Goal: Task Accomplishment & Management: Manage account settings

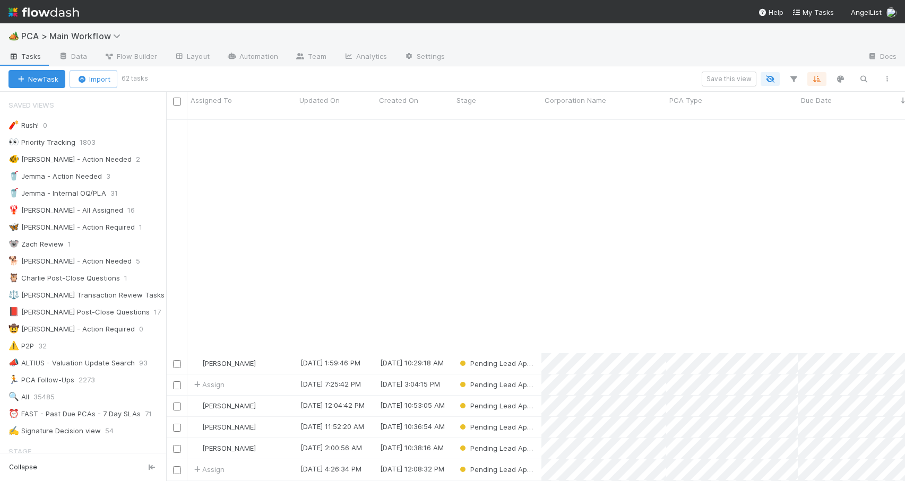
scroll to position [363, 731]
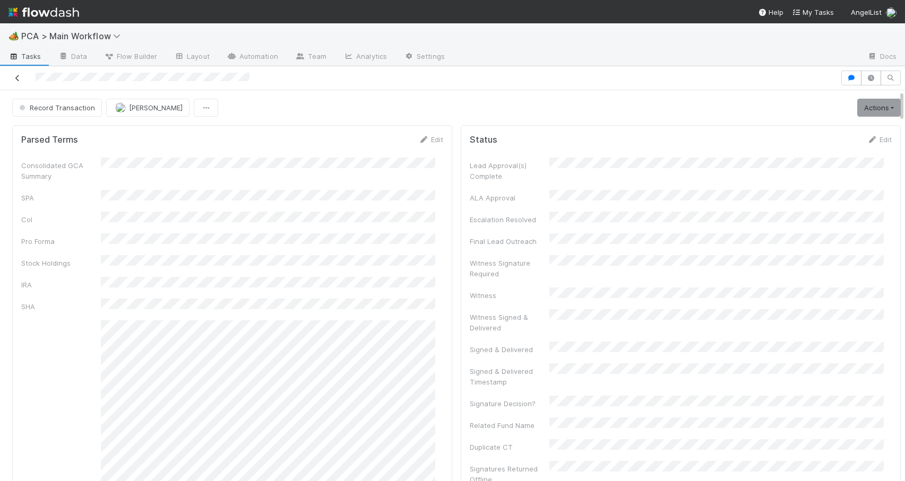
click at [20, 76] on icon at bounding box center [17, 78] width 11 height 7
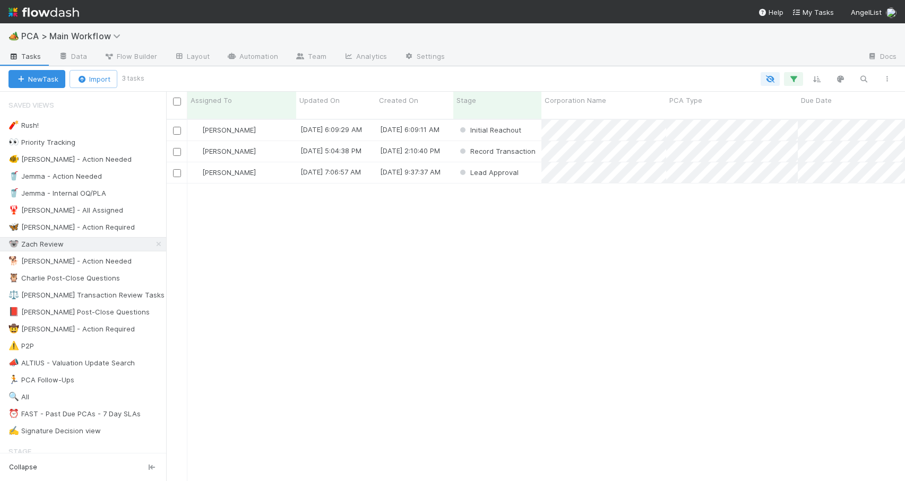
scroll to position [363, 731]
click at [508, 196] on div "[PERSON_NAME] [DATE] 6:09:29 AM [DATE] 6:09:11 AM Initial Reachout 0 0 0 0 0 0 …" at bounding box center [535, 305] width 739 height 370
click at [524, 168] on div "Lead Approval" at bounding box center [497, 172] width 88 height 21
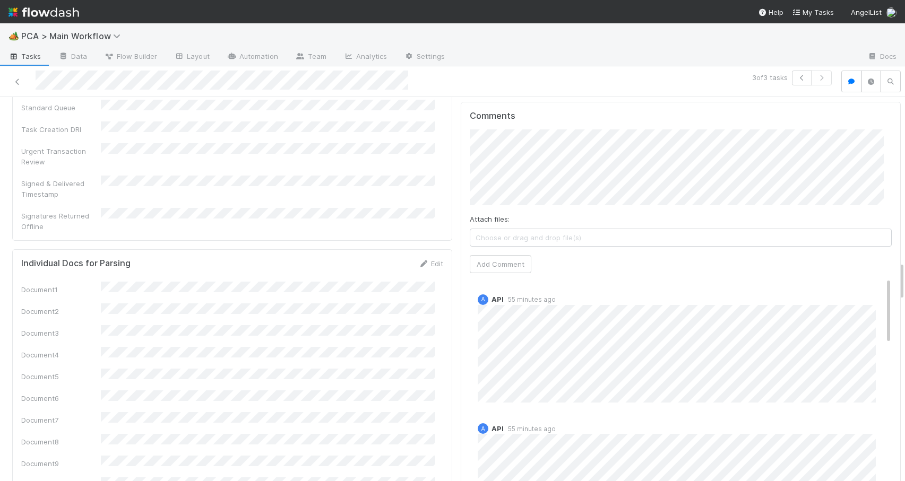
scroll to position [1591, 0]
drag, startPoint x: 893, startPoint y: 175, endPoint x: 930, endPoint y: 283, distance: 113.8
click at [904, 283] on html "🏕️ PCA > Main Workflow Tasks Data Flow Builder Layout Automation Team Analytics…" at bounding box center [452, 240] width 905 height 481
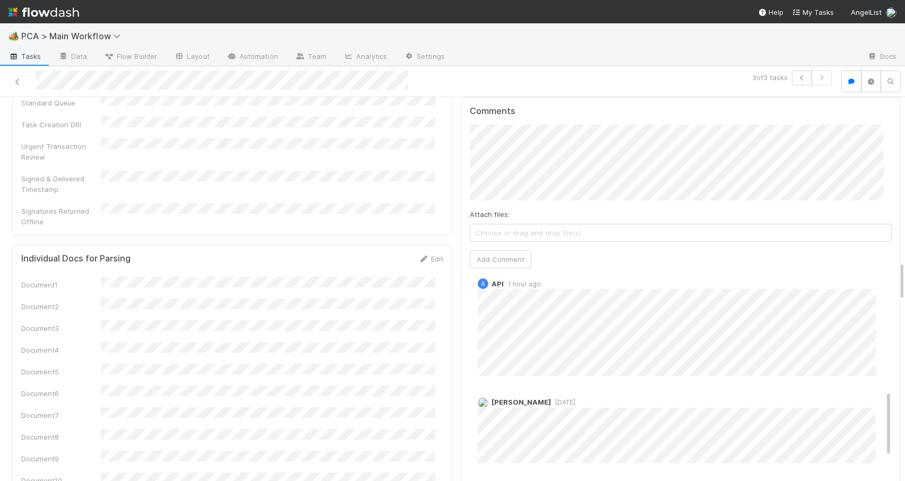
scroll to position [366, 0]
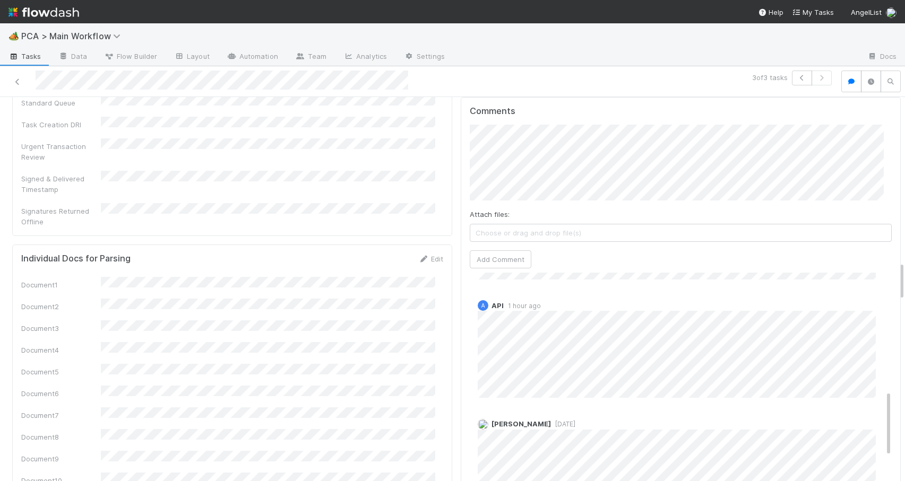
drag, startPoint x: 873, startPoint y: 248, endPoint x: 899, endPoint y: 363, distance: 117.4
click at [899, 363] on div "🏕️ PCA > Main Workflow Tasks Data Flow Builder Layout Automation Team Analytics…" at bounding box center [452, 252] width 905 height 458
click at [904, 277] on div at bounding box center [905, 289] width 1 height 385
click at [893, 280] on div "PCA Information Edit Corporation Name Startup Name Corporation ID PCA Type Tran…" at bounding box center [456, 455] width 913 height 3836
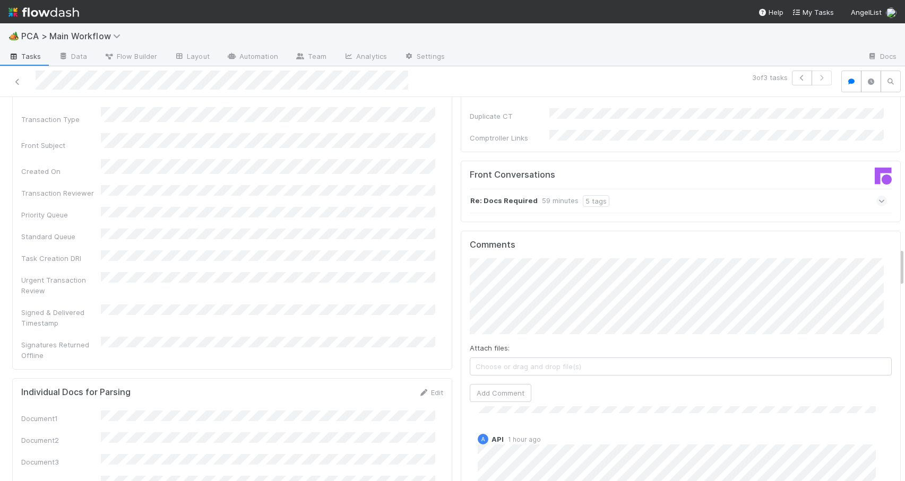
scroll to position [1421, 0]
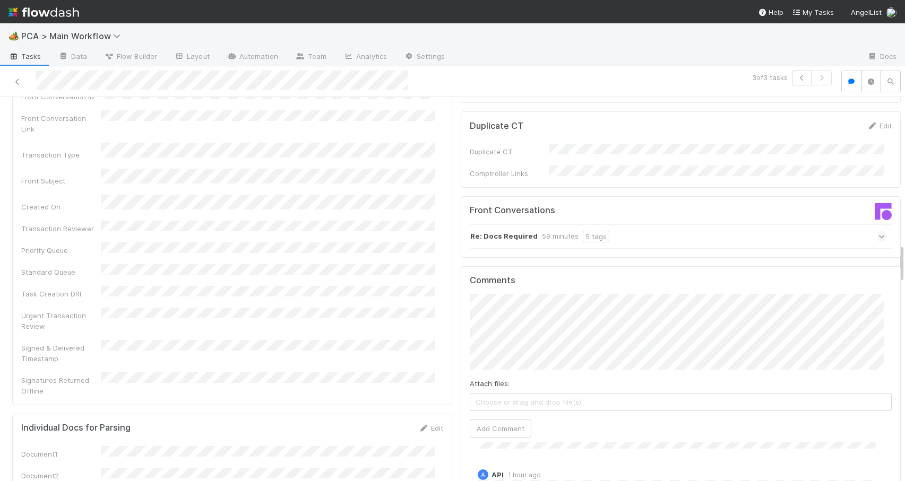
drag, startPoint x: 893, startPoint y: 280, endPoint x: 893, endPoint y: 263, distance: 17.5
click at [485, 420] on button "Add Comment" at bounding box center [501, 429] width 62 height 18
click at [487, 420] on button "Add Comment" at bounding box center [501, 429] width 62 height 18
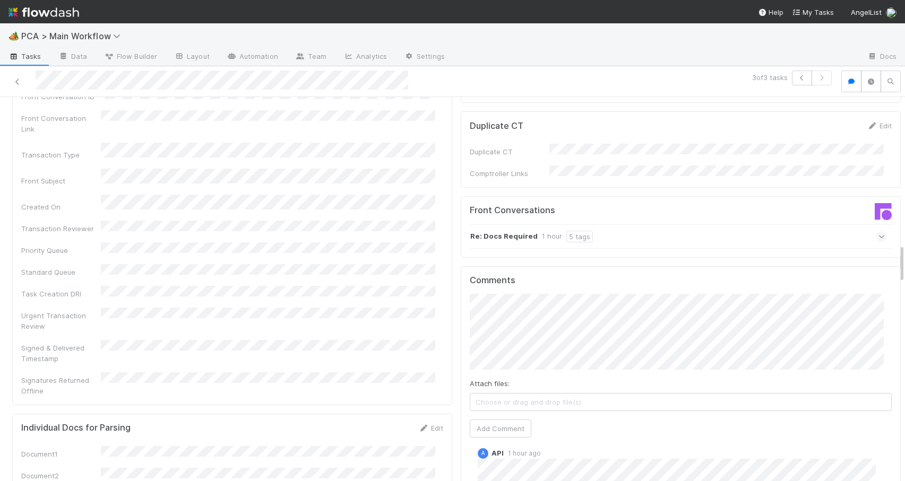
scroll to position [561, 0]
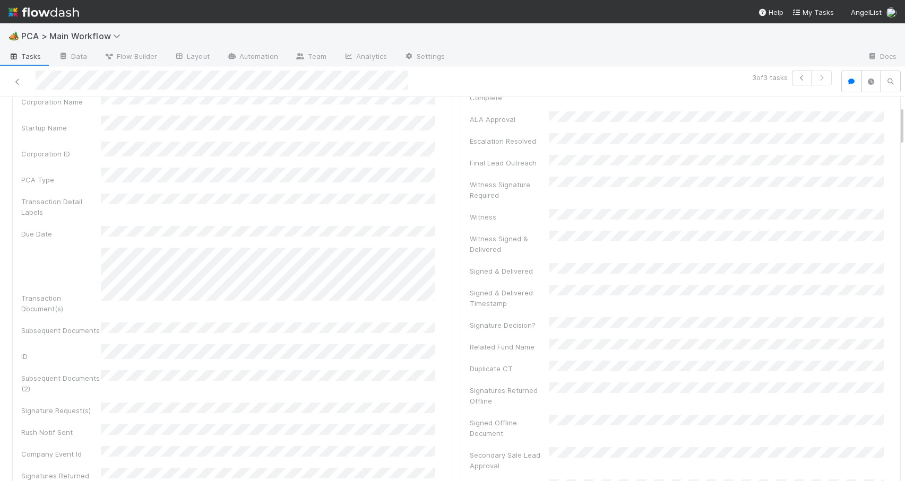
scroll to position [0, 0]
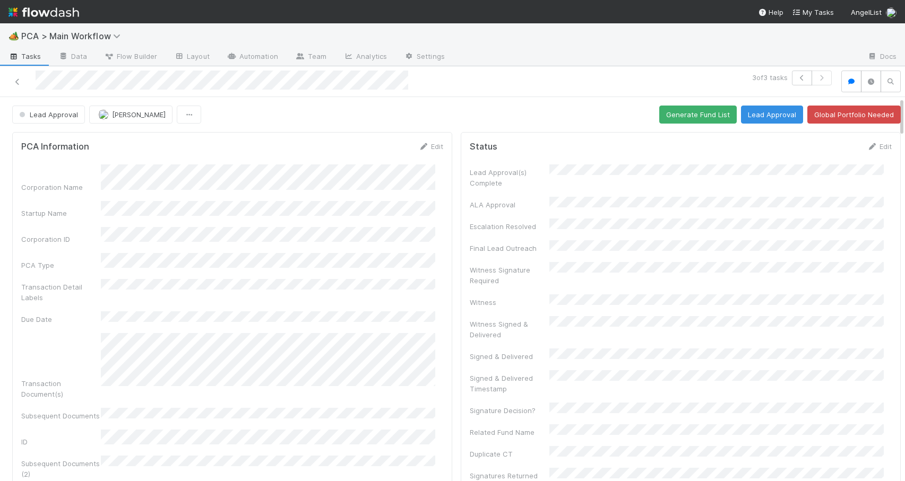
drag, startPoint x: 893, startPoint y: 262, endPoint x: 894, endPoint y: 72, distance: 190.6
click at [894, 72] on div "3 of 3 tasks Lead Approval Zachary Conley Generate Fund List Lead Approval Glob…" at bounding box center [452, 274] width 905 height 416
click at [48, 119] on button "Lead Approval" at bounding box center [48, 115] width 73 height 18
click at [52, 139] on span "Duplicate / Dead PCAs" at bounding box center [59, 140] width 88 height 8
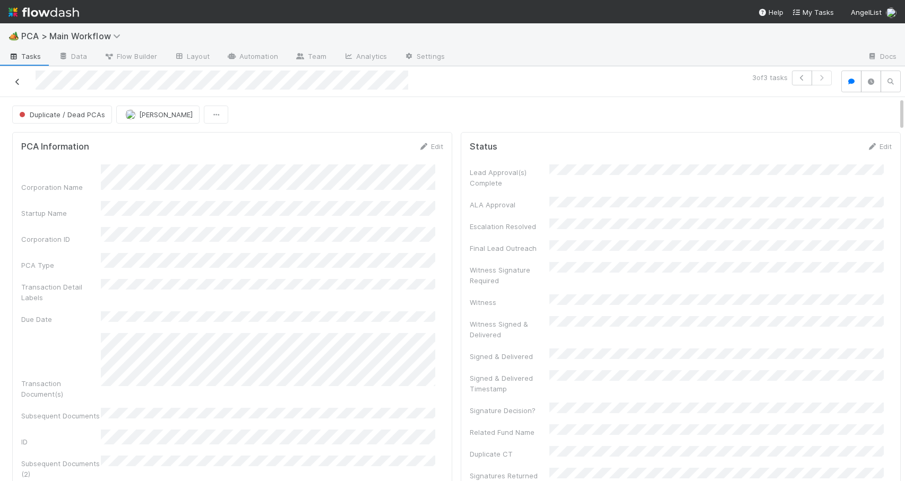
click at [21, 83] on icon at bounding box center [17, 82] width 11 height 7
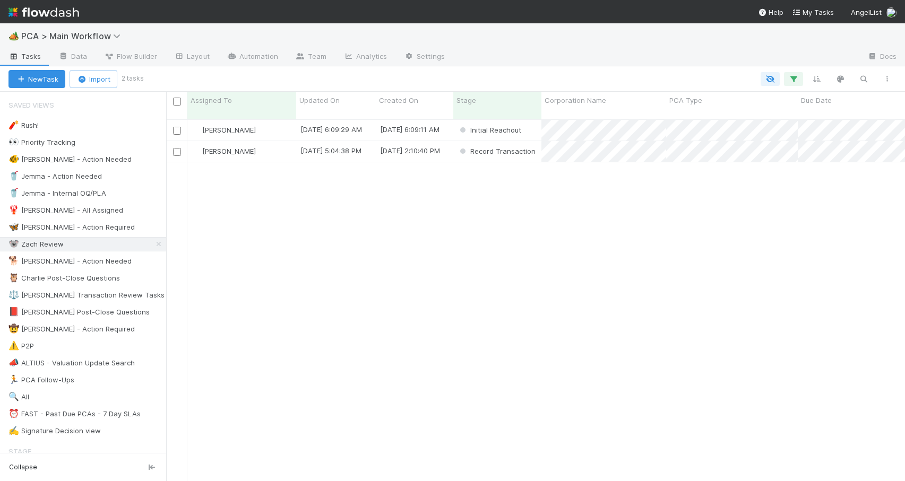
scroll to position [363, 731]
click at [269, 147] on div "[PERSON_NAME]" at bounding box center [241, 151] width 109 height 21
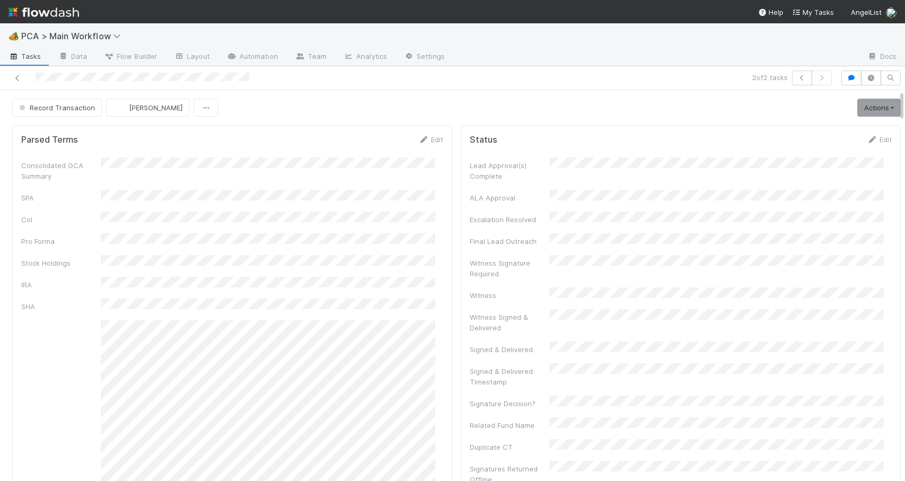
scroll to position [546, 0]
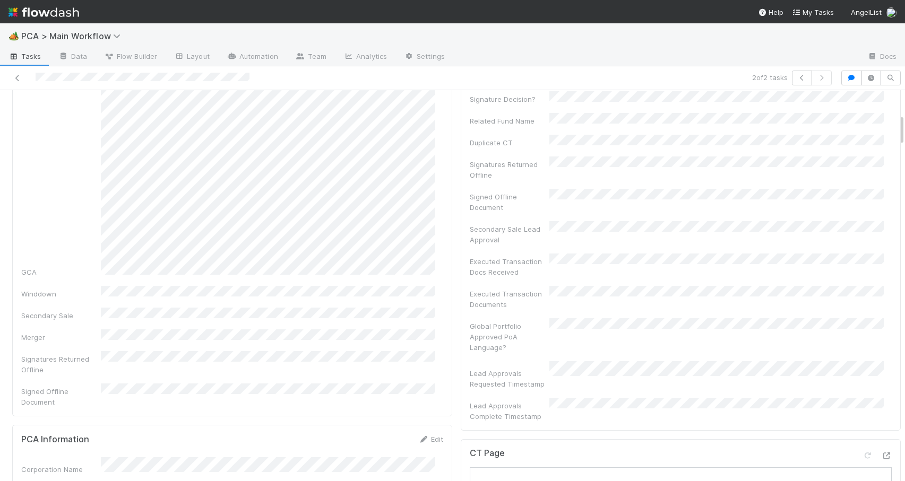
scroll to position [311, 0]
drag, startPoint x: 894, startPoint y: 147, endPoint x: 893, endPoint y: 128, distance: 19.1
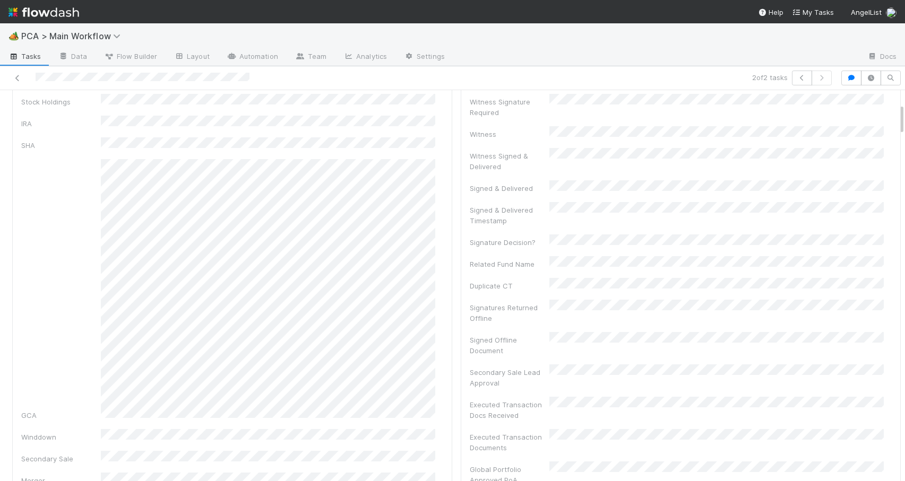
scroll to position [168, 0]
drag, startPoint x: 893, startPoint y: 131, endPoint x: 893, endPoint y: 119, distance: 11.7
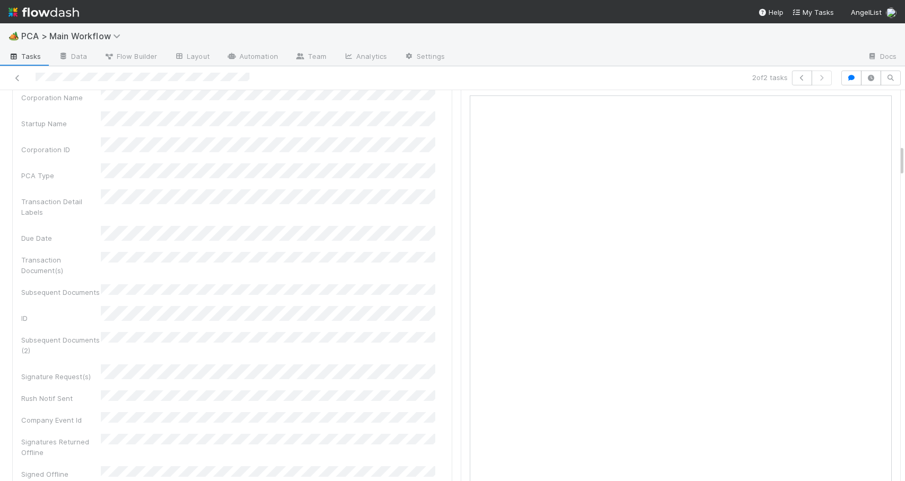
scroll to position [683, 0]
drag, startPoint x: 893, startPoint y: 117, endPoint x: 897, endPoint y: 159, distance: 42.1
click at [897, 159] on div "🏕️ PCA > Main Workflow Tasks Data Flow Builder Layout Automation Team Analytics…" at bounding box center [452, 252] width 905 height 458
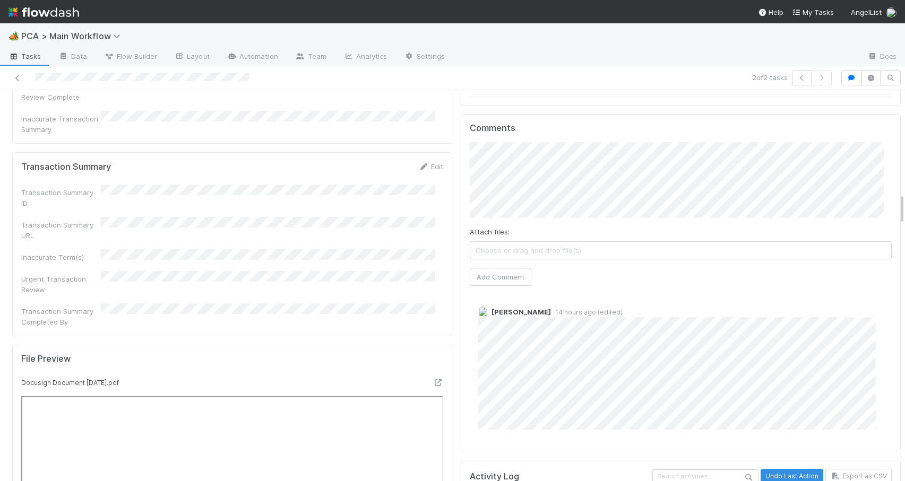
scroll to position [1270, 0]
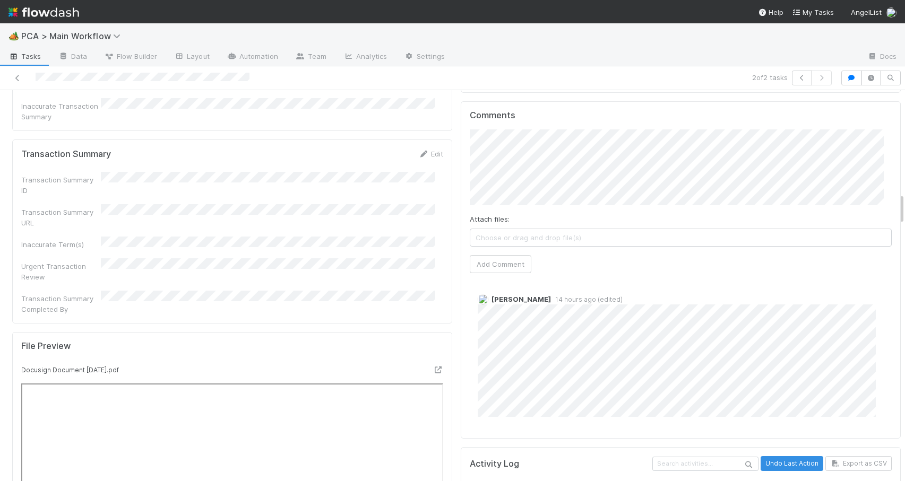
drag, startPoint x: 894, startPoint y: 152, endPoint x: 907, endPoint y: 200, distance: 49.4
click at [904, 200] on html "🏕️ PCA > Main Workflow Tasks Data Flow Builder Layout Automation Team Analytics…" at bounding box center [452, 240] width 905 height 481
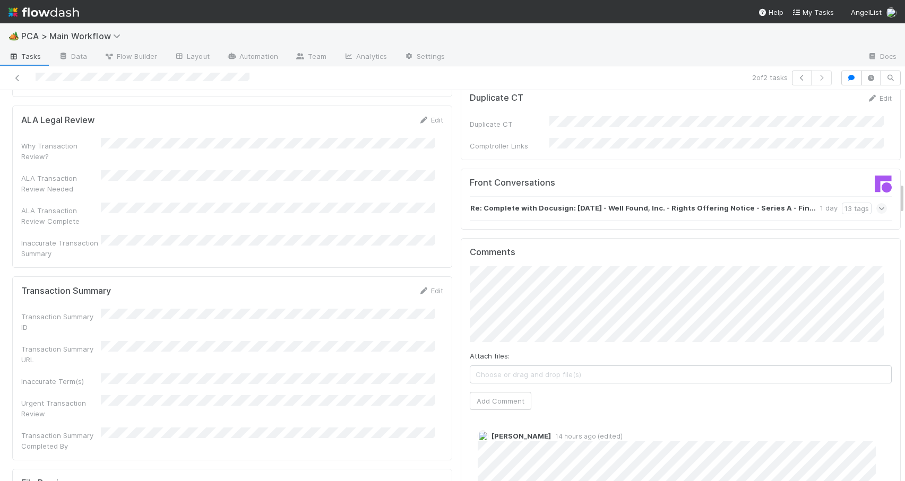
drag, startPoint x: 894, startPoint y: 211, endPoint x: 893, endPoint y: 200, distance: 11.2
click at [484, 392] on button "Add Comment" at bounding box center [501, 401] width 62 height 18
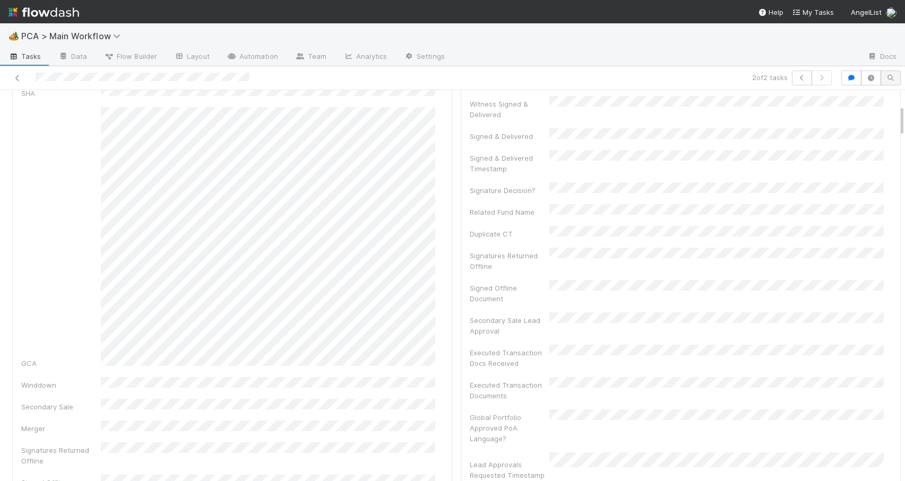
scroll to position [0, 0]
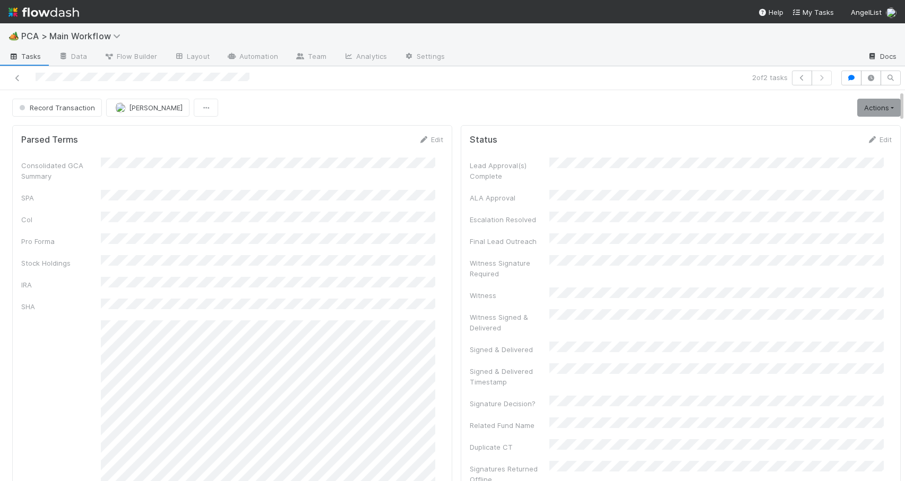
drag, startPoint x: 894, startPoint y: 197, endPoint x: 872, endPoint y: 58, distance: 140.8
click at [872, 58] on div "🏕️ PCA > Main Workflow Tasks Data Flow Builder Layout Automation Team Analytics…" at bounding box center [452, 252] width 905 height 458
click at [857, 113] on link "Actions" at bounding box center [879, 108] width 44 height 18
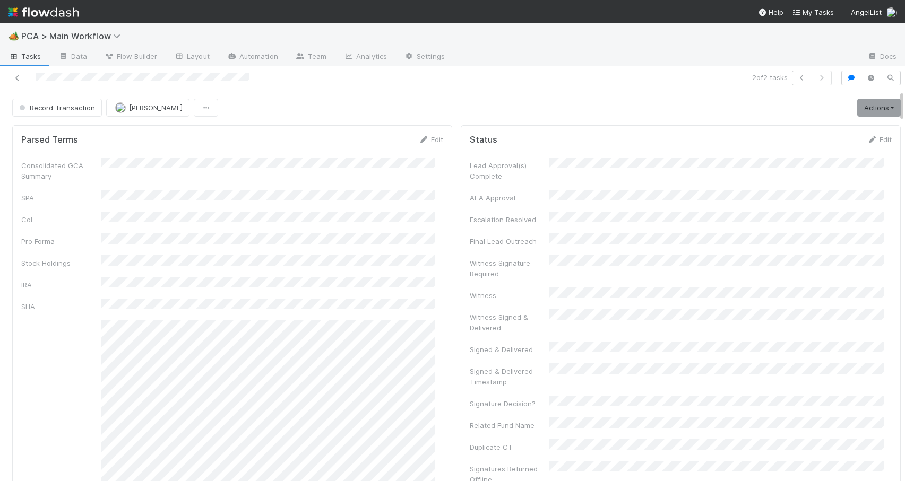
drag, startPoint x: 894, startPoint y: 97, endPoint x: 873, endPoint y: 23, distance: 76.8
click at [873, 23] on div "🏕️ PCA > Main Workflow Tasks Data Flow Builder Layout Automation Team Analytics…" at bounding box center [452, 252] width 905 height 458
click at [860, 107] on link "Actions" at bounding box center [879, 108] width 44 height 18
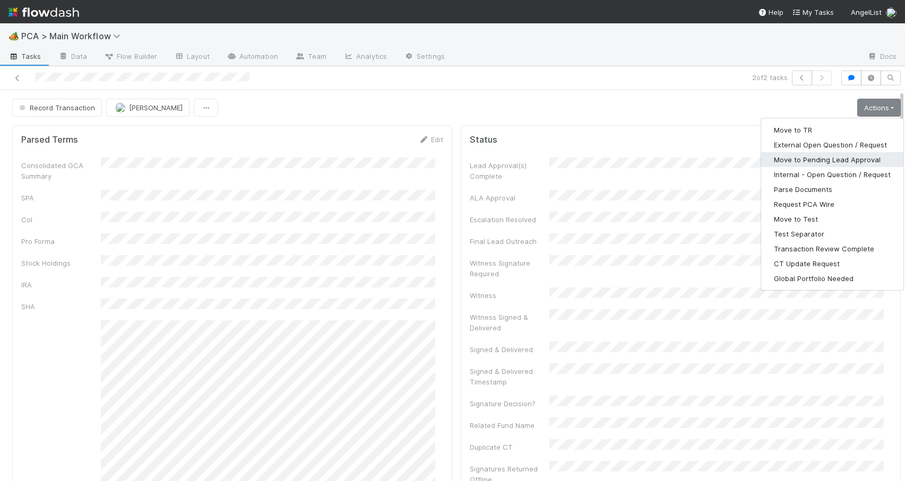
click at [786, 161] on button "Move to Pending Lead Approval" at bounding box center [832, 159] width 142 height 15
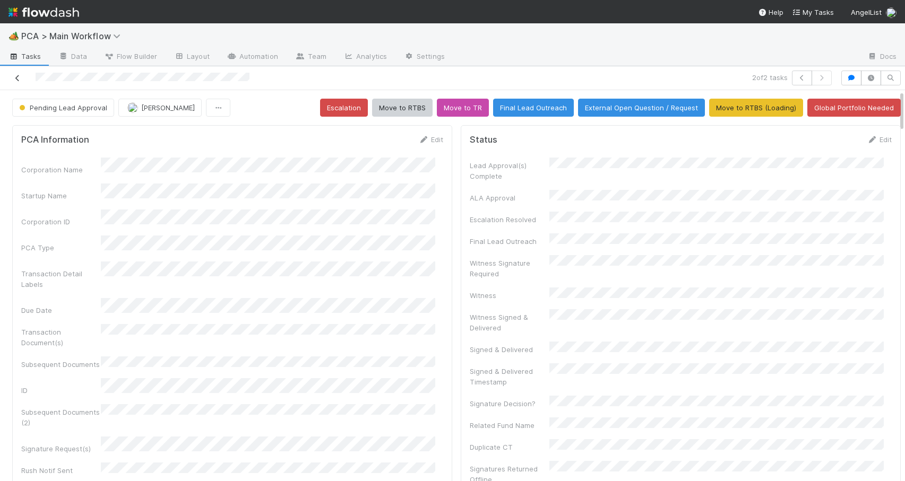
click at [19, 80] on icon at bounding box center [17, 78] width 11 height 7
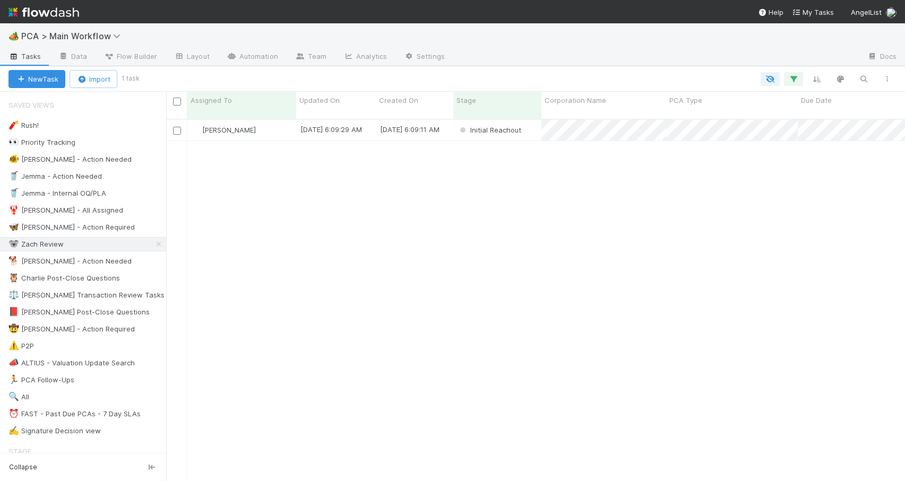
scroll to position [363, 731]
click at [275, 124] on div "[PERSON_NAME]" at bounding box center [241, 130] width 109 height 21
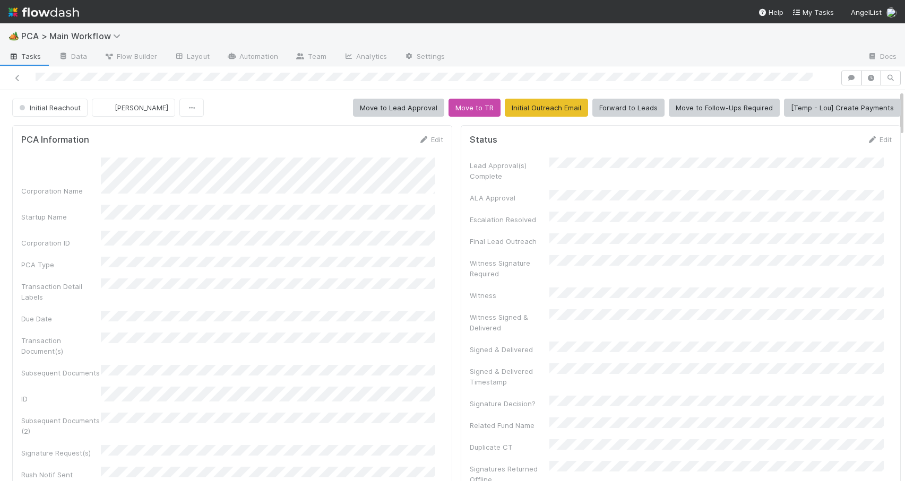
scroll to position [545, 0]
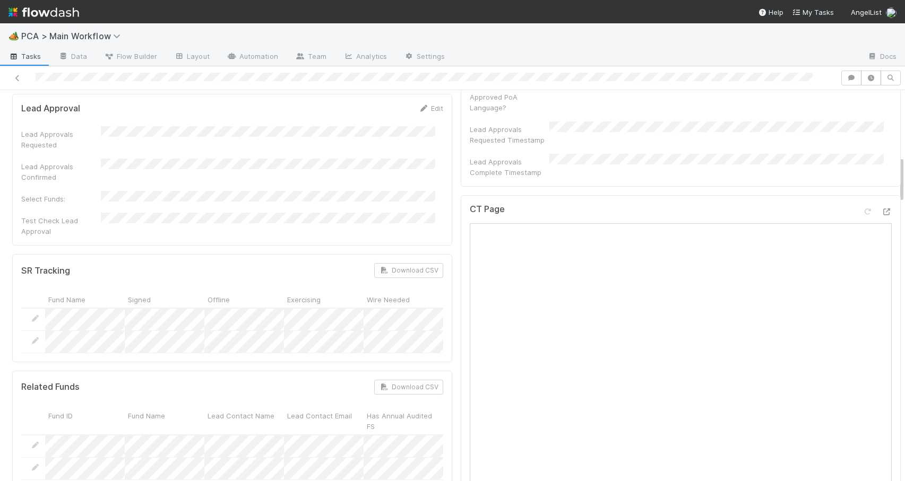
click at [904, 180] on div at bounding box center [905, 285] width 1 height 391
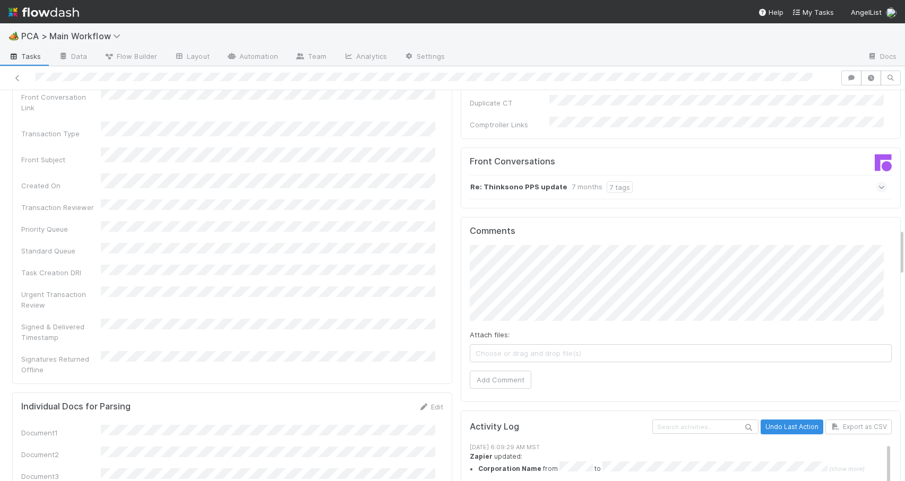
drag, startPoint x: 893, startPoint y: 184, endPoint x: 900, endPoint y: 258, distance: 74.1
click at [900, 258] on div "🏕️ PCA > Main Workflow Tasks Data Flow Builder Layout Automation Team Analytics…" at bounding box center [452, 252] width 905 height 458
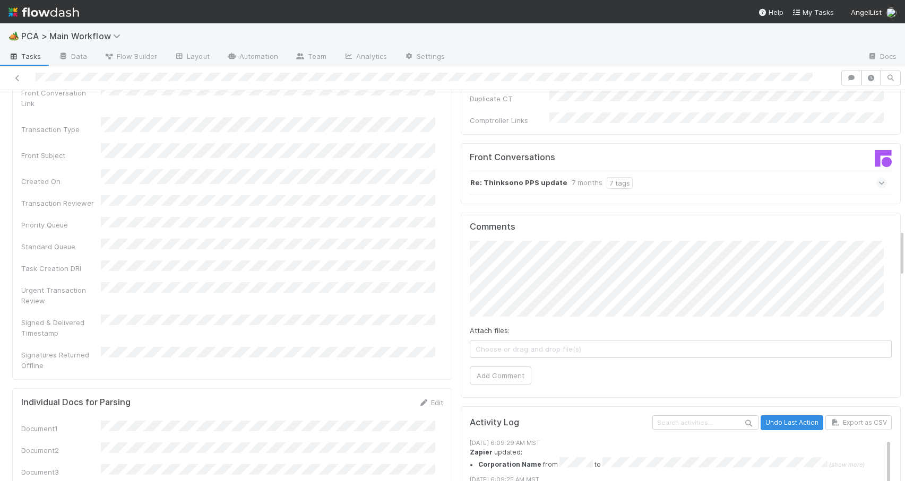
click at [686, 171] on div "Re: Thinksono PPS update 7 months 7 tags" at bounding box center [678, 183] width 417 height 24
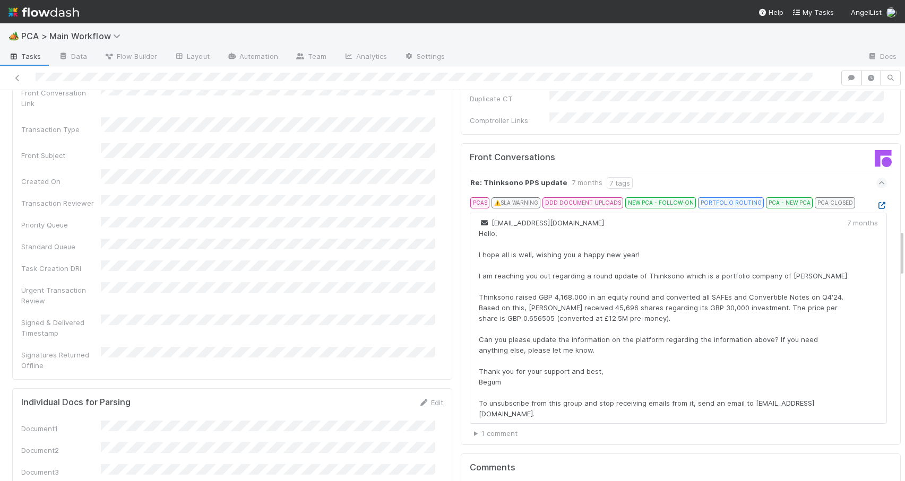
click at [876, 202] on icon at bounding box center [881, 205] width 11 height 7
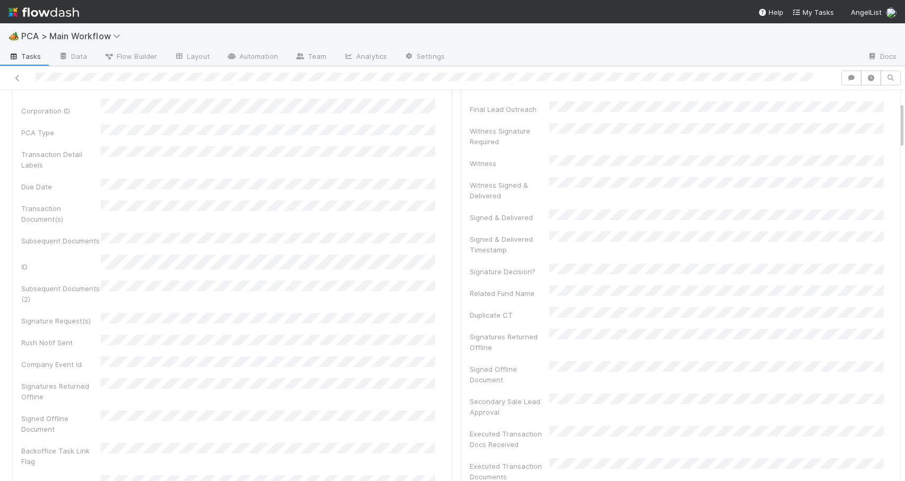
scroll to position [0, 0]
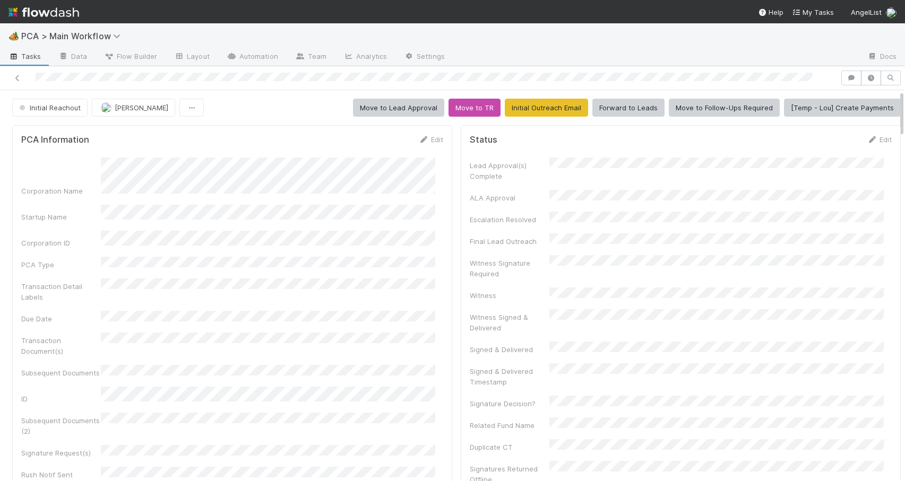
drag, startPoint x: 893, startPoint y: 242, endPoint x: 891, endPoint y: 97, distance: 145.5
click at [425, 139] on link "Edit" at bounding box center [430, 139] width 25 height 8
click at [325, 203] on div "Corporation Name Startup Name Corporation ID PCA Type Transaction Detail Labels…" at bounding box center [232, 438] width 422 height 547
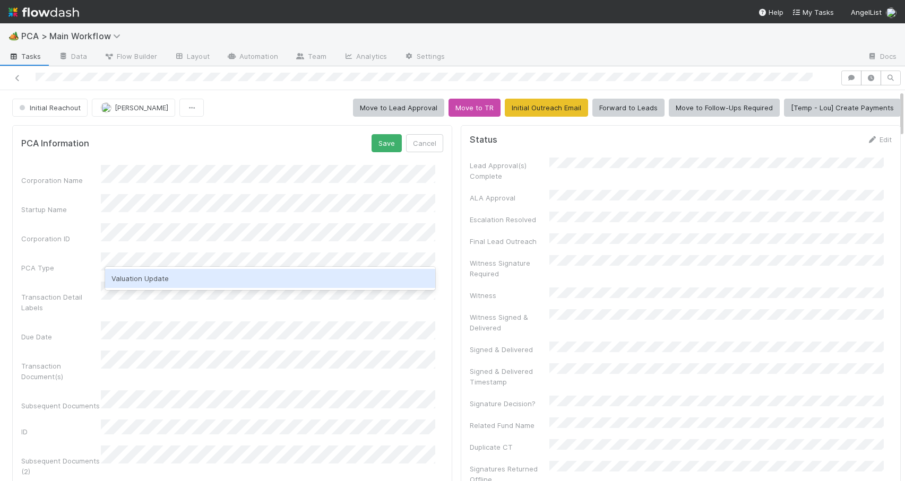
click at [139, 276] on div "Valuation Update" at bounding box center [270, 278] width 330 height 19
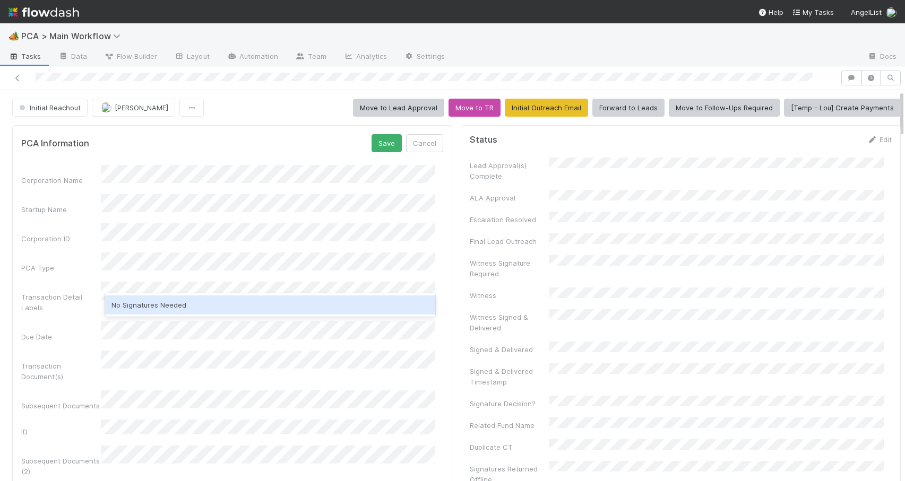
click at [146, 303] on div "No Signatures Needed" at bounding box center [270, 305] width 330 height 19
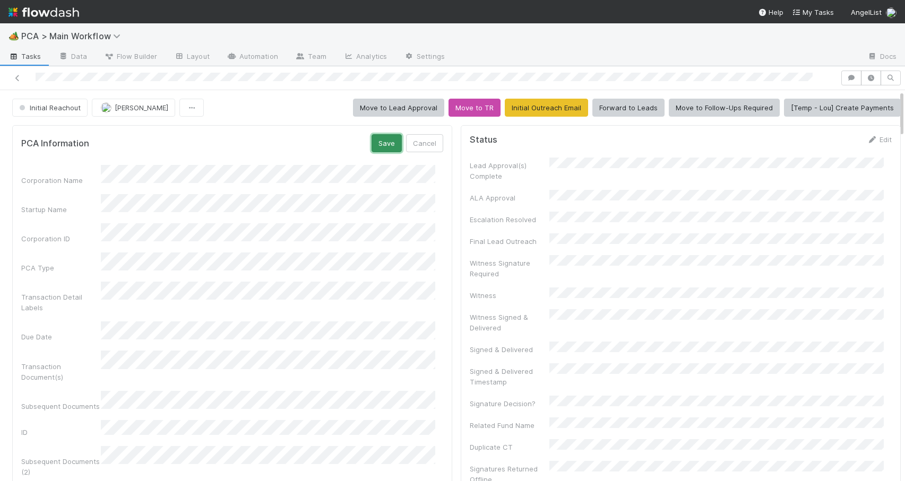
click at [373, 145] on button "Save" at bounding box center [387, 143] width 30 height 18
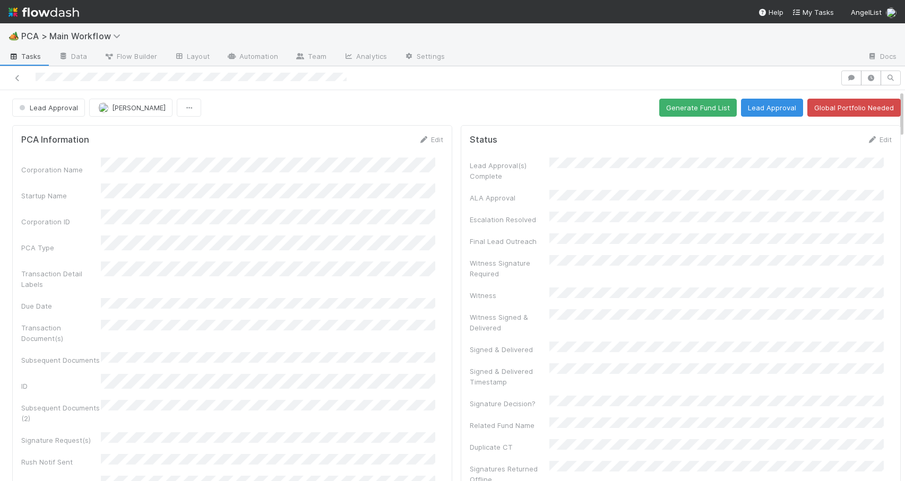
click at [894, 111] on div "Lead Approval Zachary Conley Generate Fund List Lead Approval Global Portfolio …" at bounding box center [456, 108] width 913 height 18
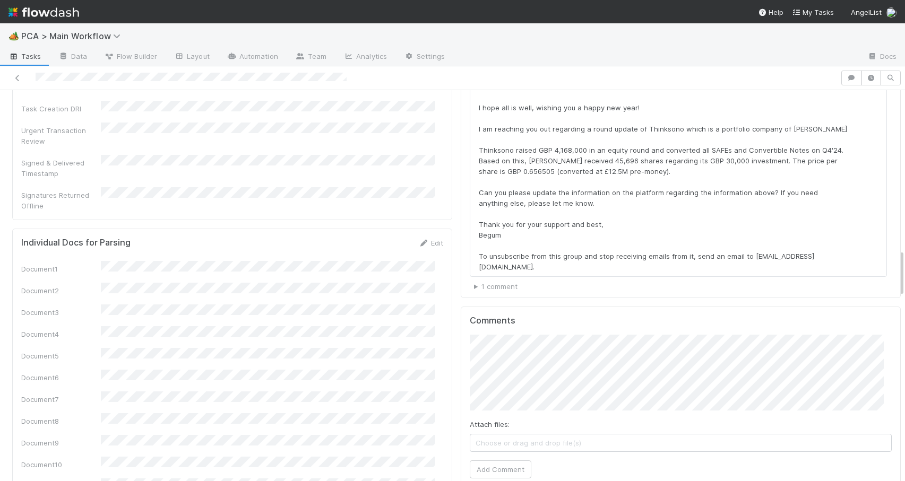
scroll to position [1341, 0]
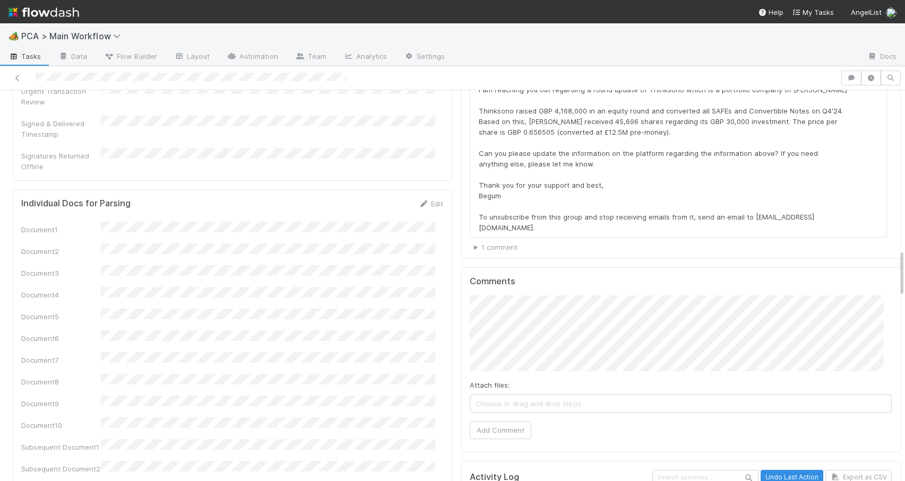
drag, startPoint x: 894, startPoint y: 111, endPoint x: 933, endPoint y: 274, distance: 167.5
click at [904, 274] on html "🏕️ PCA > Main Workflow Tasks Data Flow Builder Layout Automation Team Analytics…" at bounding box center [452, 240] width 905 height 481
click at [512, 421] on button "Add Comment" at bounding box center [501, 430] width 62 height 18
click at [893, 261] on div "PCA Information Edit Corporation Name Startup Name Corporation ID PCA Type Tran…" at bounding box center [456, 444] width 913 height 3328
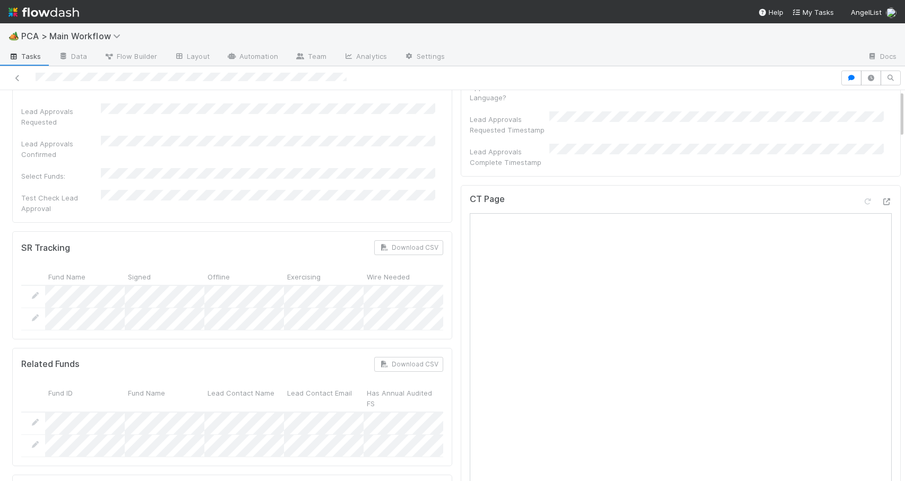
scroll to position [0, 0]
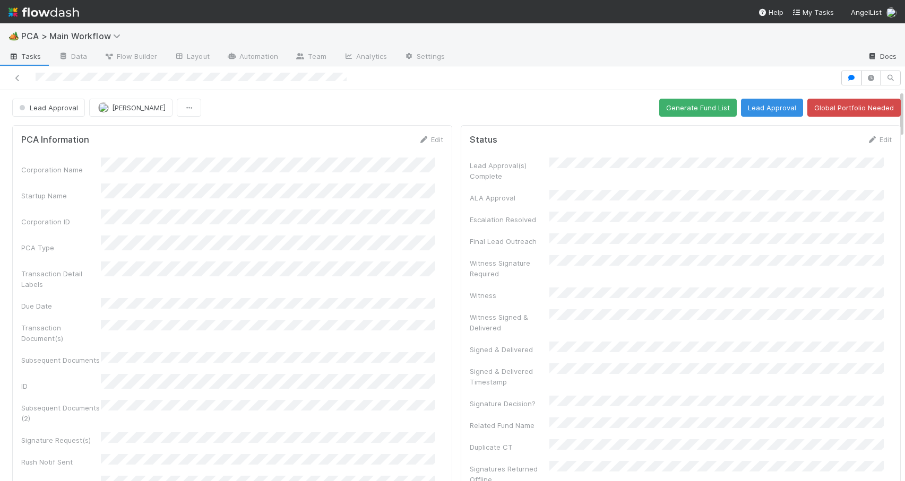
drag, startPoint x: 893, startPoint y: 261, endPoint x: 893, endPoint y: 62, distance: 199.0
click at [893, 62] on div "🏕️ PCA > Main Workflow Tasks Data Flow Builder Layout Automation Team Analytics…" at bounding box center [452, 252] width 905 height 458
click at [49, 107] on span "Lead Approval" at bounding box center [47, 108] width 61 height 8
click at [50, 152] on span "Record Transaction" at bounding box center [54, 153] width 78 height 8
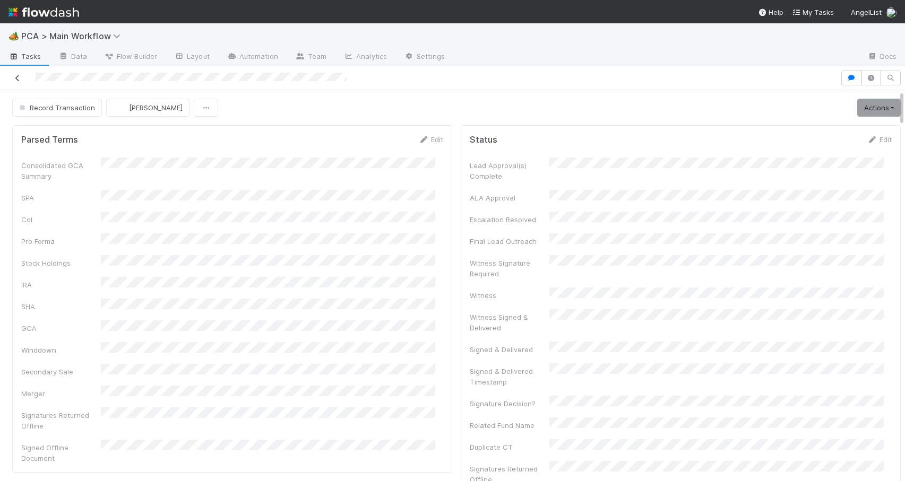
click at [16, 78] on icon at bounding box center [17, 78] width 11 height 7
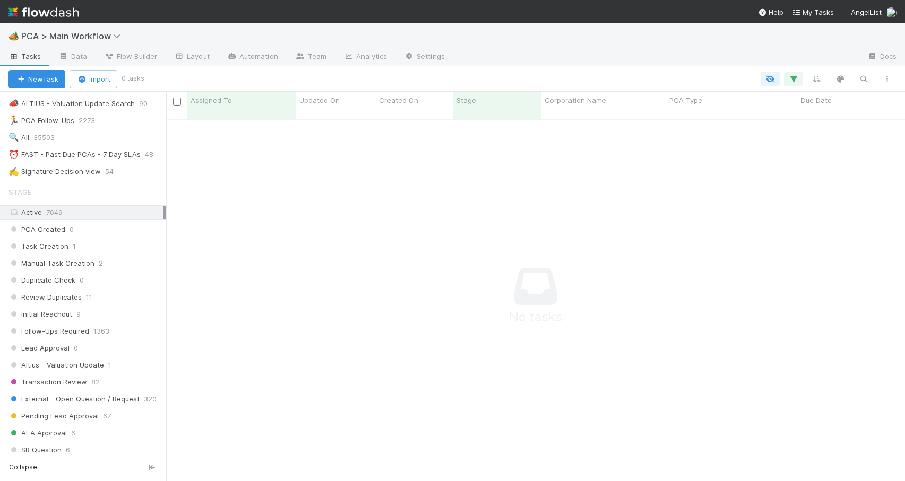
scroll to position [301, 0]
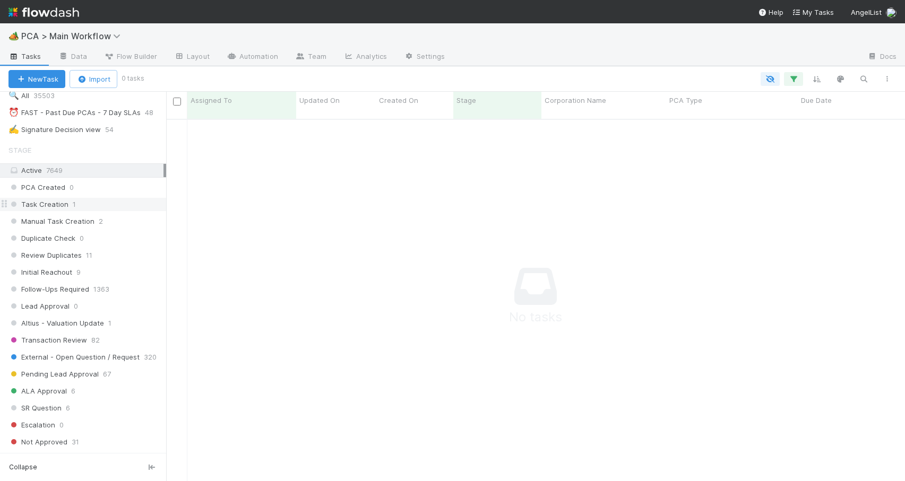
click at [133, 206] on div "Task Creation 1" at bounding box center [87, 204] width 158 height 13
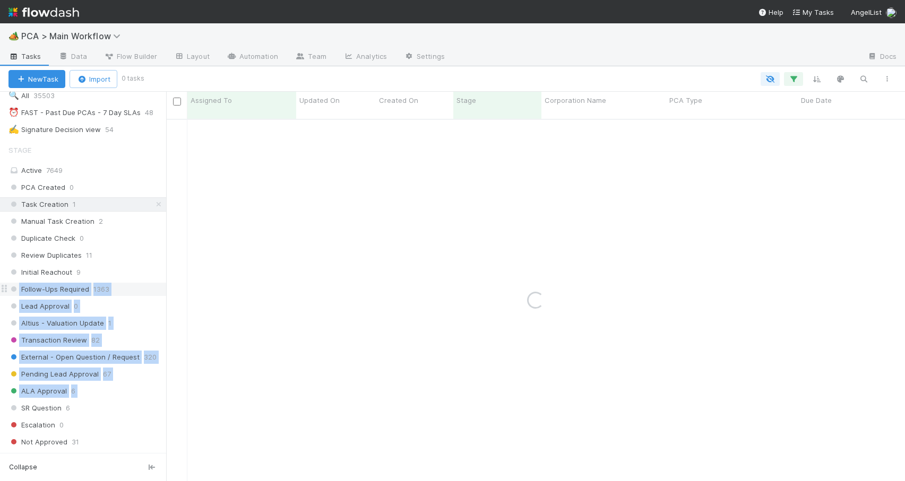
drag, startPoint x: 17, startPoint y: 403, endPoint x: 16, endPoint y: 291, distance: 111.5
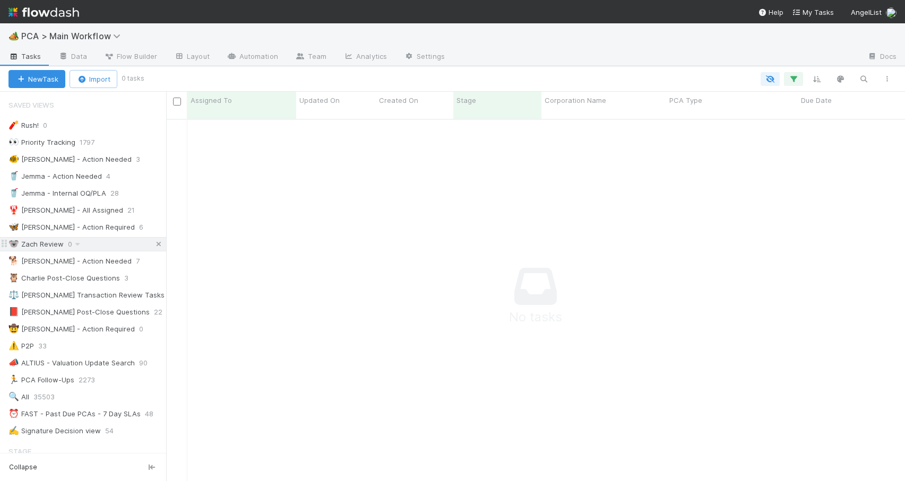
click at [153, 243] on icon at bounding box center [158, 244] width 11 height 7
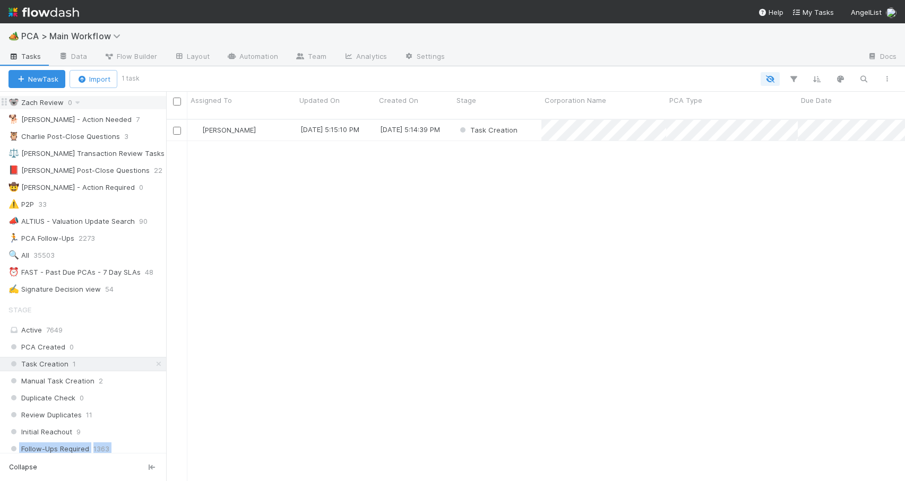
scroll to position [360, 0]
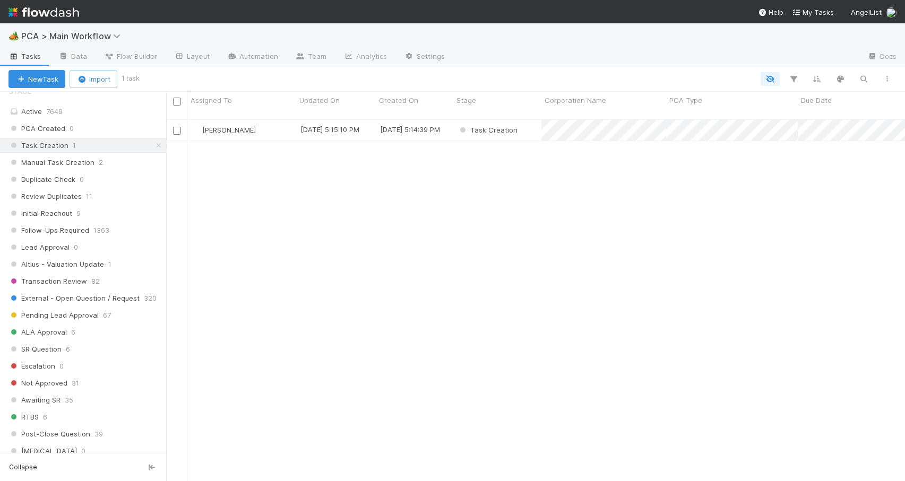
click at [192, 229] on div "Chris DelBianco 8/26/25, 5:15:10 PM 8/26/25, 5:14:39 PM Task Creation 0 0 1 0 0…" at bounding box center [535, 305] width 739 height 370
click at [83, 162] on span "Manual Task Creation" at bounding box center [51, 162] width 86 height 13
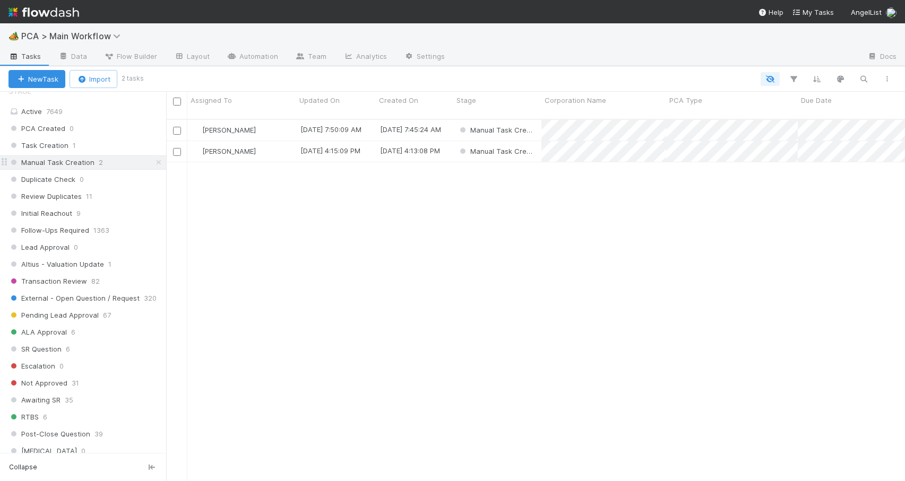
scroll to position [363, 731]
click at [107, 193] on div "Review Duplicates 11" at bounding box center [87, 196] width 158 height 13
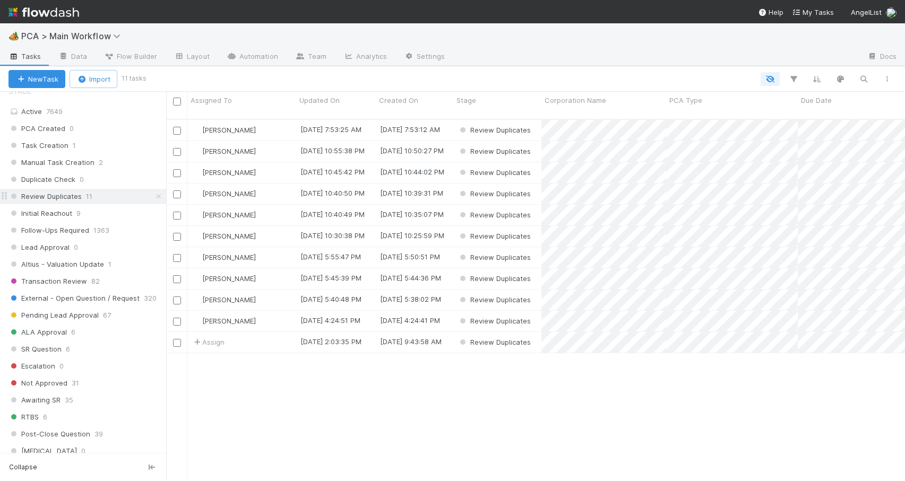
scroll to position [363, 731]
click at [272, 123] on div "[PERSON_NAME]" at bounding box center [241, 130] width 109 height 21
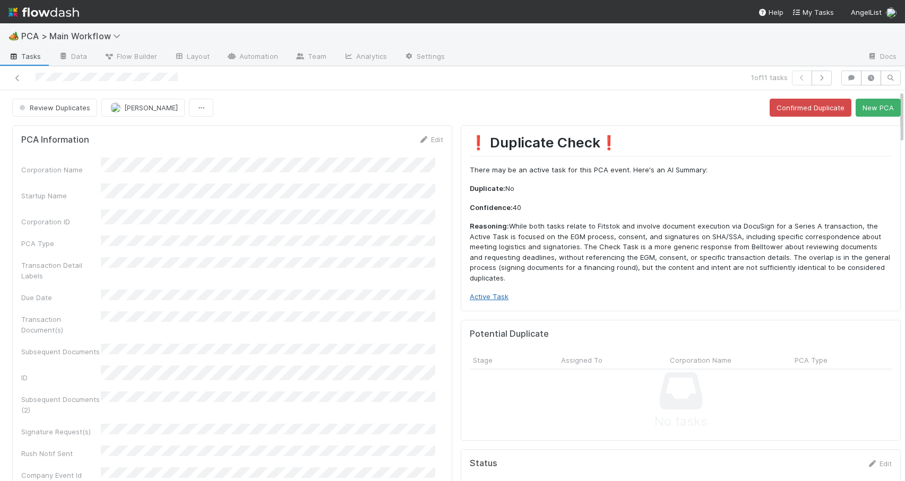
click at [481, 295] on link "Active Task" at bounding box center [489, 296] width 39 height 8
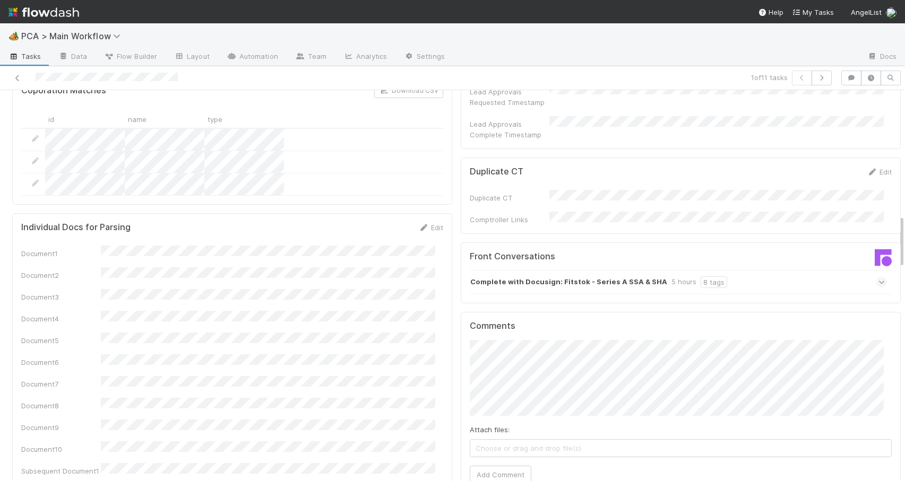
drag, startPoint x: 893, startPoint y: 118, endPoint x: 933, endPoint y: 243, distance: 130.9
click at [904, 243] on html "🏕️ PCA > Main Workflow Tasks Data Flow Builder Layout Automation Team Analytics…" at bounding box center [452, 240] width 905 height 481
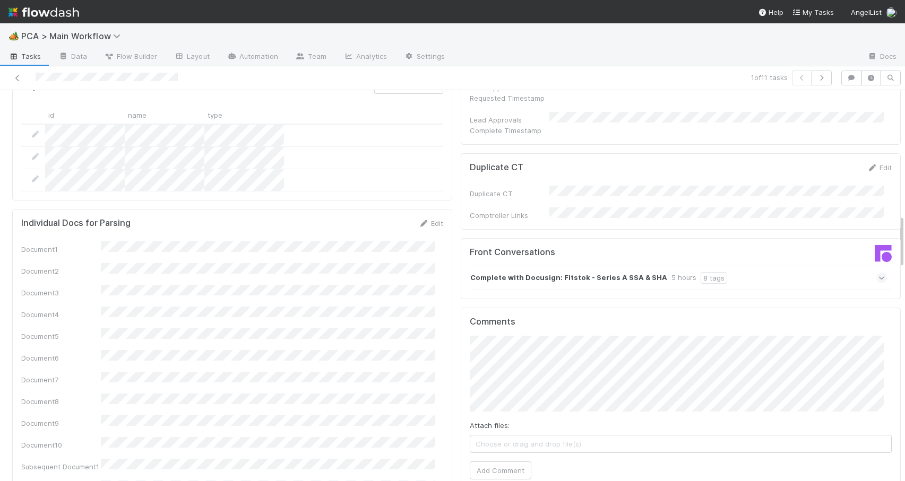
click at [749, 266] on div "Complete with Docusign: Fitstok - Series A SSA & SHA 5 hours 8 tags" at bounding box center [678, 278] width 417 height 24
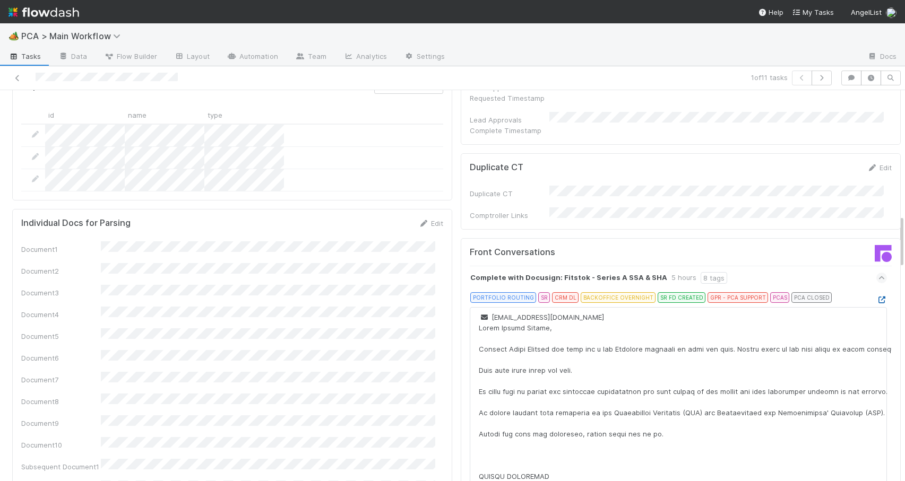
click at [876, 297] on icon at bounding box center [881, 300] width 11 height 7
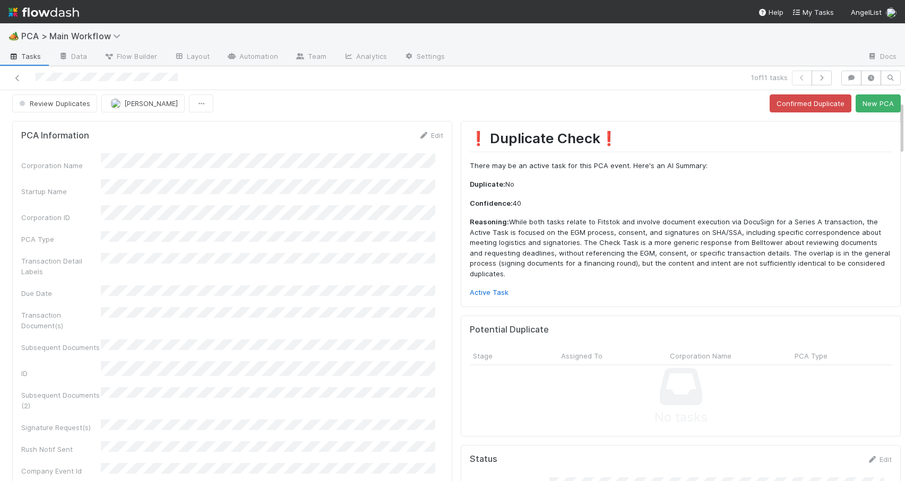
scroll to position [0, 0]
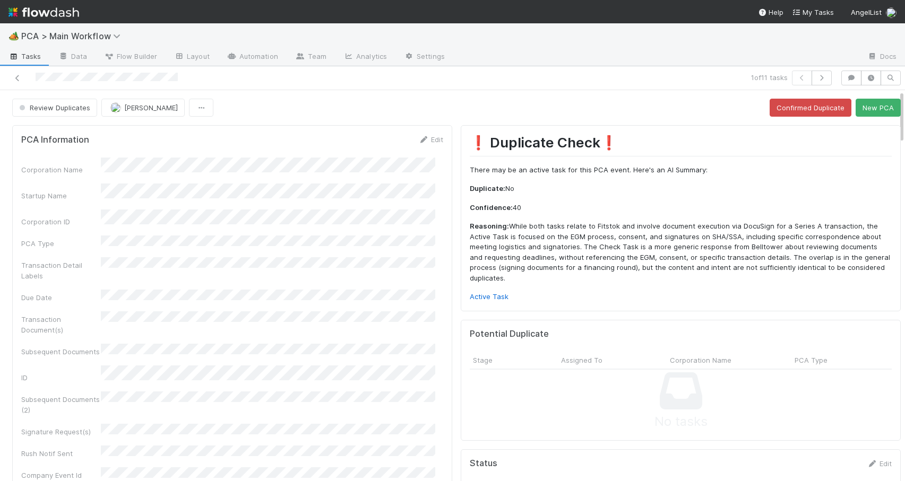
drag, startPoint x: 894, startPoint y: 228, endPoint x: 892, endPoint y: 94, distance: 133.8
click at [418, 141] on icon at bounding box center [423, 139] width 11 height 7
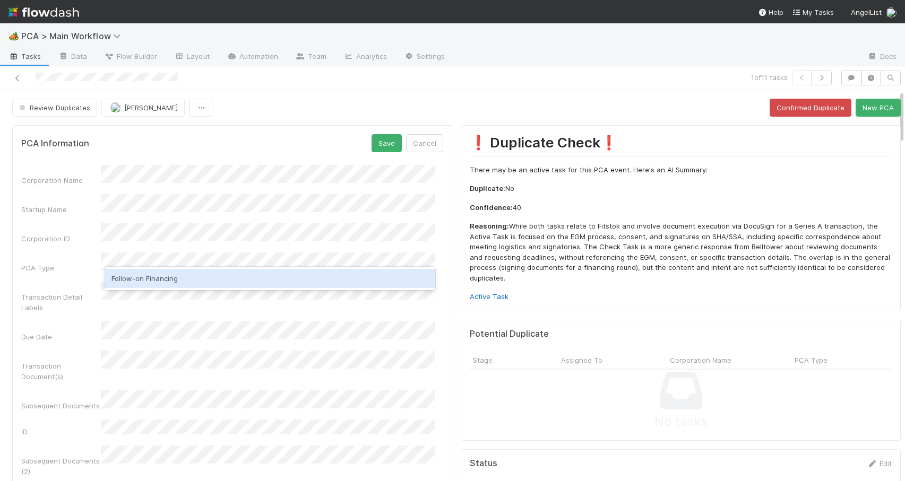
click at [152, 285] on div "Follow-on Financing" at bounding box center [270, 278] width 330 height 19
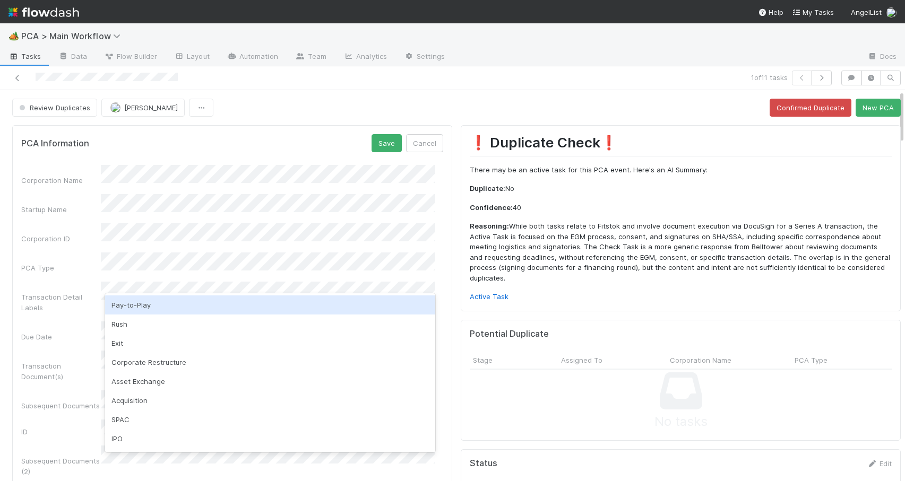
click at [95, 268] on div "Corporation Name Startup Name Corporation ID PCA Type Transaction Detail Labels…" at bounding box center [232, 438] width 422 height 547
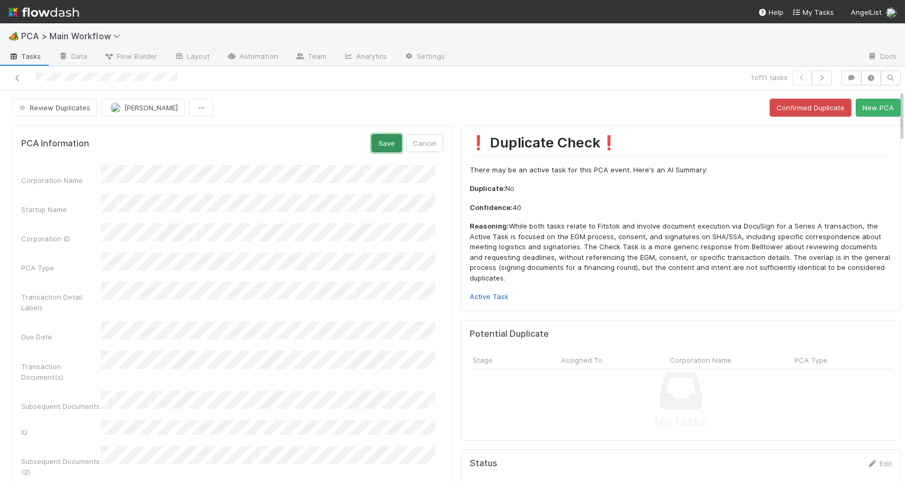
click at [382, 143] on button "Save" at bounding box center [387, 143] width 30 height 18
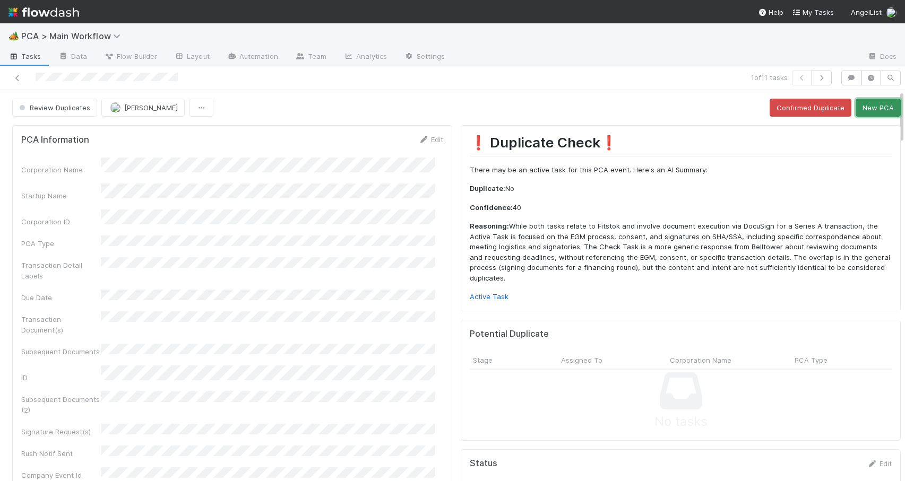
click at [862, 111] on button "New PCA" at bounding box center [878, 108] width 45 height 18
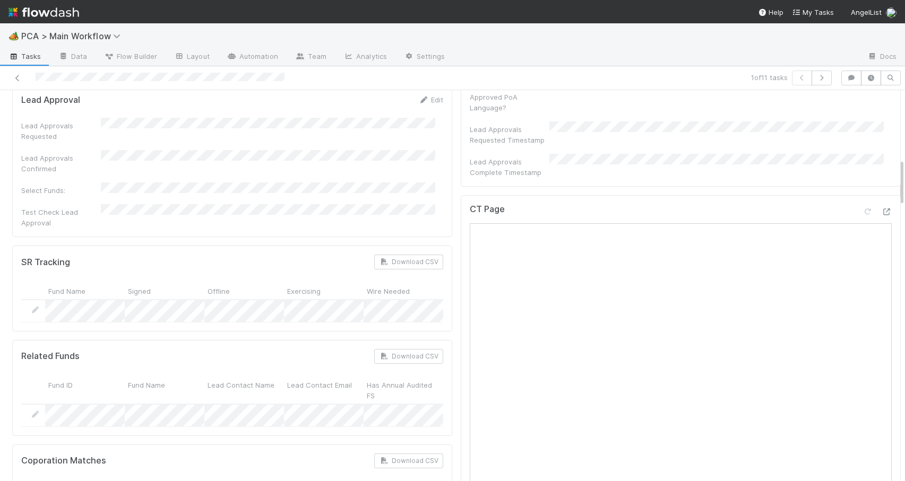
scroll to position [566, 0]
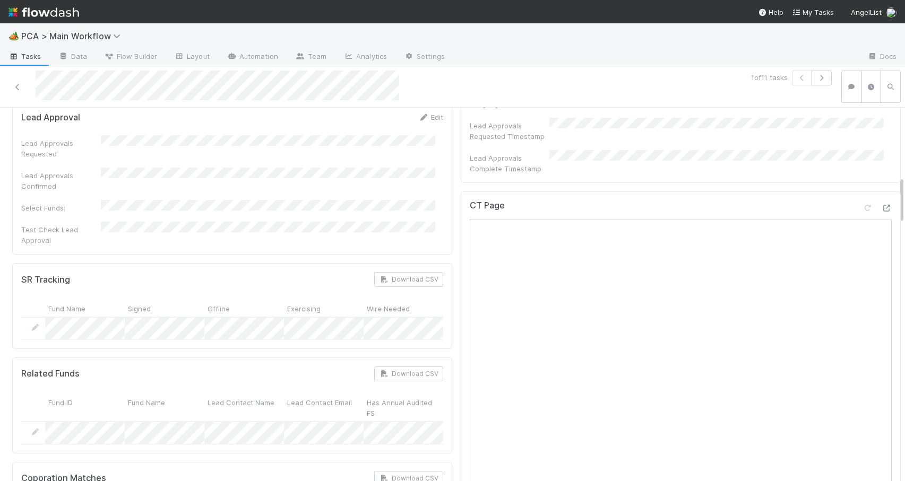
click at [461, 192] on div "CT Page" at bounding box center [681, 424] width 440 height 464
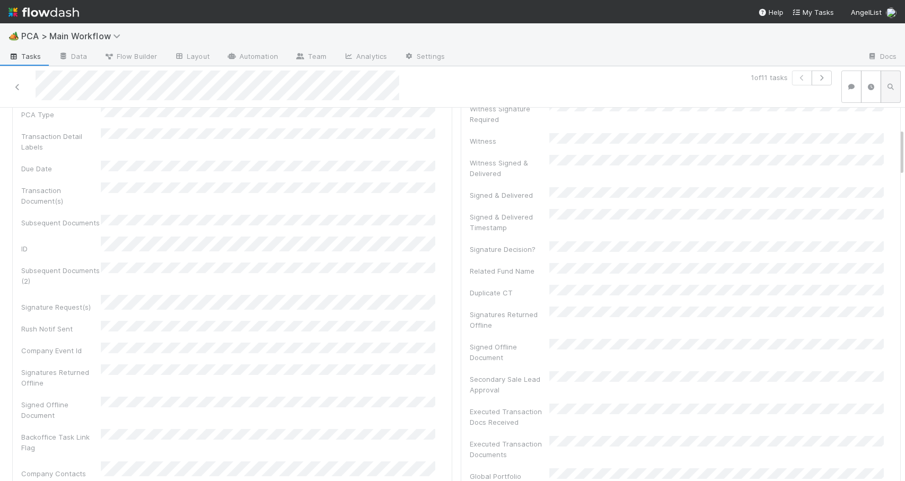
scroll to position [0, 0]
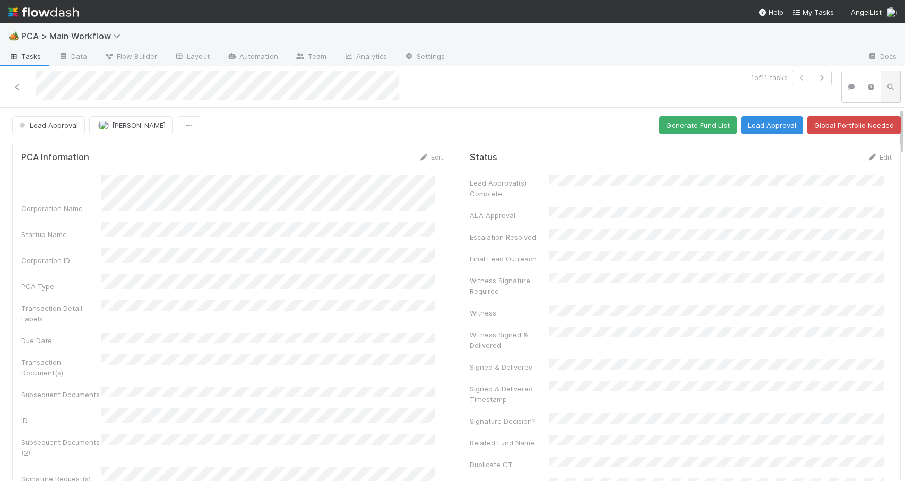
drag, startPoint x: 894, startPoint y: 193, endPoint x: 890, endPoint y: 100, distance: 92.5
click at [891, 100] on div "1 of 11 tasks Lead Approval Zachary Conley Generate Fund List Lead Approval Glo…" at bounding box center [452, 282] width 905 height 433
click at [425, 158] on link "Edit" at bounding box center [430, 157] width 25 height 8
click at [390, 217] on div "Corporation Name Startup Name Corporation ID PCA Type Transaction Detail Labels…" at bounding box center [232, 456] width 422 height 547
click at [376, 162] on button "Save" at bounding box center [387, 161] width 30 height 18
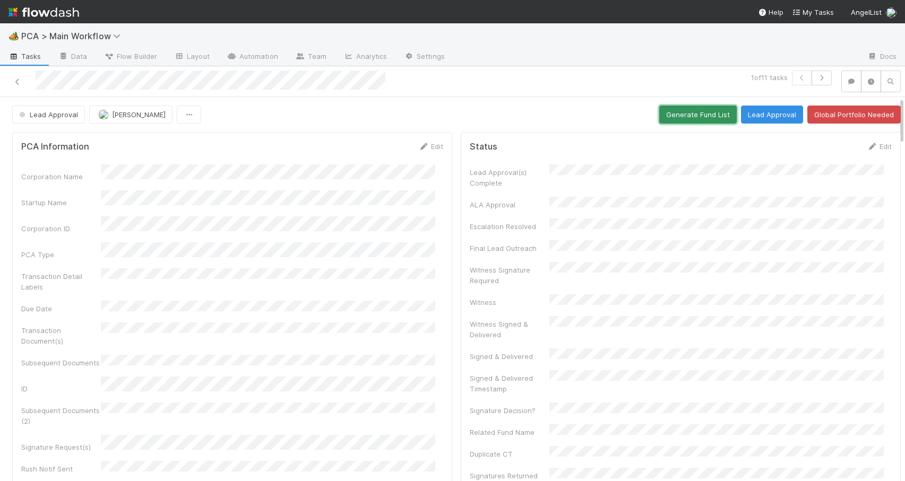
click at [674, 109] on button "Generate Fund List" at bounding box center [697, 115] width 77 height 18
drag, startPoint x: 893, startPoint y: 110, endPoint x: 888, endPoint y: 57, distance: 53.3
click at [888, 57] on div "🏕️ PCA > Main Workflow Tasks Data Flow Builder Layout Automation Team Analytics…" at bounding box center [452, 252] width 905 height 458
click at [753, 116] on button "Lead Approval" at bounding box center [772, 115] width 62 height 18
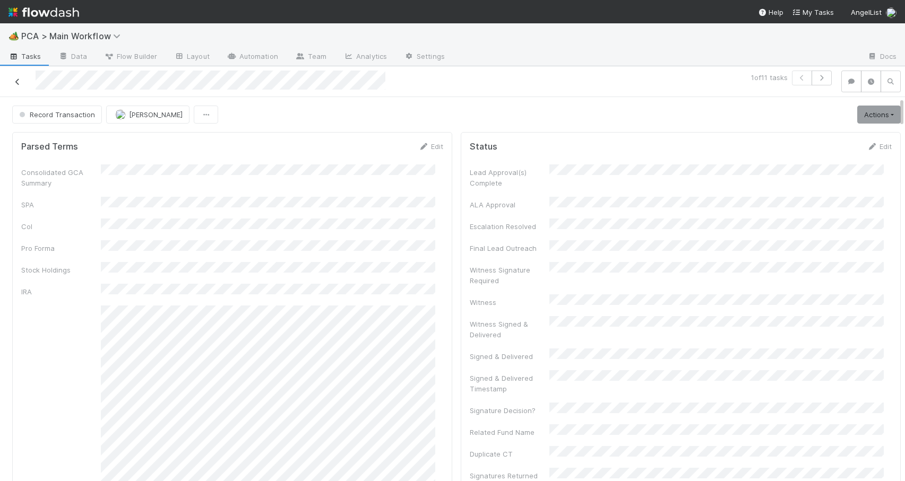
click at [14, 82] on icon at bounding box center [17, 82] width 11 height 7
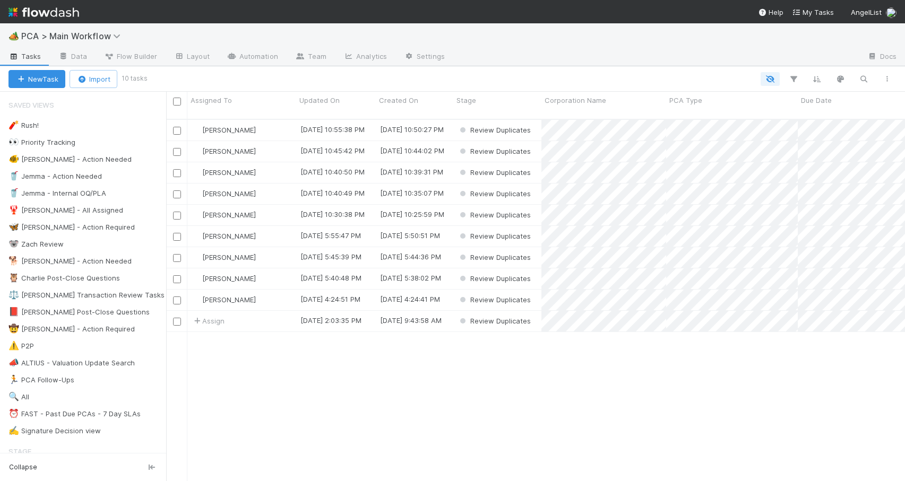
scroll to position [363, 731]
click at [272, 166] on div "[PERSON_NAME]" at bounding box center [241, 172] width 109 height 21
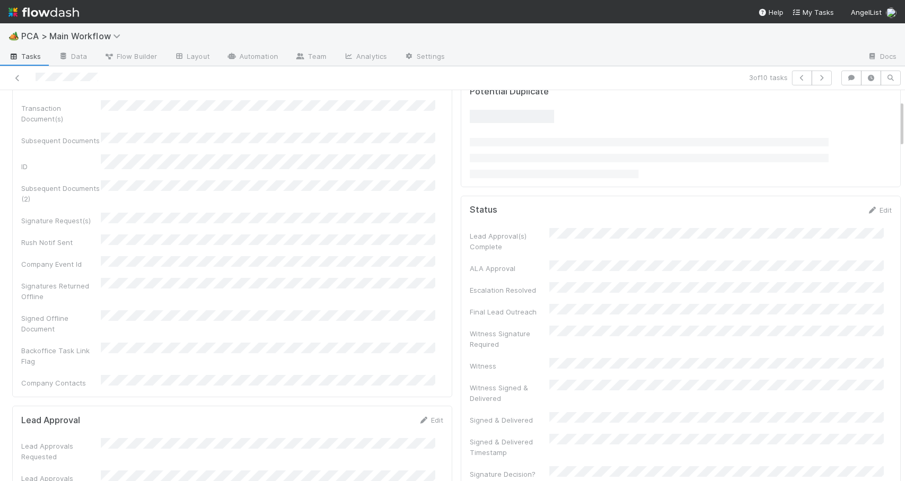
scroll to position [295, 0]
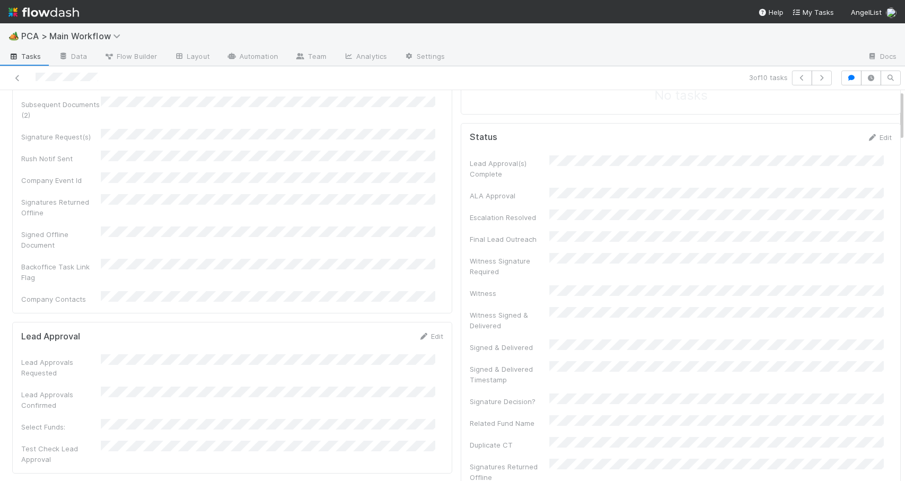
drag, startPoint x: 893, startPoint y: 118, endPoint x: 895, endPoint y: 99, distance: 19.2
click at [895, 99] on div "Review Duplicates Zachary Conley Confirmed Duplicate New PCA PCA Information Ed…" at bounding box center [452, 285] width 905 height 391
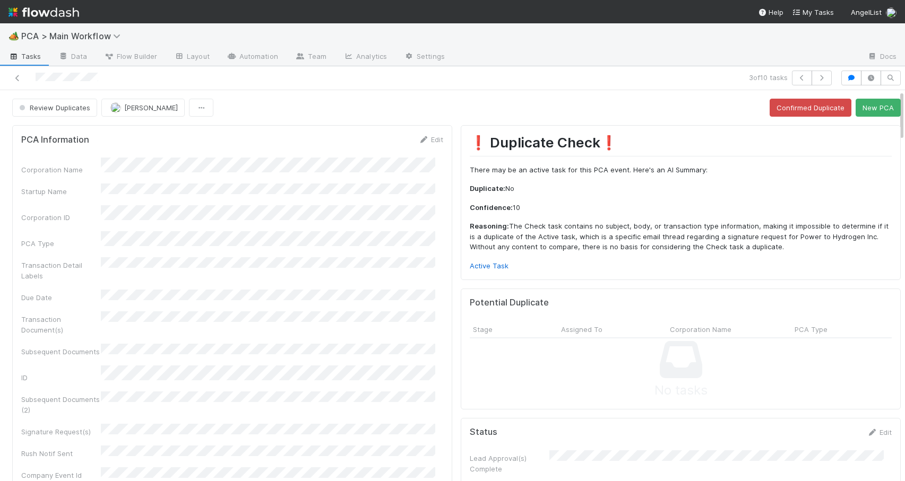
click at [893, 100] on div "Review Duplicates Zachary Conley Confirmed Duplicate New PCA" at bounding box center [456, 108] width 913 height 18
drag, startPoint x: 893, startPoint y: 100, endPoint x: 917, endPoint y: 91, distance: 25.2
click at [904, 91] on html "🏕️ PCA > Main Workflow Tasks Data Flow Builder Layout Automation Team Analytics…" at bounding box center [452, 240] width 905 height 481
click at [486, 270] on link "Active Task" at bounding box center [489, 266] width 39 height 8
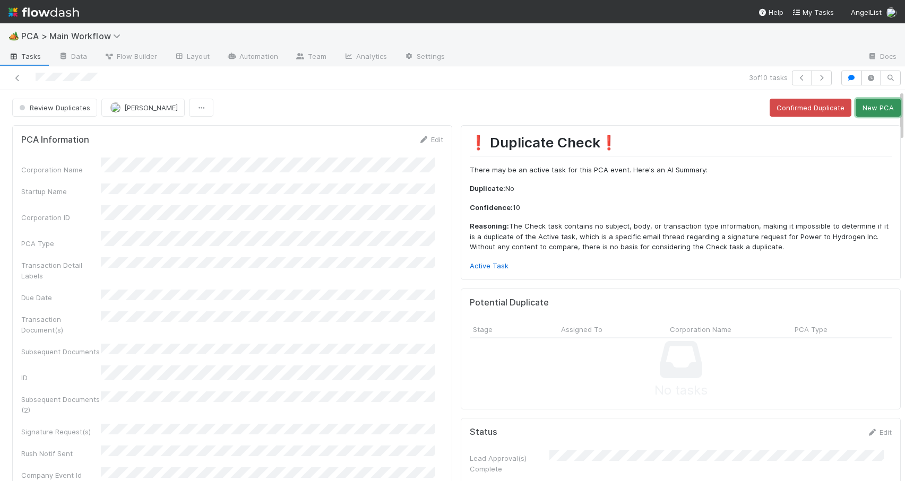
click at [859, 113] on button "New PCA" at bounding box center [878, 108] width 45 height 18
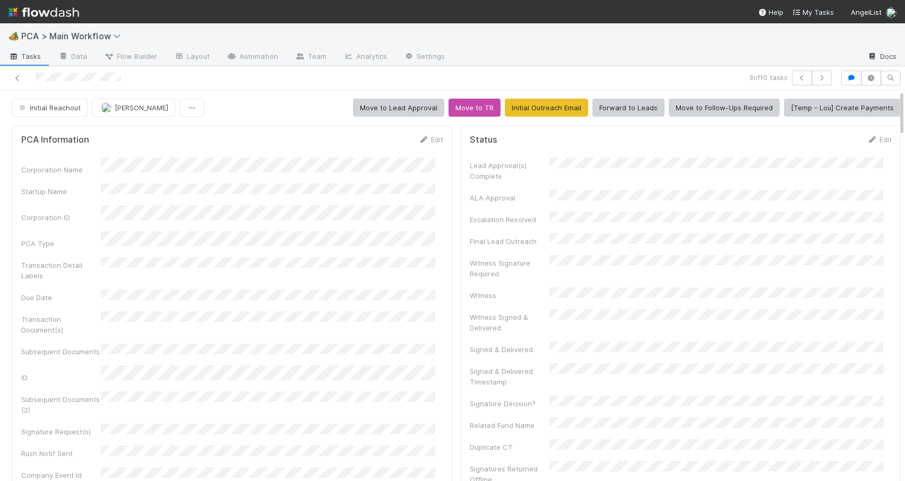
drag, startPoint x: 893, startPoint y: 172, endPoint x: 868, endPoint y: 63, distance: 111.6
click at [869, 64] on div "🏕️ PCA > Main Workflow Tasks Data Flow Builder Layout Automation Team Analytics…" at bounding box center [452, 252] width 905 height 458
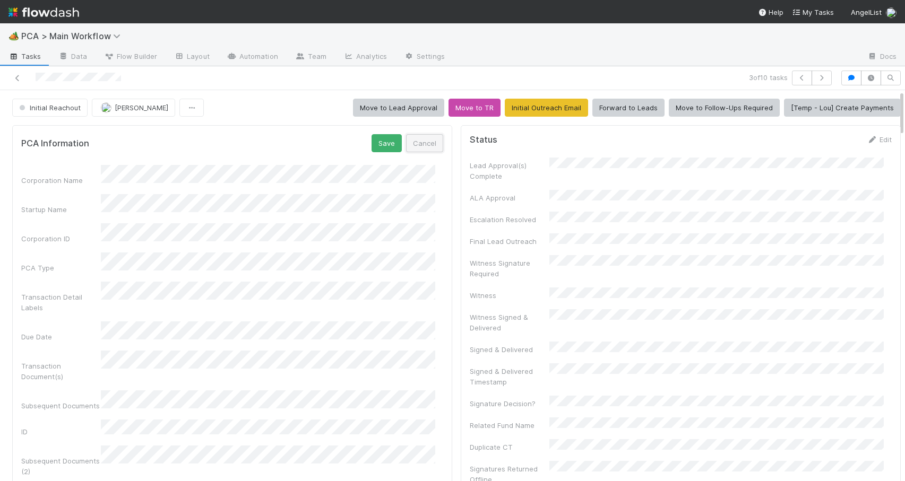
click at [424, 148] on button "Cancel" at bounding box center [424, 143] width 37 height 18
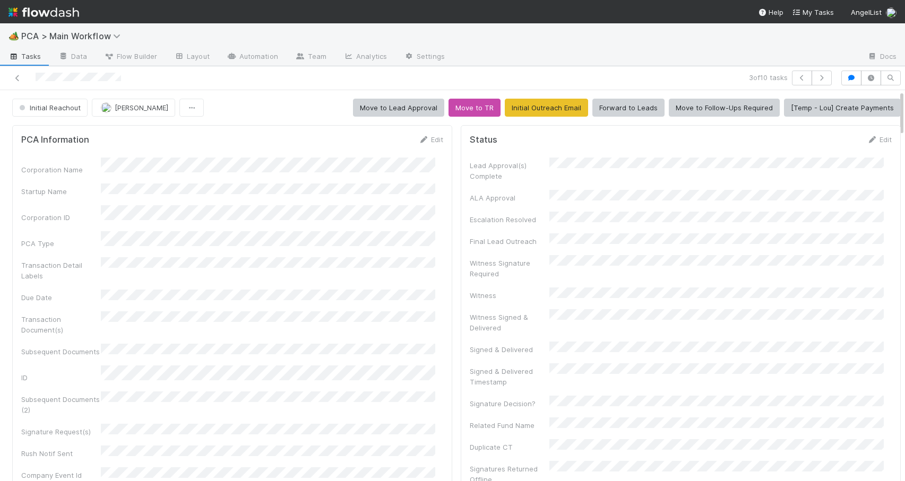
click at [894, 112] on div "Initial Reachout Zachary Conley Move to Lead Approval Move to TR Initial Outrea…" at bounding box center [456, 108] width 913 height 18
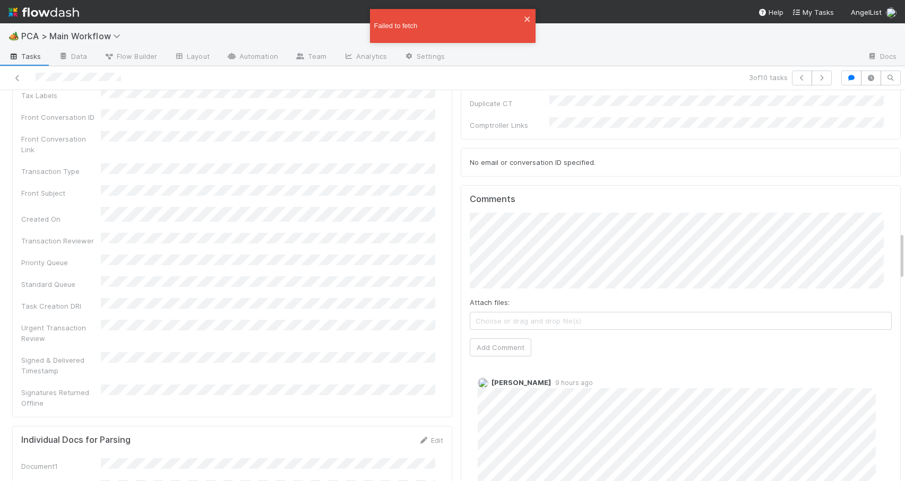
scroll to position [1176, 0]
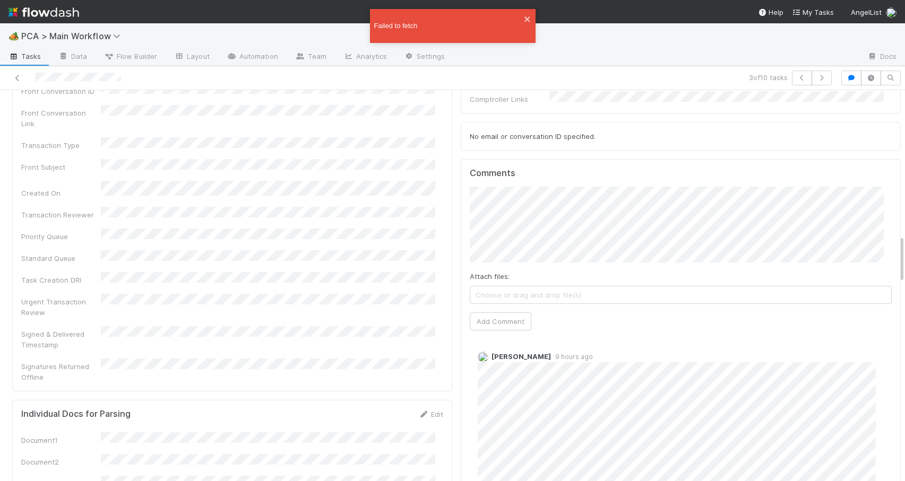
drag, startPoint x: 894, startPoint y: 112, endPoint x: 903, endPoint y: 257, distance: 145.2
click at [903, 257] on div "🏕️ PCA > Main Workflow Tasks Data Flow Builder Layout Automation Team Analytics…" at bounding box center [452, 252] width 905 height 458
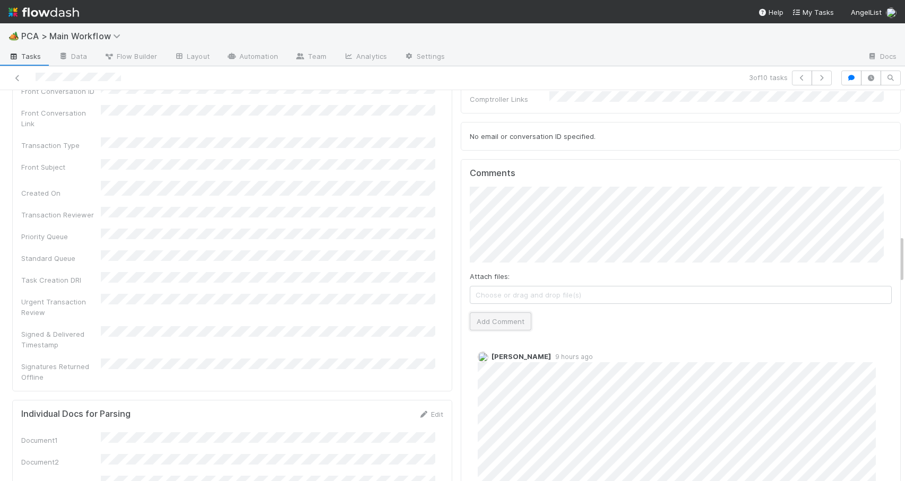
click at [487, 313] on button "Add Comment" at bounding box center [501, 322] width 62 height 18
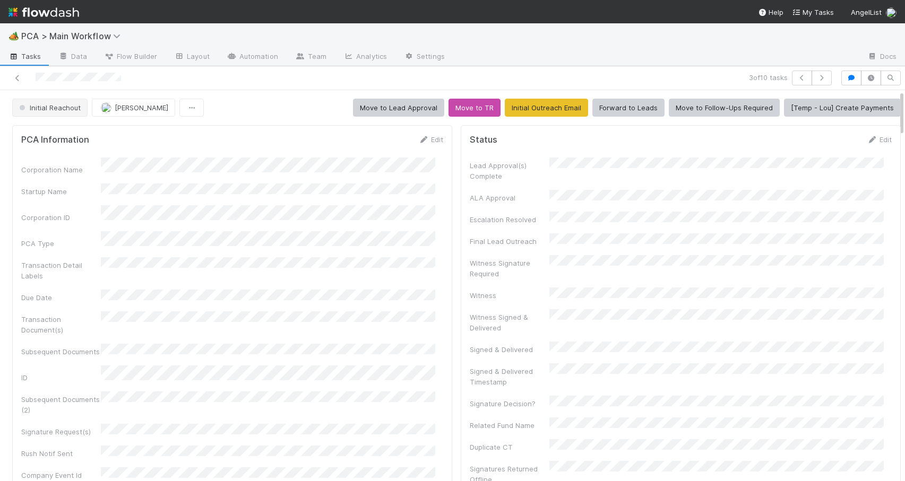
drag, startPoint x: 893, startPoint y: 245, endPoint x: 46, endPoint y: 109, distance: 858.5
click at [894, 39] on div "🏕️ PCA > Main Workflow Tasks Data Flow Builder Layout Automation Team Analytics…" at bounding box center [452, 252] width 905 height 458
click at [49, 111] on span "Initial Reachout" at bounding box center [49, 108] width 64 height 8
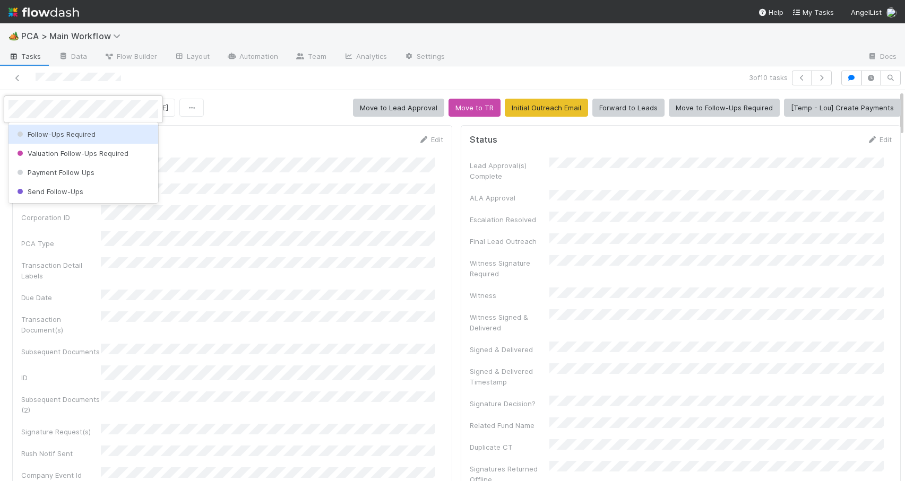
click at [51, 136] on span "Follow-Ups Required" at bounding box center [55, 134] width 81 height 8
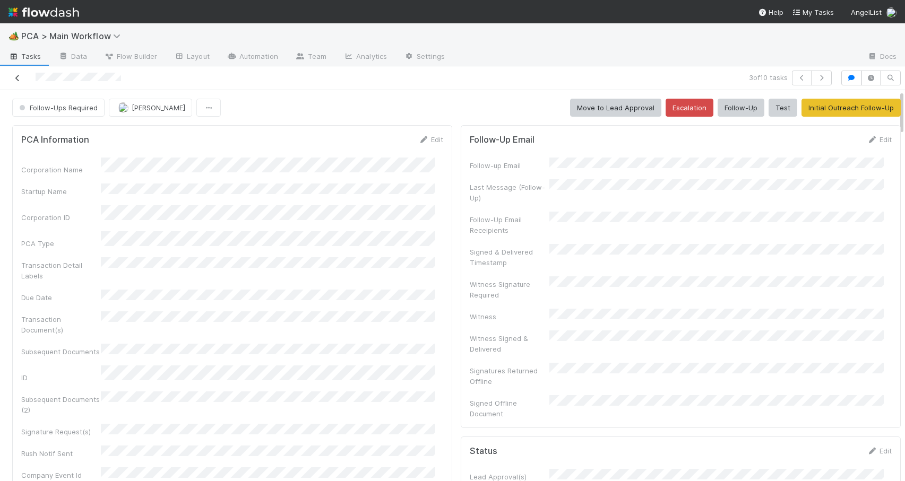
click at [16, 80] on icon at bounding box center [17, 78] width 11 height 7
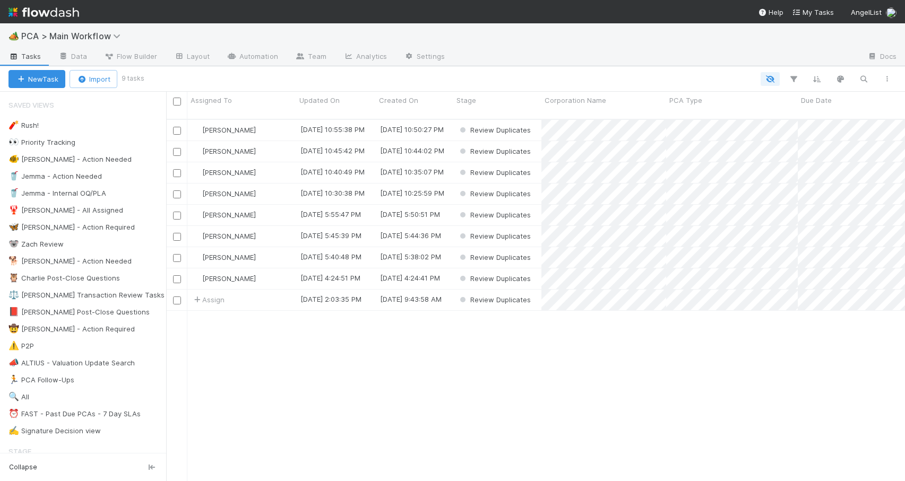
scroll to position [363, 731]
click at [278, 232] on div "[PERSON_NAME]" at bounding box center [241, 236] width 109 height 21
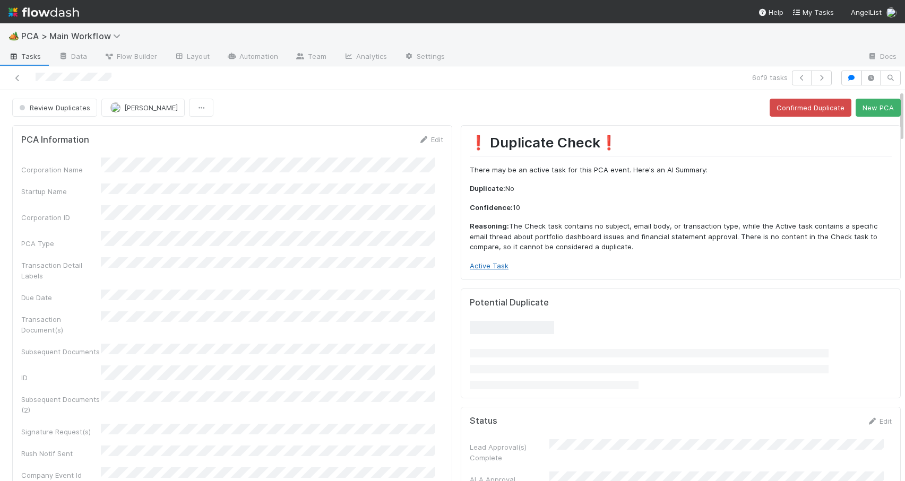
click at [481, 268] on link "Active Task" at bounding box center [489, 266] width 39 height 8
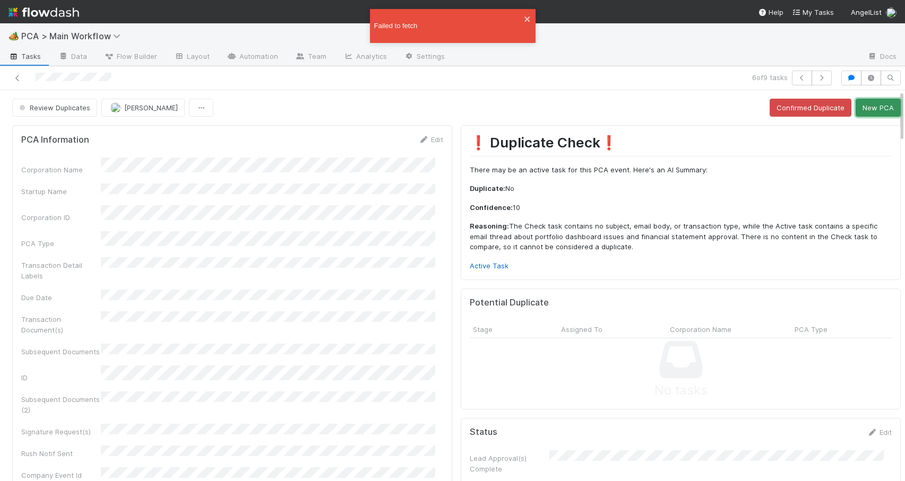
click at [864, 113] on button "New PCA" at bounding box center [878, 108] width 45 height 18
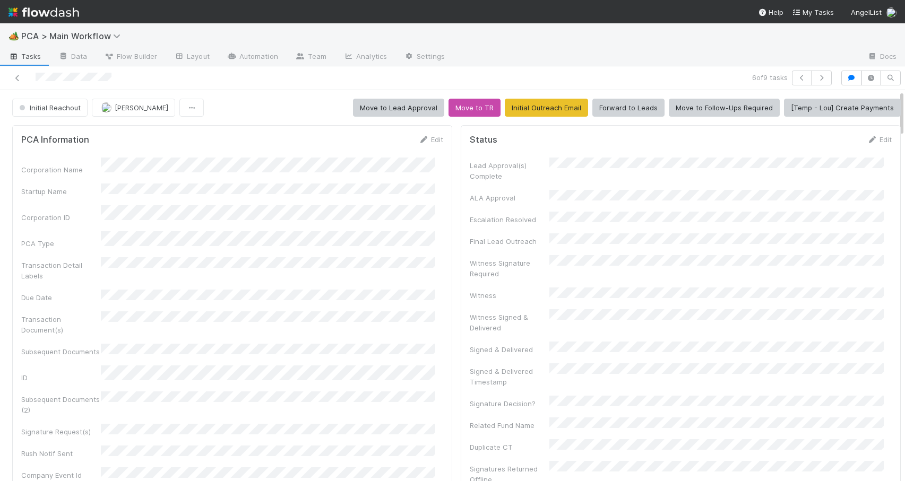
scroll to position [545, 0]
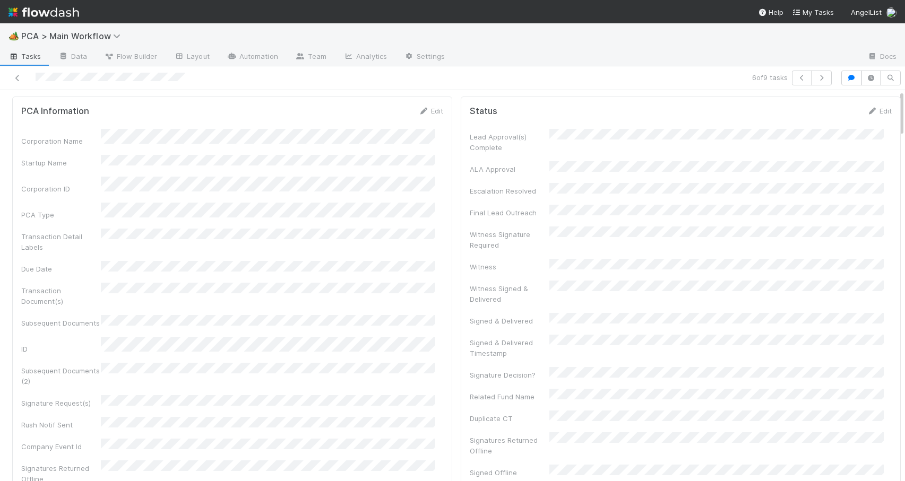
scroll to position [0, 0]
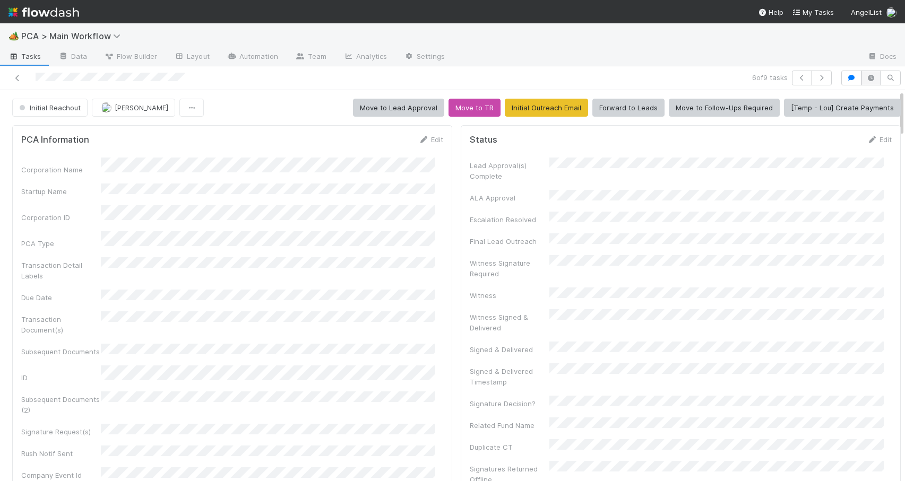
drag, startPoint x: 893, startPoint y: 173, endPoint x: 867, endPoint y: 85, distance: 91.5
click at [867, 85] on div "6 of 9 tasks Initial Reachout Zachary Conley Move to Lead Approval Move to TR I…" at bounding box center [452, 273] width 905 height 415
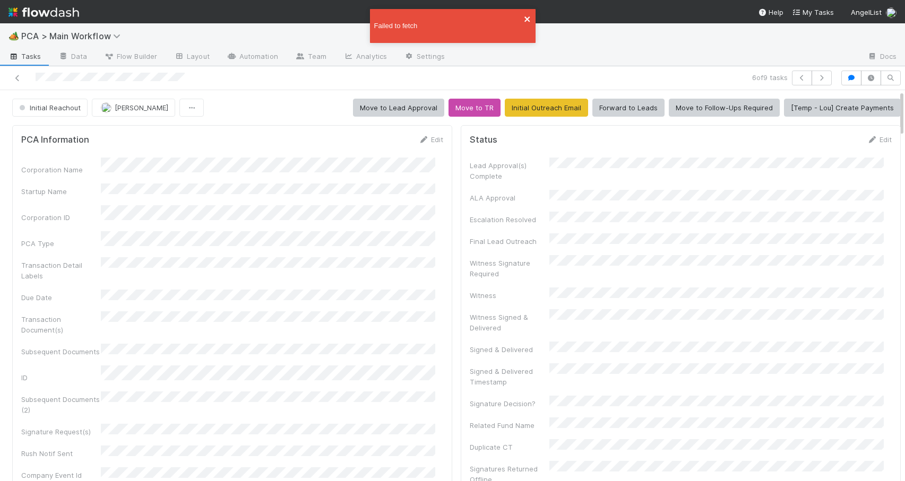
click at [528, 18] on icon "close" at bounding box center [526, 18] width 5 height 5
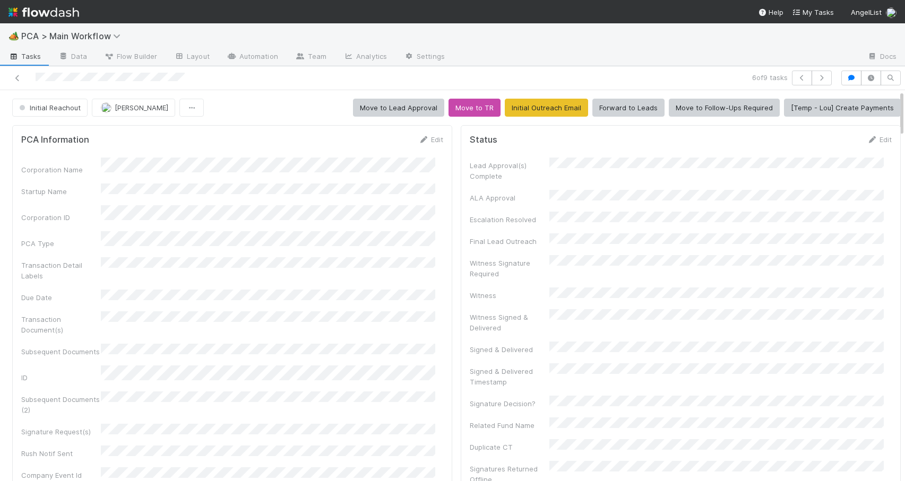
click at [894, 114] on div "Initial Reachout Zachary Conley Move to Lead Approval Move to TR Initial Outrea…" at bounding box center [456, 108] width 913 height 18
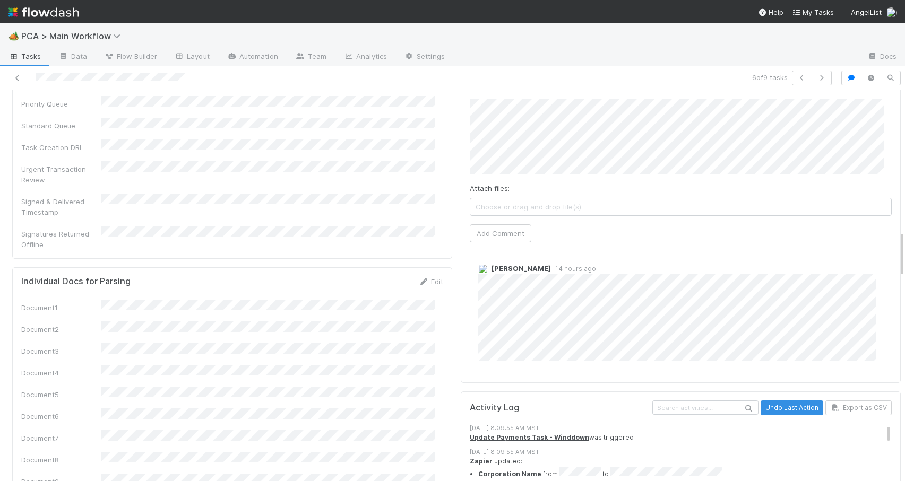
scroll to position [1272, 0]
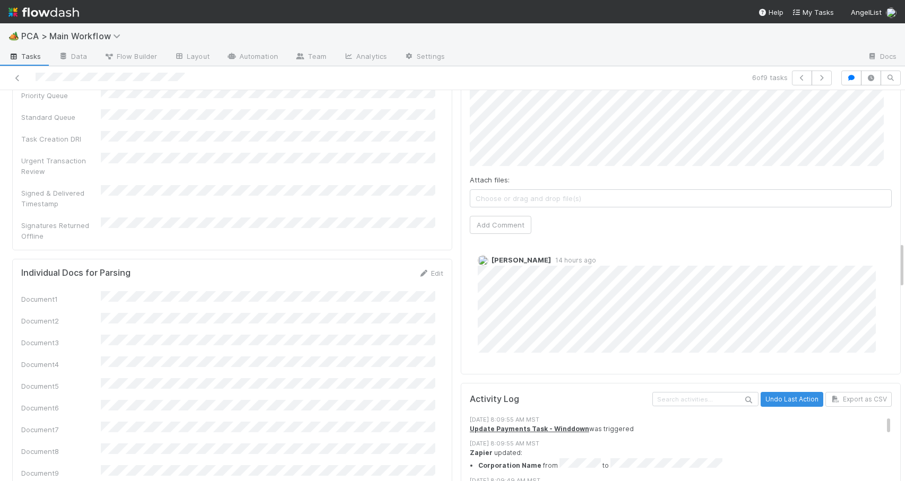
drag, startPoint x: 894, startPoint y: 109, endPoint x: 911, endPoint y: 261, distance: 152.8
click at [904, 261] on html "🏕️ PCA > Main Workflow Tasks Data Flow Builder Layout Automation Team Analytics…" at bounding box center [452, 240] width 905 height 481
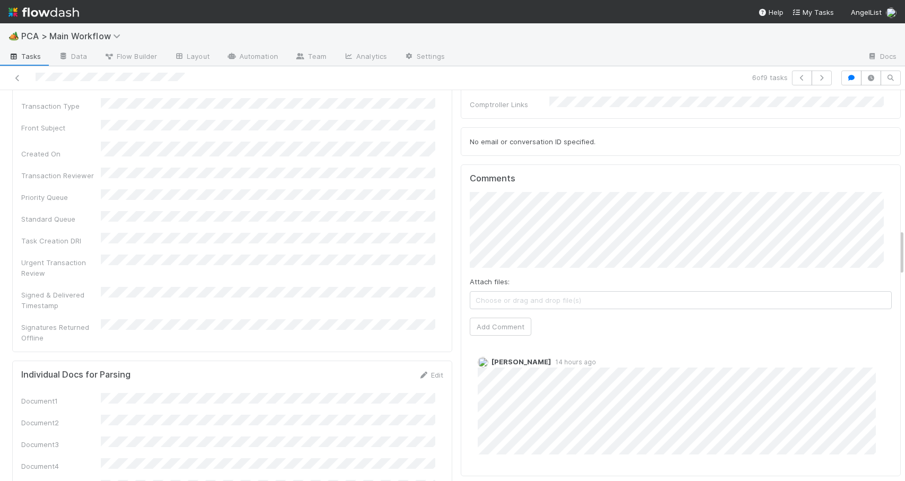
scroll to position [1166, 0]
drag, startPoint x: 893, startPoint y: 252, endPoint x: 893, endPoint y: 239, distance: 12.8
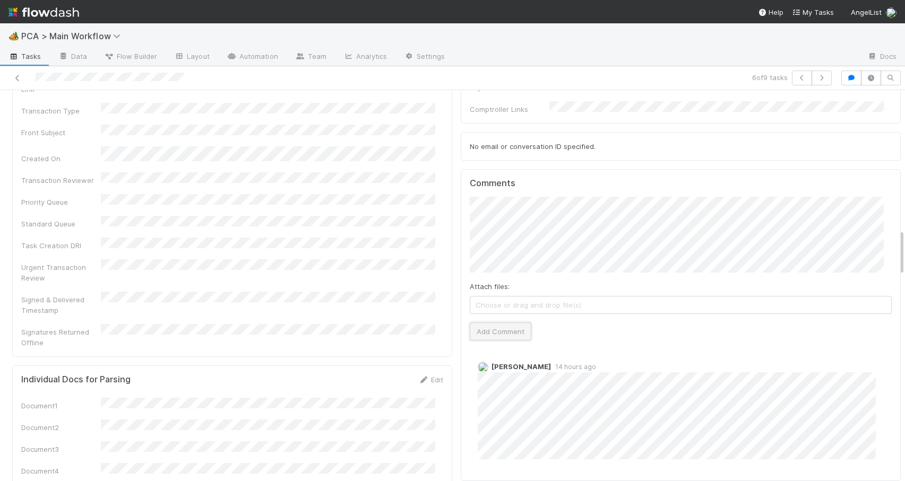
click at [477, 323] on button "Add Comment" at bounding box center [501, 332] width 62 height 18
click at [904, 251] on div at bounding box center [905, 285] width 1 height 391
drag, startPoint x: 895, startPoint y: 251, endPoint x: 890, endPoint y: 152, distance: 98.3
click at [890, 152] on div "Initial Reachout Zachary Conley Move to Lead Approval Move to TR Initial Outrea…" at bounding box center [452, 285] width 905 height 391
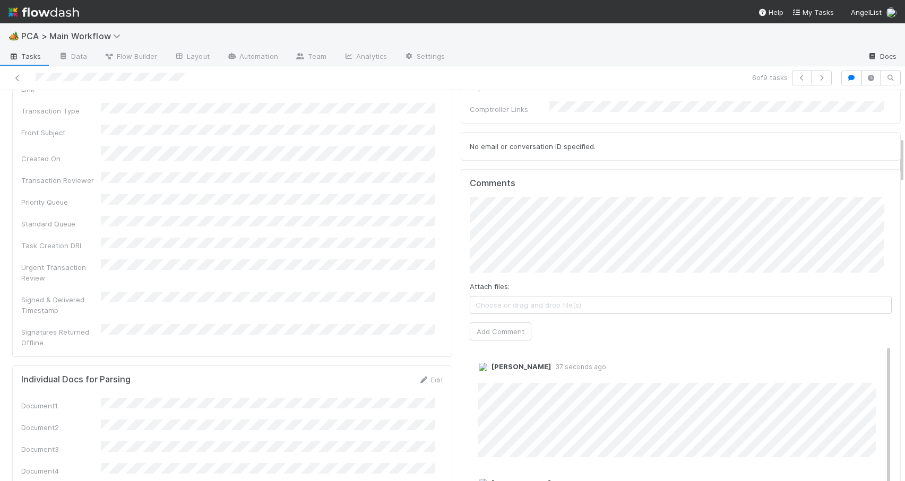
scroll to position [0, 0]
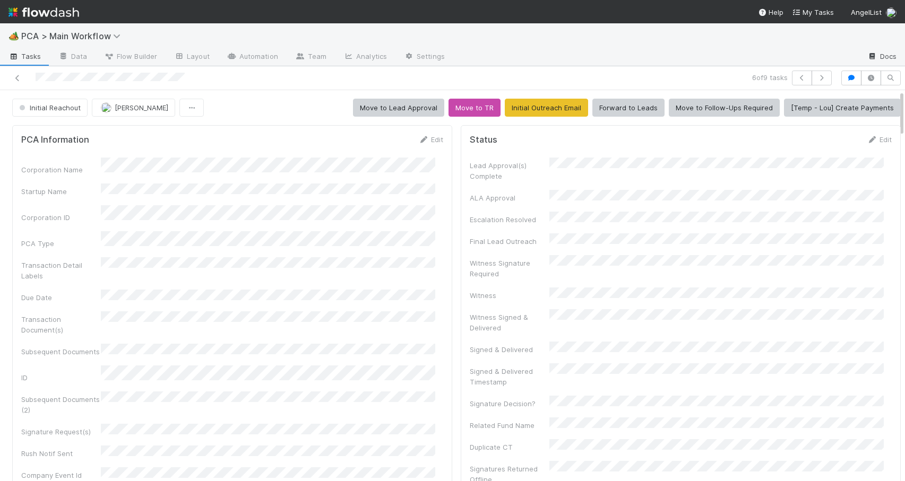
drag, startPoint x: 893, startPoint y: 244, endPoint x: 892, endPoint y: 55, distance: 188.4
click at [892, 55] on div "🏕️ PCA > Main Workflow Tasks Data Flow Builder Layout Automation Team Analytics…" at bounding box center [452, 252] width 905 height 458
click at [41, 105] on span "Initial Reachout" at bounding box center [49, 108] width 64 height 8
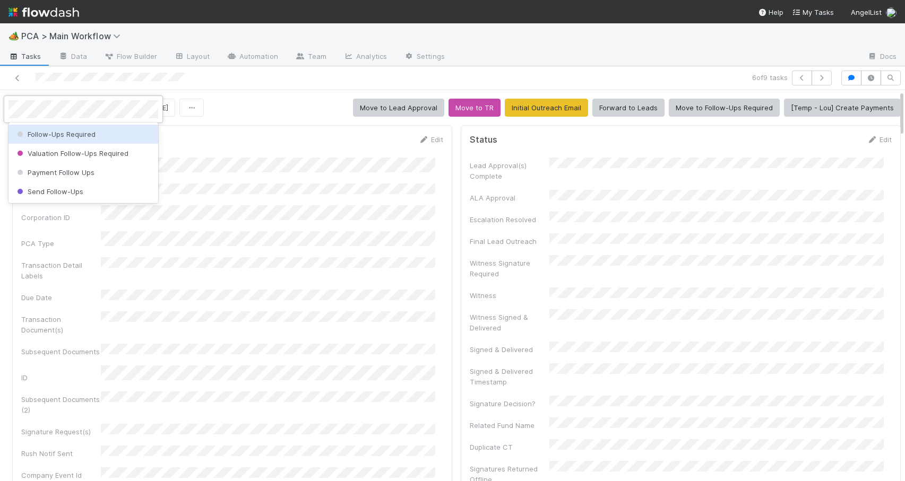
click at [46, 128] on div "Follow-Ups Required" at bounding box center [83, 134] width 150 height 19
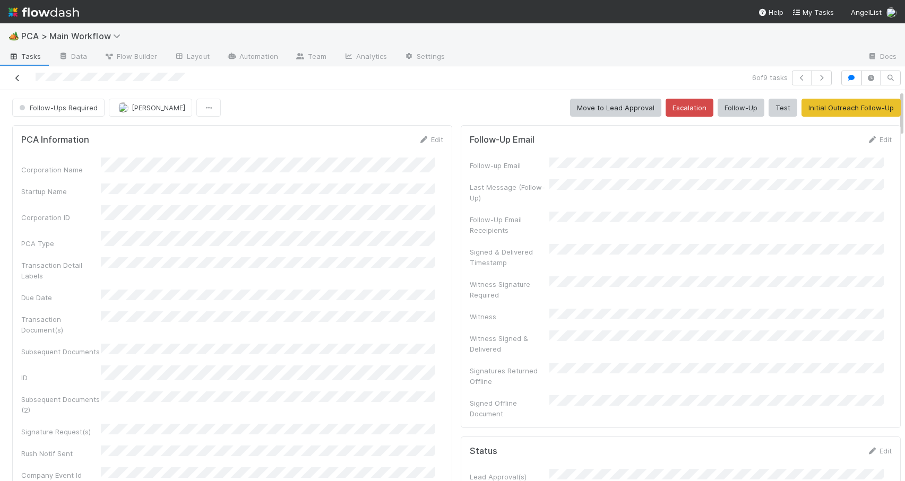
click at [14, 79] on icon at bounding box center [17, 78] width 11 height 7
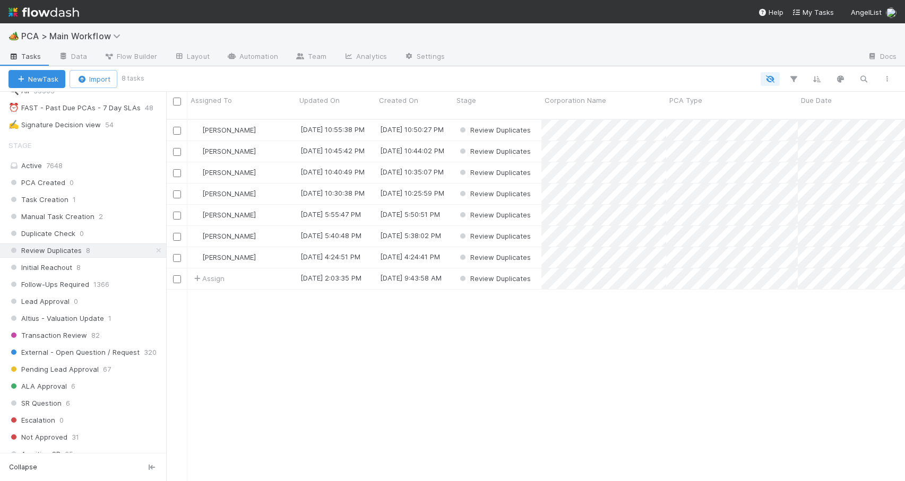
scroll to position [317, 0]
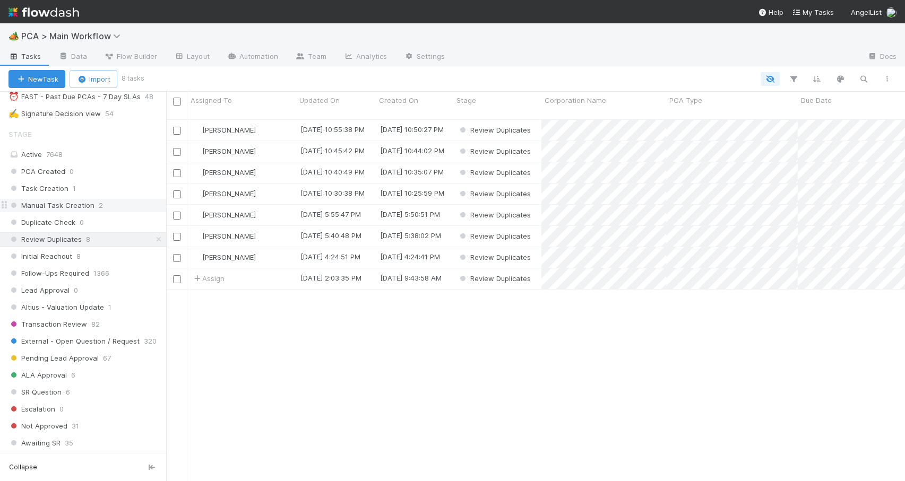
click at [136, 202] on div "Manual Task Creation 2" at bounding box center [87, 205] width 158 height 13
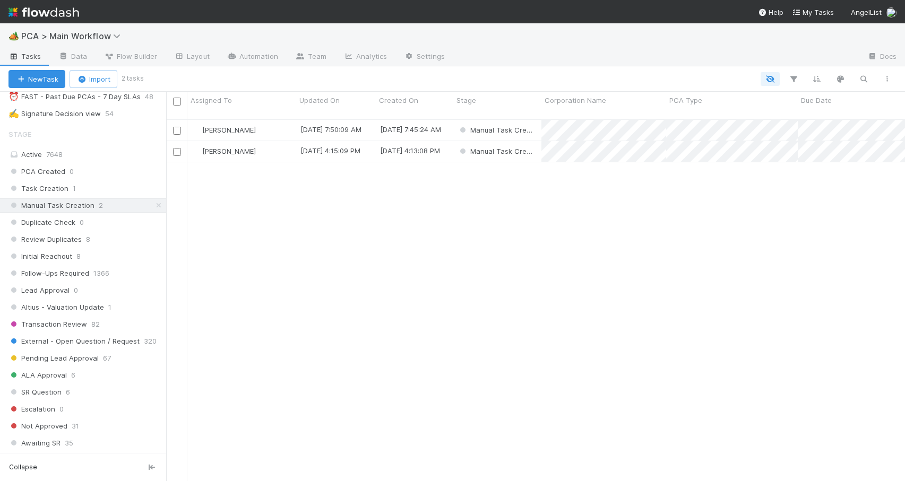
scroll to position [363, 731]
click at [126, 190] on div "Task Creation 1" at bounding box center [87, 188] width 158 height 13
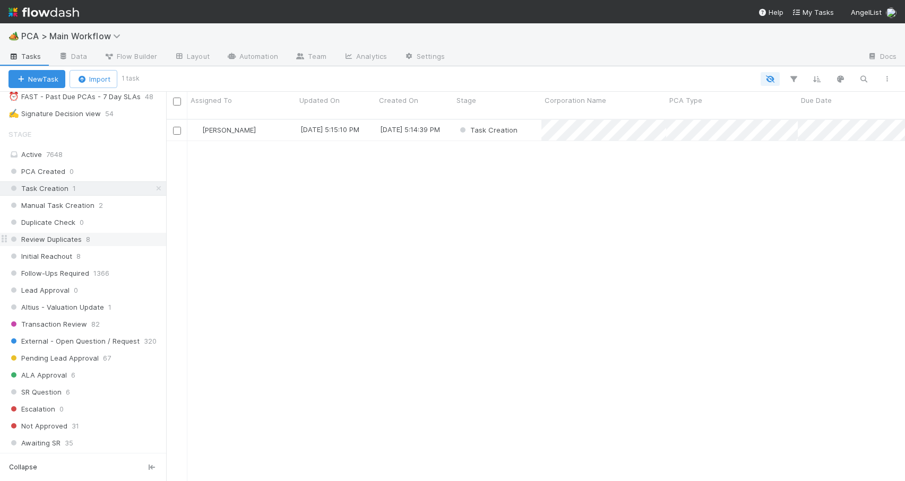
scroll to position [363, 731]
click at [116, 236] on div "Review Duplicates 8" at bounding box center [87, 239] width 158 height 13
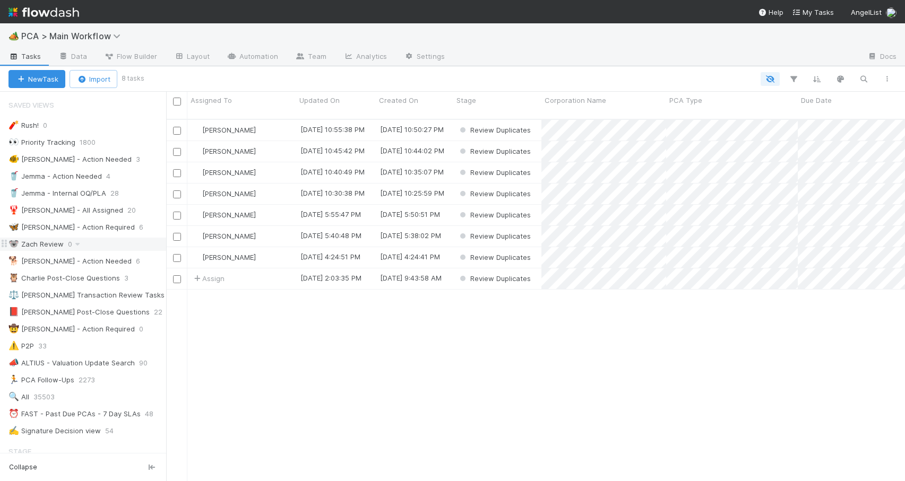
click at [117, 245] on div "🐨 Zach Review 0" at bounding box center [87, 244] width 158 height 13
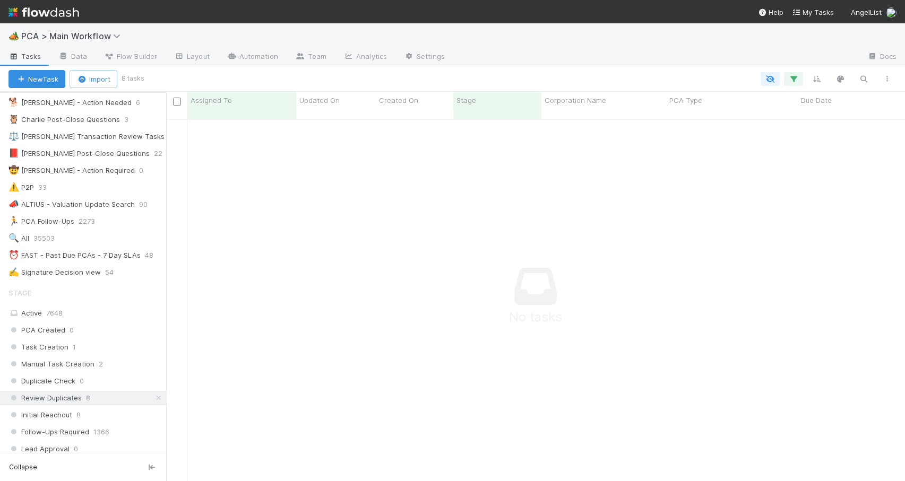
scroll to position [8, 8]
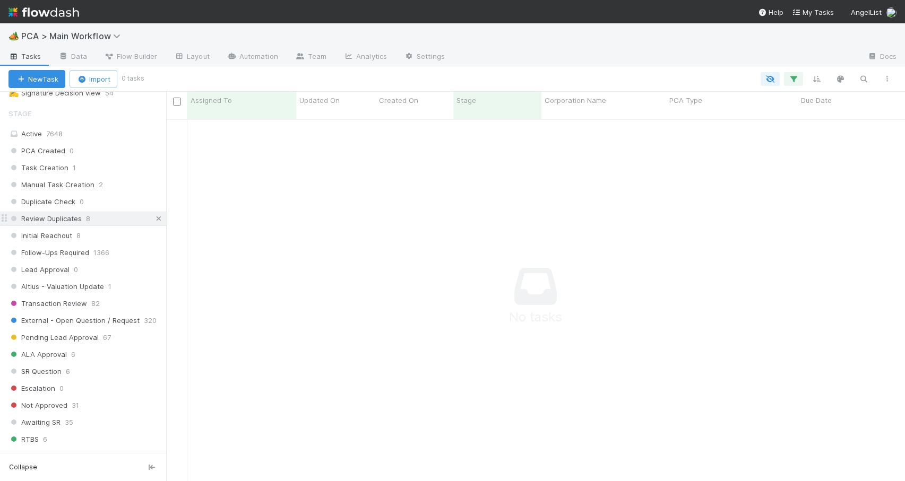
click at [153, 220] on icon at bounding box center [158, 219] width 11 height 7
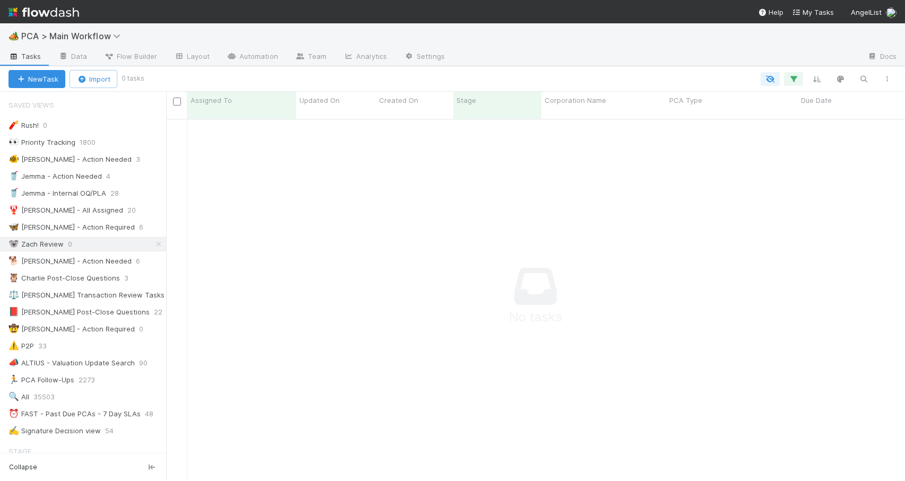
scroll to position [8, 8]
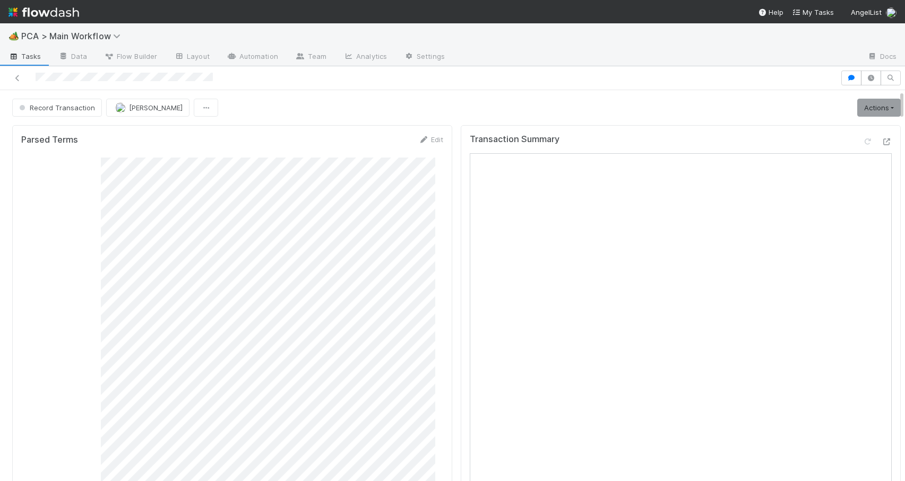
scroll to position [19283, 0]
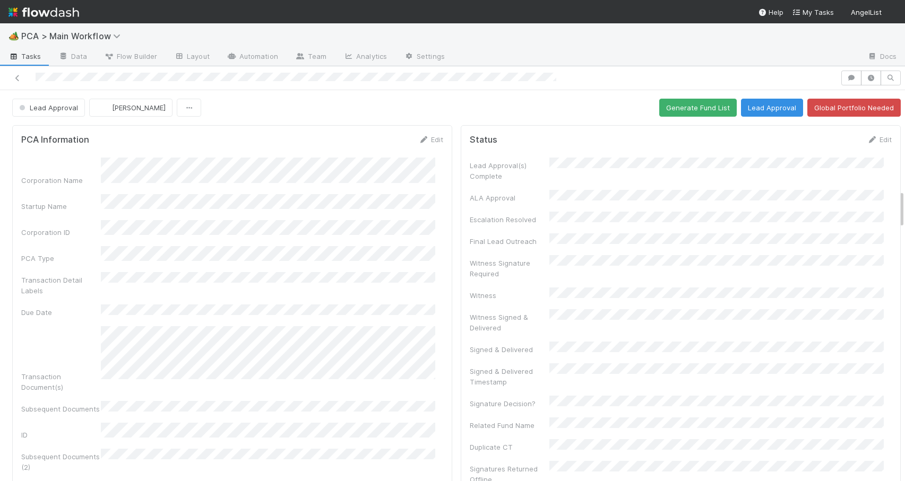
scroll to position [1018, 0]
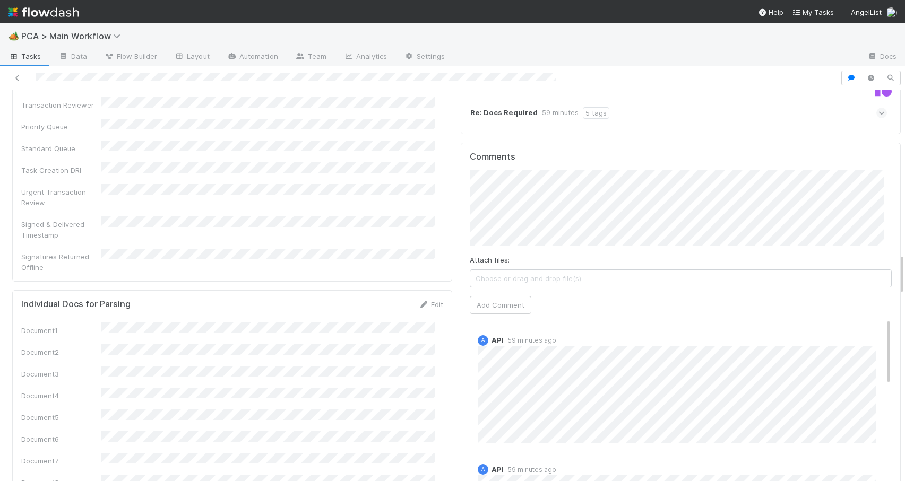
scroll to position [1518, 0]
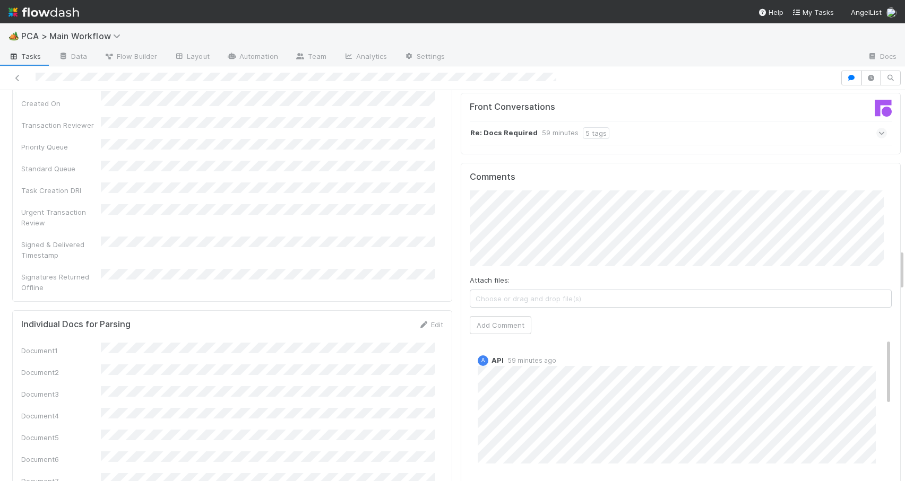
drag, startPoint x: 893, startPoint y: 211, endPoint x: 945, endPoint y: 264, distance: 73.9
click at [904, 264] on html "🏕️ PCA > Main Workflow Tasks Data Flow Builder Layout Automation Team Analytics…" at bounding box center [452, 240] width 905 height 481
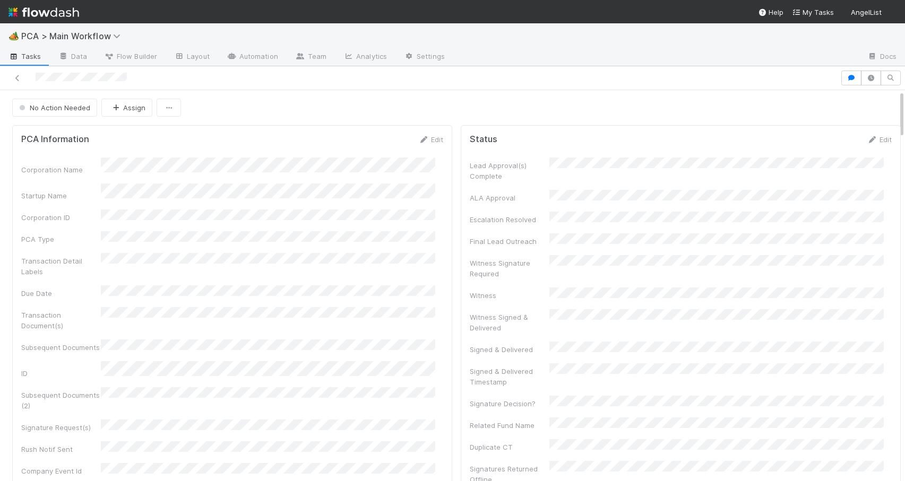
scroll to position [545, 0]
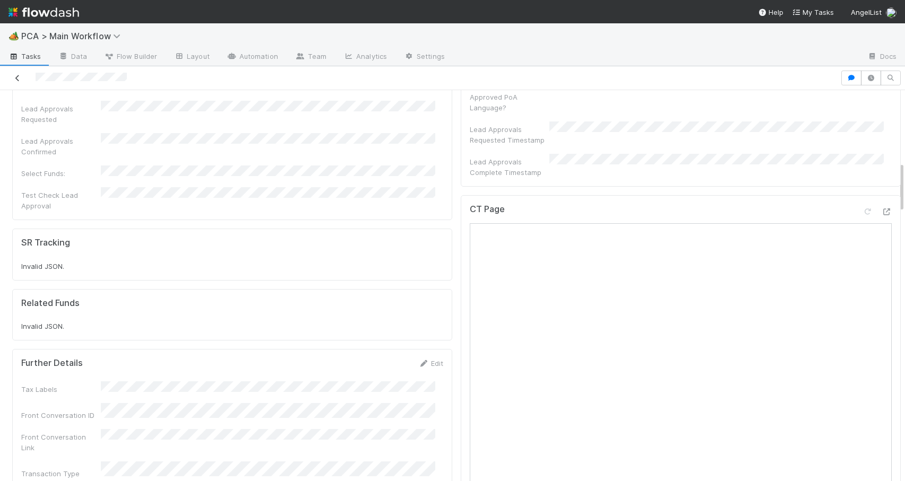
click at [15, 75] on icon at bounding box center [17, 78] width 11 height 7
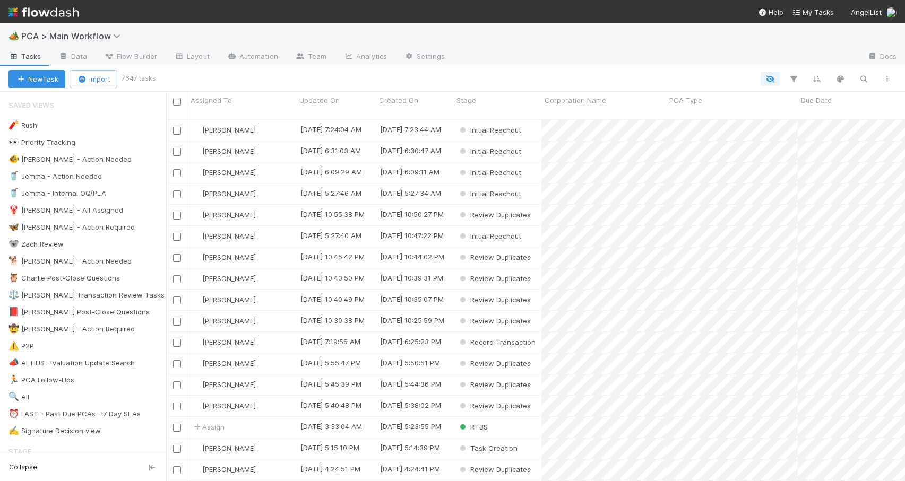
scroll to position [363, 731]
click at [861, 79] on icon "button" at bounding box center [863, 79] width 11 height 10
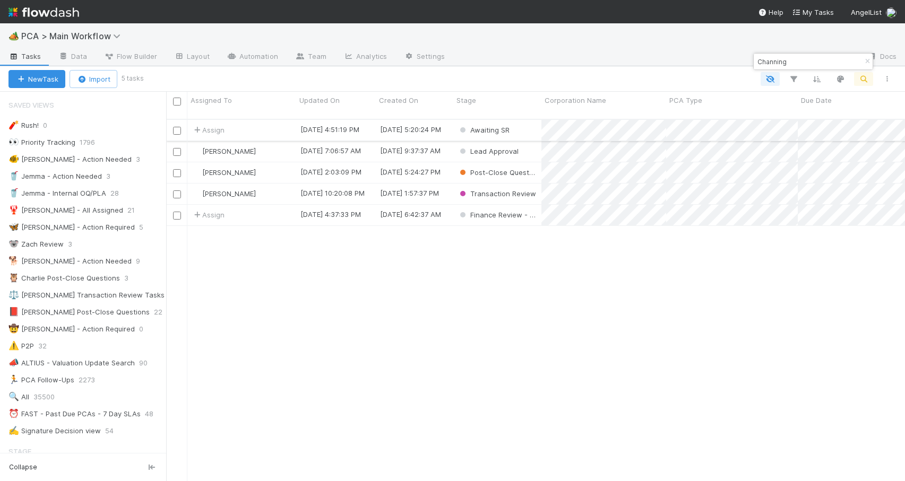
type input "Channing"
click at [524, 120] on div "Awaiting SR" at bounding box center [497, 130] width 88 height 21
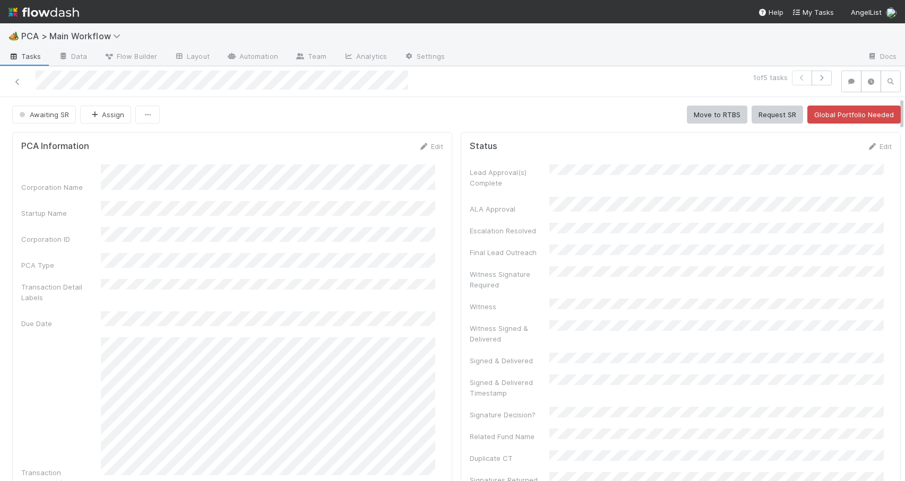
scroll to position [1028, 0]
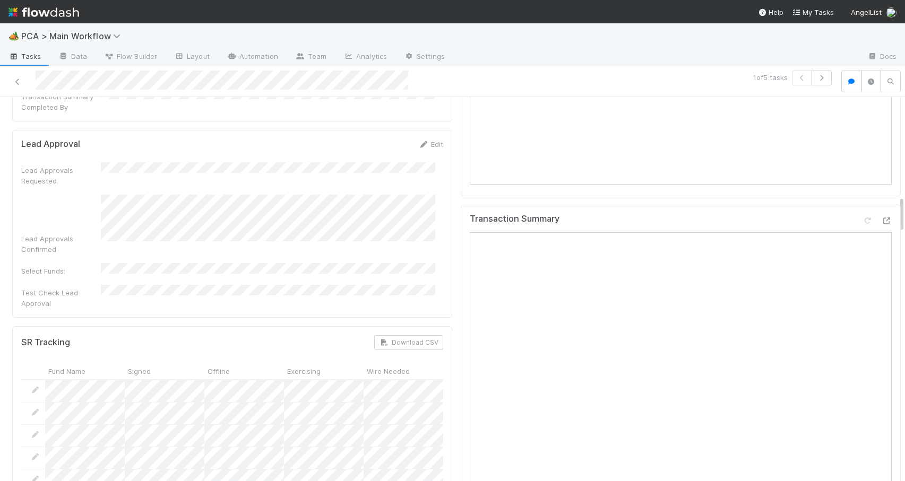
click at [904, 201] on div at bounding box center [905, 289] width 1 height 385
drag, startPoint x: 894, startPoint y: 201, endPoint x: 894, endPoint y: 195, distance: 5.8
click at [904, 195] on div at bounding box center [905, 289] width 1 height 385
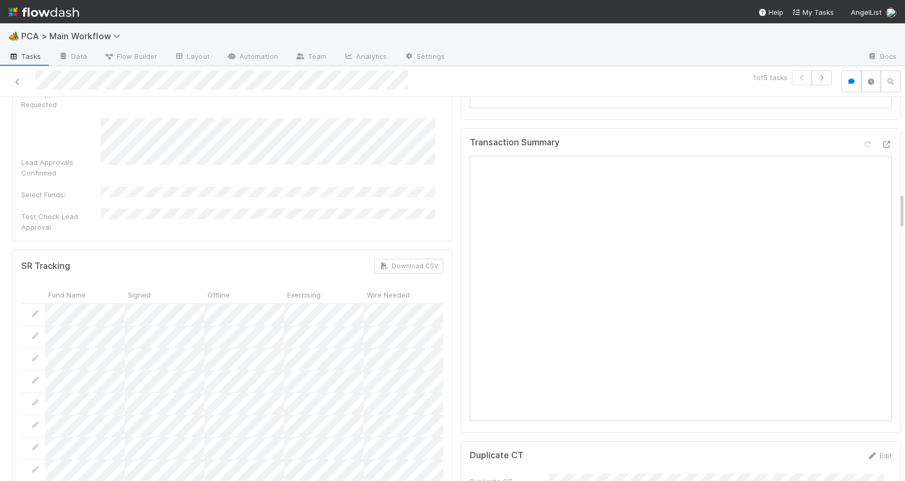
scroll to position [984, 0]
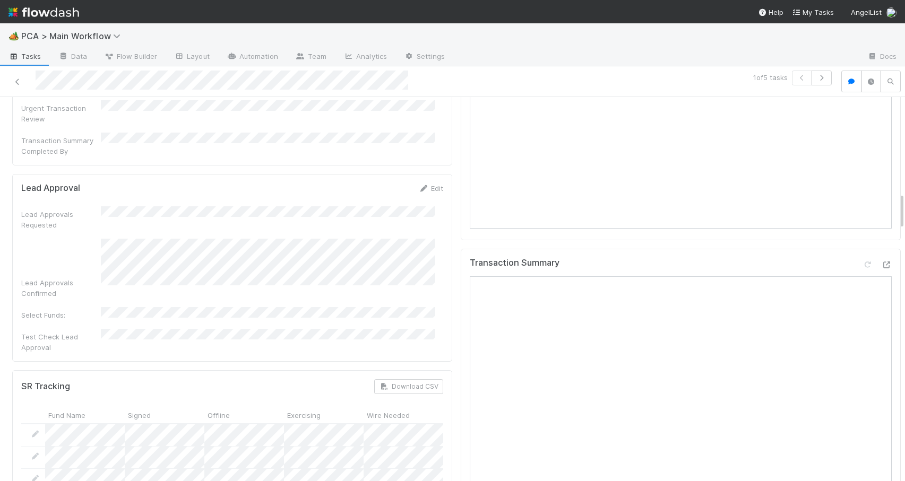
drag, startPoint x: 893, startPoint y: 202, endPoint x: 904, endPoint y: 197, distance: 11.4
click at [904, 197] on div "🏕️ PCA > Main Workflow Tasks Data Flow Builder Layout Automation Team Analytics…" at bounding box center [452, 252] width 905 height 458
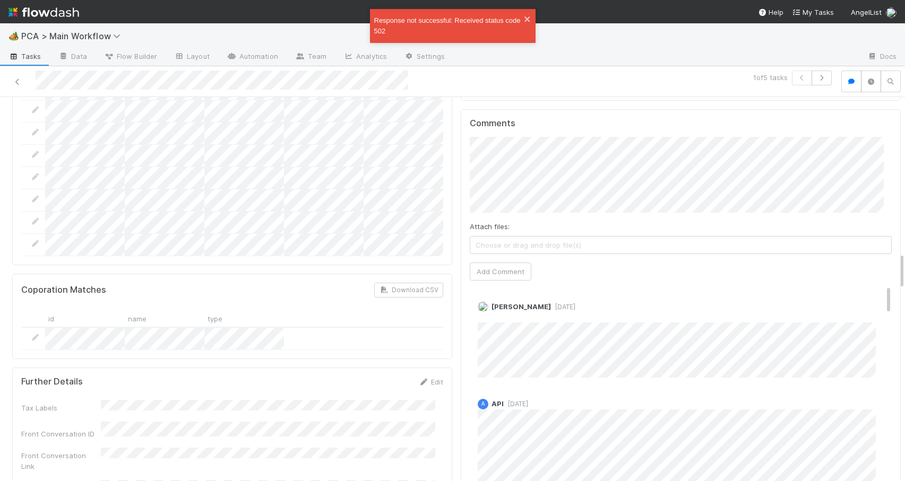
scroll to position [1602, 0]
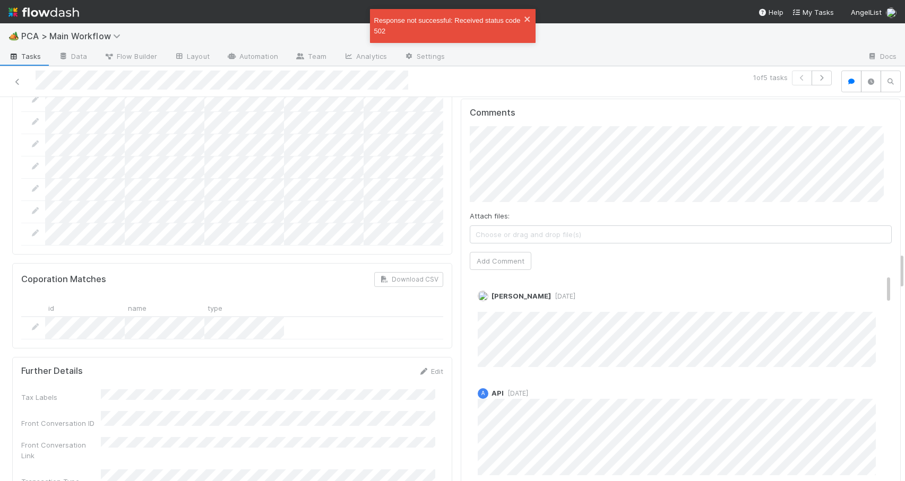
drag, startPoint x: 894, startPoint y: 200, endPoint x: 940, endPoint y: 260, distance: 75.4
click at [904, 260] on html "Response not successful: Received status code 502 🏕️ PCA > Main Workflow Tasks …" at bounding box center [452, 240] width 905 height 481
click at [872, 283] on div "Zachary Conley 6 days ago Edit Delete" at bounding box center [685, 325] width 430 height 84
click at [873, 283] on div "Zachary Conley 6 days ago Edit Delete" at bounding box center [685, 325] width 430 height 84
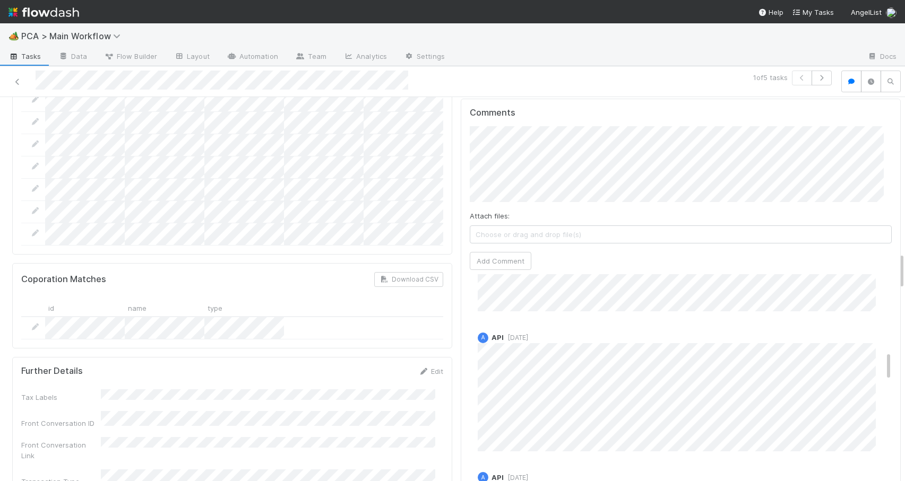
scroll to position [553, 0]
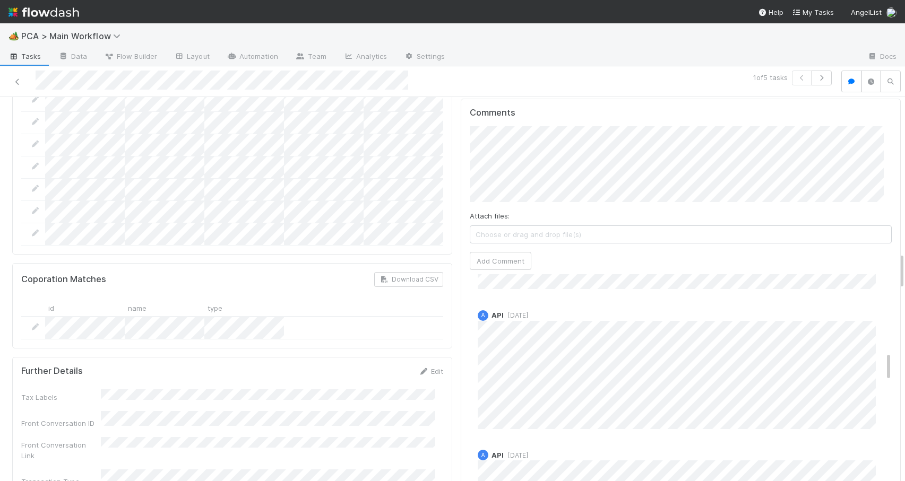
drag, startPoint x: 873, startPoint y: 219, endPoint x: 896, endPoint y: 297, distance: 80.8
click at [896, 297] on div "Awaiting SR Assign Move to RTBS Request SR Global Portfolio Needed PCA Informat…" at bounding box center [452, 289] width 905 height 385
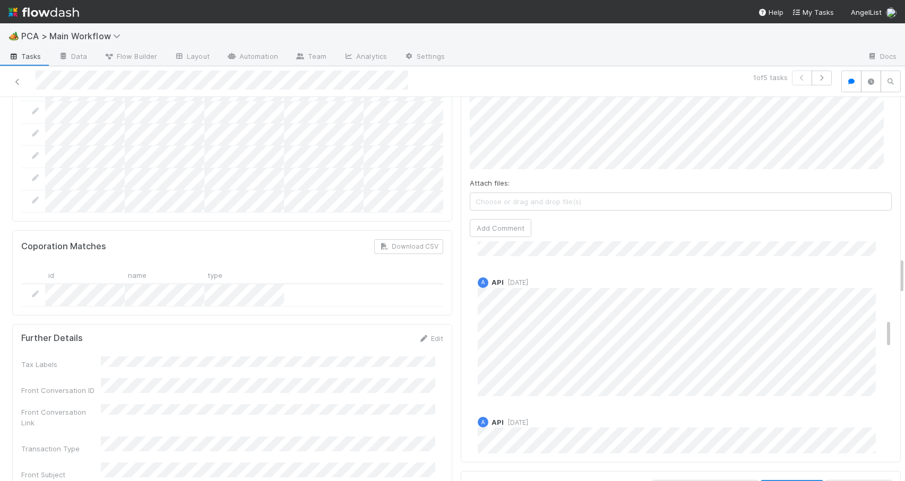
scroll to position [1597, 0]
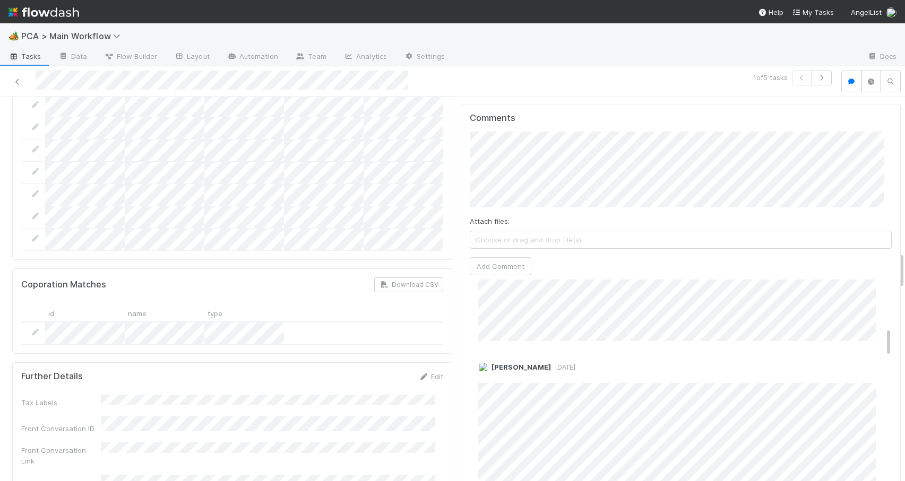
scroll to position [341, 0]
drag, startPoint x: 873, startPoint y: 305, endPoint x: 865, endPoint y: 275, distance: 30.6
click at [865, 275] on body "🏕️ PCA > Main Workflow Tasks Data Flow Builder Layout Automation Team Analytics…" at bounding box center [452, 240] width 905 height 481
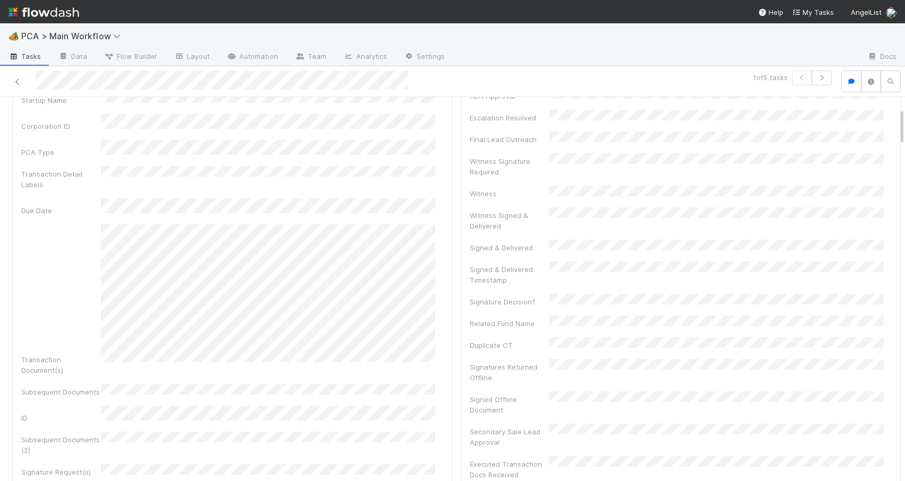
scroll to position [20, 0]
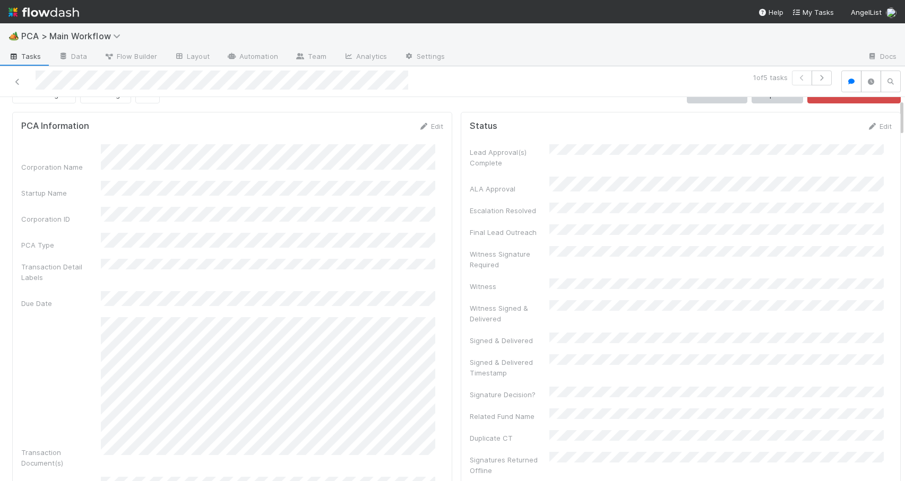
drag, startPoint x: 894, startPoint y: 261, endPoint x: 875, endPoint y: 108, distance: 154.0
click at [427, 127] on link "Edit" at bounding box center [430, 126] width 25 height 8
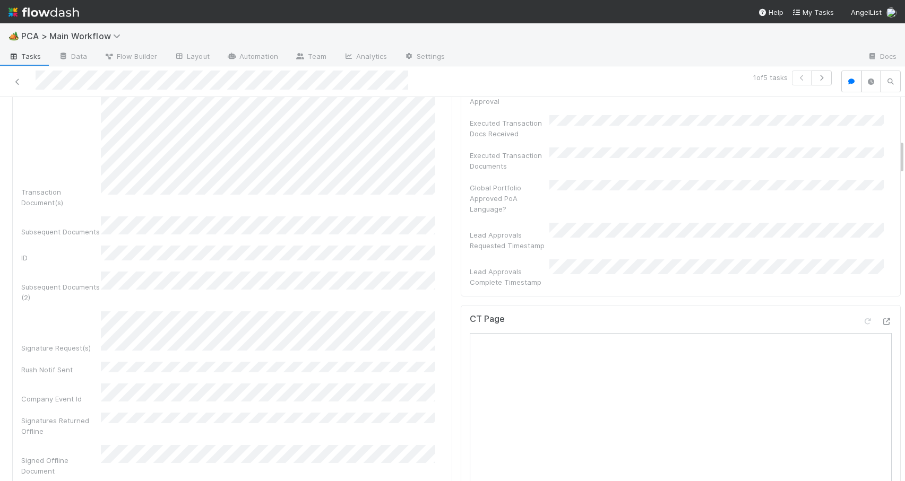
scroll to position [466, 0]
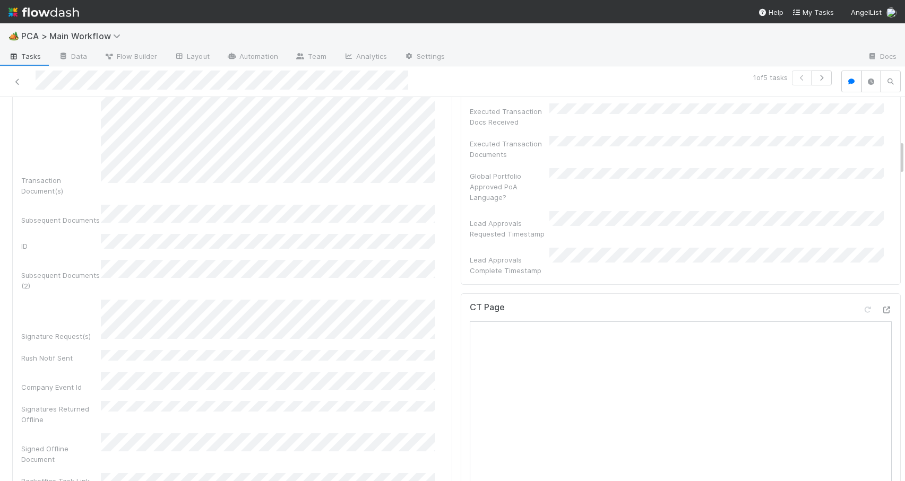
drag, startPoint x: 894, startPoint y: 152, endPoint x: 894, endPoint y: 144, distance: 8.0
click at [894, 144] on div "Awaiting SR Assign Move to RTBS Request SR Global Portfolio Needed PCA Informat…" at bounding box center [452, 289] width 905 height 385
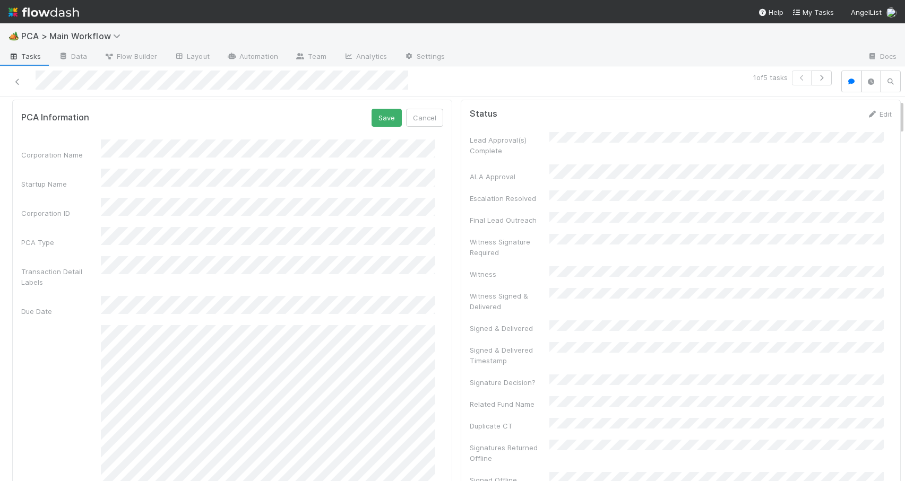
scroll to position [27, 0]
drag, startPoint x: 893, startPoint y: 148, endPoint x: 891, endPoint y: 108, distance: 40.4
click at [382, 123] on button "Save" at bounding box center [387, 124] width 30 height 18
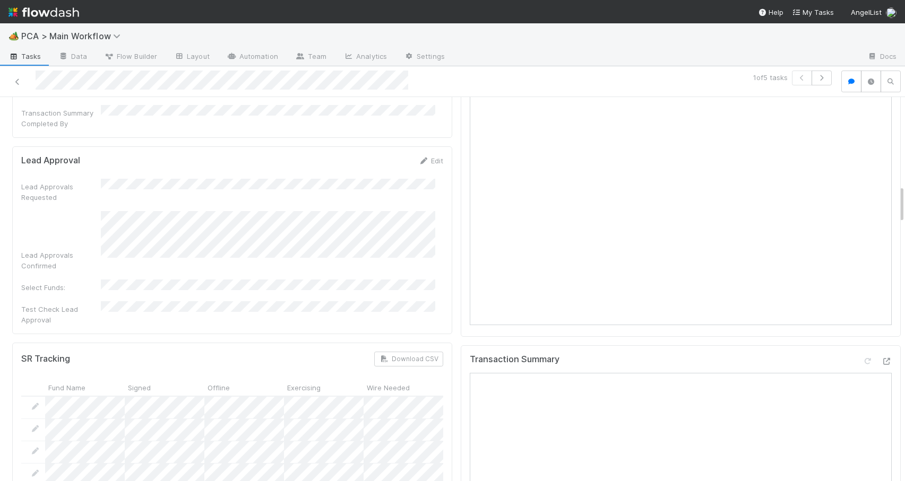
scroll to position [882, 0]
drag, startPoint x: 893, startPoint y: 115, endPoint x: 904, endPoint y: 201, distance: 86.2
click at [904, 201] on div "🏕️ PCA > Main Workflow Tasks Data Flow Builder Layout Automation Team Analytics…" at bounding box center [452, 252] width 905 height 458
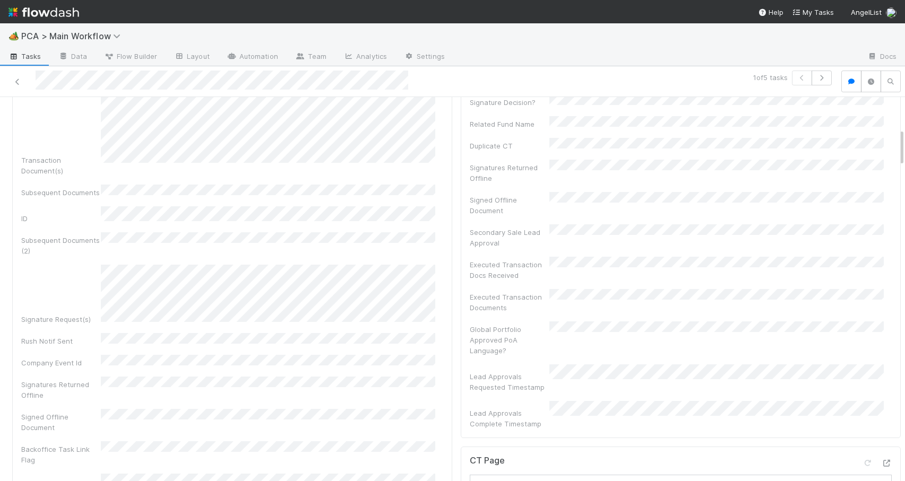
scroll to position [307, 0]
drag, startPoint x: 893, startPoint y: 194, endPoint x: 889, endPoint y: 136, distance: 57.5
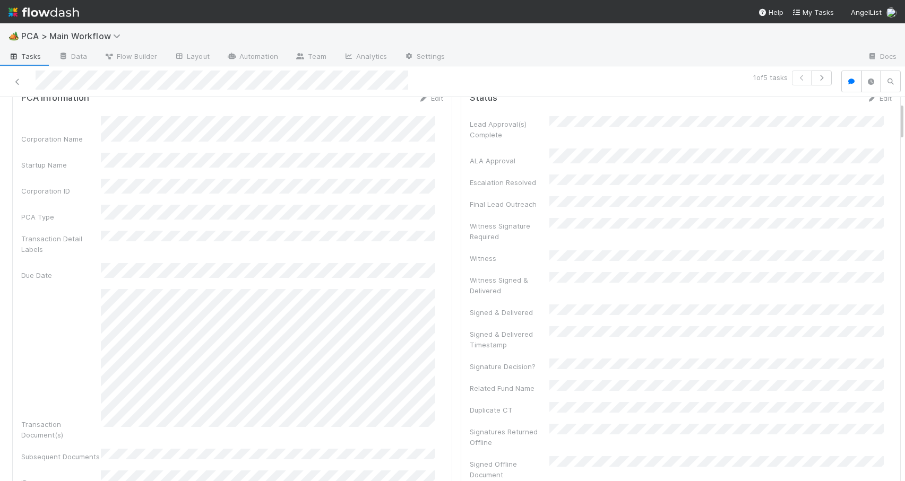
scroll to position [31, 0]
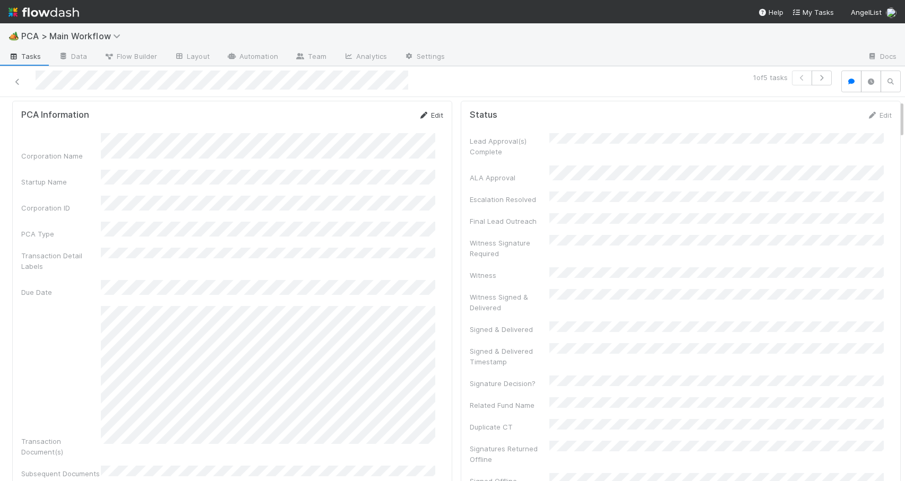
click at [427, 116] on link "Edit" at bounding box center [430, 115] width 25 height 8
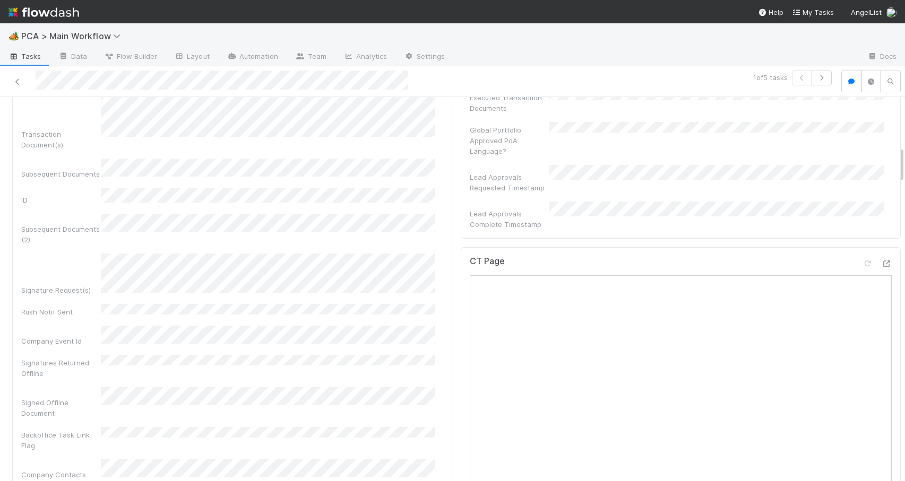
scroll to position [520, 0]
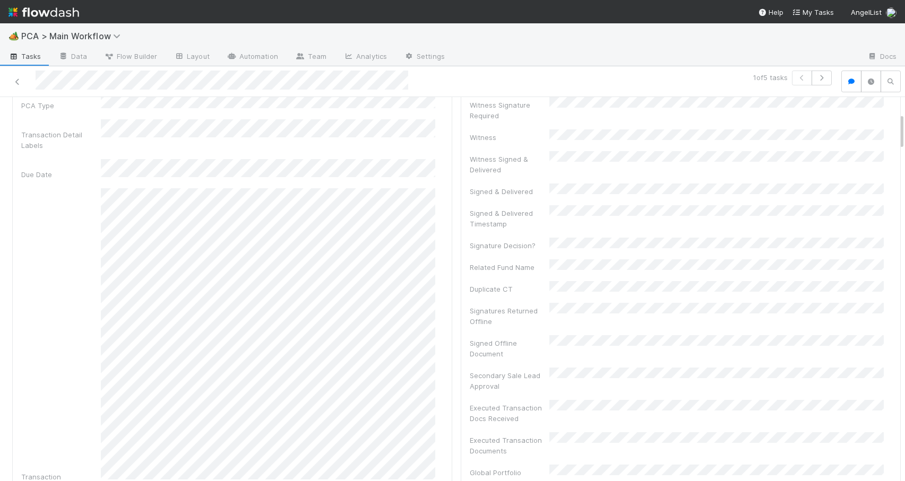
drag, startPoint x: 893, startPoint y: 166, endPoint x: 891, endPoint y: 128, distance: 38.3
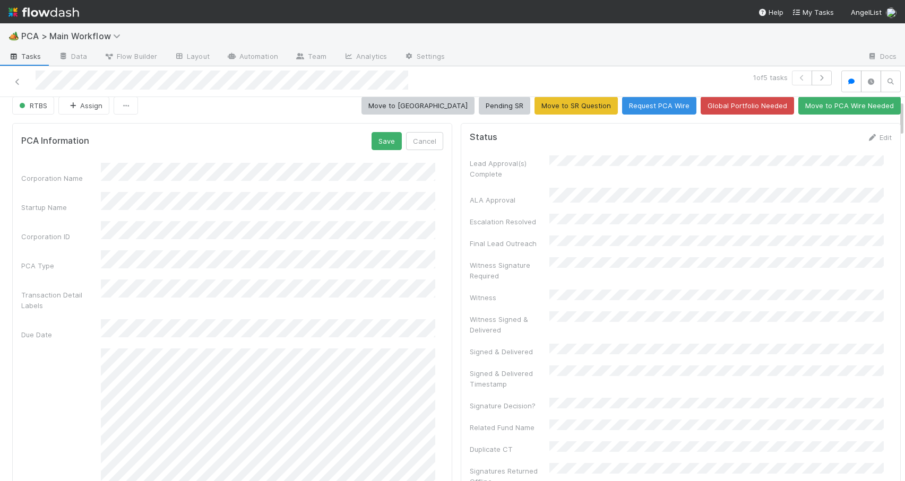
scroll to position [8, 0]
click at [389, 143] on button "Save" at bounding box center [387, 142] width 30 height 18
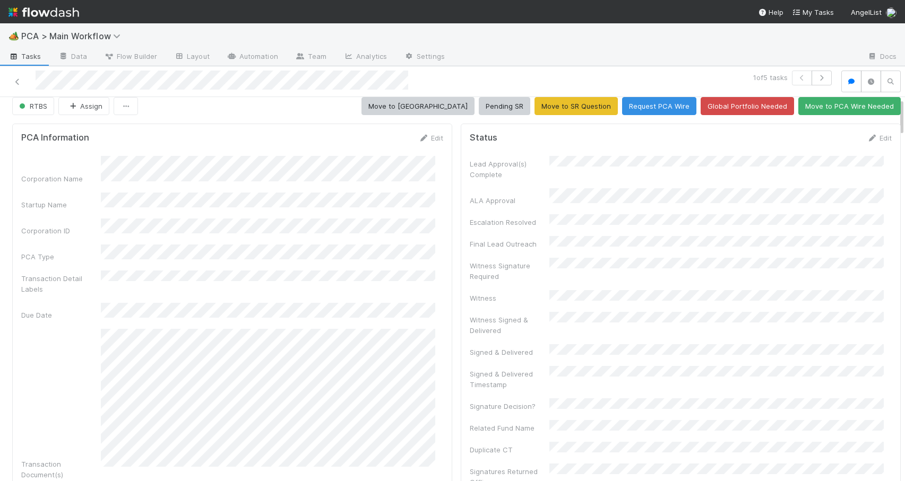
click at [893, 114] on div "RTBS Assign Move to ICU Pending SR Move to SR Question Request PCA Wire Global …" at bounding box center [456, 106] width 913 height 18
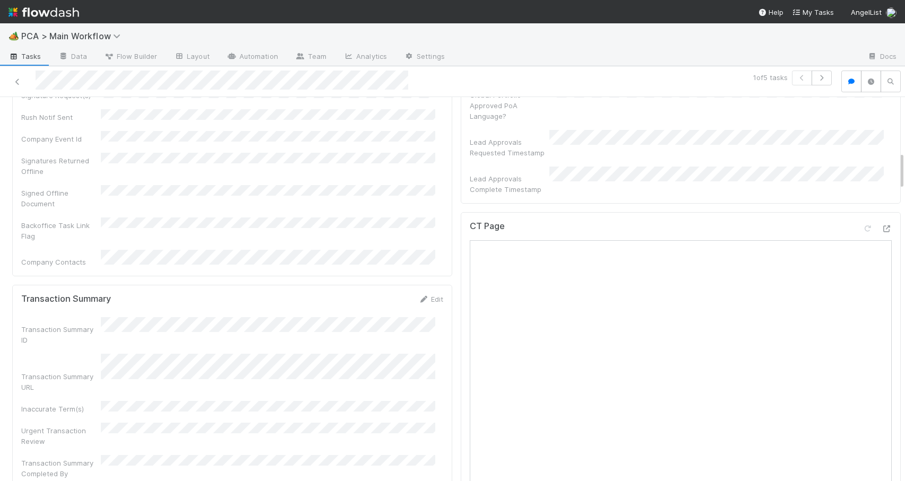
scroll to position [398, 0]
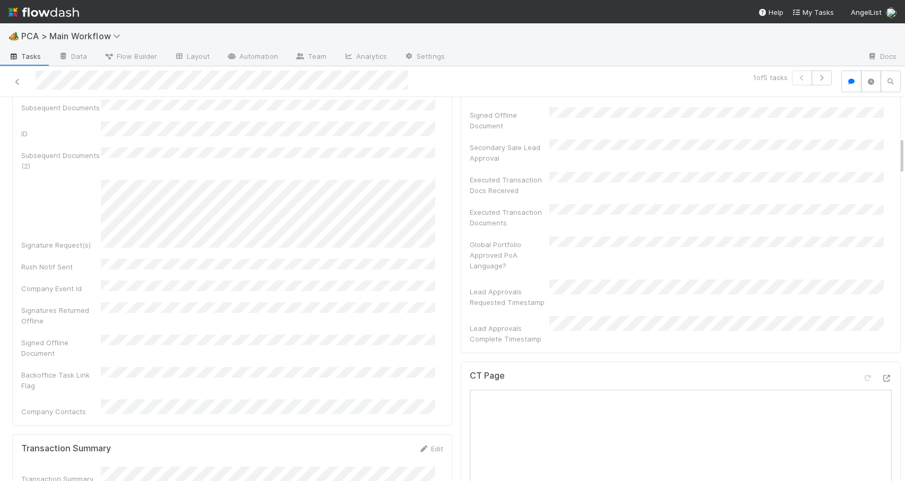
drag, startPoint x: 893, startPoint y: 114, endPoint x: 897, endPoint y: 153, distance: 38.9
click at [897, 153] on div "🏕️ PCA > Main Workflow Tasks Data Flow Builder Layout Automation Team Analytics…" at bounding box center [452, 252] width 905 height 458
click at [904, 152] on div at bounding box center [905, 289] width 1 height 385
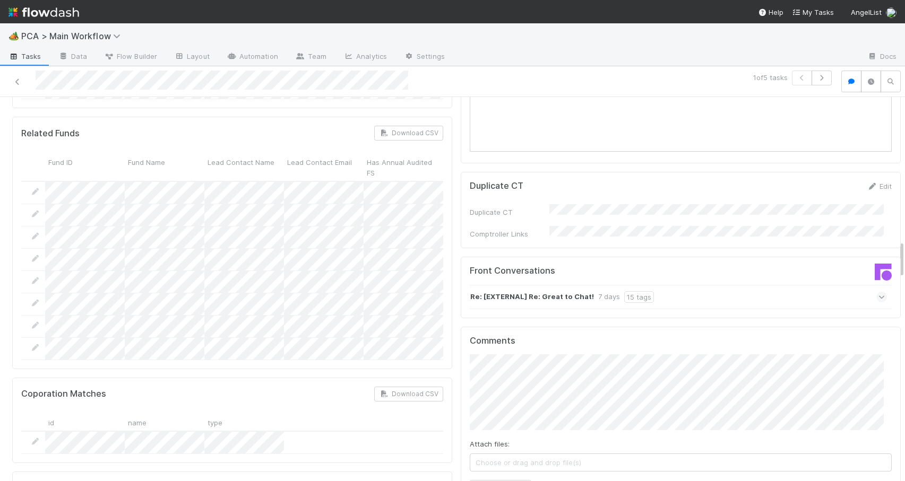
drag, startPoint x: 893, startPoint y: 154, endPoint x: 902, endPoint y: 258, distance: 104.5
click at [902, 258] on div "🏕️ PCA > Main Workflow Tasks Data Flow Builder Layout Automation Team Analytics…" at bounding box center [452, 252] width 905 height 458
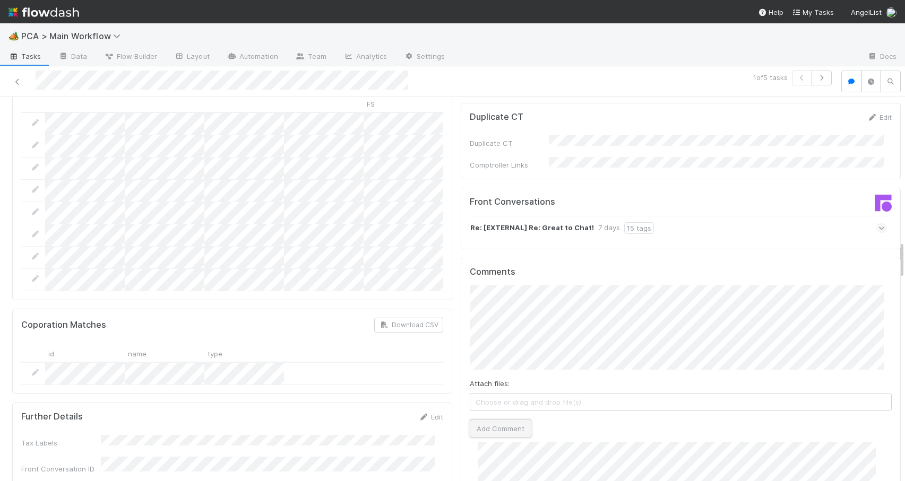
click at [496, 420] on button "Add Comment" at bounding box center [501, 429] width 62 height 18
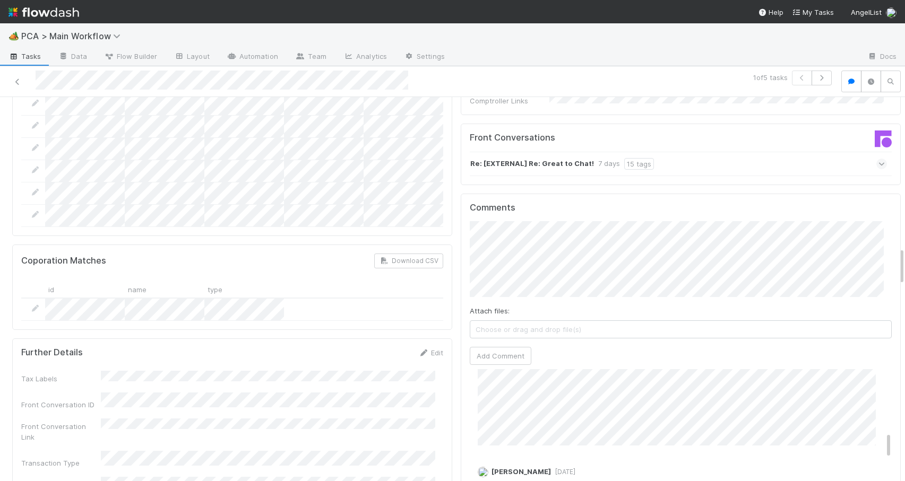
drag, startPoint x: 894, startPoint y: 246, endPoint x: 894, endPoint y: 253, distance: 6.4
click at [894, 253] on div "RTBS Assign Move to ICU Pending SR Move to SR Question Request PCA Wire Global …" at bounding box center [452, 289] width 905 height 385
click at [904, 252] on div at bounding box center [905, 289] width 1 height 385
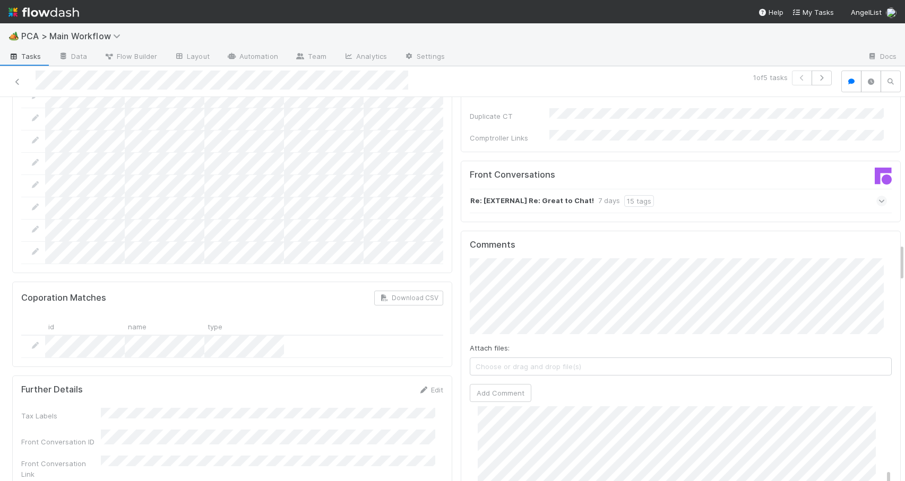
scroll to position [1571, 0]
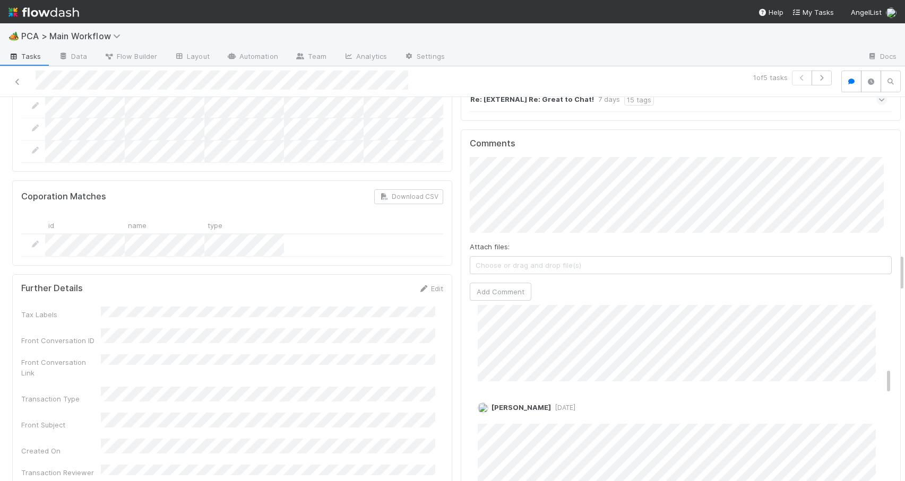
drag, startPoint x: 893, startPoint y: 255, endPoint x: 920, endPoint y: 262, distance: 27.3
click at [904, 262] on html "🏕️ PCA > Main Workflow Tasks Data Flow Builder Layout Automation Team Analytics…" at bounding box center [452, 240] width 905 height 481
click at [873, 314] on div "A API 1 week ago" at bounding box center [685, 334] width 430 height 95
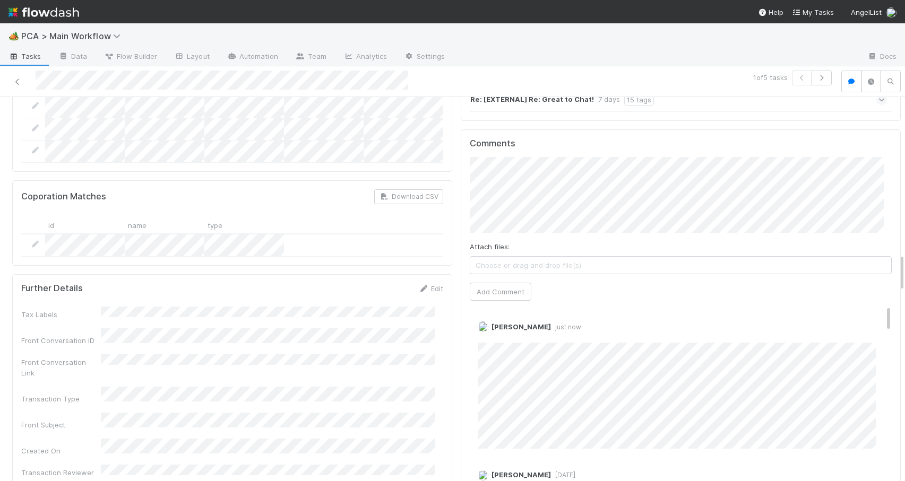
drag, startPoint x: 873, startPoint y: 314, endPoint x: 866, endPoint y: 186, distance: 128.6
click at [866, 186] on div "Comments Attach files: Choose or drag and drop file(s) Add Comment Zachary Conl…" at bounding box center [681, 329] width 422 height 380
click at [904, 262] on div at bounding box center [905, 289] width 1 height 385
drag, startPoint x: 894, startPoint y: 262, endPoint x: 882, endPoint y: 75, distance: 186.7
click at [882, 75] on div "1 of 5 tasks RTBS Assign Move to ICU Pending SR Move to SR Question Request PCA…" at bounding box center [452, 274] width 905 height 416
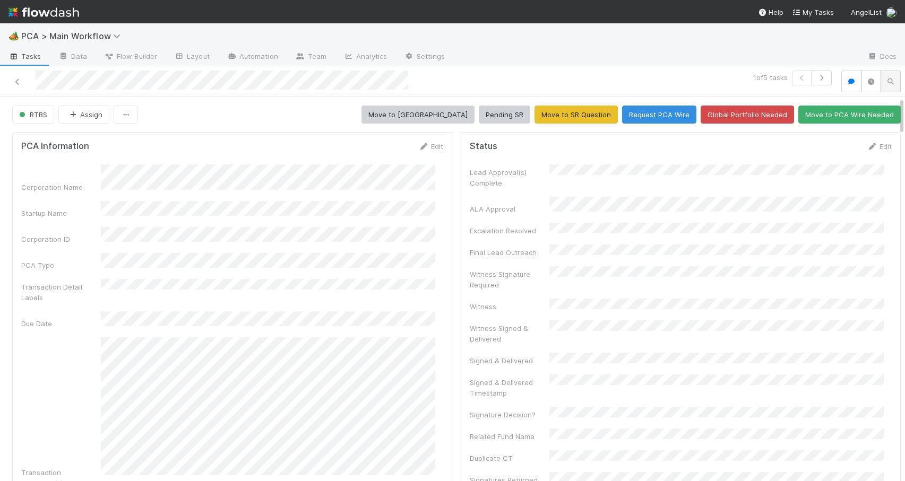
drag, startPoint x: 893, startPoint y: 261, endPoint x: 876, endPoint y: 74, distance: 187.1
click at [876, 74] on div "1 of 5 tasks RTBS Assign Move to ICU Pending SR Move to SR Question Request PCA…" at bounding box center [452, 274] width 905 height 416
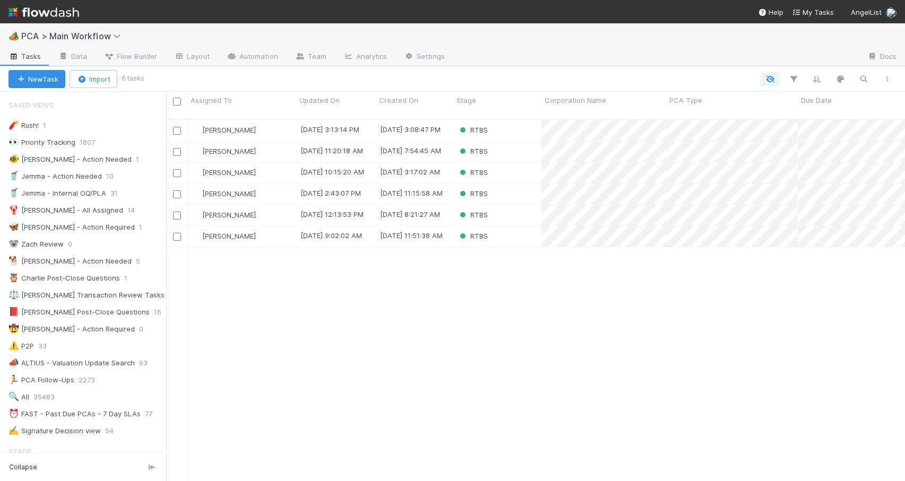
scroll to position [363, 731]
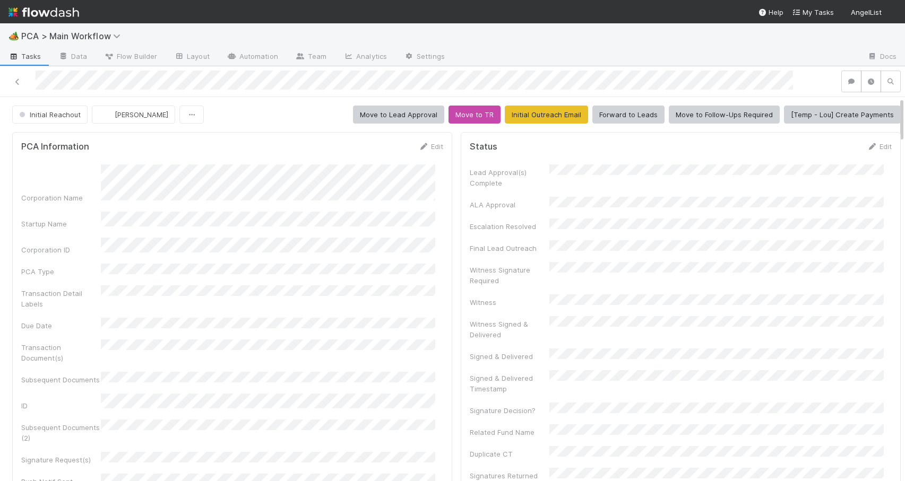
scroll to position [548, 0]
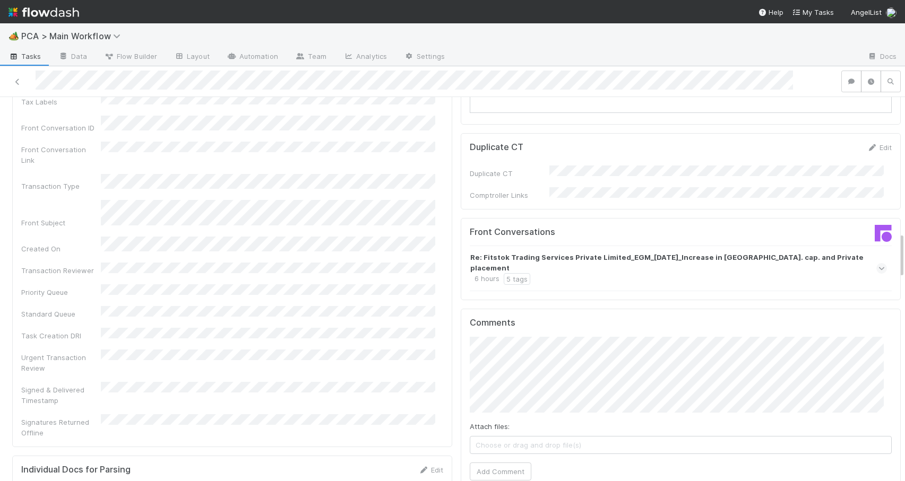
scroll to position [1135, 0]
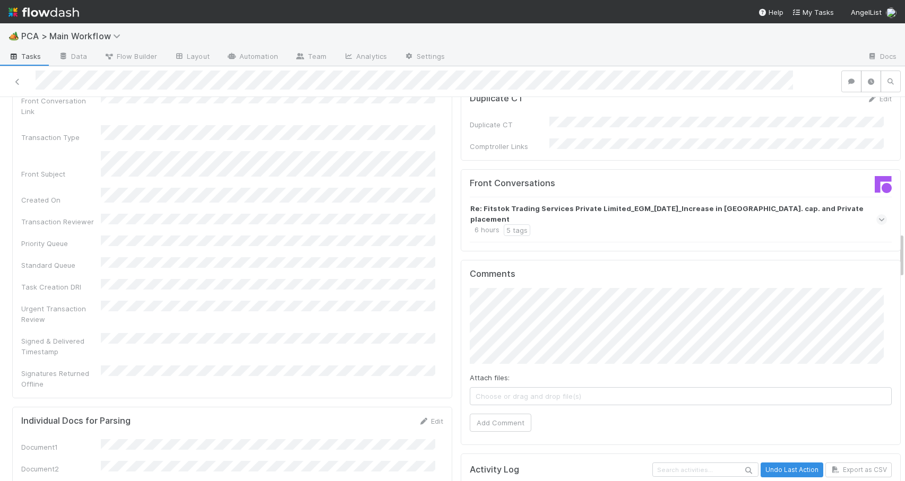
drag, startPoint x: 894, startPoint y: 169, endPoint x: 944, endPoint y: 239, distance: 86.0
click at [904, 239] on html "🏕️ PCA > Main Workflow Tasks Data Flow Builder Layout Automation Team Analytics…" at bounding box center [452, 240] width 905 height 481
click at [605, 203] on div "Re: Fitstok Trading Services Private Limited_EGM_27.08.2025_Increase in Auth. c…" at bounding box center [677, 219] width 414 height 33
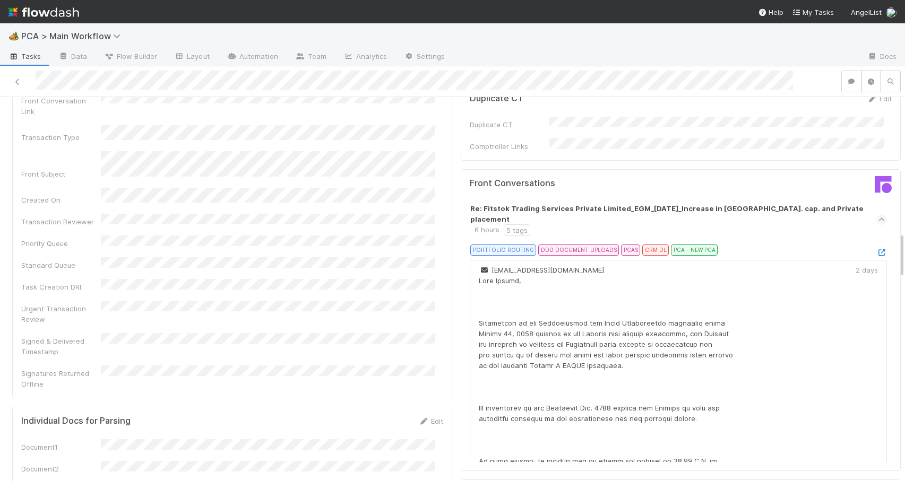
click at [605, 203] on div "Re: Fitstok Trading Services Private Limited_EGM_27.08.2025_Increase in Auth. c…" at bounding box center [677, 219] width 414 height 33
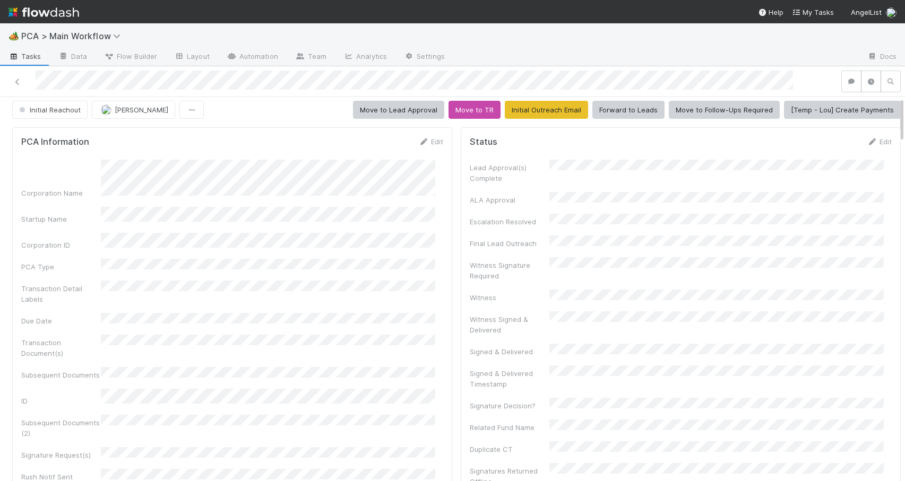
scroll to position [0, 0]
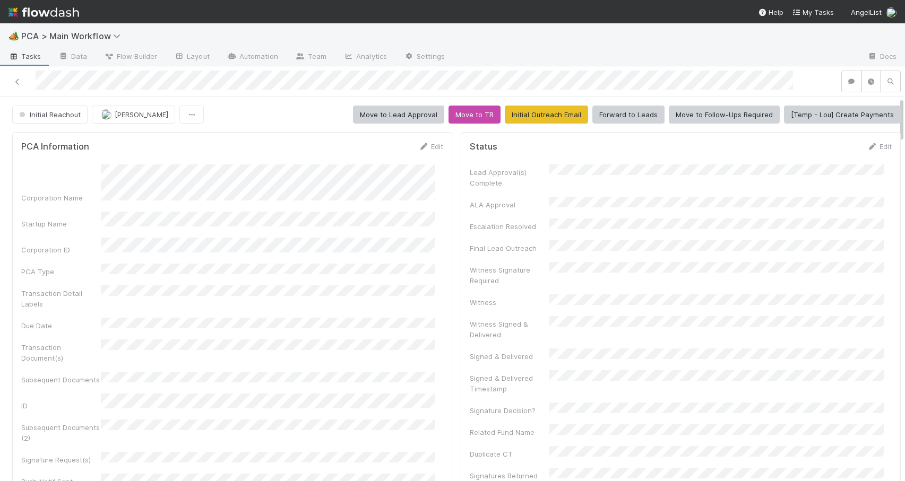
drag, startPoint x: 894, startPoint y: 239, endPoint x: 889, endPoint y: 101, distance: 138.6
click at [894, 119] on div "Initial Reachout Charlie Bell Move to Lead Approval Move to TR Initial Outreach…" at bounding box center [456, 115] width 913 height 18
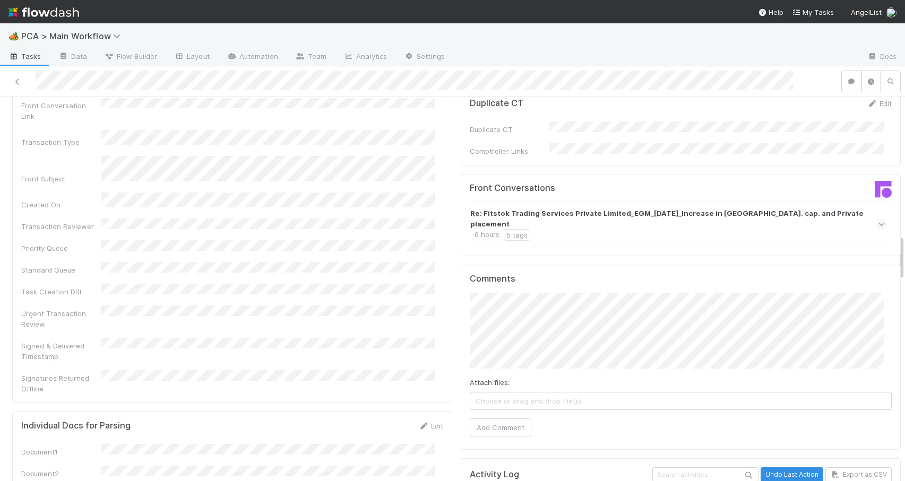
scroll to position [1122, 0]
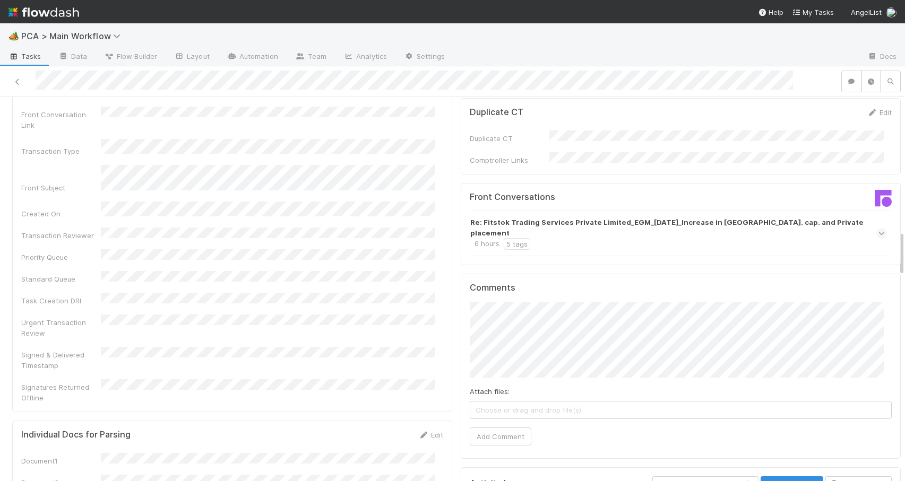
drag, startPoint x: 894, startPoint y: 119, endPoint x: 915, endPoint y: 253, distance: 135.4
click at [904, 253] on html "🏕️ PCA > Main Workflow Tasks Data Flow Builder Layout Automation Team Analytics…" at bounding box center [452, 240] width 905 height 481
click at [498, 428] on button "Add Comment" at bounding box center [501, 437] width 62 height 18
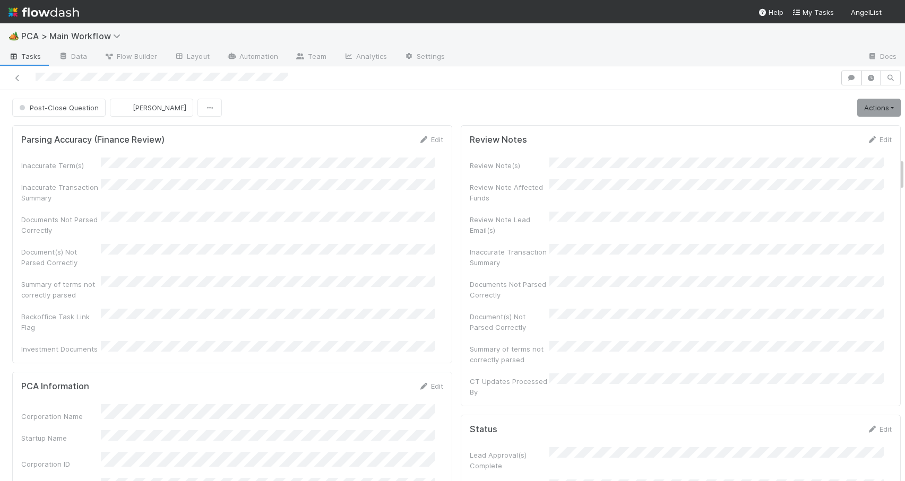
scroll to position [816, 0]
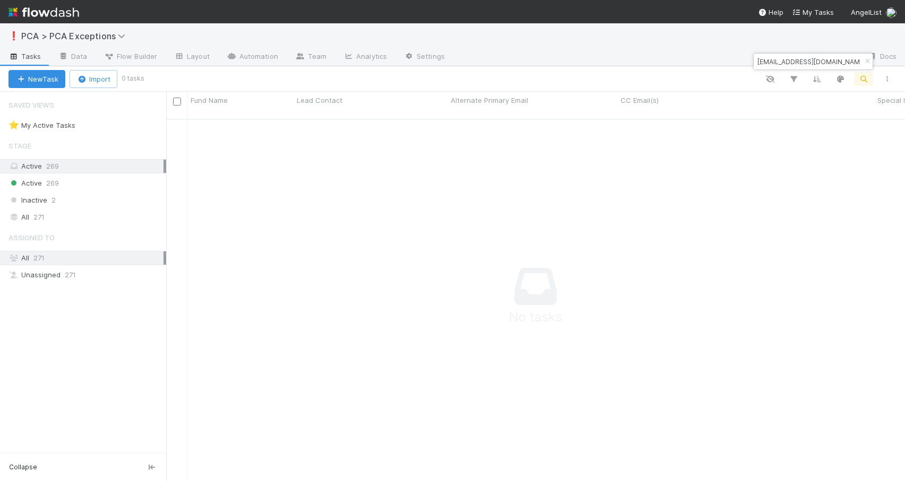
scroll to position [355, 731]
click at [775, 62] on input "[EMAIL_ADDRESS][DOMAIN_NAME]" at bounding box center [808, 61] width 106 height 13
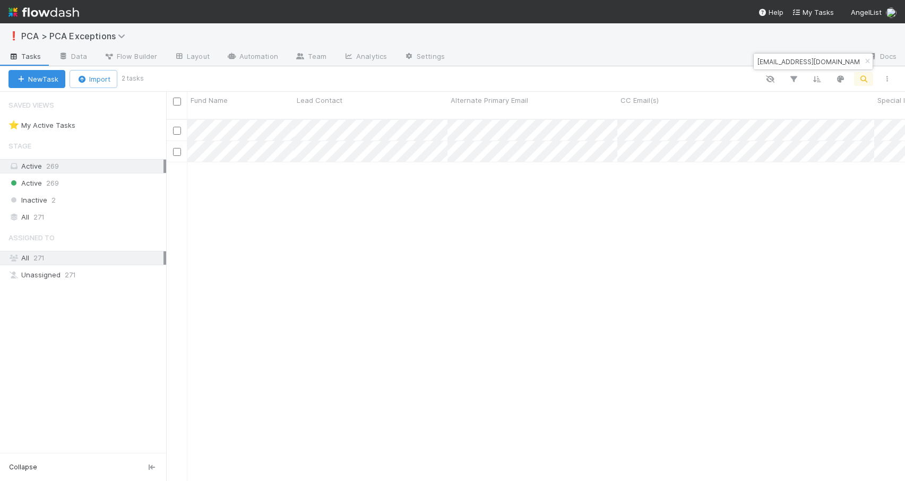
scroll to position [363, 731]
type input "[EMAIL_ADDRESS][DOMAIN_NAME]"
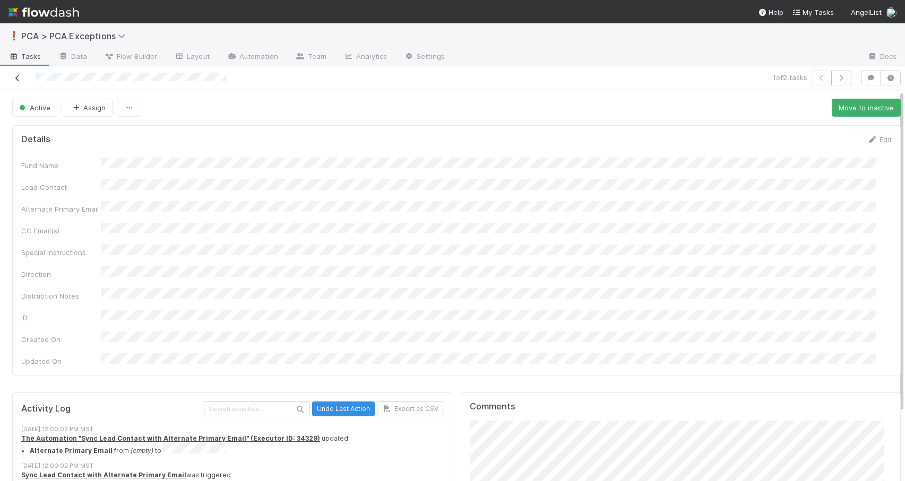
click at [18, 79] on icon at bounding box center [17, 78] width 11 height 7
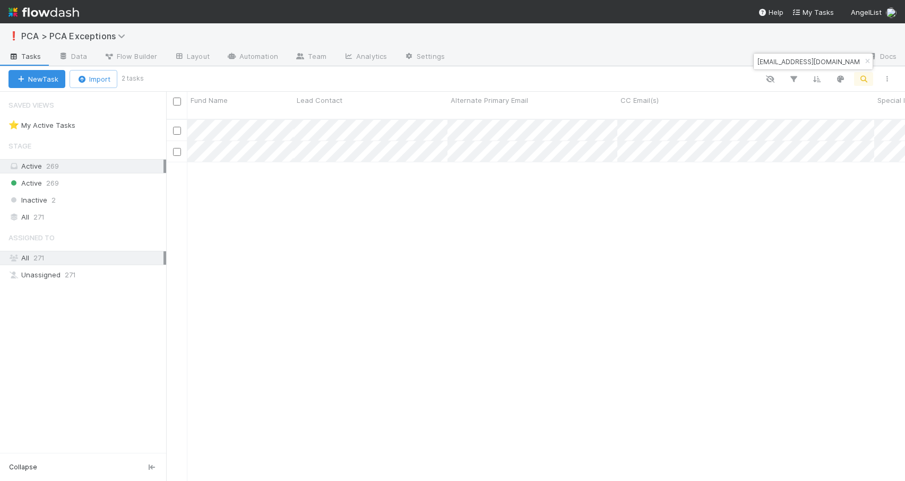
scroll to position [363, 731]
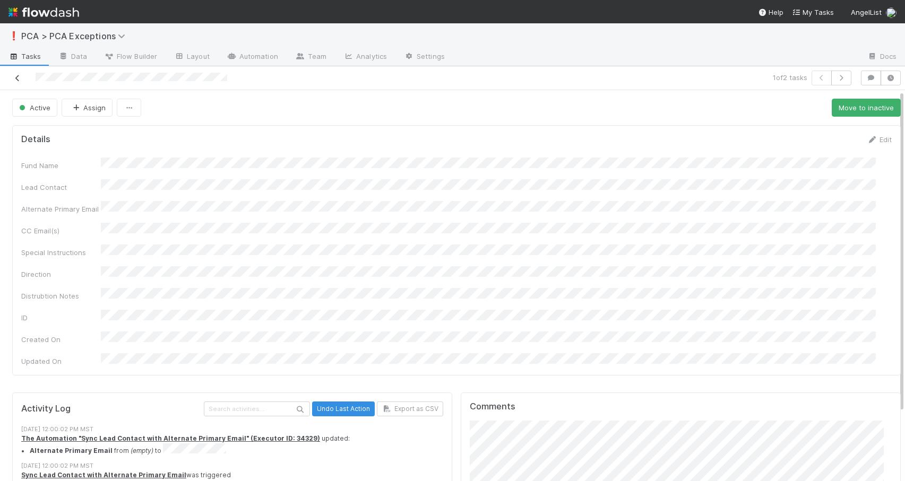
click at [15, 78] on icon at bounding box center [17, 78] width 11 height 7
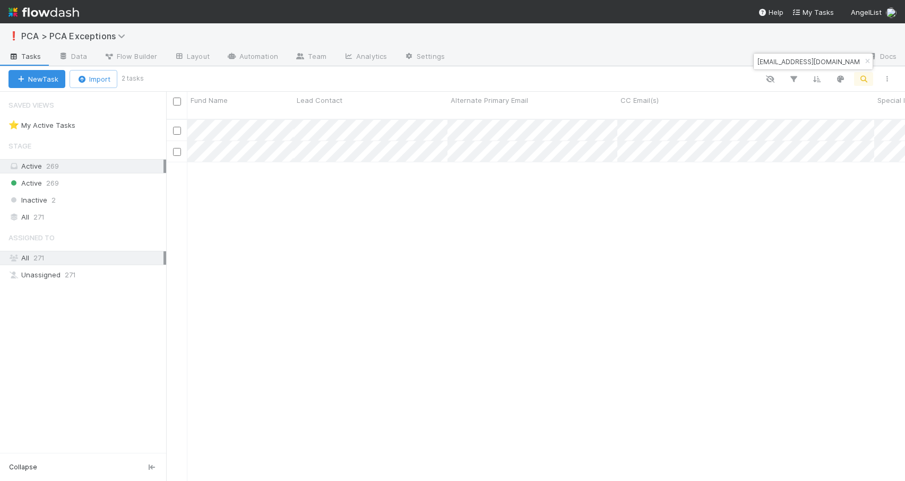
scroll to position [363, 731]
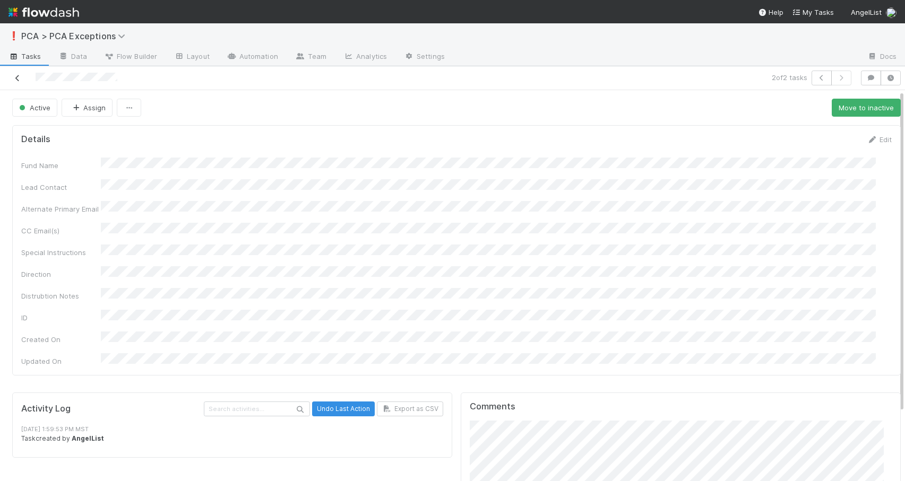
click at [14, 79] on icon at bounding box center [17, 78] width 11 height 7
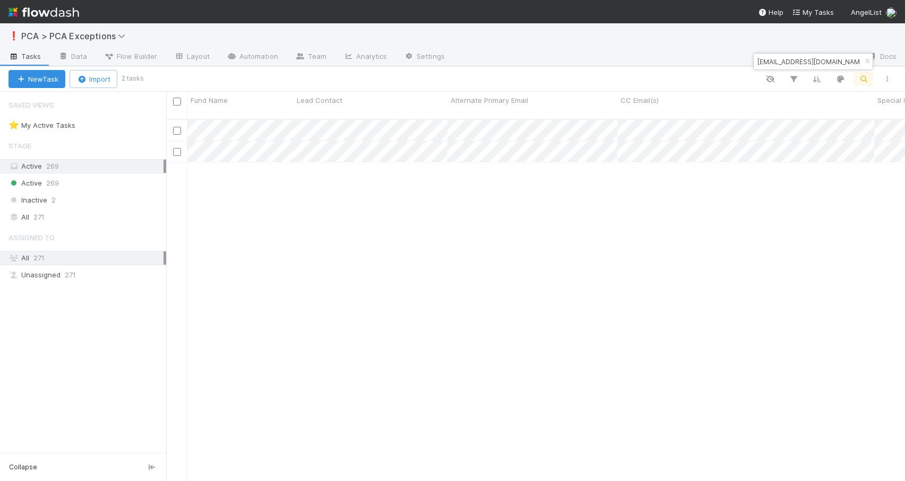
scroll to position [363, 731]
click at [781, 66] on input "[EMAIL_ADDRESS][DOMAIN_NAME]" at bounding box center [808, 61] width 106 height 13
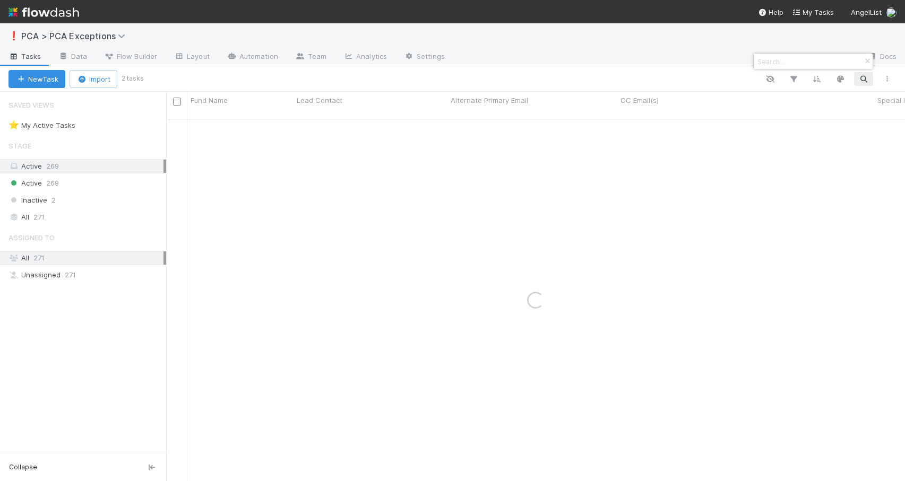
paste input "oleg@andros15.com"
type input "oleg@andros15.com"
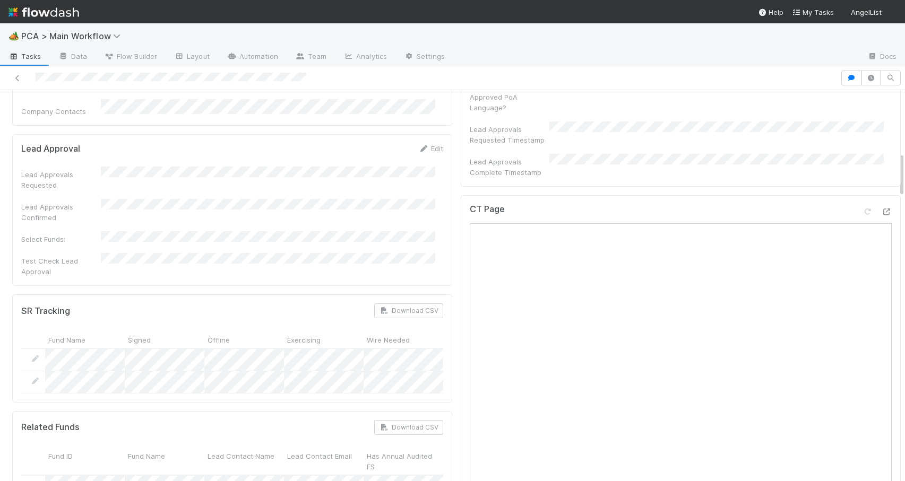
scroll to position [1018, 0]
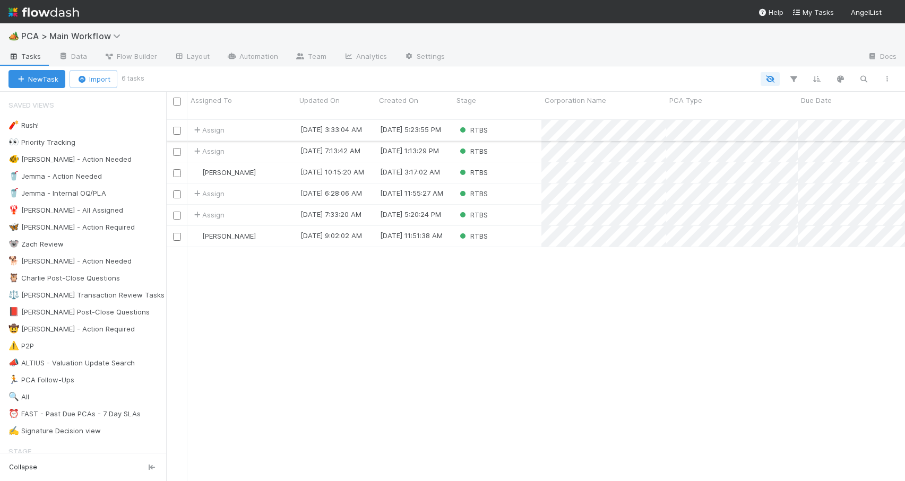
scroll to position [363, 731]
click at [515, 120] on div "RTBS" at bounding box center [497, 130] width 88 height 21
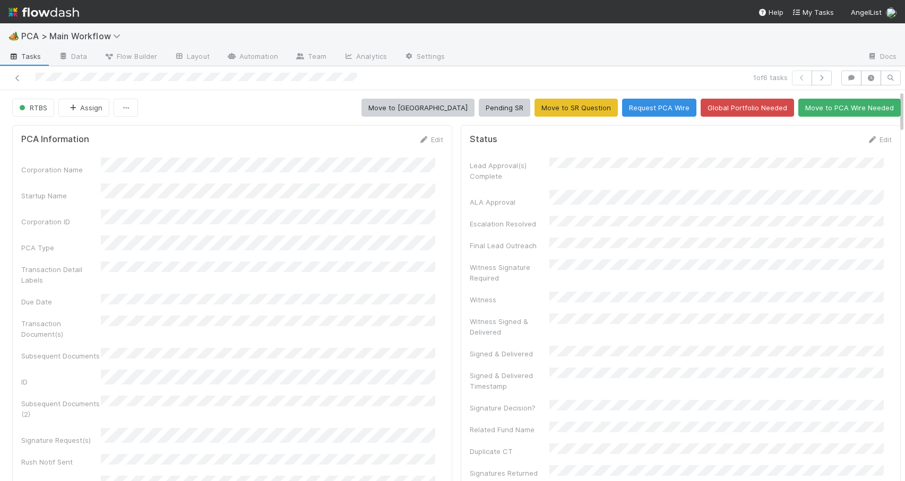
click at [894, 110] on div "RTBS Assign Move to ICU Pending SR Move to SR Question Request PCA Wire Global …" at bounding box center [456, 108] width 913 height 18
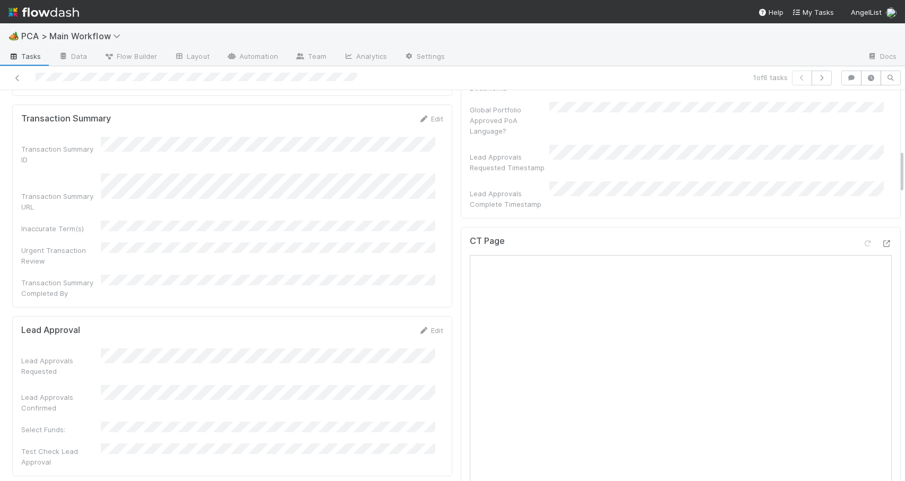
scroll to position [530, 0]
drag, startPoint x: 894, startPoint y: 110, endPoint x: 887, endPoint y: 169, distance: 59.8
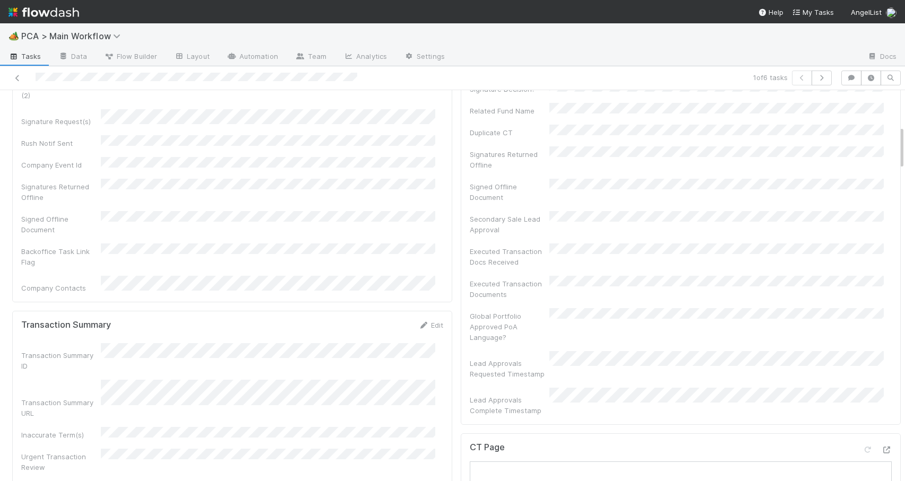
scroll to position [54, 0]
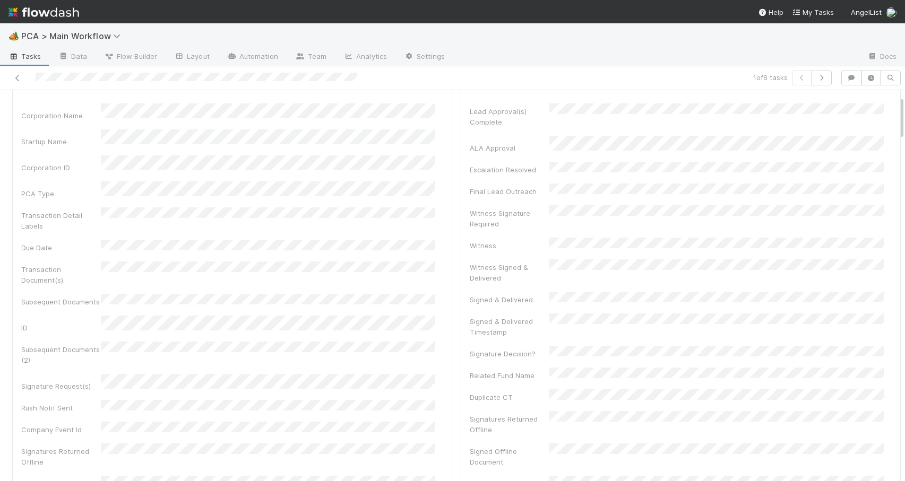
drag, startPoint x: 894, startPoint y: 232, endPoint x: 882, endPoint y: 124, distance: 109.5
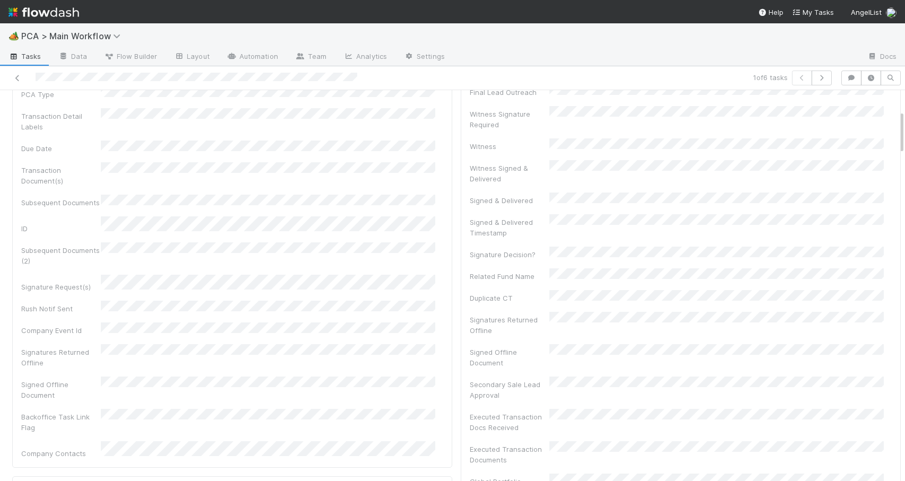
scroll to position [187, 0]
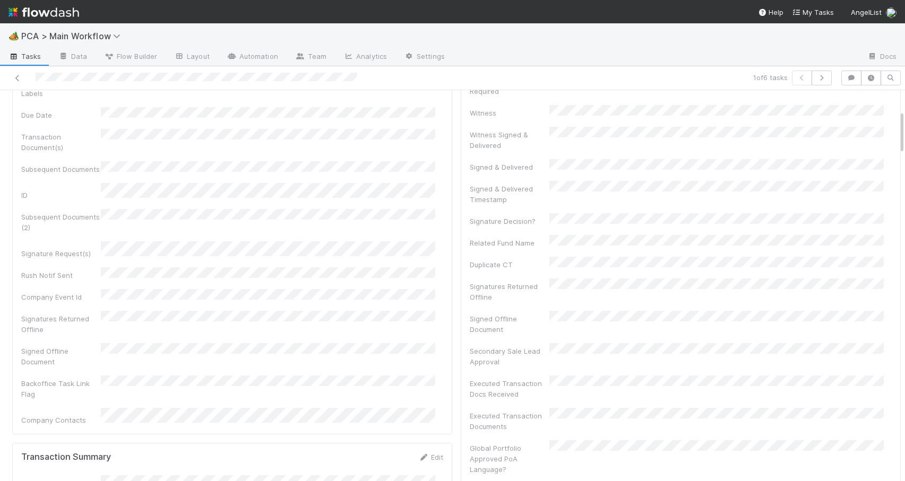
drag, startPoint x: 893, startPoint y: 119, endPoint x: 896, endPoint y: 134, distance: 15.1
click at [896, 134] on div "RTBS Assign Move to ICU Pending SR Move to SR Question Request PCA Wire Global …" at bounding box center [452, 285] width 905 height 391
click at [904, 125] on div at bounding box center [905, 285] width 1 height 391
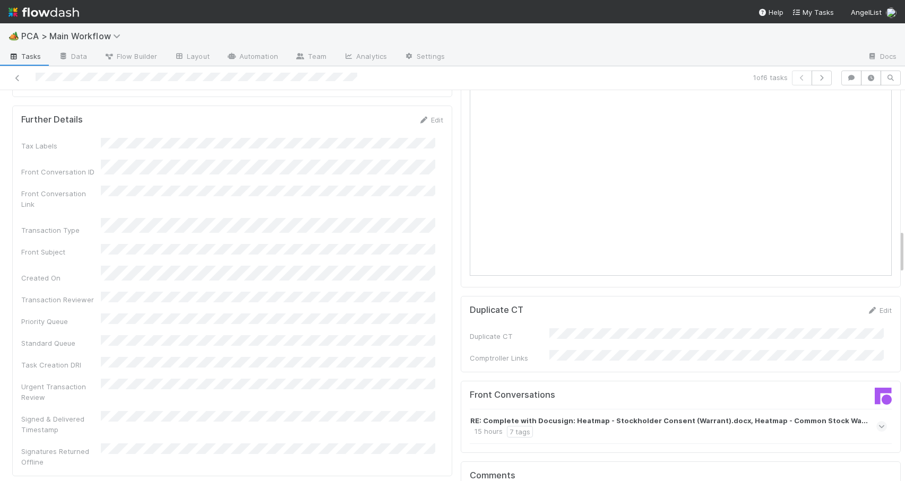
scroll to position [1247, 0]
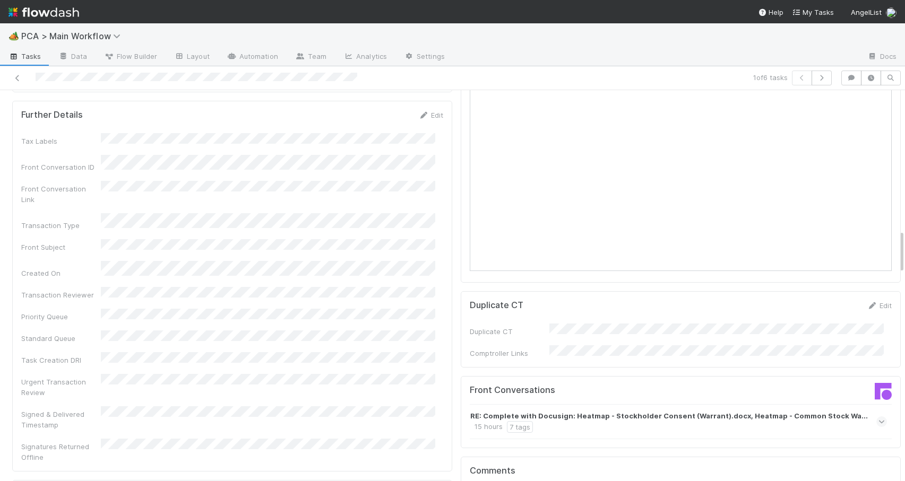
drag, startPoint x: 893, startPoint y: 128, endPoint x: 915, endPoint y: 247, distance: 120.9
click at [904, 247] on html "🏕️ PCA > Main Workflow Tasks Data Flow Builder Layout Automation Team Analytics…" at bounding box center [452, 240] width 905 height 481
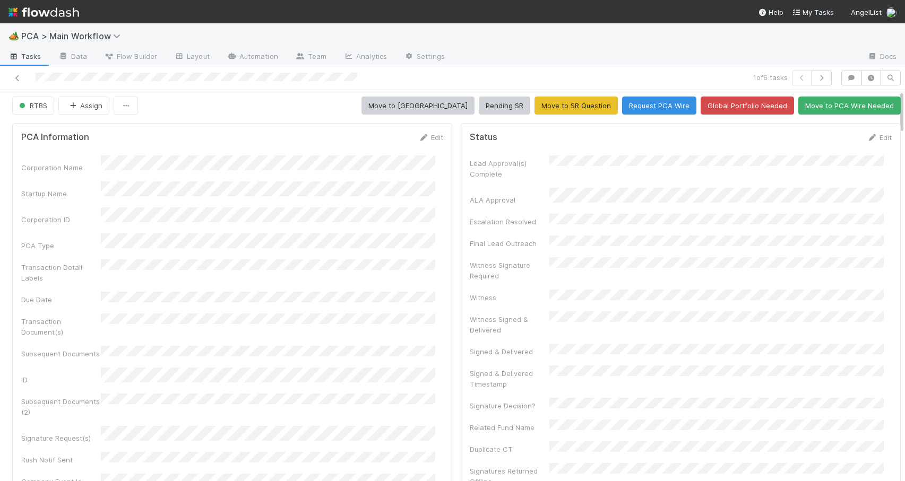
scroll to position [0, 0]
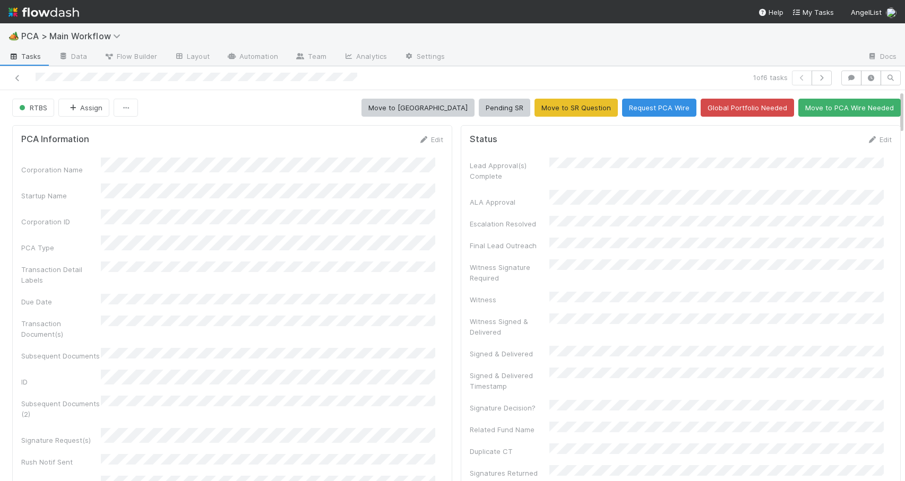
drag, startPoint x: 893, startPoint y: 249, endPoint x: 887, endPoint y: 90, distance: 159.4
click at [869, 139] on link "Edit" at bounding box center [879, 139] width 25 height 8
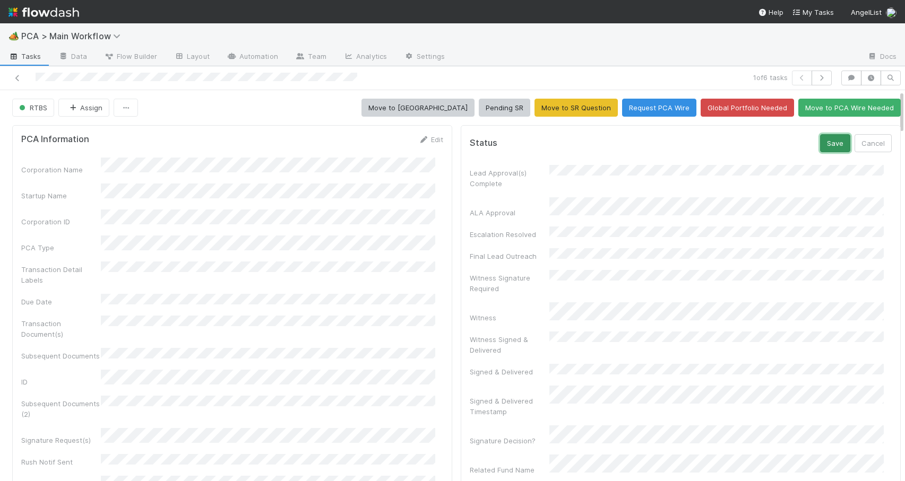
click at [822, 146] on button "Save" at bounding box center [835, 143] width 30 height 18
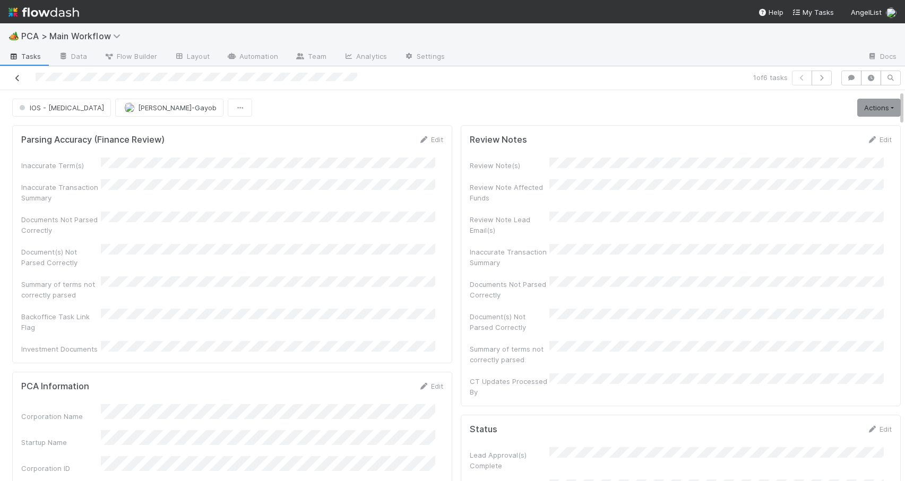
click at [17, 79] on icon at bounding box center [17, 78] width 11 height 7
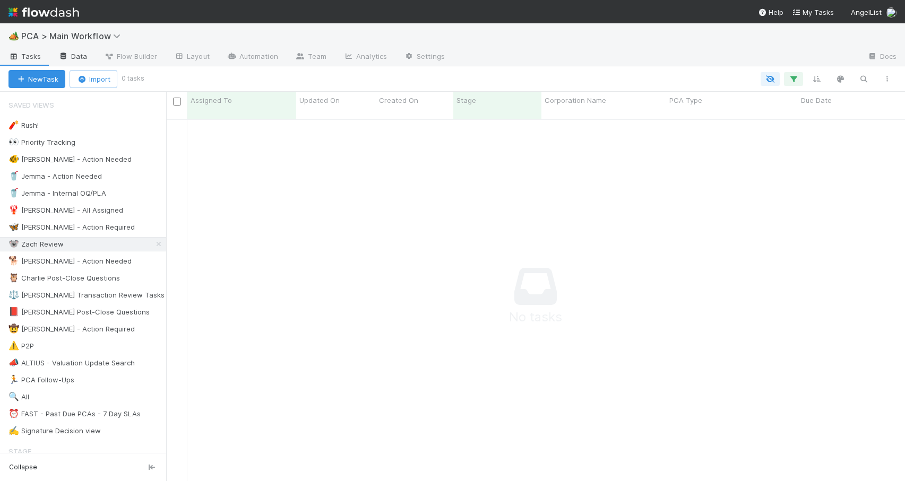
scroll to position [8, 8]
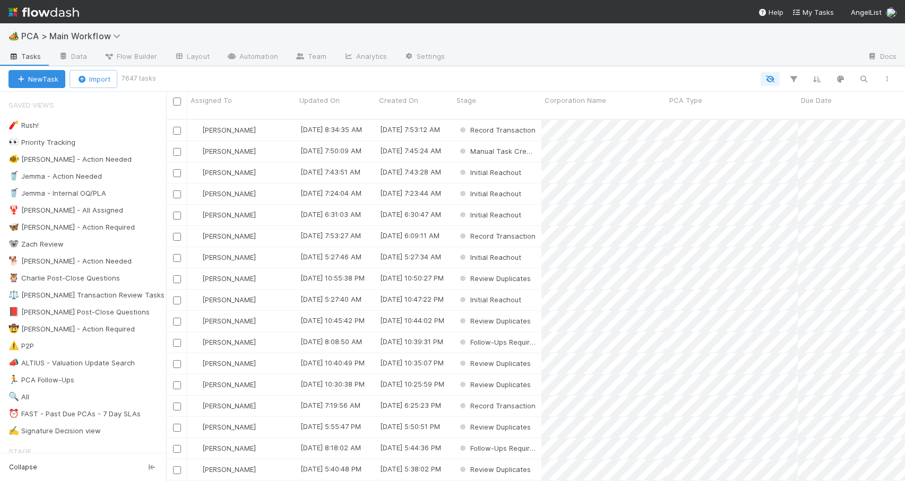
scroll to position [363, 731]
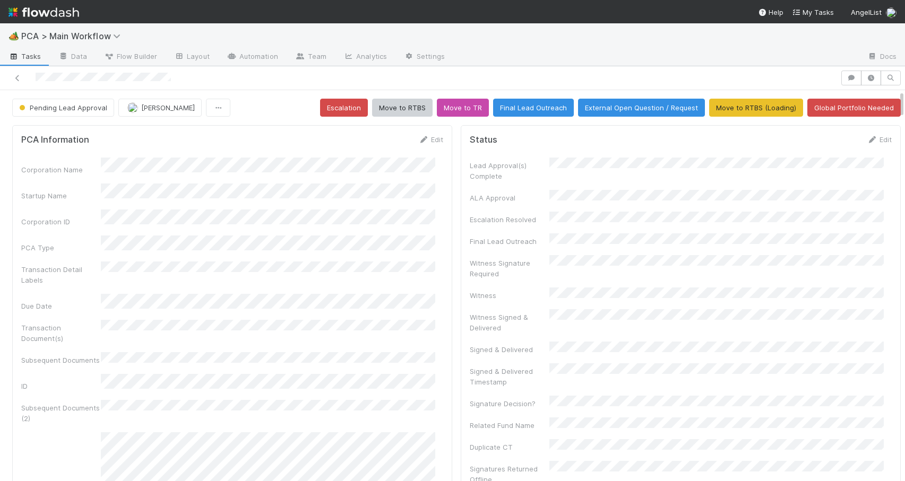
scroll to position [546, 0]
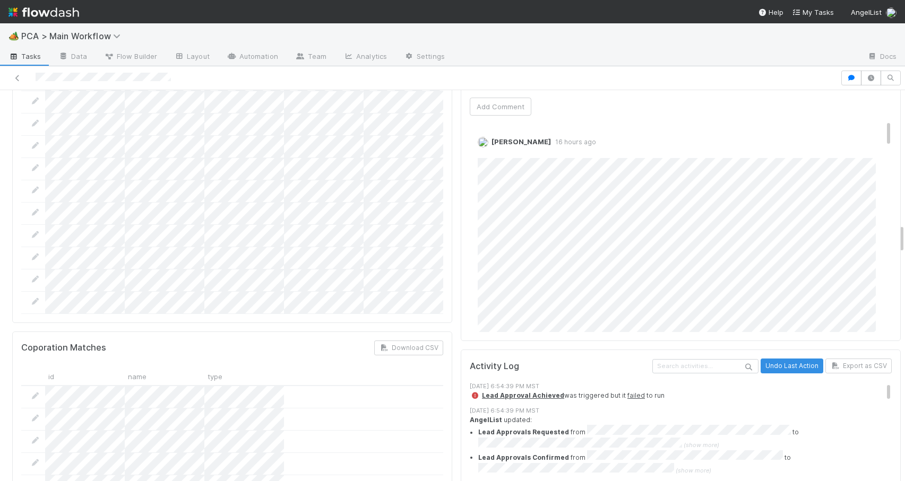
scroll to position [1762, 0]
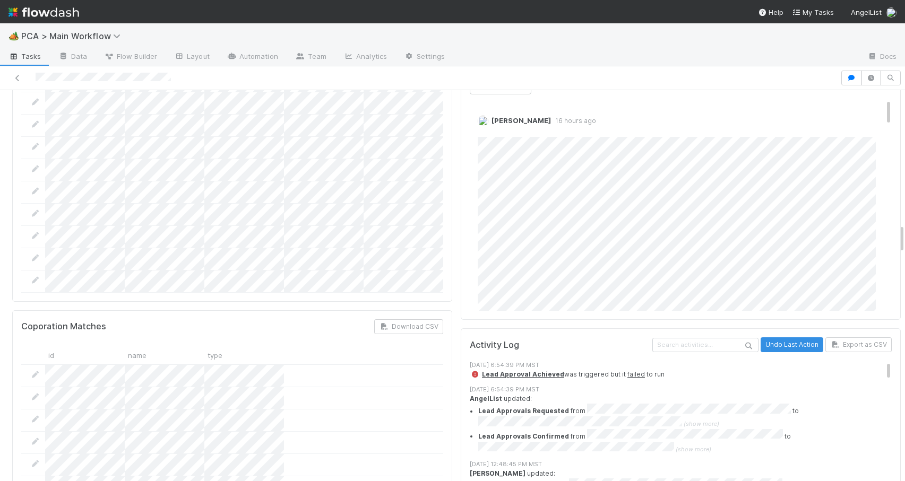
drag, startPoint x: 893, startPoint y: 142, endPoint x: 900, endPoint y: 234, distance: 92.6
click at [900, 234] on div "🏕️ PCA > Main Workflow Tasks Data Flow Builder Layout Automation Team Analytics…" at bounding box center [452, 252] width 905 height 458
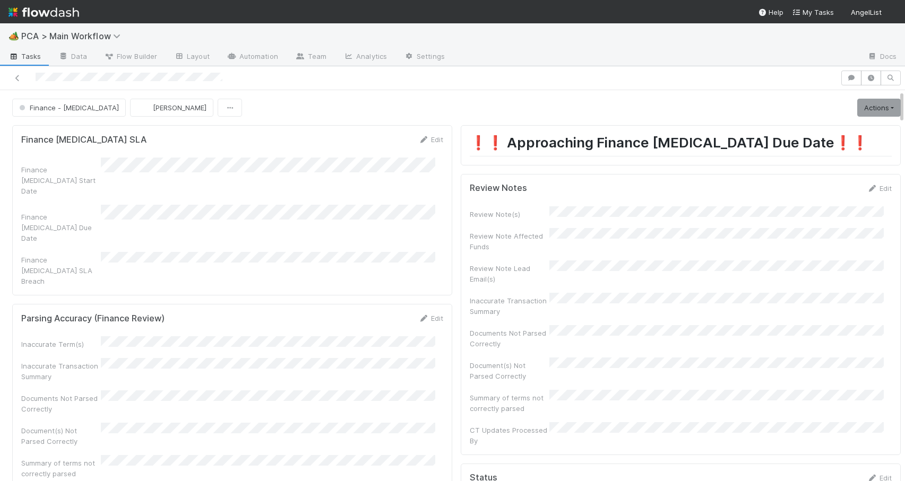
scroll to position [1334, 0]
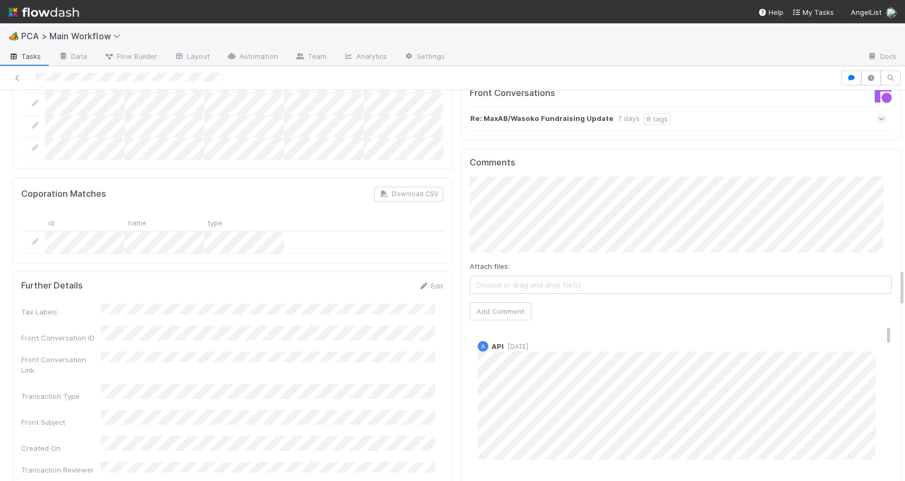
scroll to position [1882, 0]
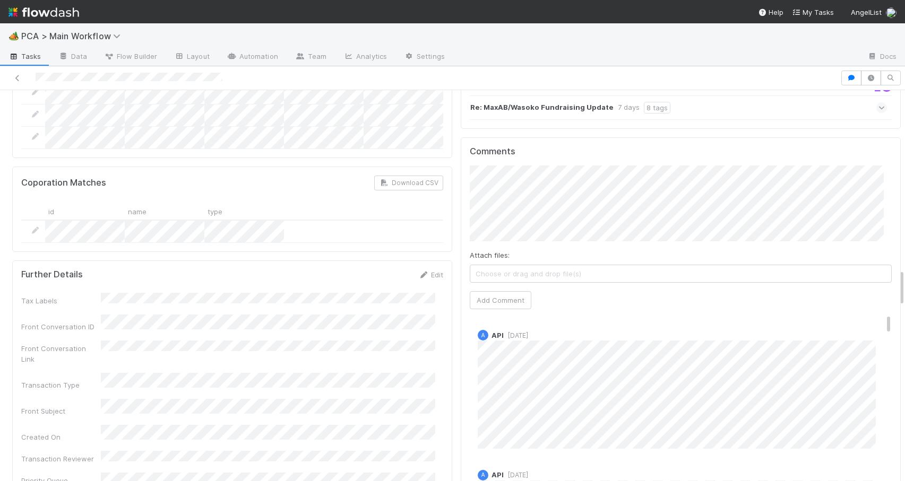
drag, startPoint x: 893, startPoint y: 231, endPoint x: 903, endPoint y: 284, distance: 53.5
click at [903, 284] on div "🏕️ PCA > Main Workflow Tasks Data Flow Builder Layout Automation Team Analytics…" at bounding box center [452, 252] width 905 height 458
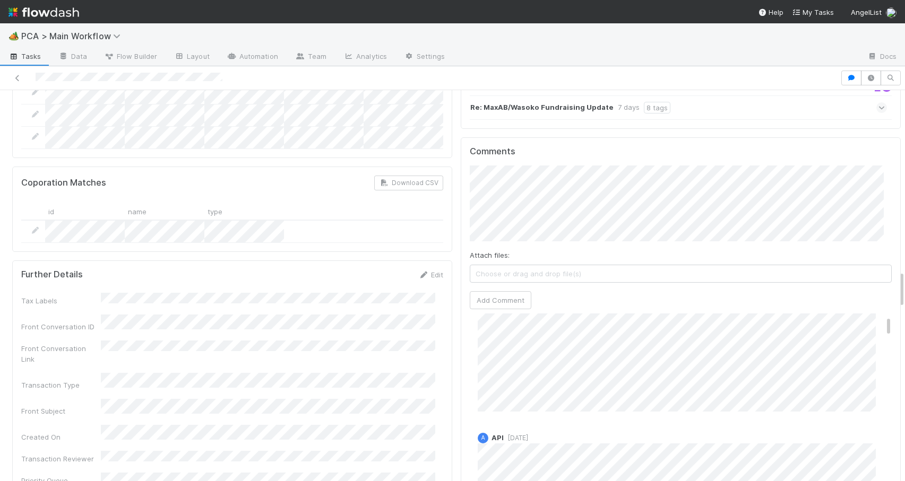
scroll to position [42, 0]
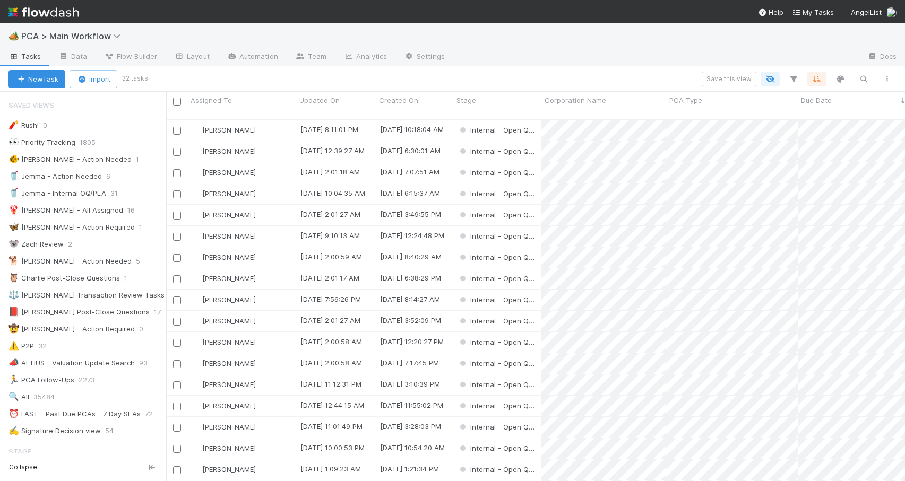
scroll to position [363, 731]
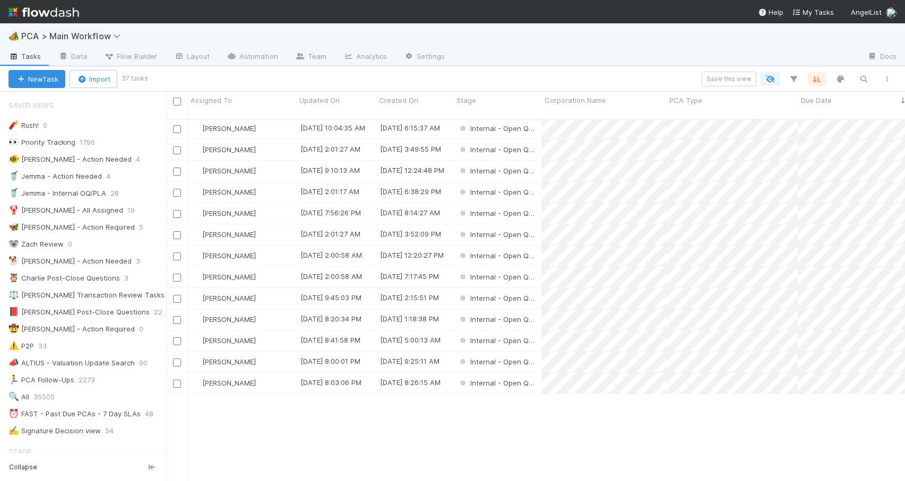
scroll to position [10, 0]
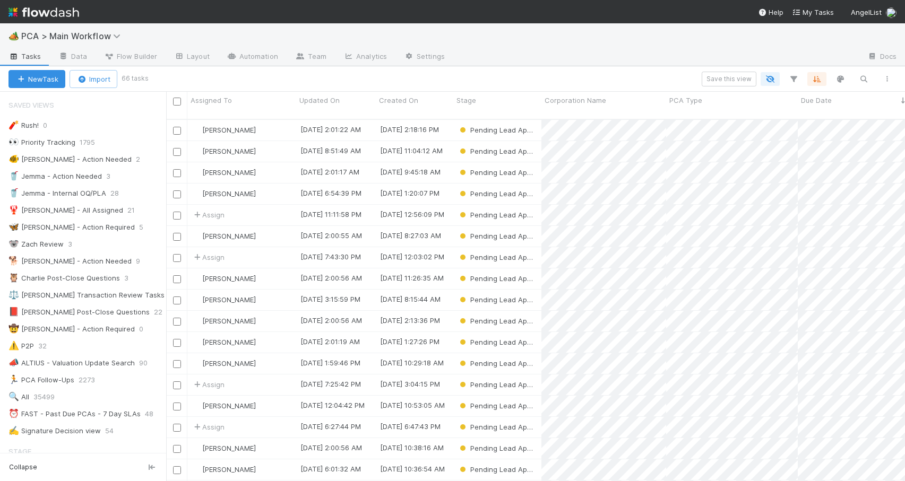
scroll to position [363, 731]
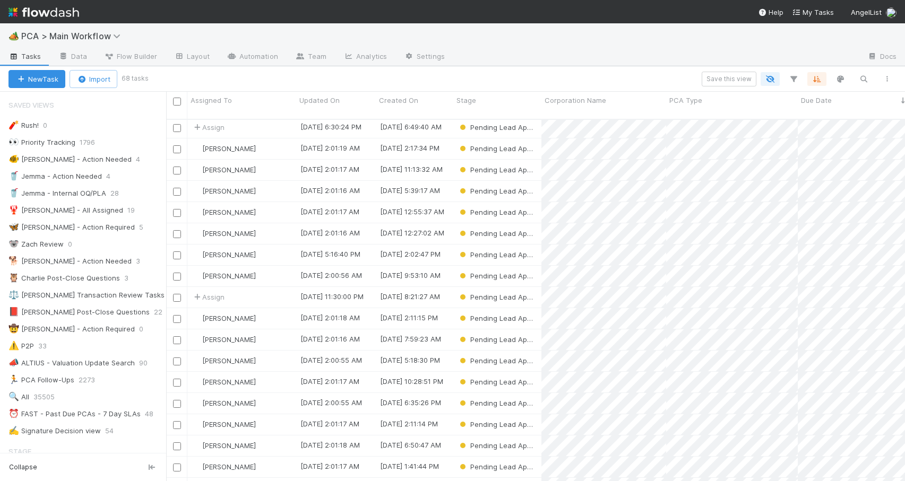
scroll to position [905, 0]
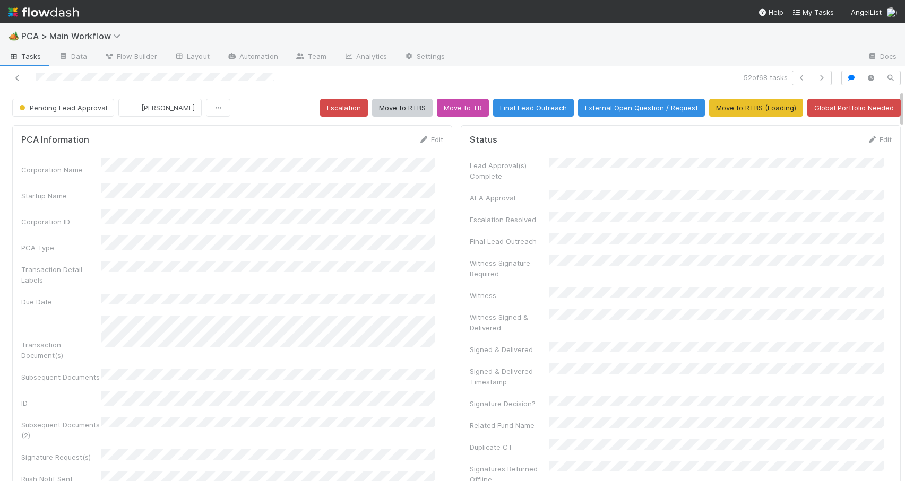
scroll to position [1019, 0]
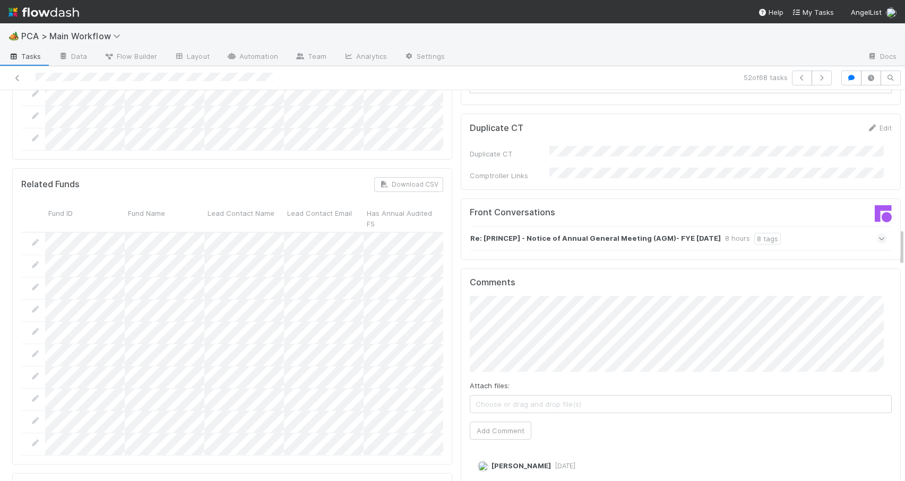
scroll to position [1367, 0]
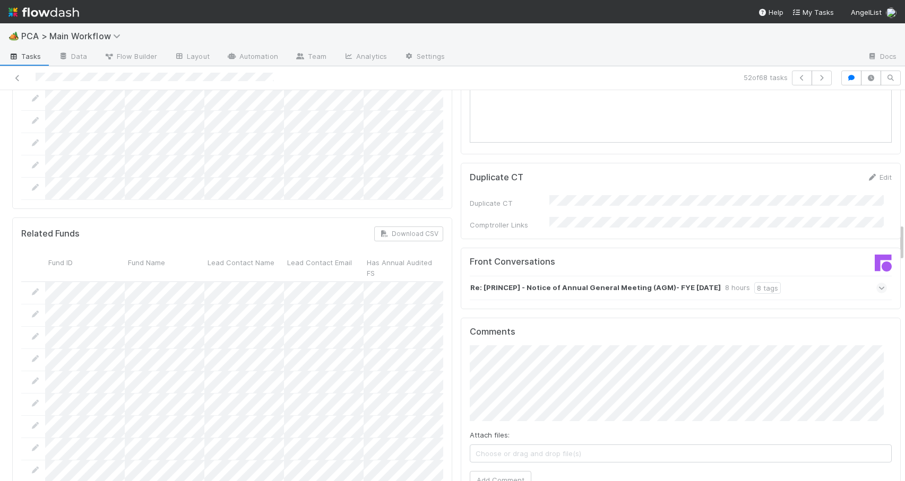
drag, startPoint x: 893, startPoint y: 202, endPoint x: 908, endPoint y: 236, distance: 36.9
click at [904, 236] on html "🏕️ PCA > Main Workflow Tasks Data Flow Builder Layout Automation Team Analytics…" at bounding box center [452, 240] width 905 height 481
click at [808, 276] on div "Re: [PRINCEP] - Notice of Annual General Meeting (AGM)- FYE 31.12.2024 8 hours …" at bounding box center [678, 288] width 417 height 24
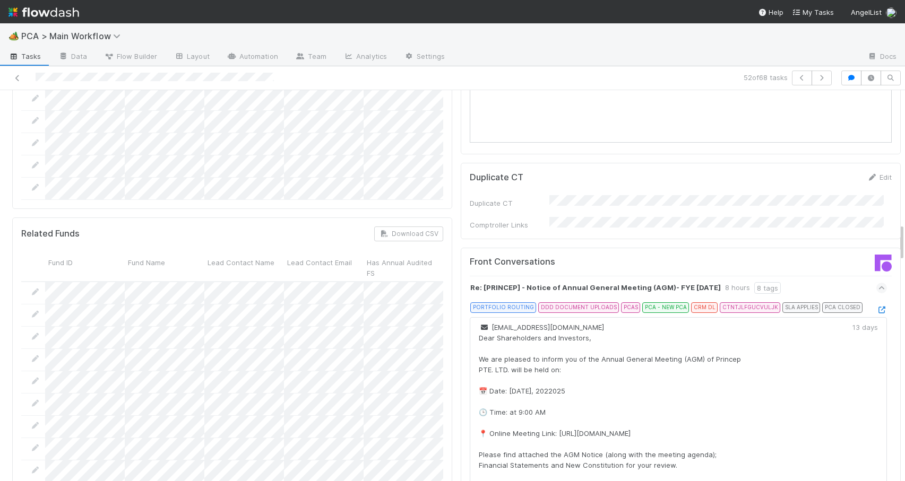
click at [844, 322] on div "legal@gethomebase.com Dear Shareholders and Investors, We are pleased to inform…" at bounding box center [678, 465] width 399 height 287
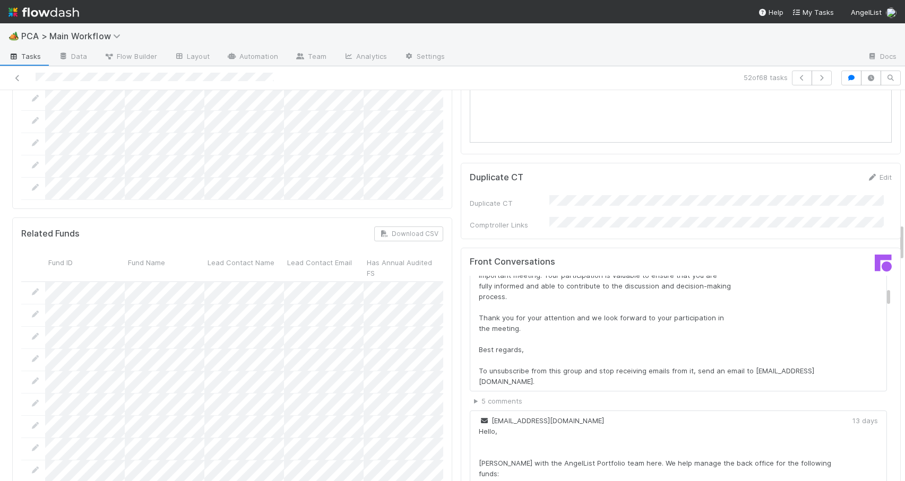
scroll to position [234, 0]
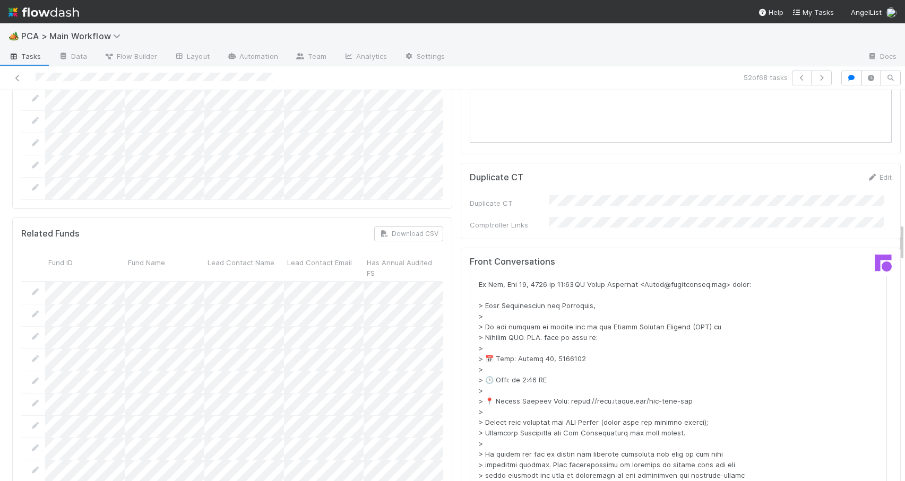
scroll to position [4943, 0]
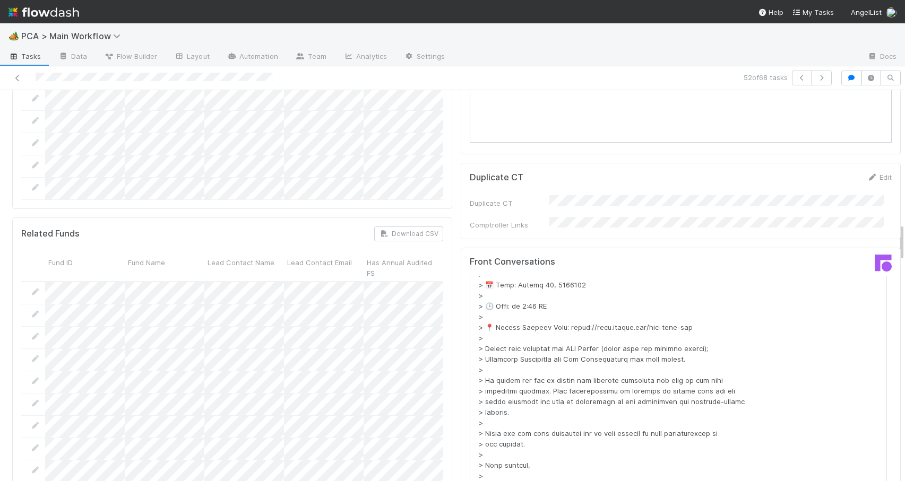
drag, startPoint x: 874, startPoint y: 233, endPoint x: 949, endPoint y: 483, distance: 261.1
click at [904, 481] on html "🏕️ PCA > Main Workflow Tasks Data Flow Builder Layout Automation Team Analytics…" at bounding box center [452, 240] width 905 height 481
click at [904, 242] on div at bounding box center [905, 285] width 1 height 391
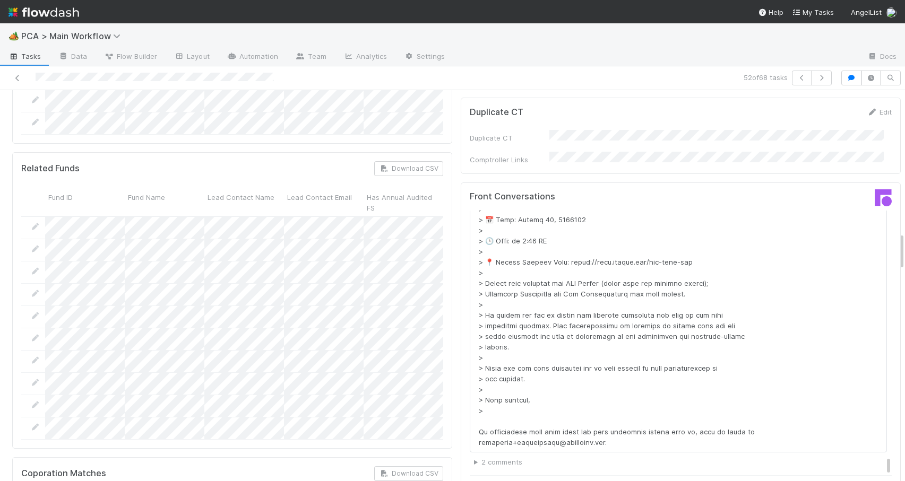
scroll to position [1487, 0]
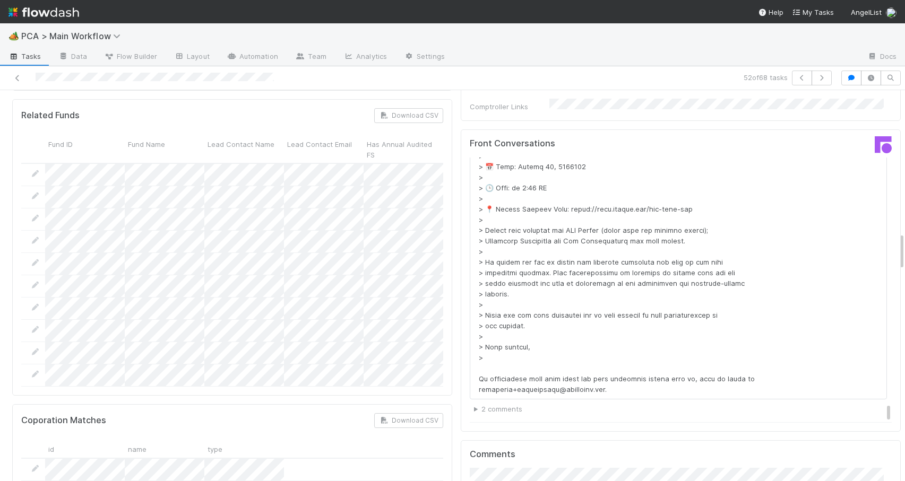
drag, startPoint x: 893, startPoint y: 243, endPoint x: 897, endPoint y: 255, distance: 13.3
click at [896, 254] on div "Pending Lead Approval Jemma Cunningham Escalation Move to RTBS Move to TR Final…" at bounding box center [452, 285] width 905 height 391
click at [474, 402] on summary "2 comments" at bounding box center [680, 407] width 413 height 11
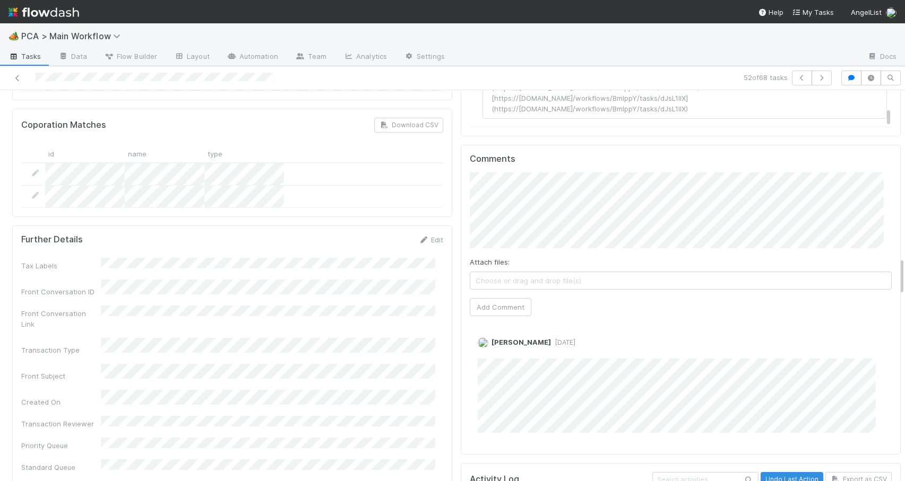
scroll to position [1787, 0]
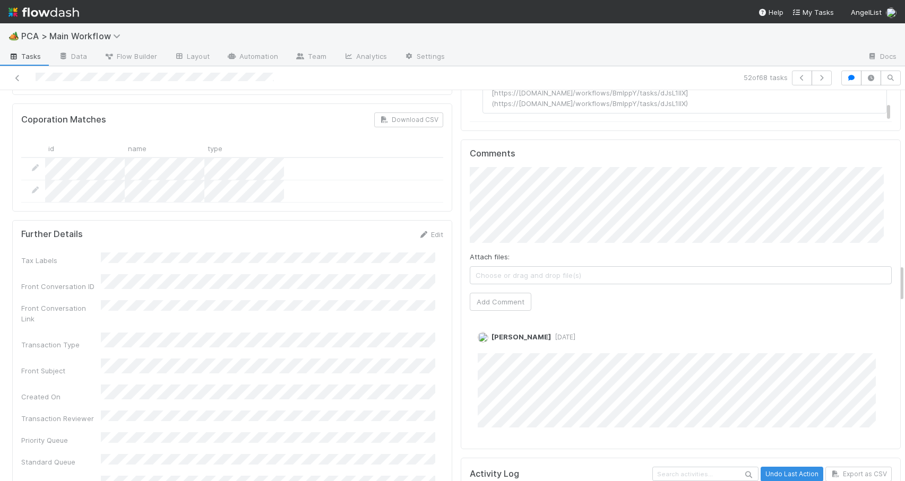
drag, startPoint x: 894, startPoint y: 243, endPoint x: 895, endPoint y: 272, distance: 29.2
click at [895, 272] on div "Pending Lead Approval Jemma Cunningham Escalation Move to RTBS Move to TR Final…" at bounding box center [452, 285] width 905 height 391
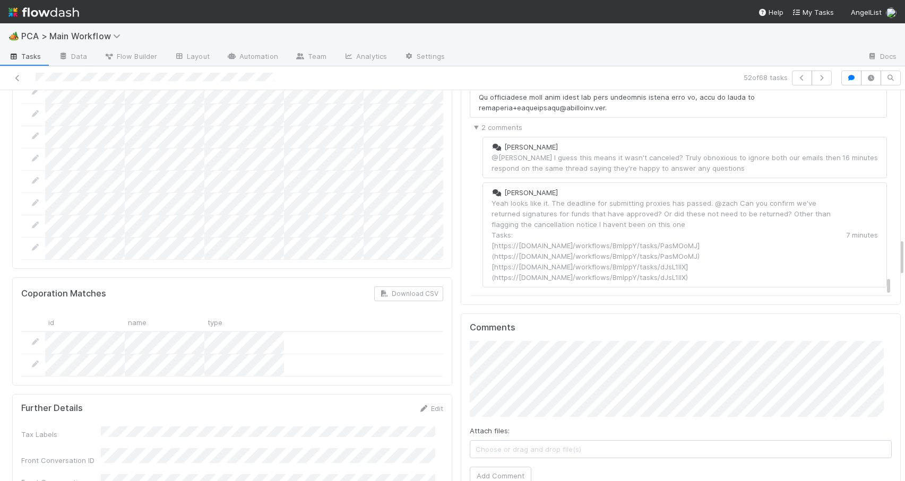
scroll to position [1629, 0]
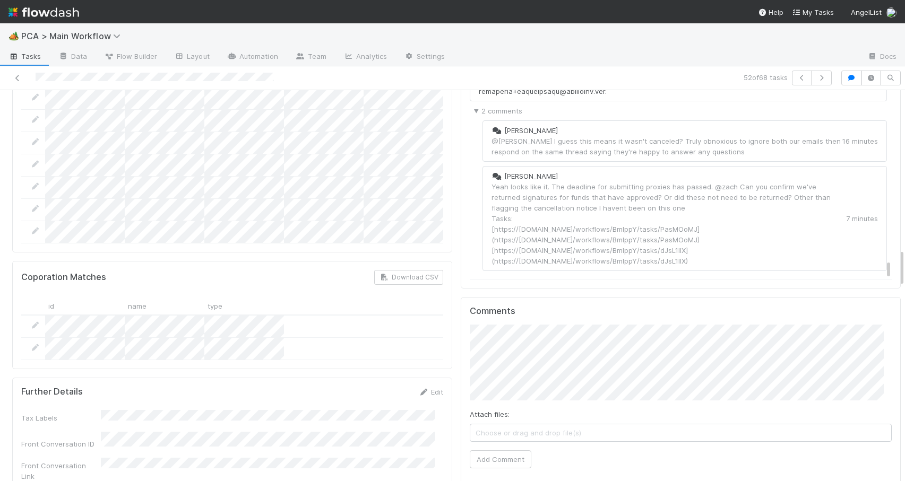
drag, startPoint x: 894, startPoint y: 277, endPoint x: 953, endPoint y: 262, distance: 61.4
click at [904, 262] on html "🏕️ PCA > Main Workflow Tasks Data Flow Builder Layout Automation Team Analytics…" at bounding box center [452, 240] width 905 height 481
click at [485, 451] on button "Add Comment" at bounding box center [501, 460] width 62 height 18
drag, startPoint x: 895, startPoint y: 263, endPoint x: 895, endPoint y: 88, distance: 174.6
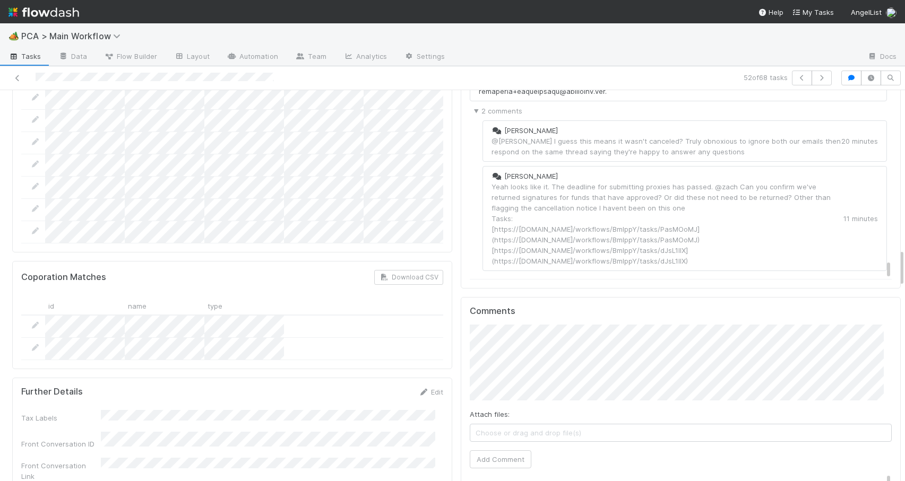
click at [895, 88] on div "52 of 68 tasks Pending Lead Approval Jemma Cunningham Escalation Move to RTBS M…" at bounding box center [452, 273] width 905 height 415
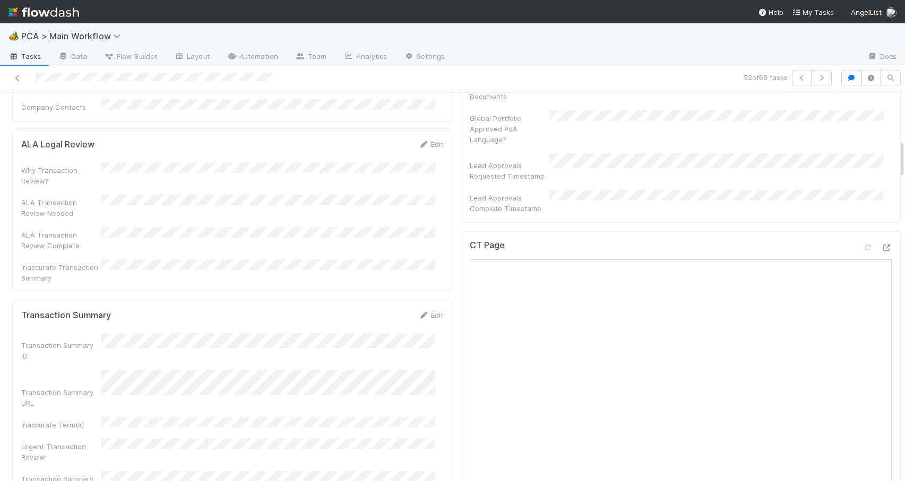
scroll to position [0, 0]
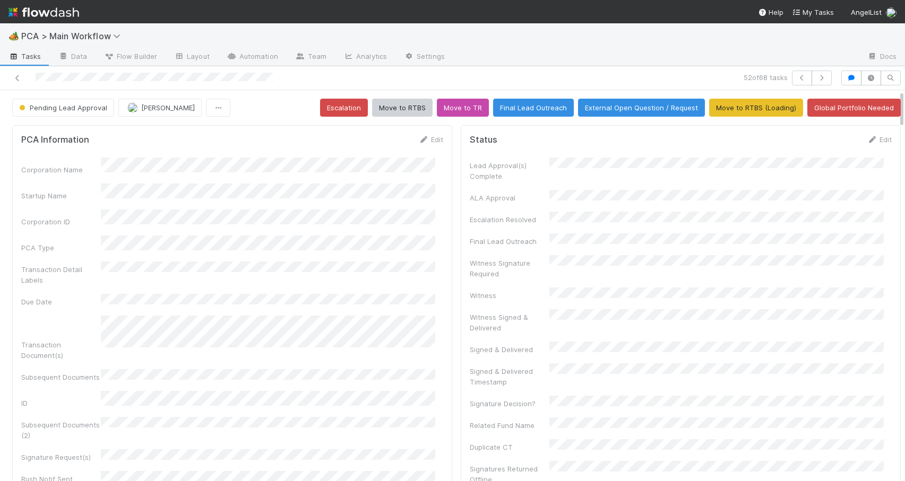
drag, startPoint x: 893, startPoint y: 258, endPoint x: 897, endPoint y: 84, distance: 174.1
click at [898, 87] on div "🏕️ PCA > Main Workflow Tasks Data Flow Builder Layout Automation Team Analytics…" at bounding box center [452, 252] width 905 height 458
click at [73, 111] on span "Pending Lead Approval" at bounding box center [62, 108] width 90 height 8
click at [67, 132] on div "[MEDICAL_DATA]" at bounding box center [83, 134] width 150 height 19
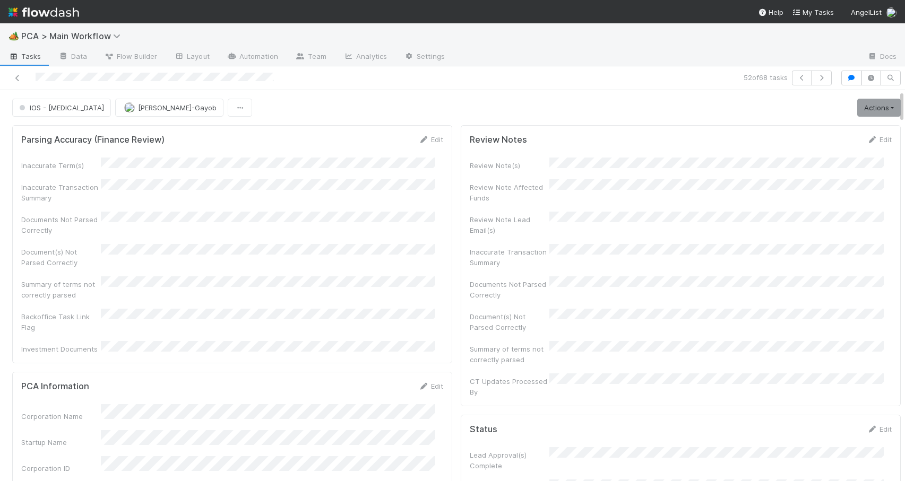
click at [893, 109] on div "IOS - ICU Loraine Pati-Gayob Actions Finish Move to Post-Close Question Move to…" at bounding box center [456, 108] width 913 height 18
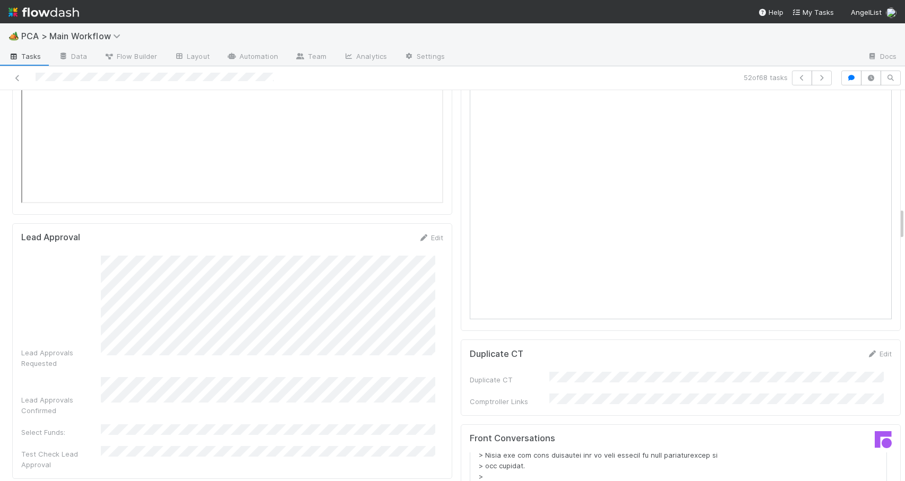
scroll to position [1538, 0]
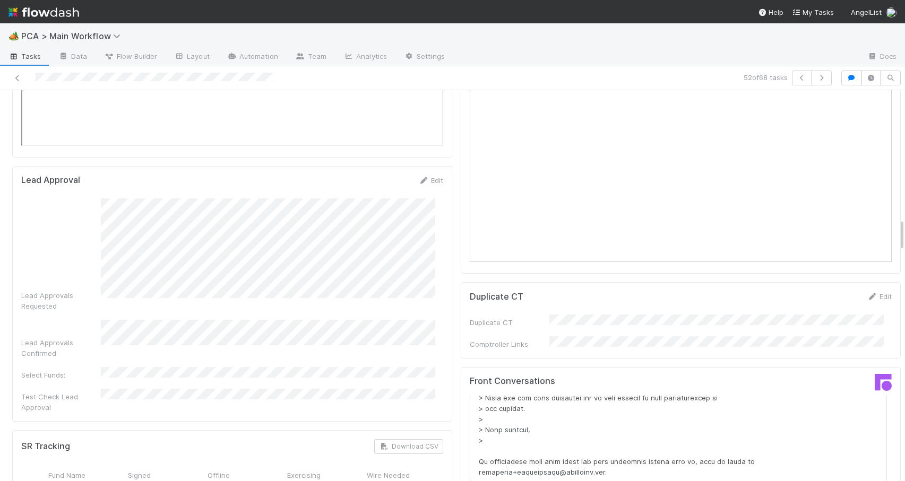
drag, startPoint x: 893, startPoint y: 109, endPoint x: 901, endPoint y: 238, distance: 128.7
click at [901, 238] on div "🏕️ PCA > Main Workflow Tasks Data Flow Builder Layout Automation Team Analytics…" at bounding box center [452, 252] width 905 height 458
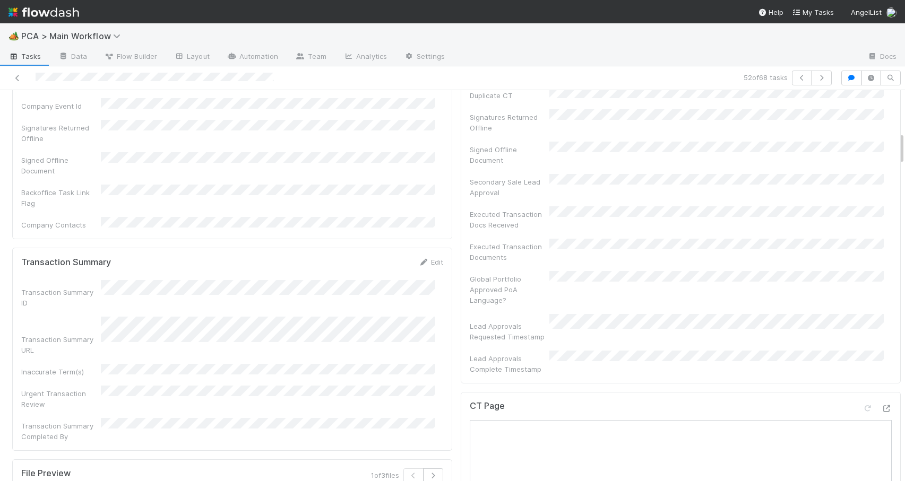
scroll to position [509, 0]
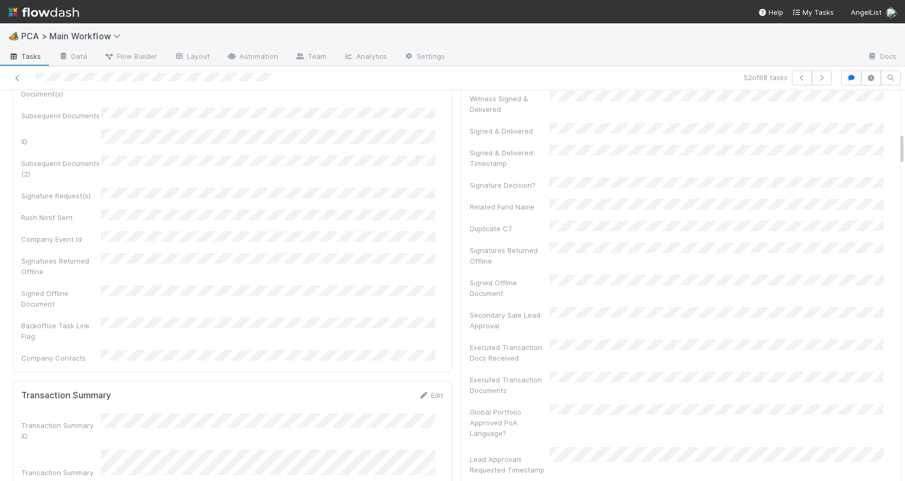
drag, startPoint x: 894, startPoint y: 230, endPoint x: 892, endPoint y: 144, distance: 86.0
click at [18, 77] on icon at bounding box center [17, 78] width 11 height 7
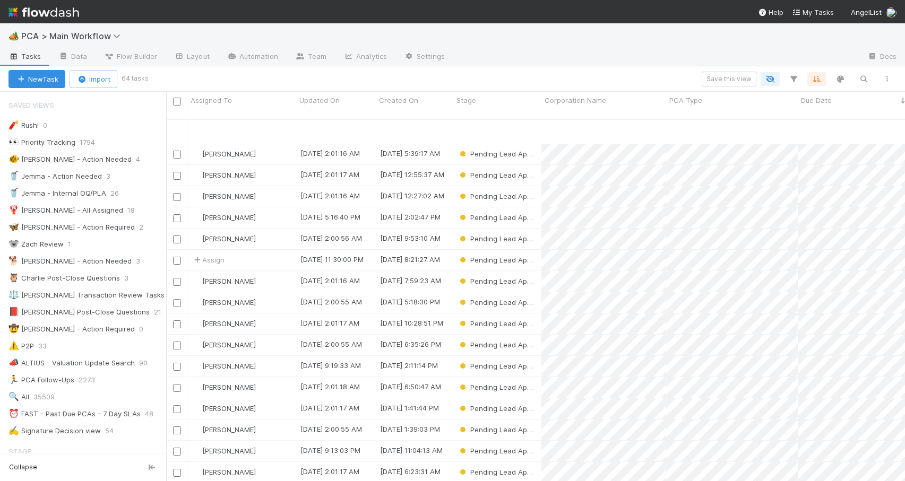
scroll to position [926, 0]
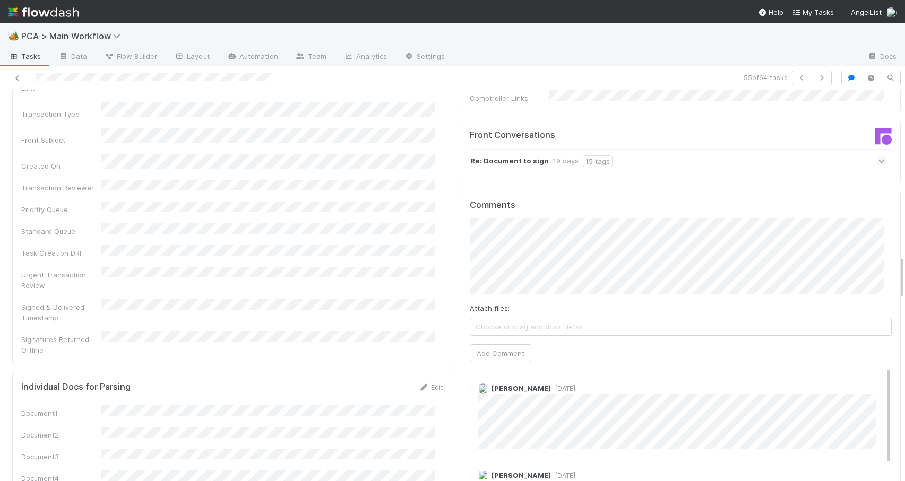
scroll to position [1499, 0]
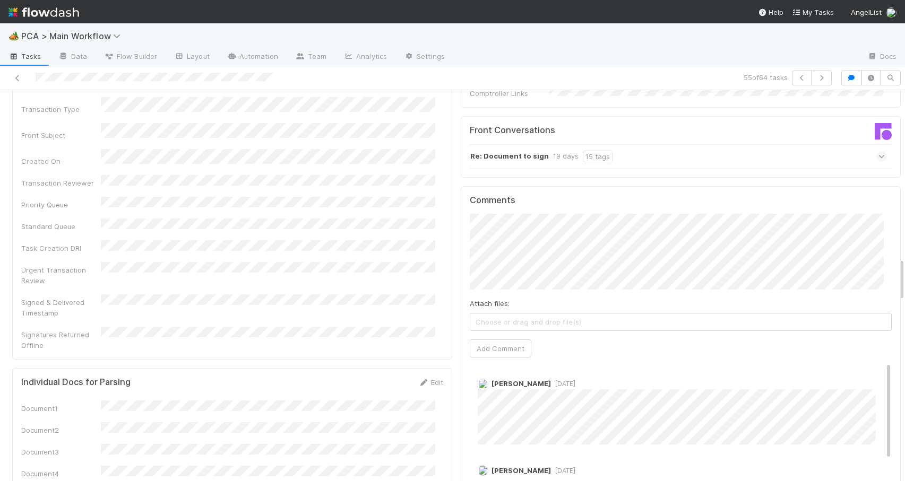
drag, startPoint x: 893, startPoint y: 217, endPoint x: 947, endPoint y: 271, distance: 75.8
click at [904, 271] on html "🏕️ PCA > Main Workflow Tasks Data Flow Builder Layout Automation Team Analytics…" at bounding box center [452, 240] width 905 height 481
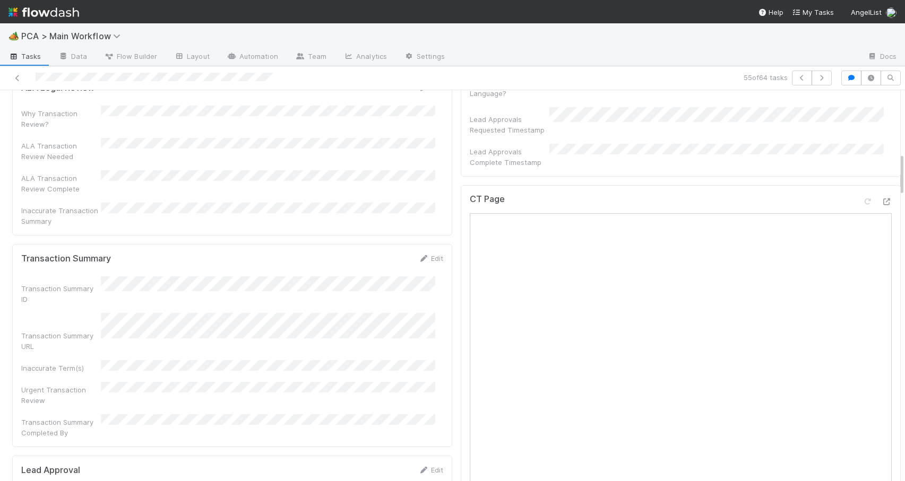
drag, startPoint x: 894, startPoint y: 270, endPoint x: 887, endPoint y: 162, distance: 108.0
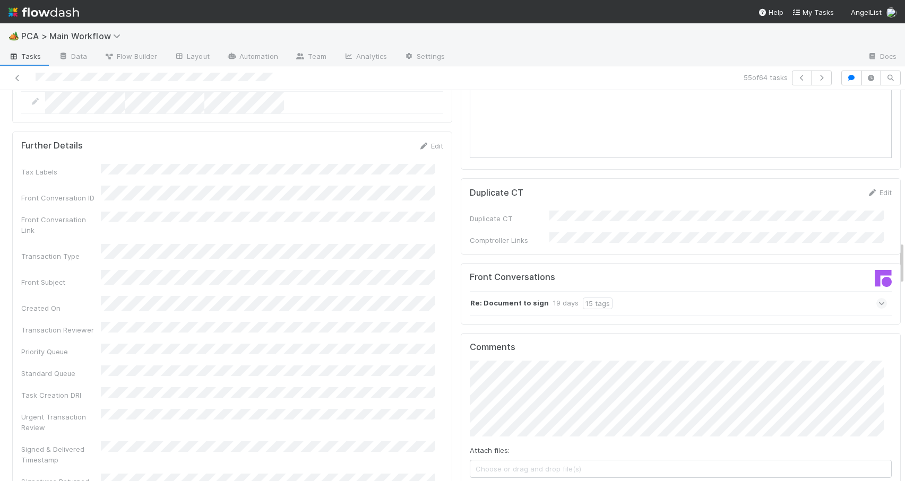
scroll to position [1428, 0]
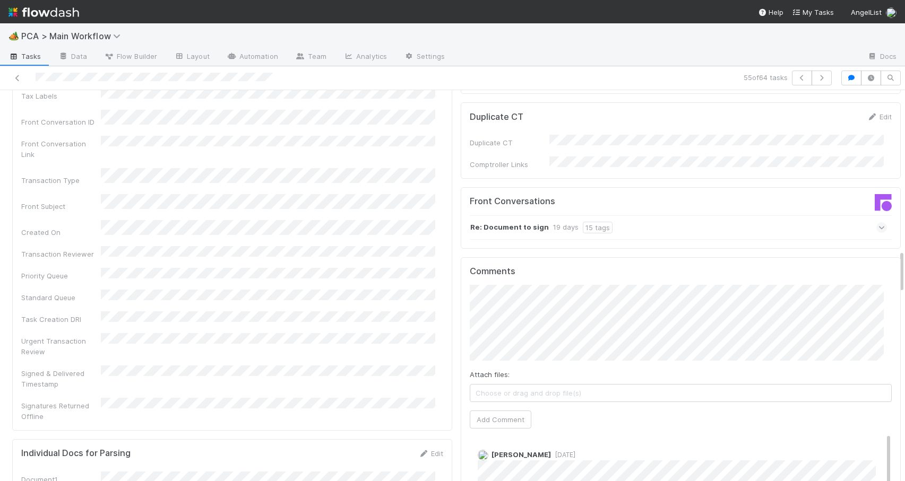
drag, startPoint x: 894, startPoint y: 160, endPoint x: 898, endPoint y: 258, distance: 98.3
click at [898, 258] on div "🏕️ PCA > Main Workflow Tasks Data Flow Builder Layout Automation Team Analytics…" at bounding box center [452, 252] width 905 height 458
click at [501, 309] on span "[PERSON_NAME]" at bounding box center [516, 311] width 54 height 8
click at [492, 411] on button "Add Comment" at bounding box center [501, 420] width 62 height 18
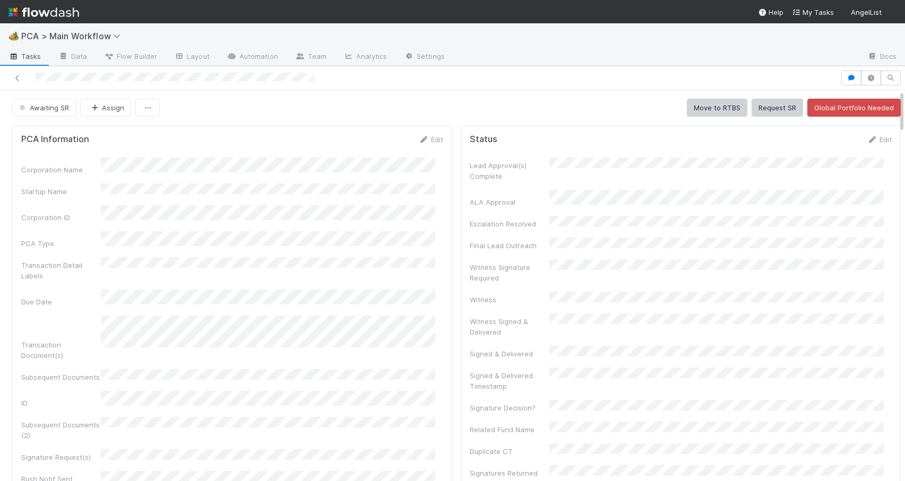
scroll to position [551, 0]
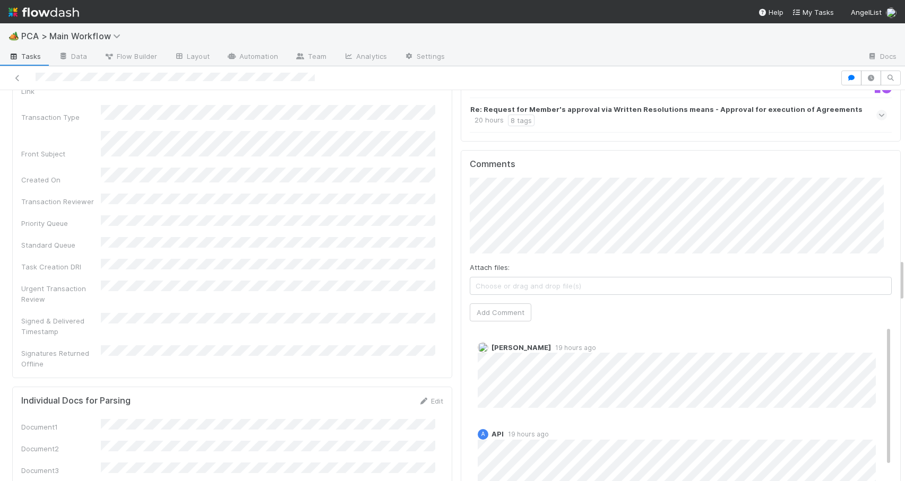
scroll to position [1559, 0]
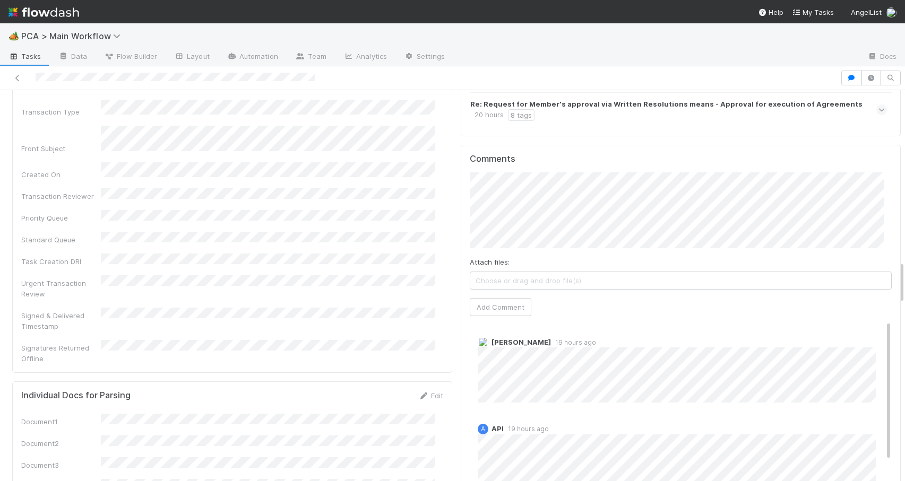
drag, startPoint x: 894, startPoint y: 173, endPoint x: 923, endPoint y: 283, distance: 114.2
click at [904, 283] on html "🏕️ PCA > Main Workflow Tasks Data Flow Builder Layout Automation Team Analytics…" at bounding box center [452, 240] width 905 height 481
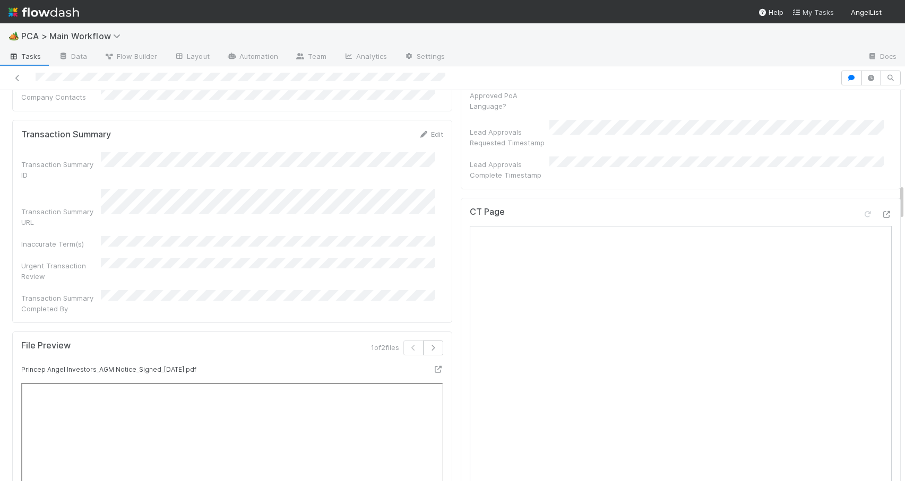
scroll to position [1019, 0]
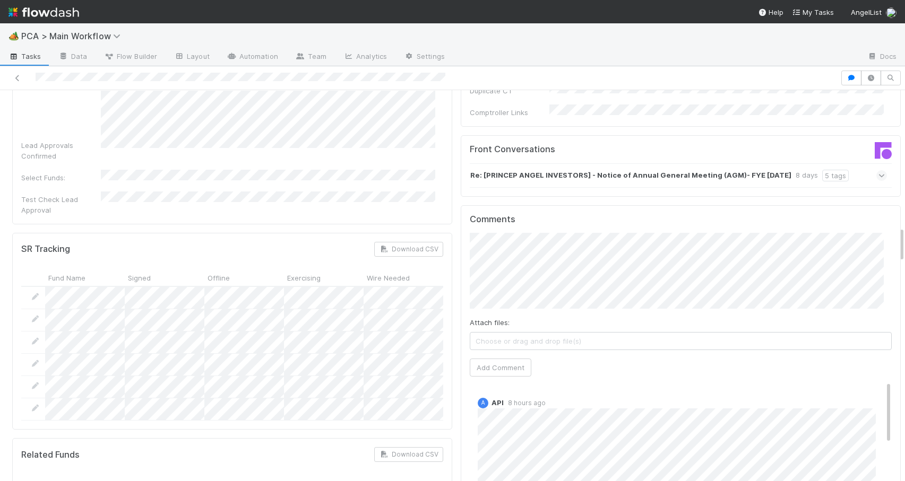
scroll to position [1526, 0]
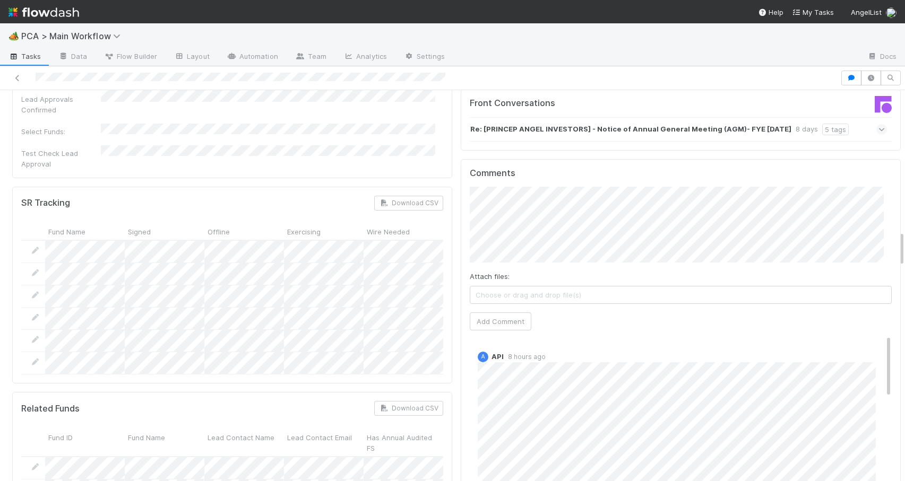
drag, startPoint x: 894, startPoint y: 194, endPoint x: 894, endPoint y: 240, distance: 46.7
click at [894, 240] on div "External - Open Question / Request [PERSON_NAME] Move to TR Move to Pending Lea…" at bounding box center [452, 285] width 905 height 391
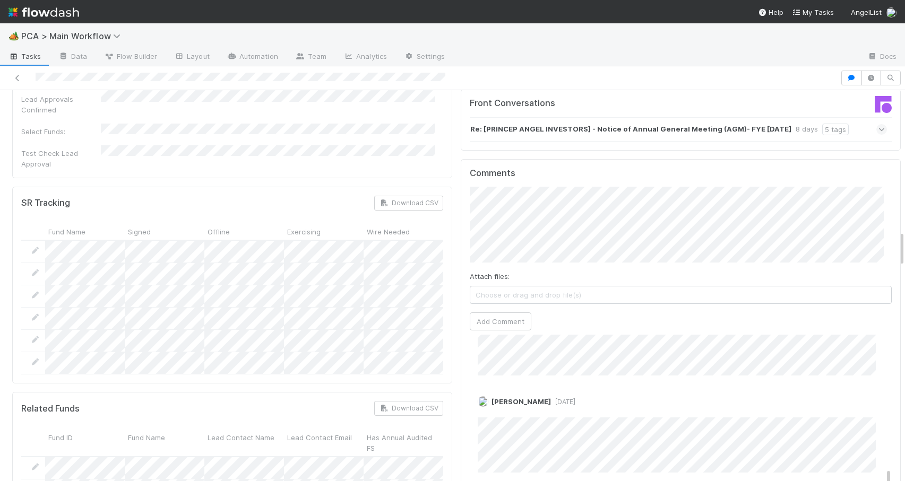
scroll to position [469, 0]
drag, startPoint x: 873, startPoint y: 289, endPoint x: 900, endPoint y: 428, distance: 141.7
click at [900, 428] on div "🏕️ PCA > Main Workflow Tasks Data Flow Builder Layout Automation Team Analytics…" at bounding box center [452, 252] width 905 height 458
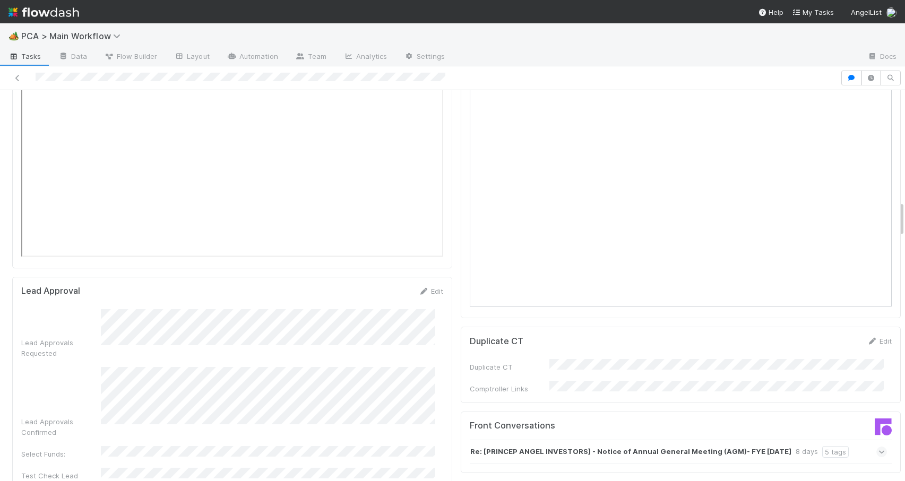
scroll to position [1209, 0]
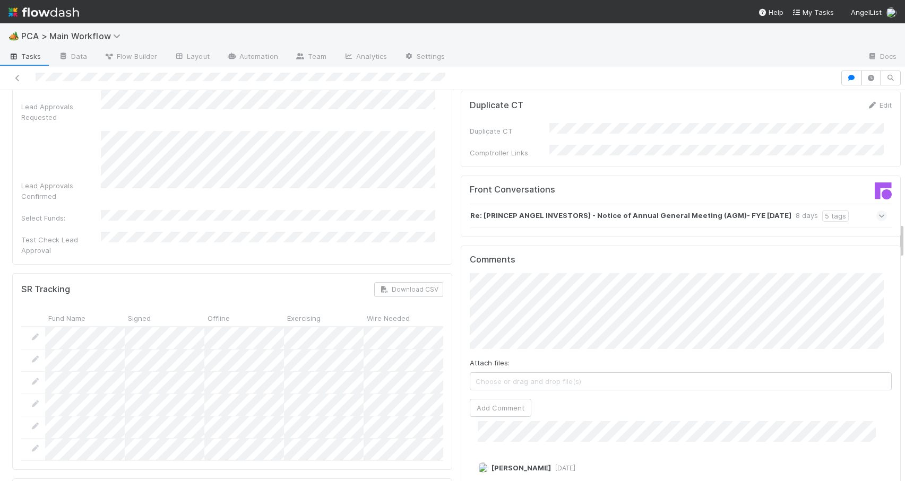
drag, startPoint x: 894, startPoint y: 238, endPoint x: 895, endPoint y: 232, distance: 6.1
click at [895, 231] on div "External - Open Question / Request [PERSON_NAME] Move to TR Move to Pending Lea…" at bounding box center [452, 285] width 905 height 391
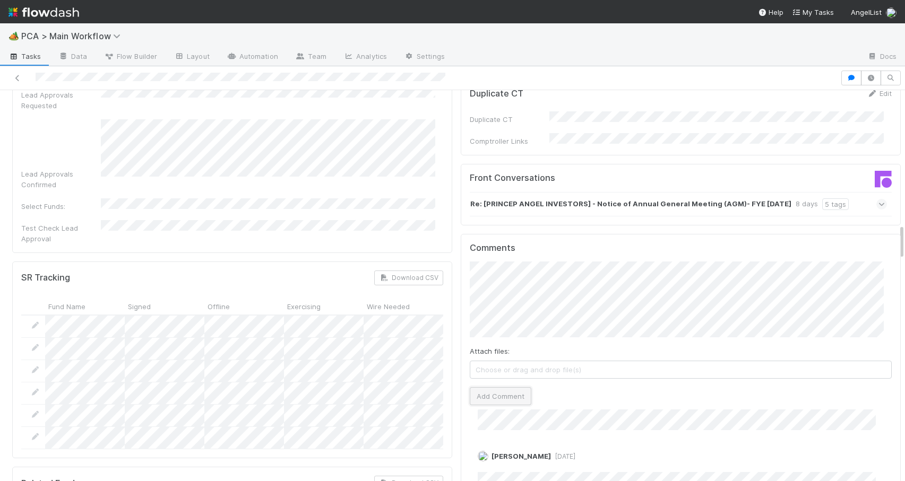
click at [481, 387] on button "Add Comment" at bounding box center [501, 396] width 62 height 18
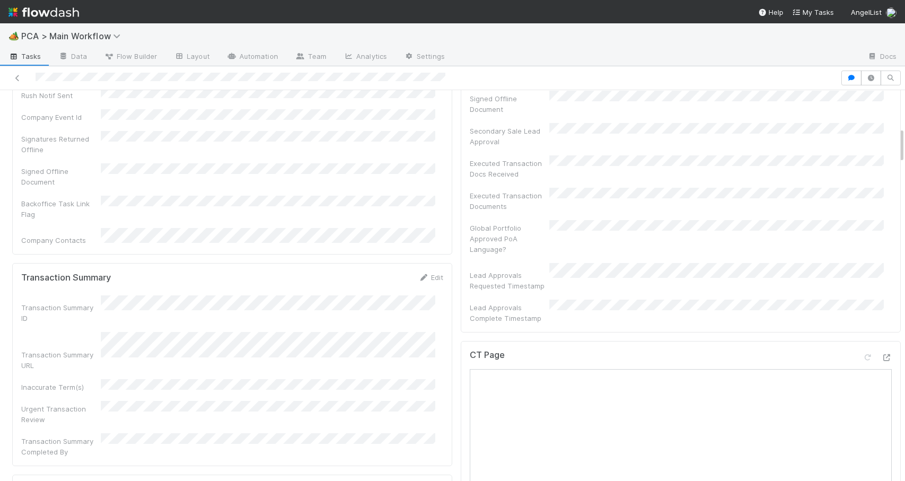
scroll to position [0, 0]
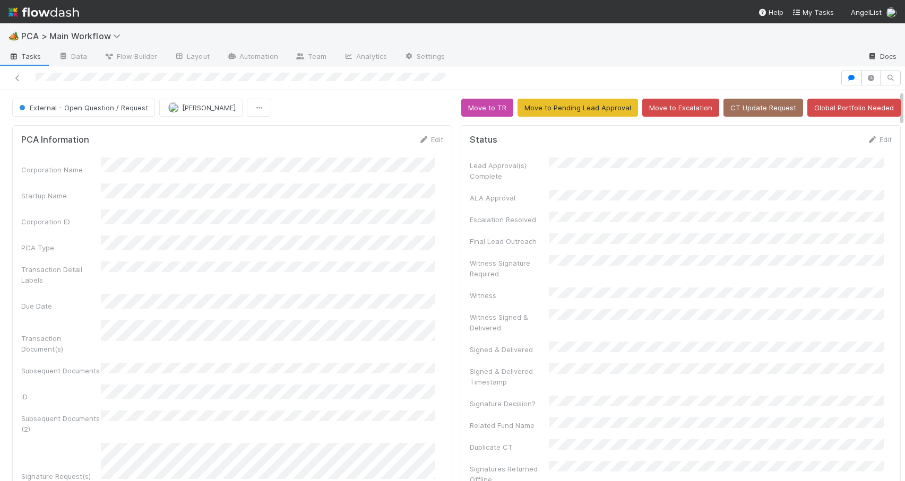
drag, startPoint x: 893, startPoint y: 248, endPoint x: 885, endPoint y: 65, distance: 182.8
click at [885, 65] on div "🏕️ PCA > Main Workflow Tasks Data Flow Builder Layout Automation Team Analytics…" at bounding box center [452, 252] width 905 height 458
click at [87, 113] on button "External - Open Question / Request" at bounding box center [83, 108] width 143 height 18
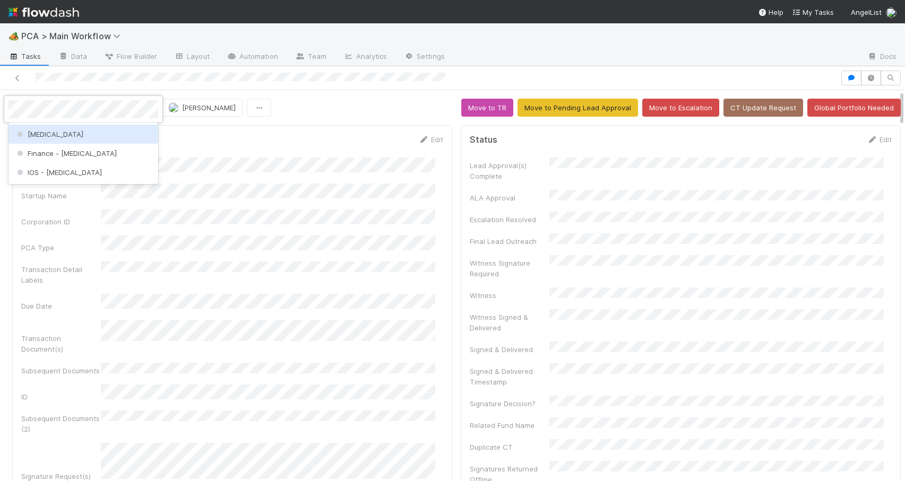
click at [75, 131] on div "[MEDICAL_DATA]" at bounding box center [83, 134] width 150 height 19
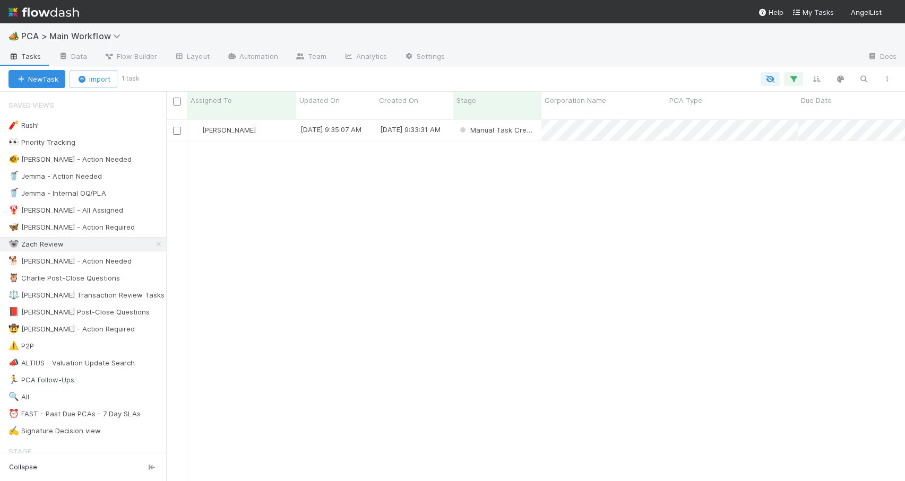
scroll to position [363, 731]
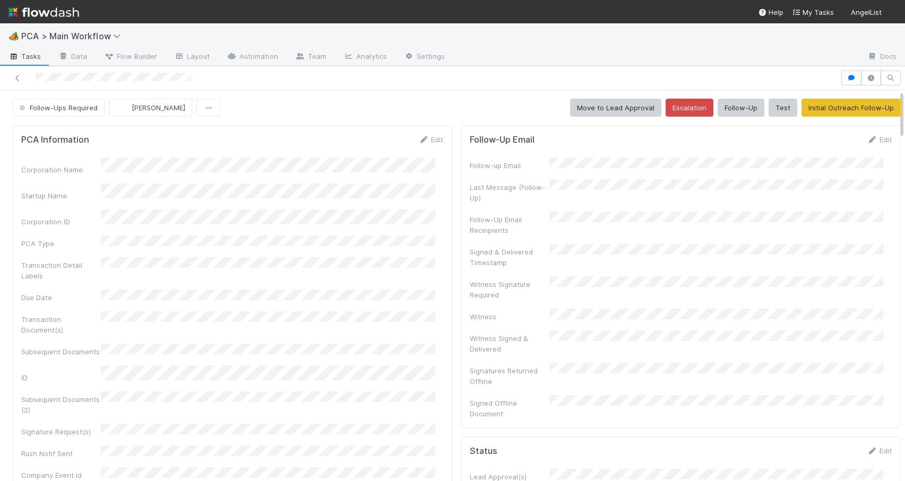
scroll to position [832, 0]
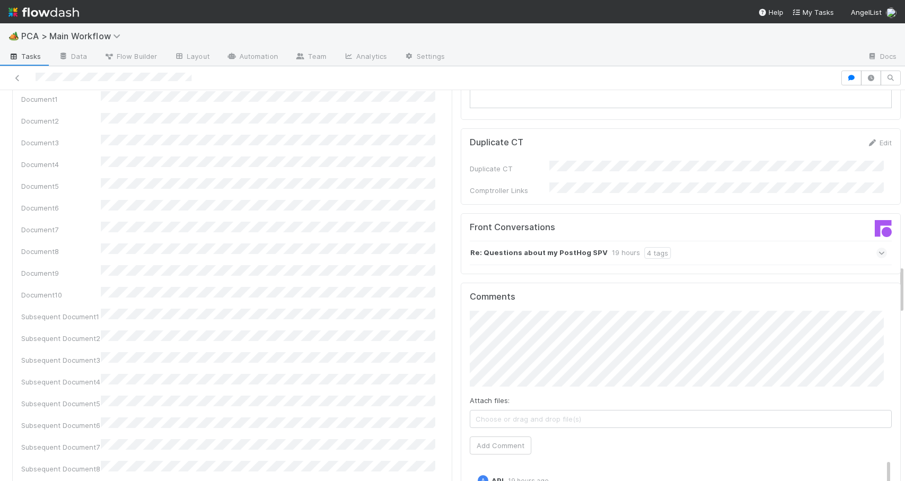
scroll to position [1409, 0]
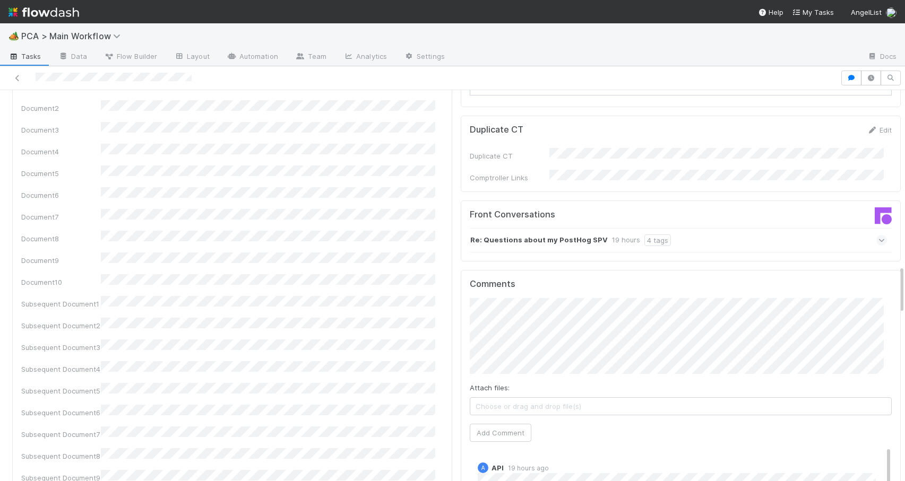
drag, startPoint x: 894, startPoint y: 205, endPoint x: 930, endPoint y: 277, distance: 80.2
click at [904, 277] on html "🏕️ PCA > Main Workflow Tasks Data Flow Builder Layout Automation Team Analytics…" at bounding box center [452, 240] width 905 height 481
click at [504, 424] on button "Add Comment" at bounding box center [501, 433] width 62 height 18
click at [894, 282] on div "PCA Information Edit Corporation Name Startup Name Corporation ID PCA Type Tran…" at bounding box center [456, 338] width 913 height 3253
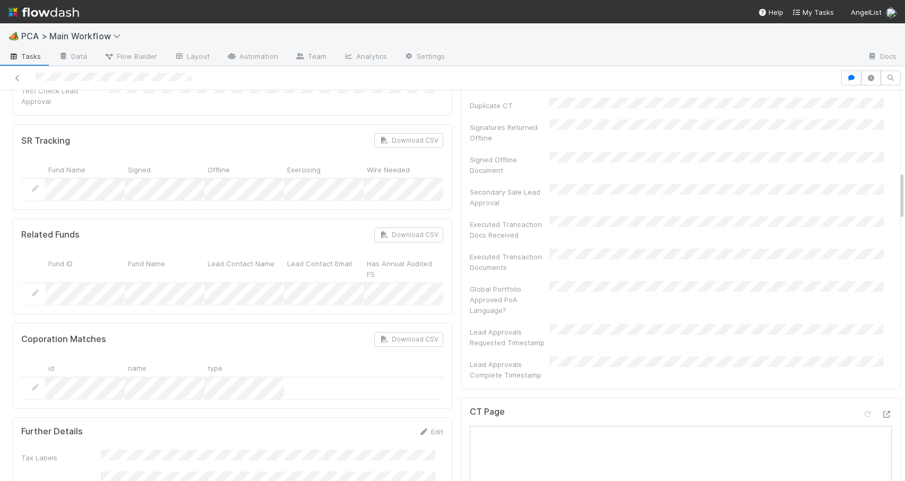
scroll to position [0, 0]
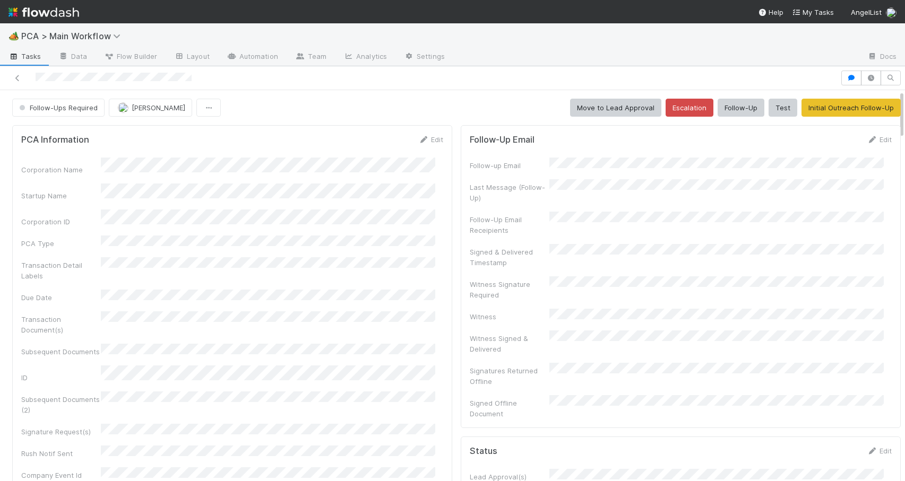
drag, startPoint x: 894, startPoint y: 285, endPoint x: 898, endPoint y: 66, distance: 218.7
click at [898, 66] on div "🏕️ PCA > Main Workflow Tasks Data Flow Builder Layout Automation Team Analytics…" at bounding box center [452, 252] width 905 height 458
click at [65, 113] on button "Follow-Ups Required" at bounding box center [58, 108] width 92 height 18
click at [64, 134] on span "No Action Needed" at bounding box center [51, 134] width 73 height 8
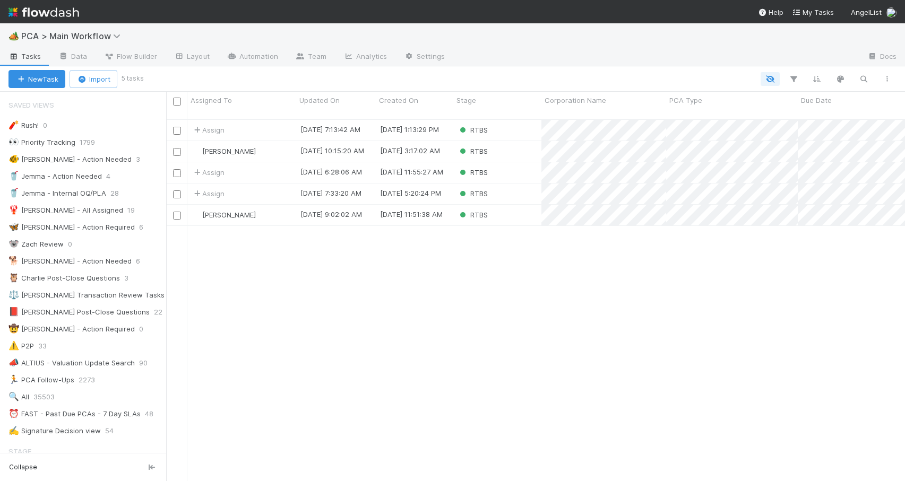
scroll to position [363, 731]
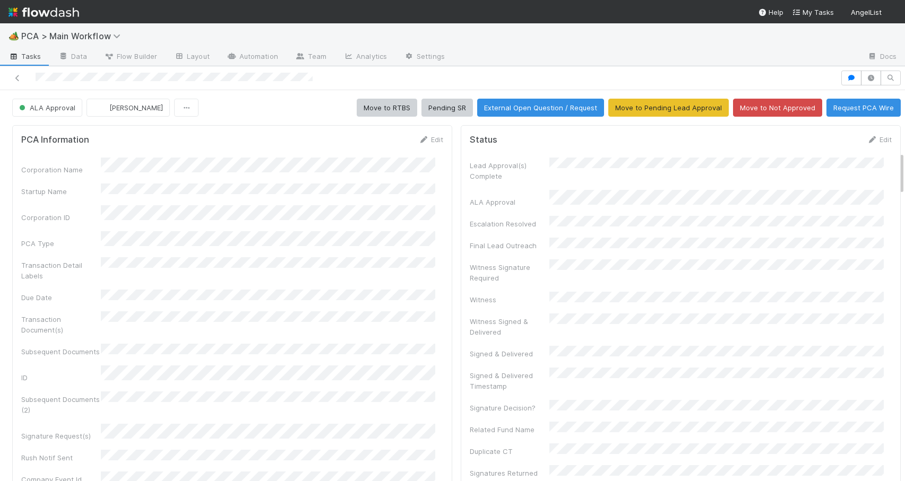
scroll to position [550, 0]
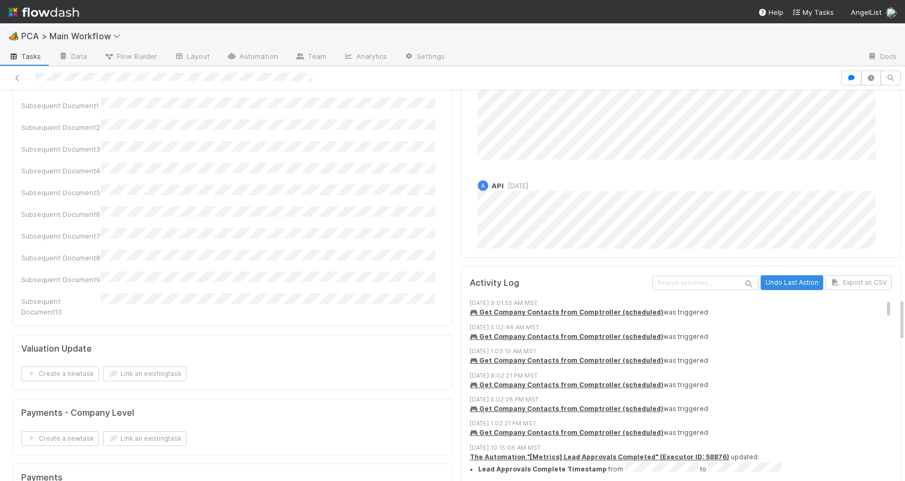
scroll to position [1863, 0]
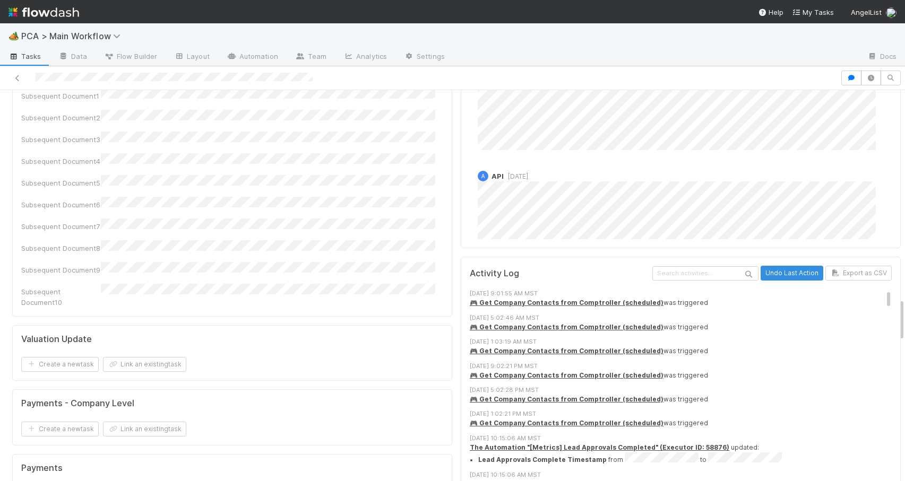
drag, startPoint x: 894, startPoint y: 176, endPoint x: 914, endPoint y: 322, distance: 147.9
click at [904, 322] on html "🏕️ PCA > Main Workflow Tasks Data Flow Builder Layout Automation Team Analytics…" at bounding box center [452, 240] width 905 height 481
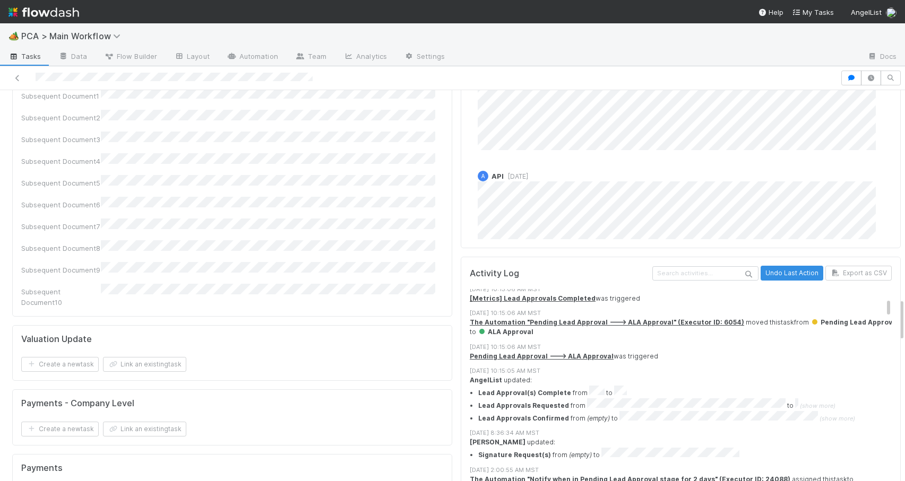
scroll to position [206, 0]
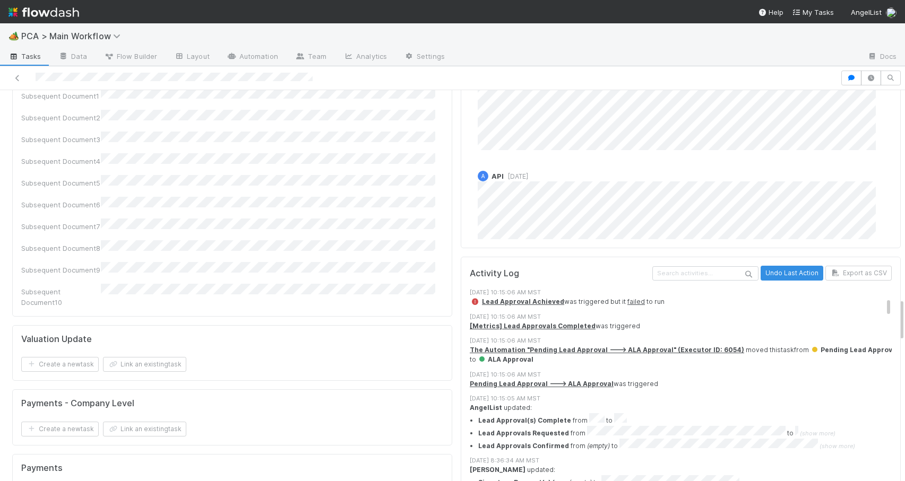
drag, startPoint x: 874, startPoint y: 239, endPoint x: 874, endPoint y: 247, distance: 8.0
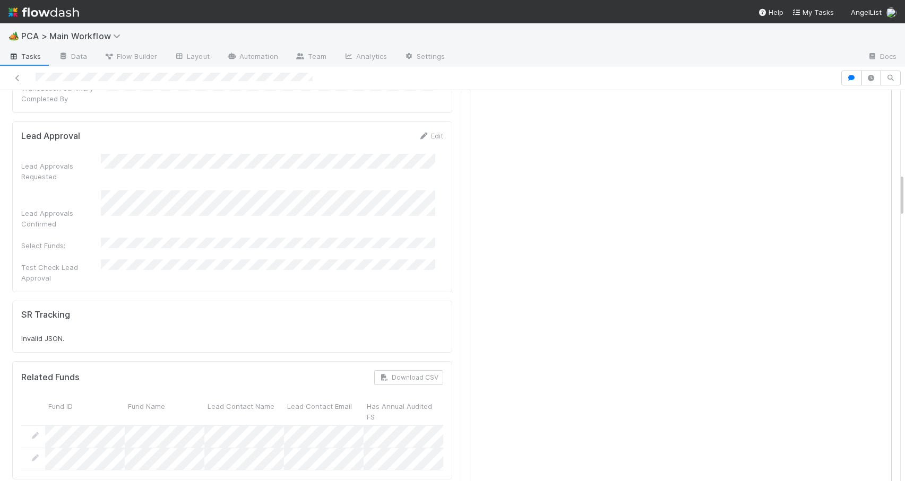
scroll to position [669, 0]
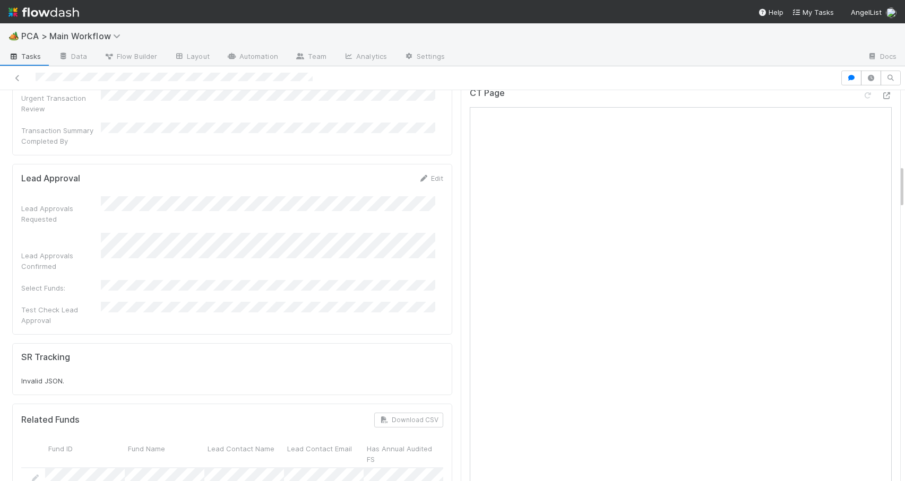
drag, startPoint x: 894, startPoint y: 304, endPoint x: 887, endPoint y: 171, distance: 133.4
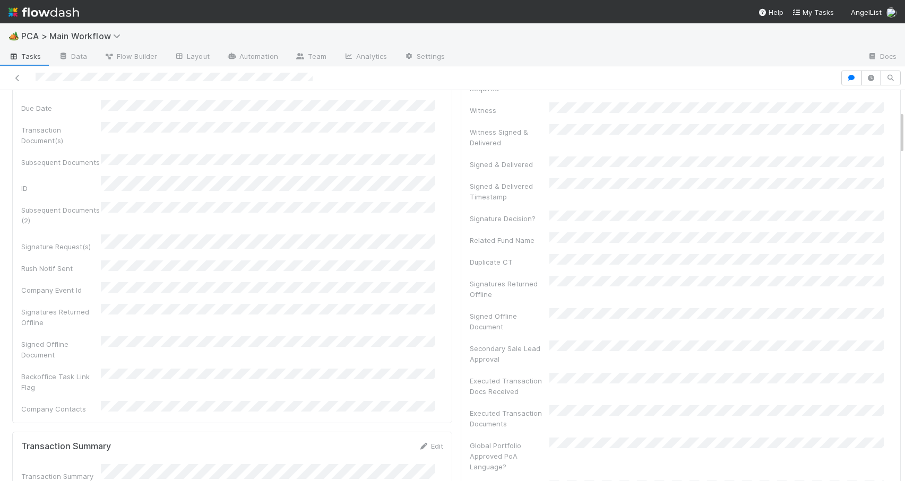
scroll to position [0, 0]
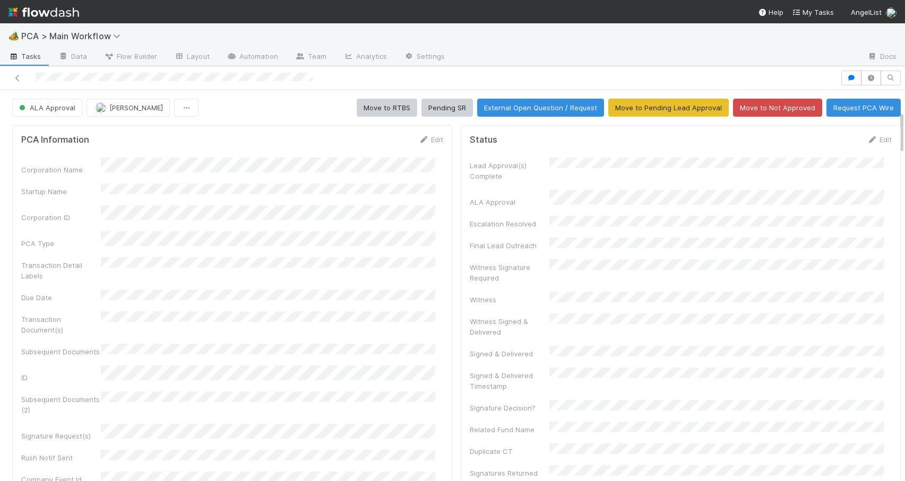
drag, startPoint x: 894, startPoint y: 194, endPoint x: 892, endPoint y: 104, distance: 90.2
click at [387, 110] on button "Move to RTBS" at bounding box center [387, 108] width 61 height 18
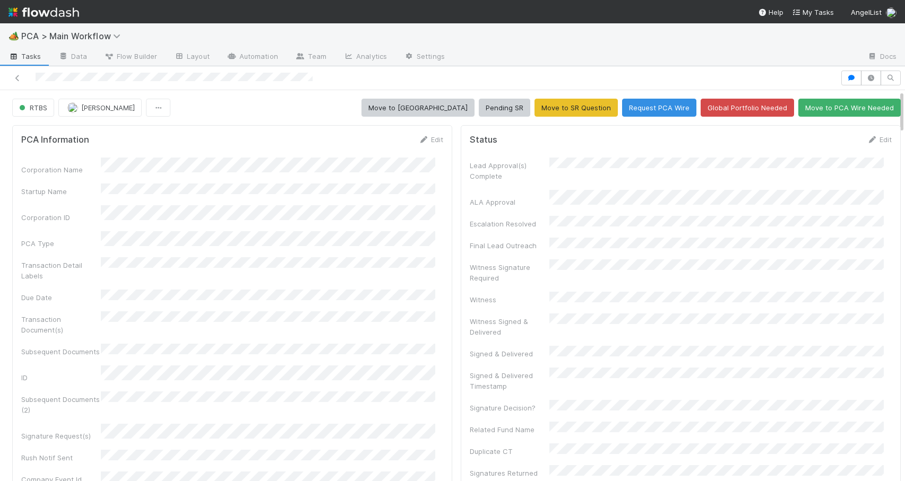
click at [893, 108] on div "RTBS [PERSON_NAME] Move to [MEDICAL_DATA] Pending SR Move to SR Question Reques…" at bounding box center [456, 108] width 913 height 18
drag, startPoint x: 893, startPoint y: 108, endPoint x: 889, endPoint y: 64, distance: 43.7
click at [889, 64] on div "🏕️ PCA > Main Workflow Tasks Data Flow Builder Layout Automation Team Analytics…" at bounding box center [452, 252] width 905 height 458
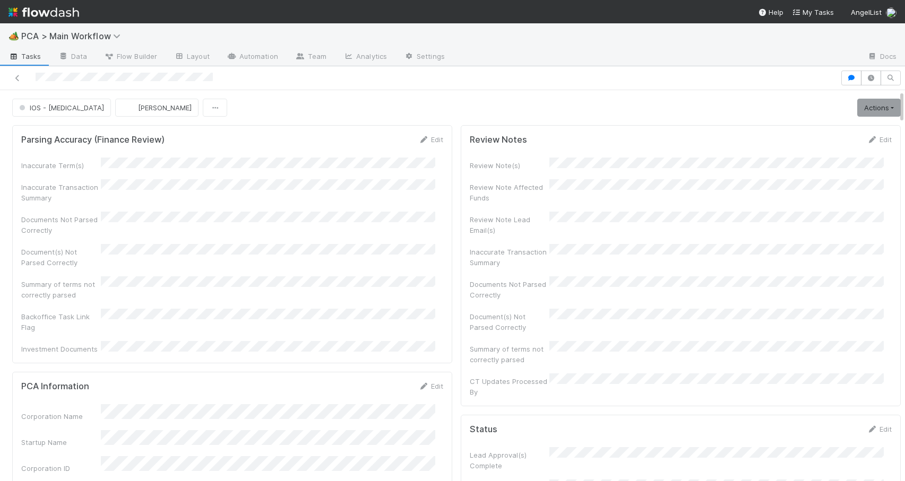
scroll to position [1289, 0]
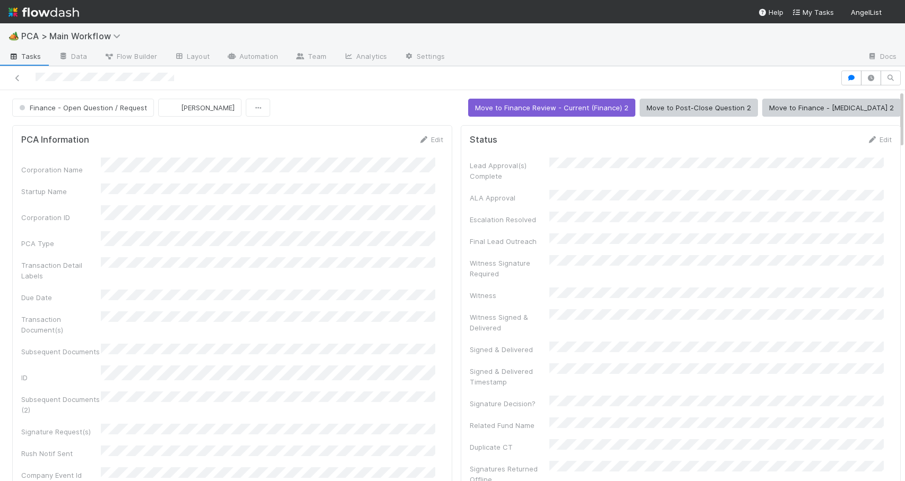
click at [894, 113] on div "Finance - Open Question / Request Janice Garcia Move to Finance Review - Curren…" at bounding box center [456, 108] width 913 height 18
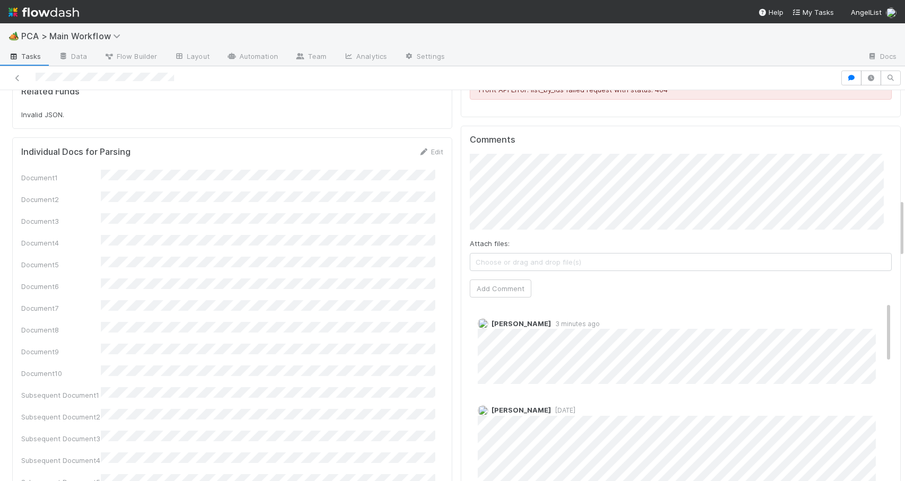
scroll to position [790, 0]
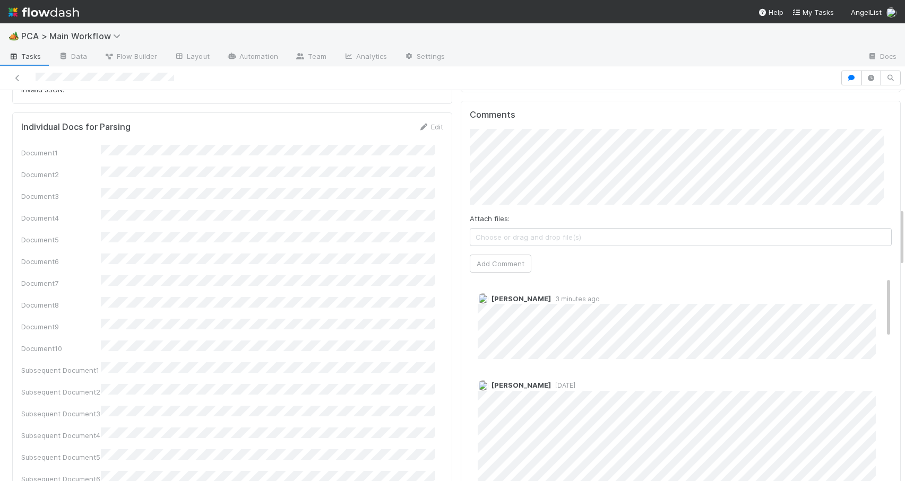
drag, startPoint x: 894, startPoint y: 113, endPoint x: 920, endPoint y: 231, distance: 120.8
click at [904, 231] on html "🏕️ PCA > Main Workflow Tasks Data Flow Builder Layout Automation Team Analytics…" at bounding box center [452, 240] width 905 height 481
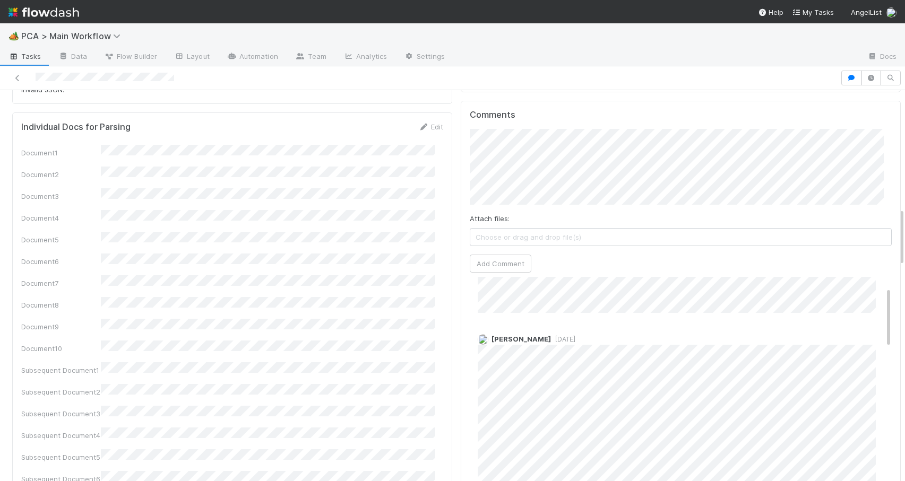
scroll to position [0, 0]
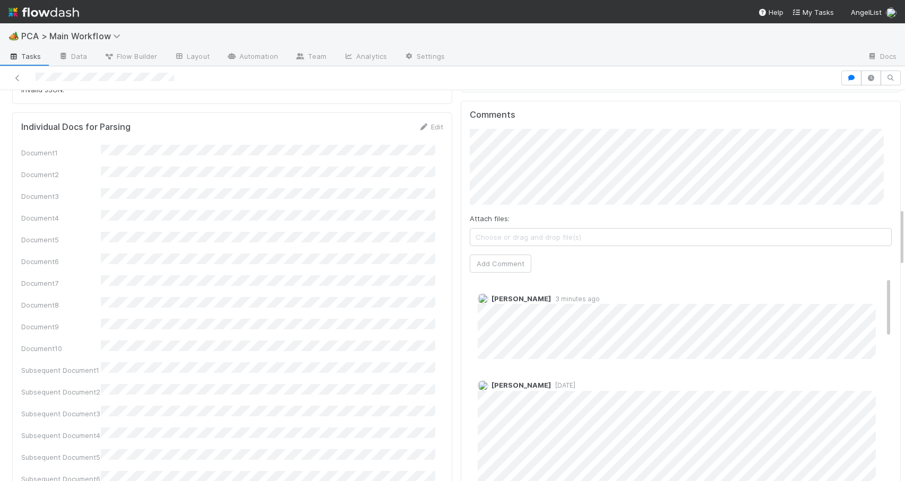
drag, startPoint x: 872, startPoint y: 235, endPoint x: 906, endPoint y: 220, distance: 37.1
click at [904, 220] on html "🏕️ PCA > Main Workflow Tasks Data Flow Builder Layout Automation Team Analytics…" at bounding box center [452, 240] width 905 height 481
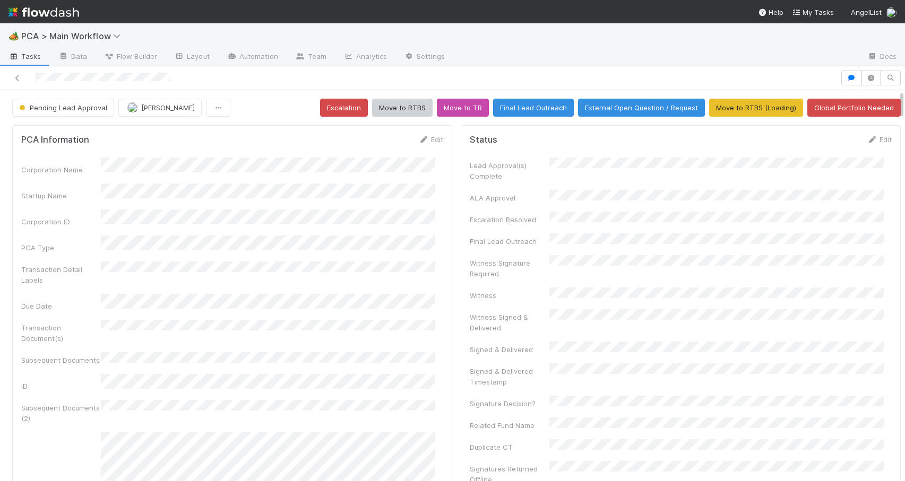
scroll to position [546, 0]
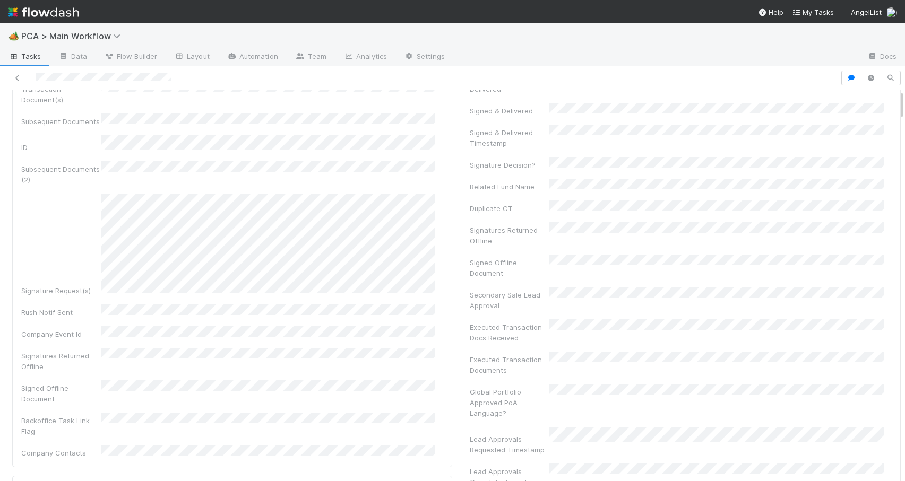
scroll to position [0, 0]
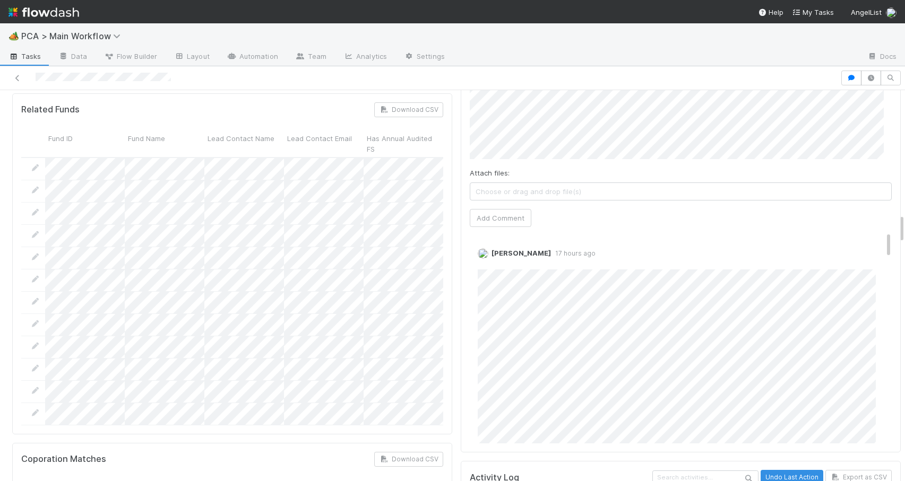
drag, startPoint x: 893, startPoint y: 143, endPoint x: 925, endPoint y: 226, distance: 88.5
click at [904, 226] on html "🏕️ PCA > Main Workflow Tasks Data Flow Builder Layout Automation Team Analytics…" at bounding box center [452, 240] width 905 height 481
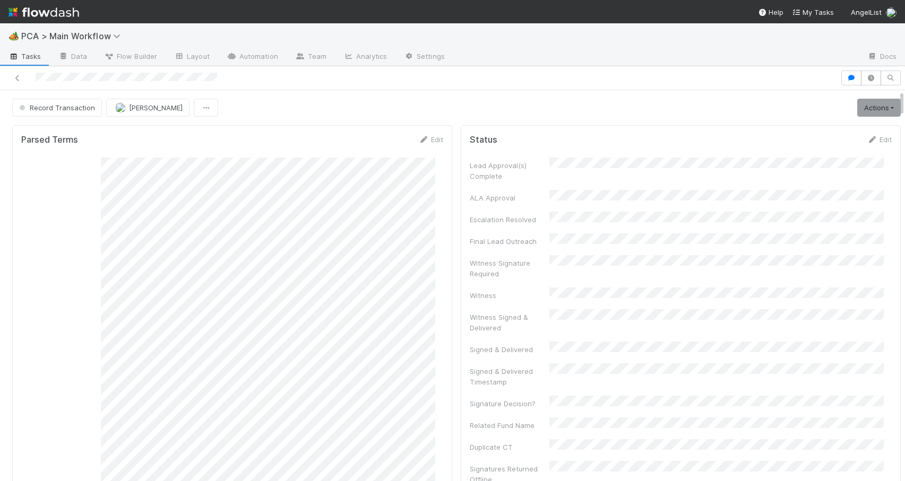
click at [904, 100] on div at bounding box center [905, 285] width 1 height 391
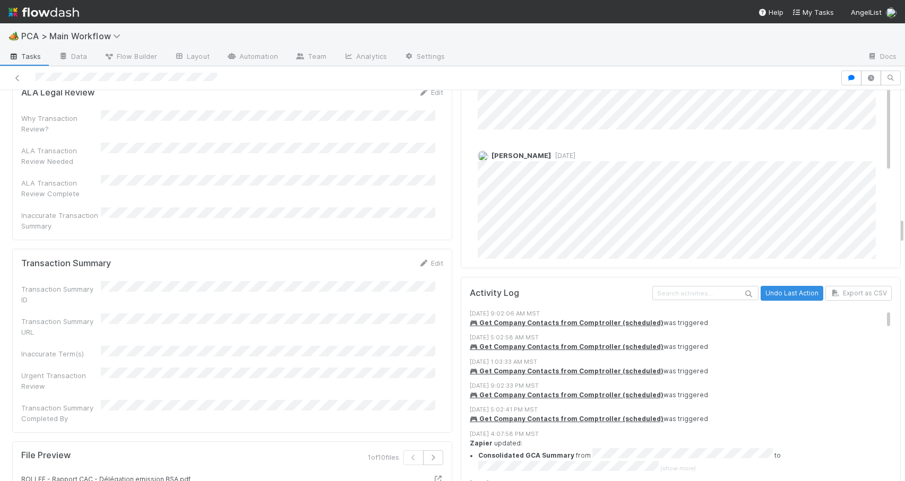
scroll to position [1422, 0]
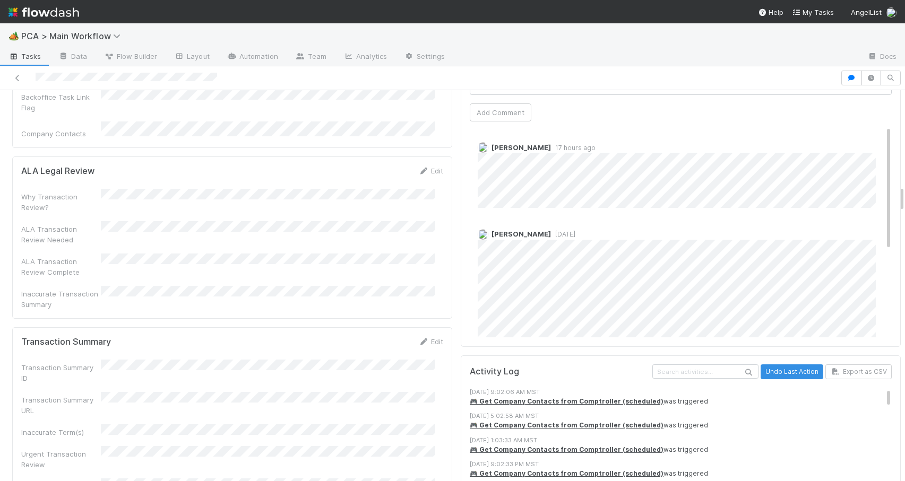
drag, startPoint x: 893, startPoint y: 134, endPoint x: 890, endPoint y: 193, distance: 59.0
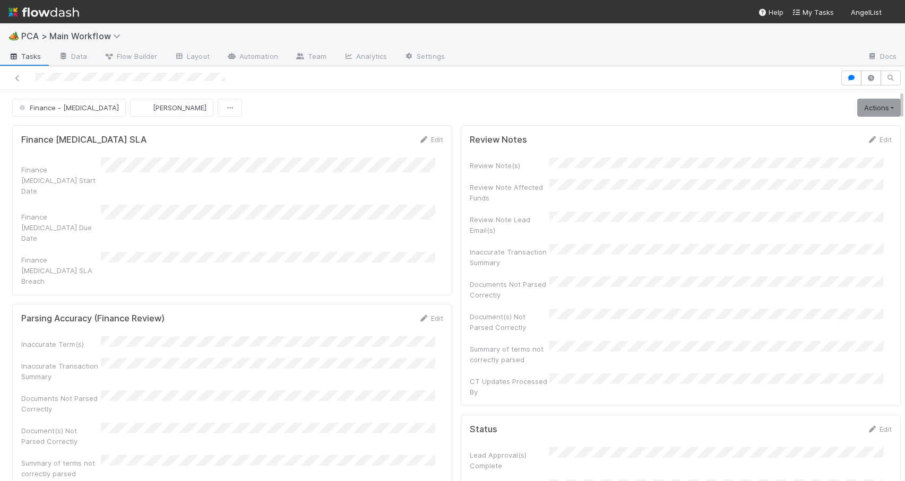
scroll to position [1286, 0]
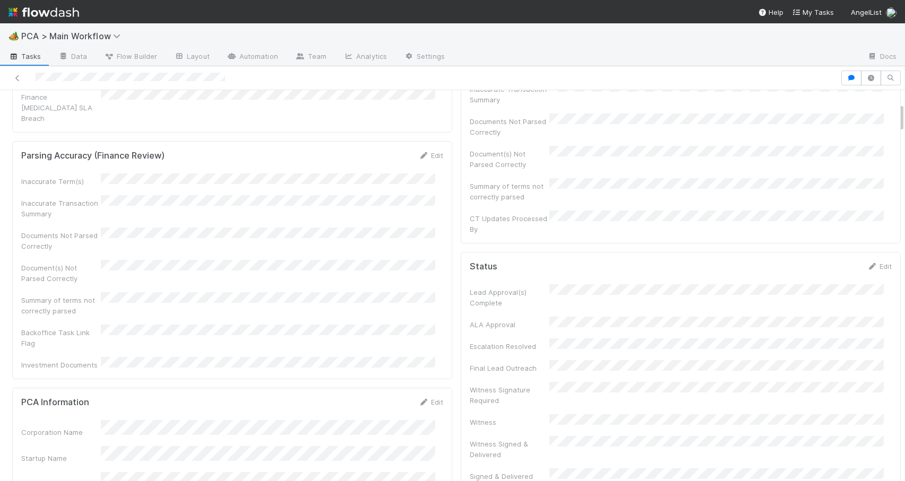
scroll to position [0, 0]
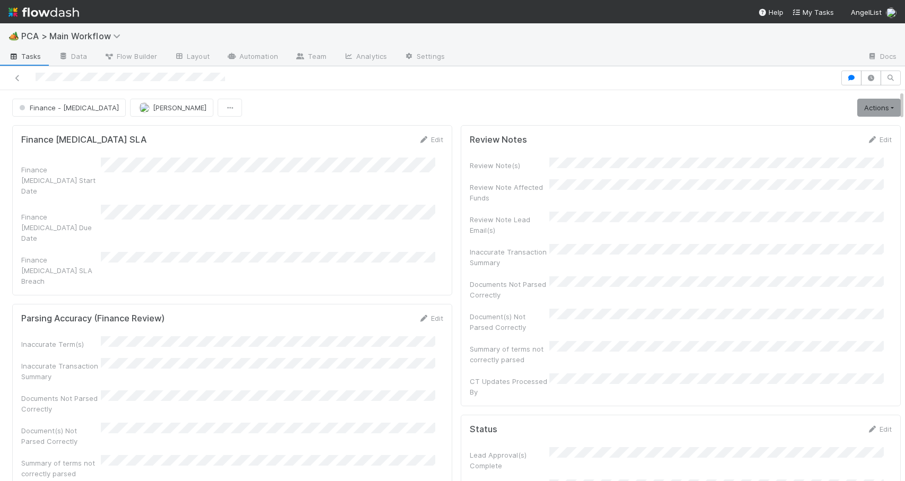
drag, startPoint x: 893, startPoint y: 203, endPoint x: 865, endPoint y: 4, distance: 200.5
click at [867, 4] on div "🏕️ PCA > Main Workflow Tasks Data Flow Builder Layout Automation Team Analytics…" at bounding box center [452, 240] width 905 height 481
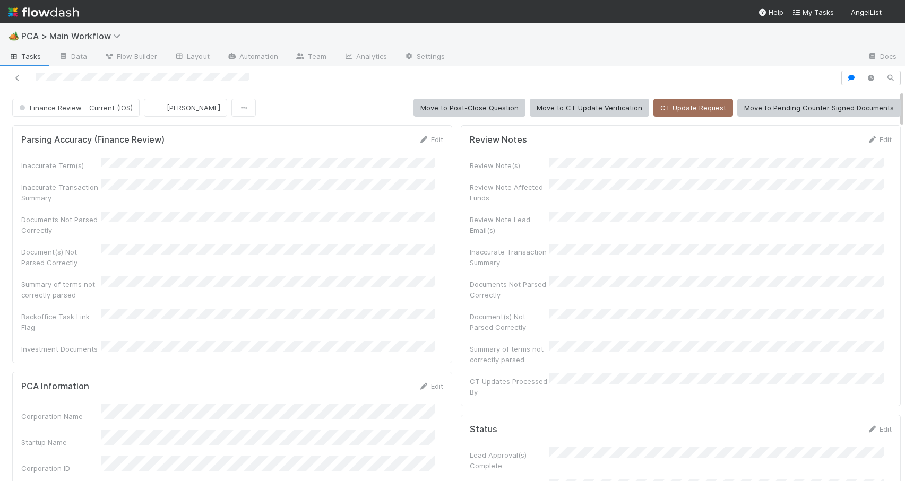
scroll to position [1286, 0]
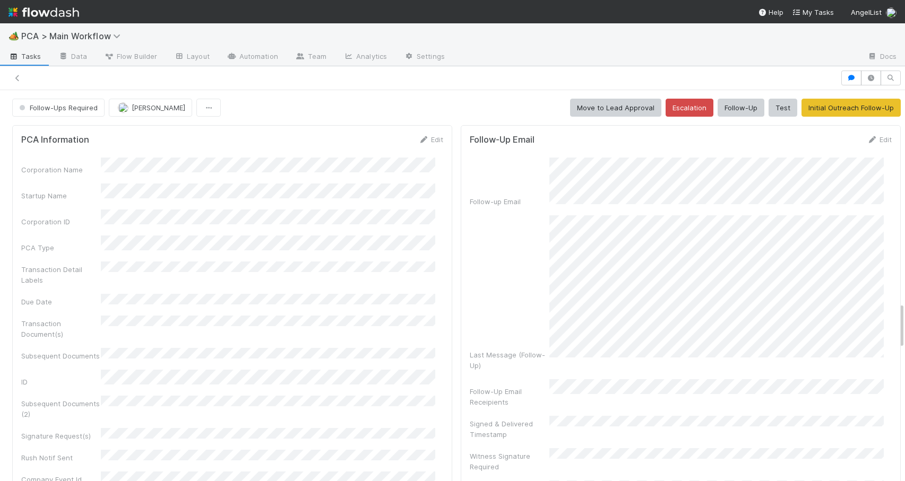
scroll to position [1786, 0]
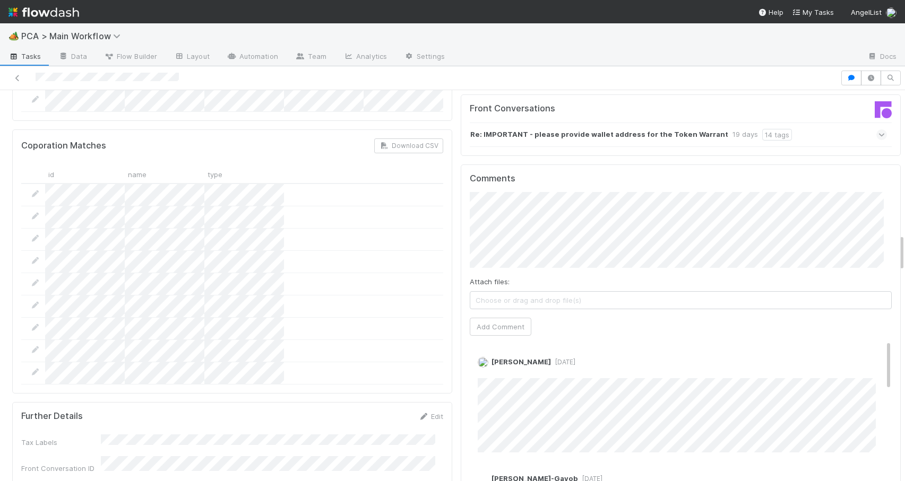
scroll to position [1530, 0]
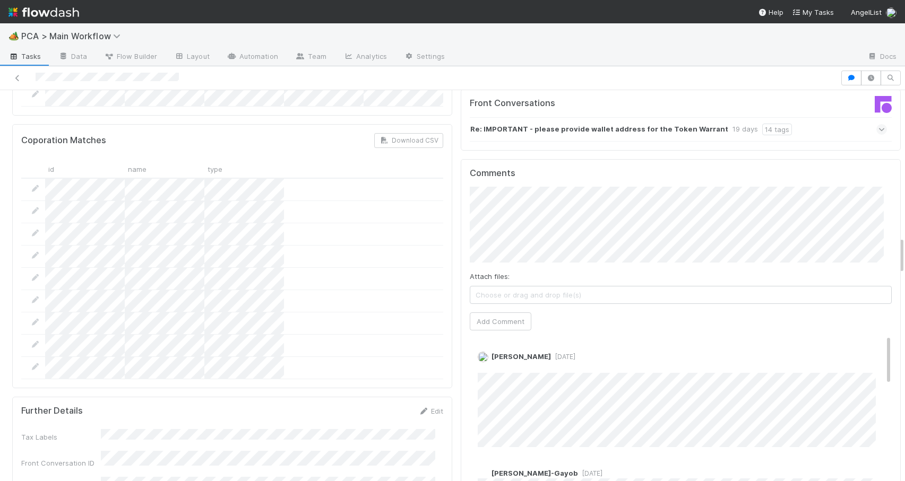
drag, startPoint x: 894, startPoint y: 198, endPoint x: 912, endPoint y: 247, distance: 52.1
click at [904, 247] on html "🏕️ PCA > Main Workflow Tasks Data Flow Builder Layout Automation Team Analytics…" at bounding box center [452, 240] width 905 height 481
click at [484, 313] on button "Add Comment" at bounding box center [501, 322] width 62 height 18
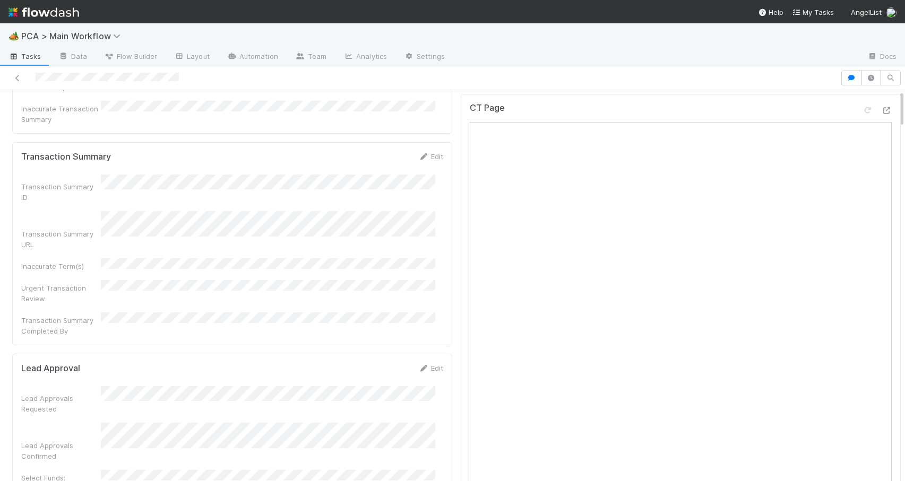
scroll to position [0, 0]
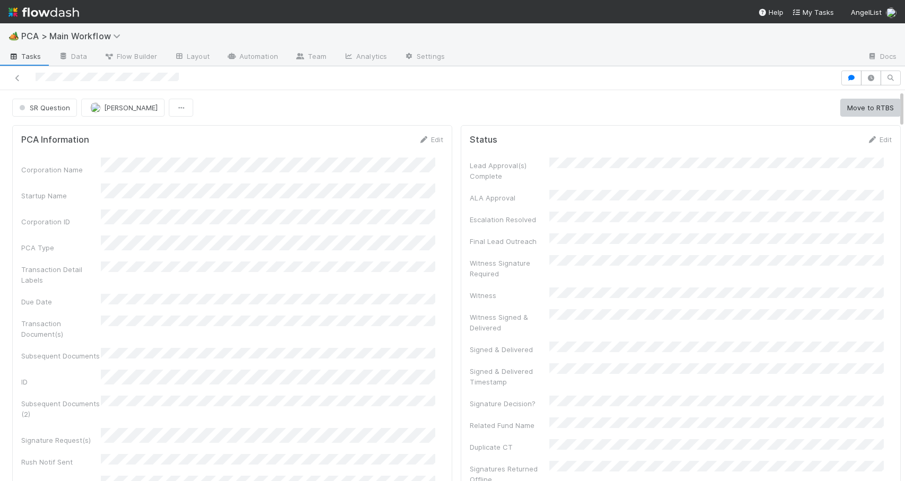
drag, startPoint x: 893, startPoint y: 252, endPoint x: 900, endPoint y: 73, distance: 179.0
click at [900, 73] on div "🏕️ PCA > Main Workflow Tasks Data Flow Builder Layout Automation Team Analytics…" at bounding box center [452, 252] width 905 height 458
click at [859, 111] on button "Move to RTBS" at bounding box center [870, 108] width 61 height 18
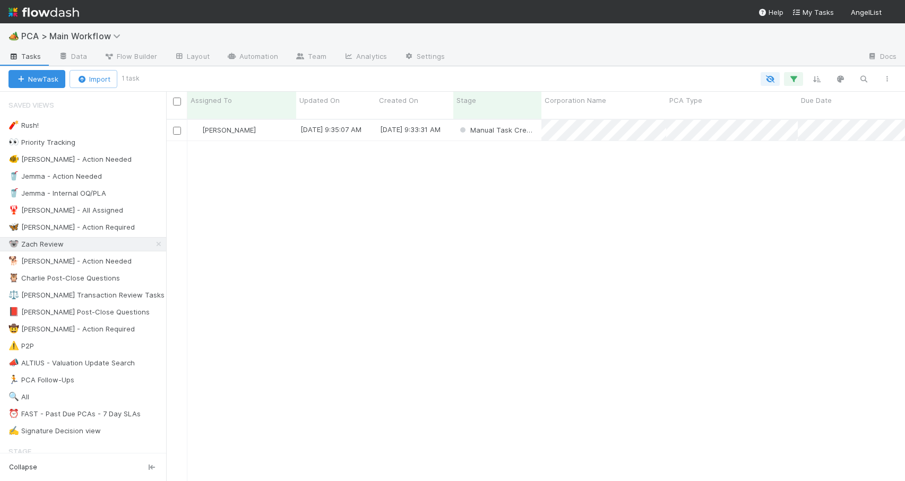
scroll to position [363, 731]
click at [275, 125] on div "[PERSON_NAME]" at bounding box center [241, 130] width 109 height 21
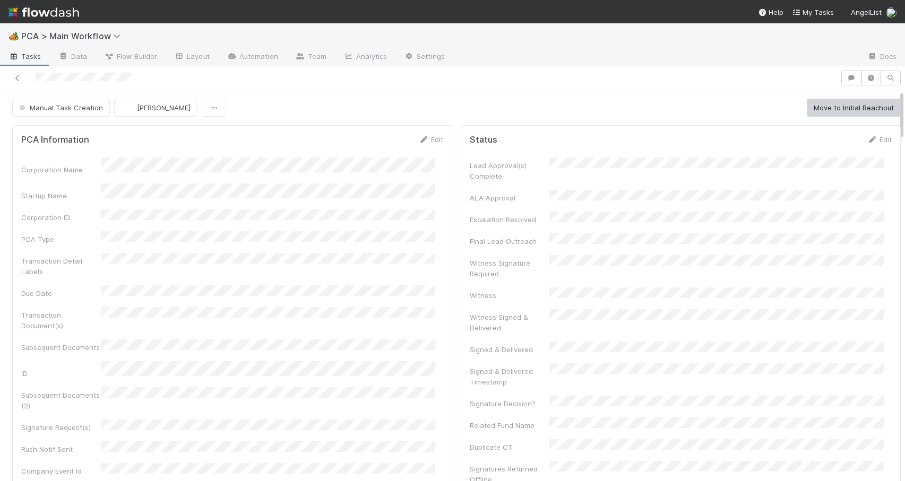
scroll to position [545, 0]
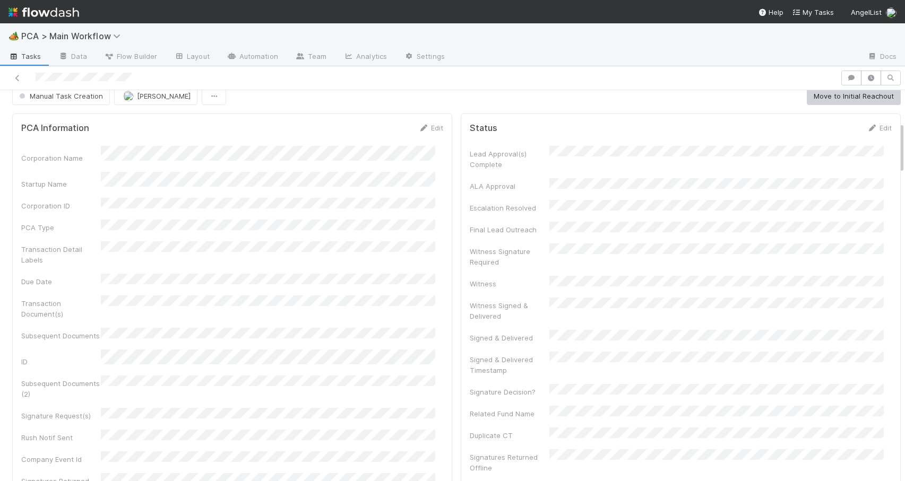
scroll to position [0, 0]
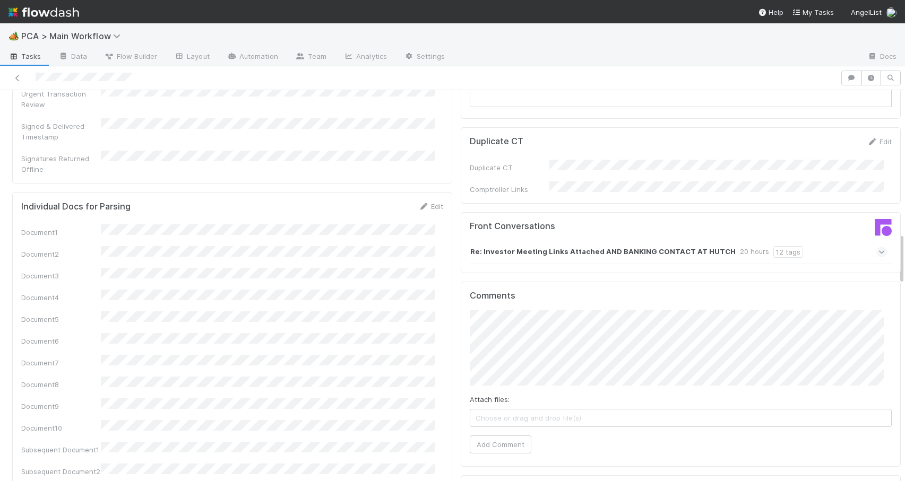
drag, startPoint x: 893, startPoint y: 180, endPoint x: 921, endPoint y: 252, distance: 77.5
click at [904, 252] on html "🏕️ PCA > Main Workflow Tasks Data Flow Builder Layout Automation Team Analytics…" at bounding box center [452, 240] width 905 height 481
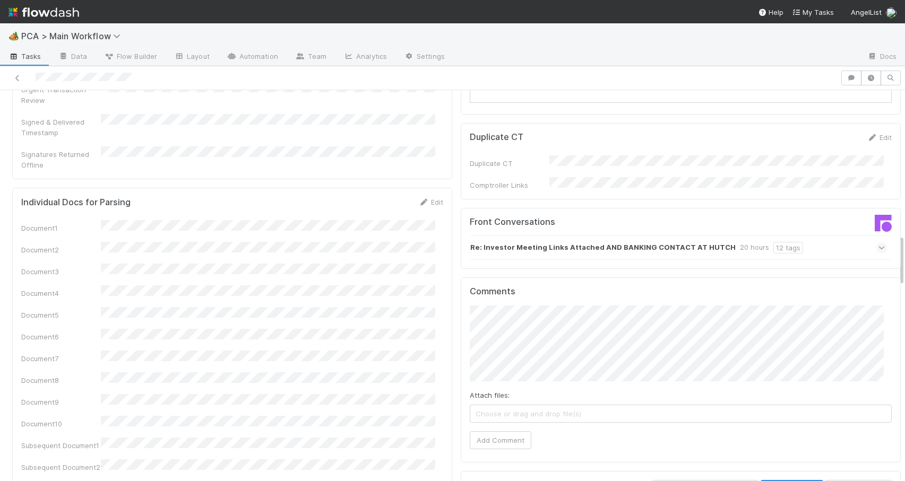
click at [811, 236] on div "Re: Investor Meeting Links Attached AND BANKING CONTACT AT HUTCH 20 hours 12 ta…" at bounding box center [678, 248] width 417 height 24
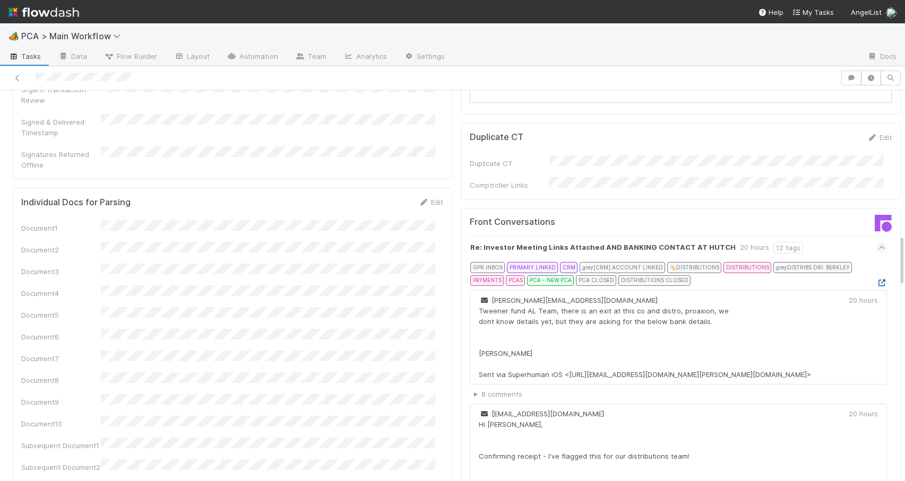
click at [876, 280] on icon at bounding box center [881, 283] width 11 height 7
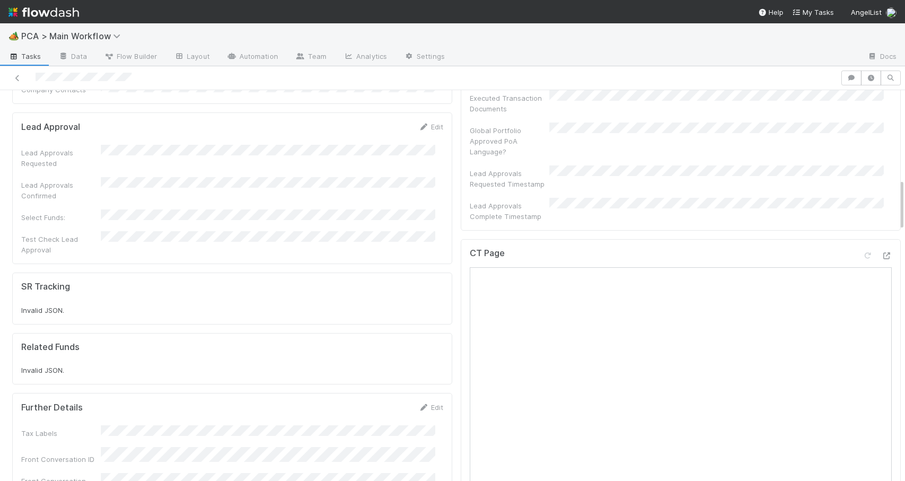
scroll to position [0, 0]
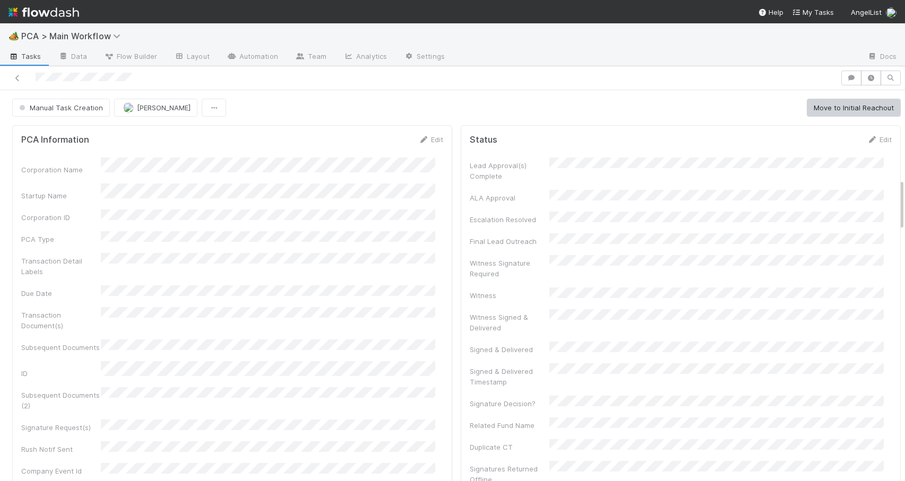
drag, startPoint x: 893, startPoint y: 256, endPoint x: 891, endPoint y: 67, distance: 189.5
click at [892, 68] on div "Manual Task Creation Zachary Conley Move to Initial Reachout PCA Information Ed…" at bounding box center [452, 273] width 905 height 415
click at [430, 137] on link "Edit" at bounding box center [430, 139] width 25 height 8
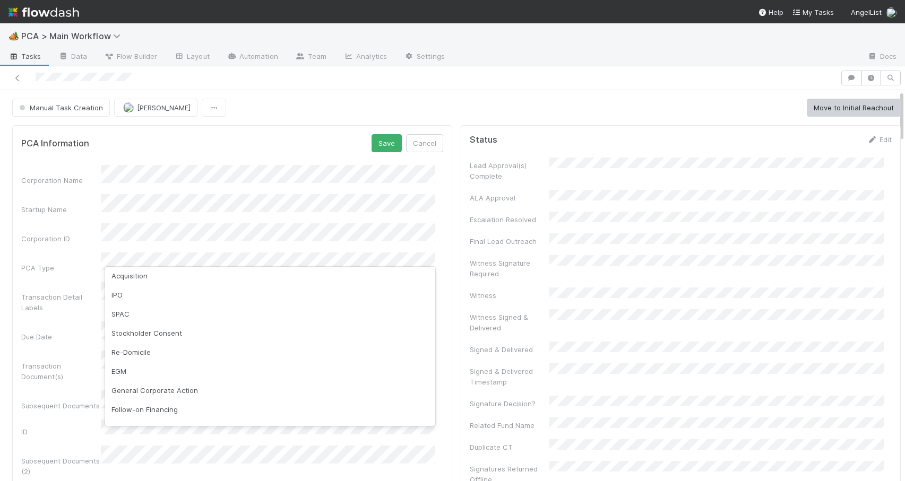
scroll to position [79, 0]
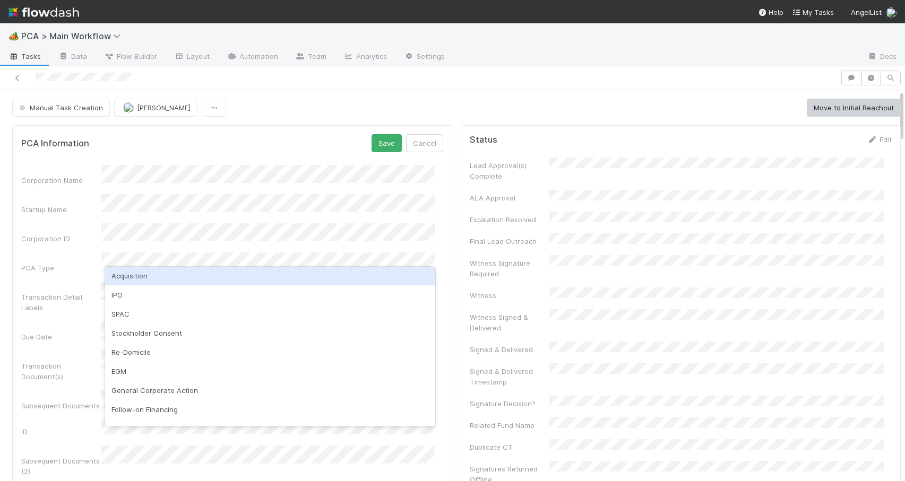
click at [200, 273] on div "Acquisition" at bounding box center [270, 275] width 330 height 19
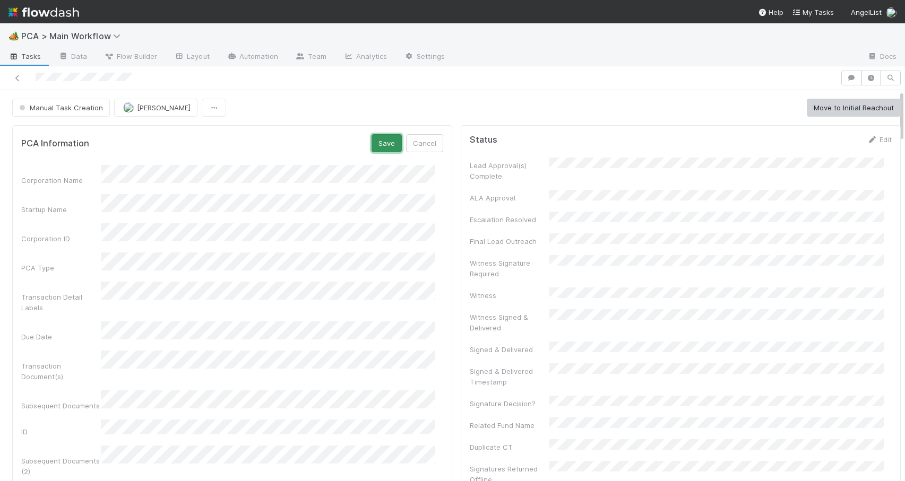
click at [381, 141] on button "Save" at bounding box center [387, 143] width 30 height 18
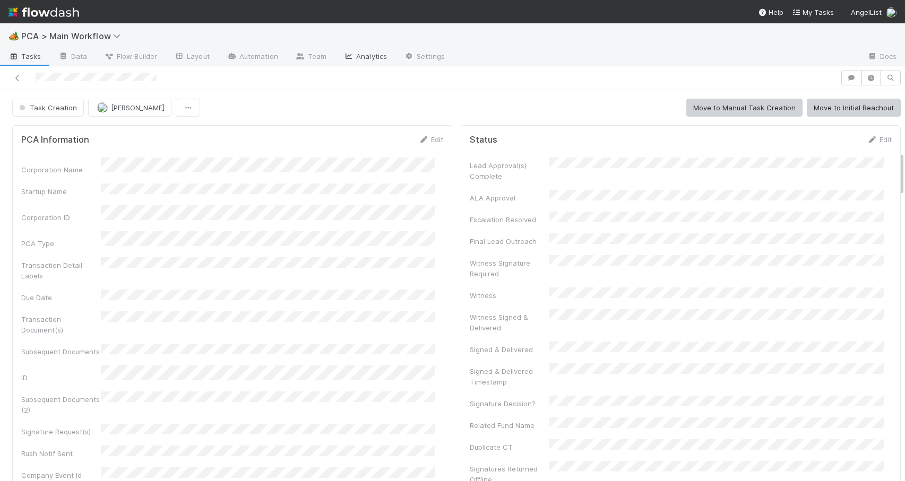
scroll to position [545, 0]
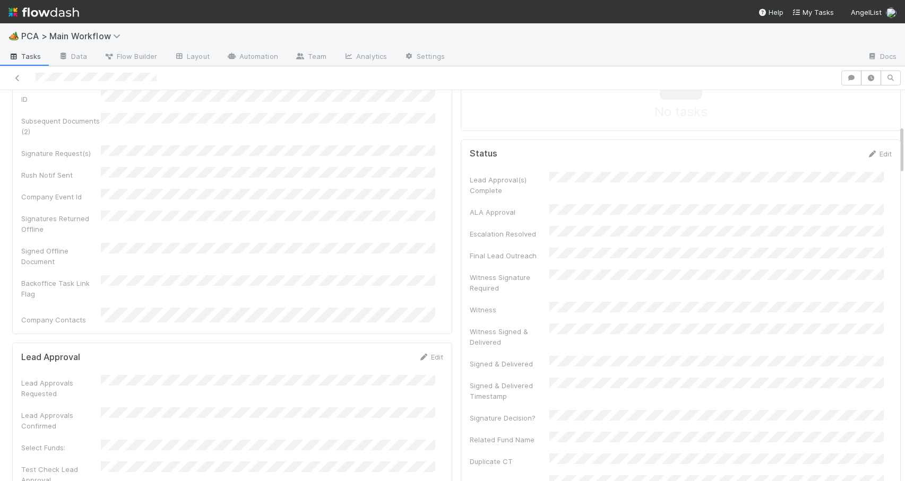
drag, startPoint x: 893, startPoint y: 185, endPoint x: 892, endPoint y: 152, distance: 33.5
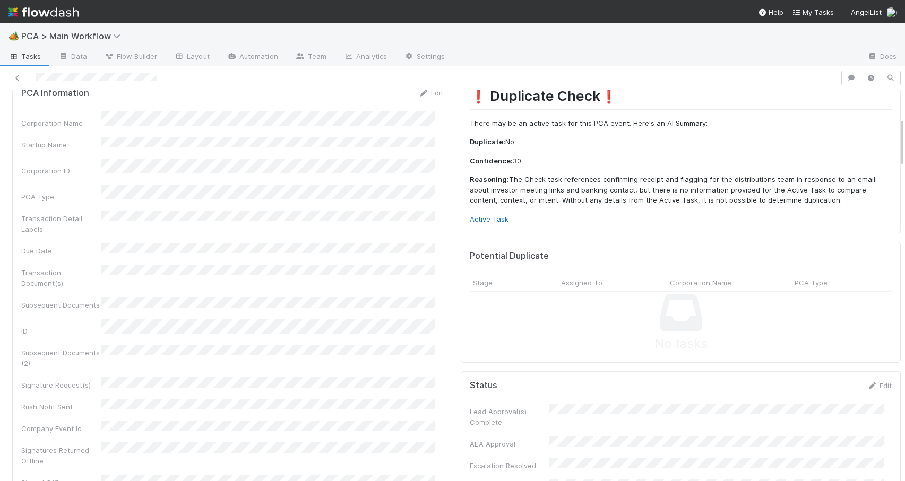
scroll to position [17, 0]
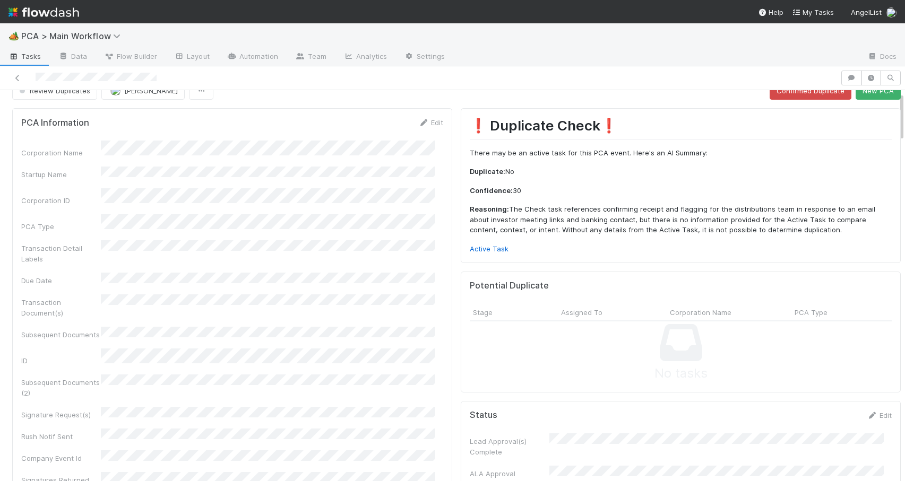
drag, startPoint x: 893, startPoint y: 161, endPoint x: 900, endPoint y: 128, distance: 33.6
click at [900, 128] on div "🏕️ PCA > Main Workflow Tasks Data Flow Builder Layout Automation Team Analytics…" at bounding box center [452, 252] width 905 height 458
click at [484, 247] on link "Active Task" at bounding box center [489, 249] width 39 height 8
click at [857, 96] on button "New PCA" at bounding box center [878, 91] width 45 height 18
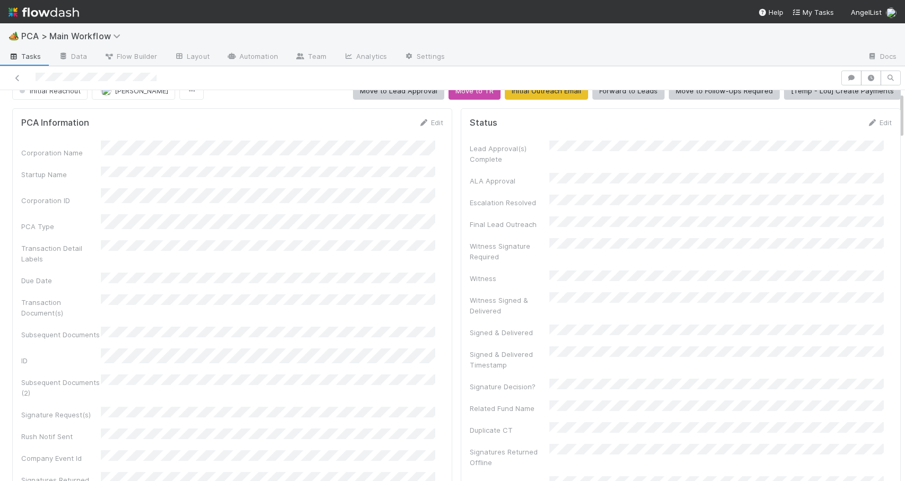
scroll to position [545, 0]
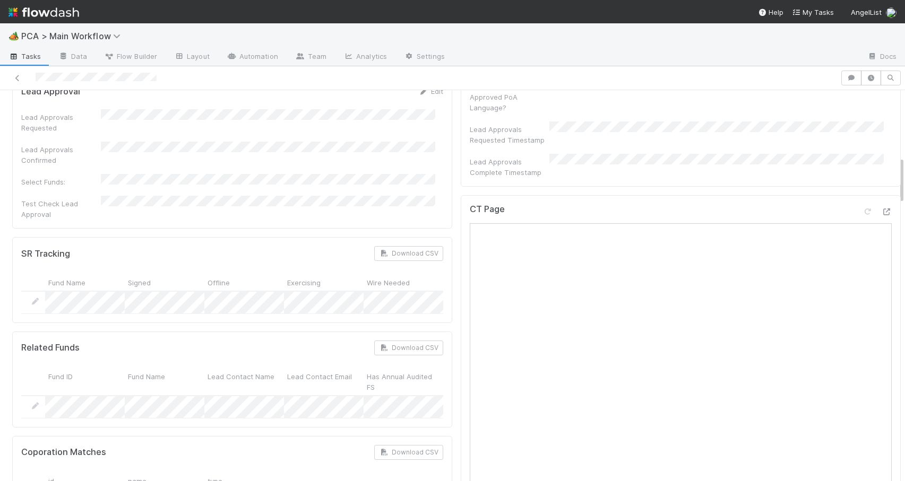
click at [904, 175] on div at bounding box center [905, 285] width 1 height 391
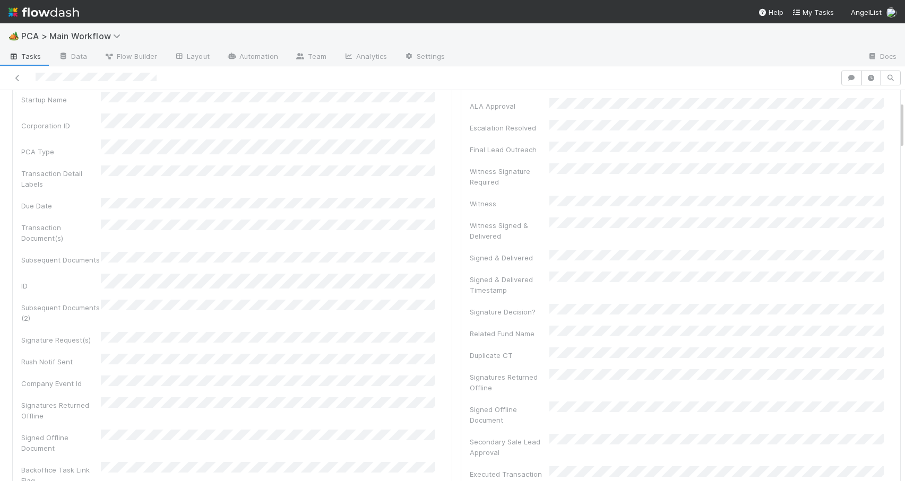
scroll to position [0, 0]
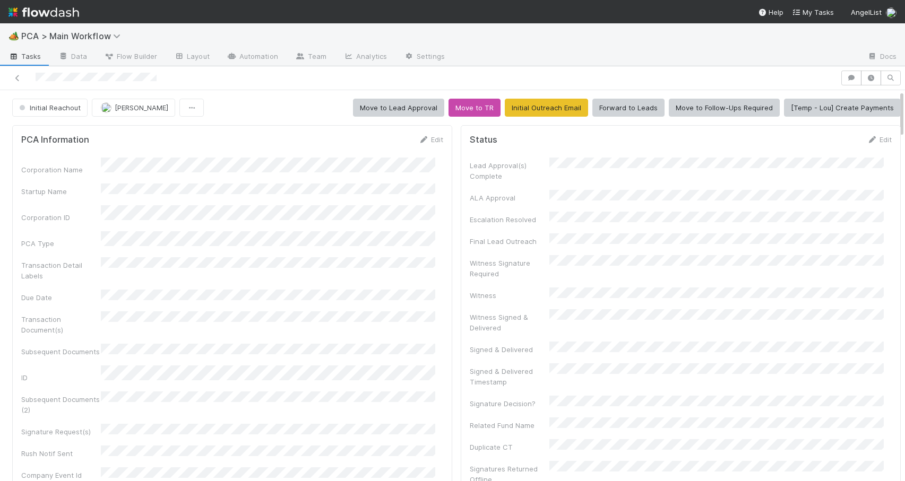
drag, startPoint x: 893, startPoint y: 179, endPoint x: 894, endPoint y: 100, distance: 78.6
click at [894, 100] on div "Initial Reachout Zachary Conley Move to Lead Approval Move to TR Initial Outrea…" at bounding box center [452, 285] width 905 height 391
click at [893, 113] on div "Initial Reachout Zachary Conley Move to Lead Approval Move to TR Initial Outrea…" at bounding box center [456, 108] width 913 height 18
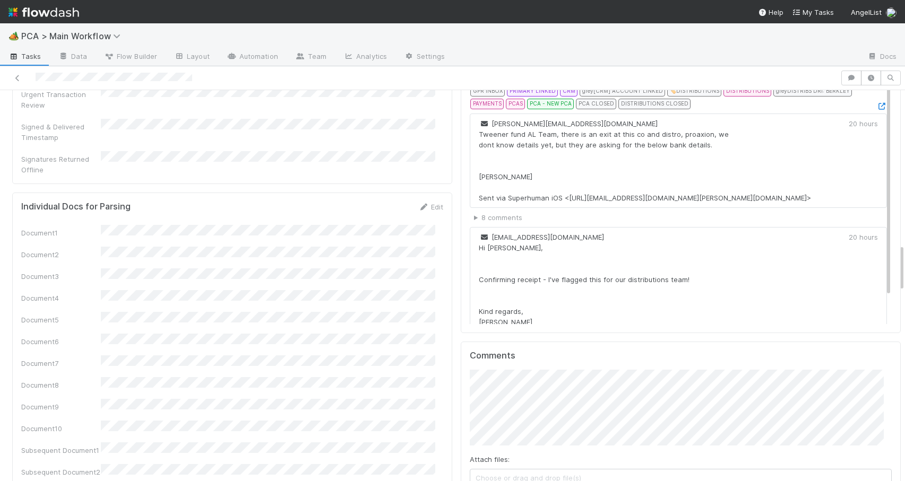
scroll to position [1301, 0]
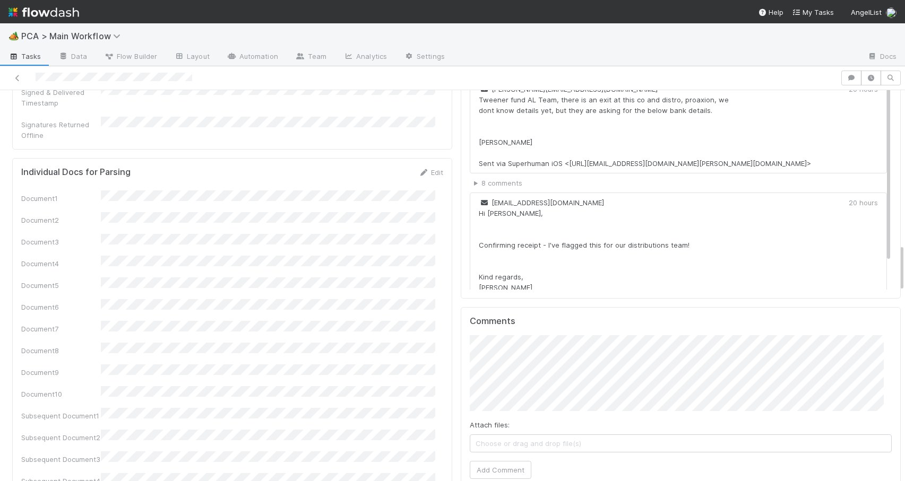
drag, startPoint x: 893, startPoint y: 113, endPoint x: 911, endPoint y: 272, distance: 159.7
click at [904, 272] on html "🏕️ PCA > Main Workflow Tasks Data Flow Builder Layout Automation Team Analytics…" at bounding box center [452, 240] width 905 height 481
click at [503, 401] on div "Attach files: Choose or drag and drop file(s) Add Comment" at bounding box center [681, 407] width 422 height 144
click at [499, 461] on button "Add Comment" at bounding box center [501, 470] width 62 height 18
click at [893, 259] on div "PCA Information Edit Corporation Name Startup Name Corporation ID PCA Type Tran…" at bounding box center [456, 473] width 913 height 3306
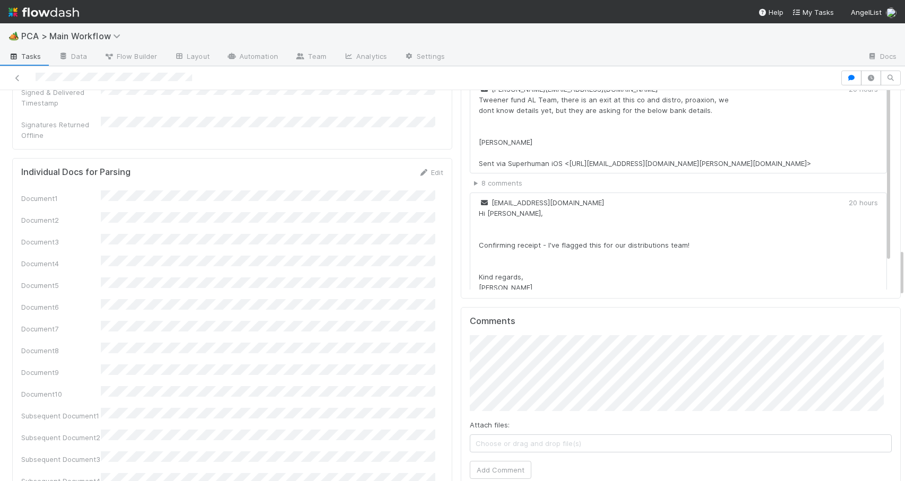
click at [893, 262] on div "PCA Information Edit Corporation Name Startup Name Corporation ID PCA Type Tran…" at bounding box center [456, 473] width 913 height 3306
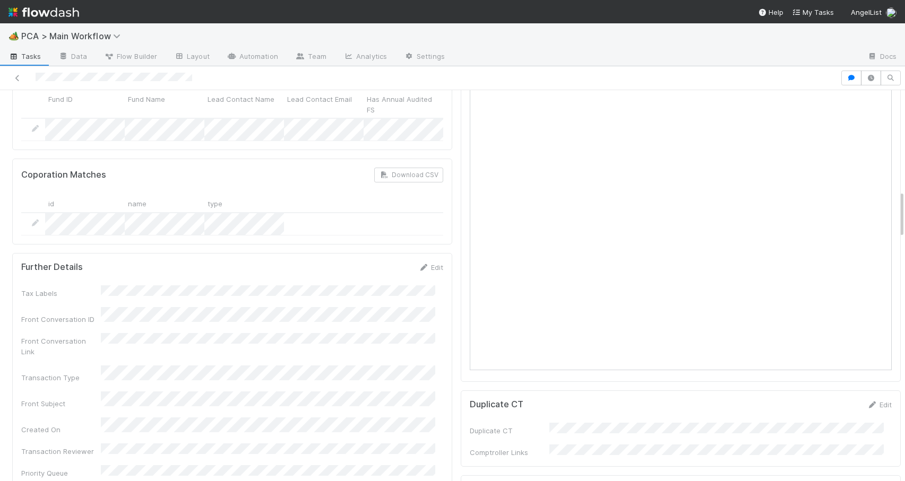
scroll to position [0, 0]
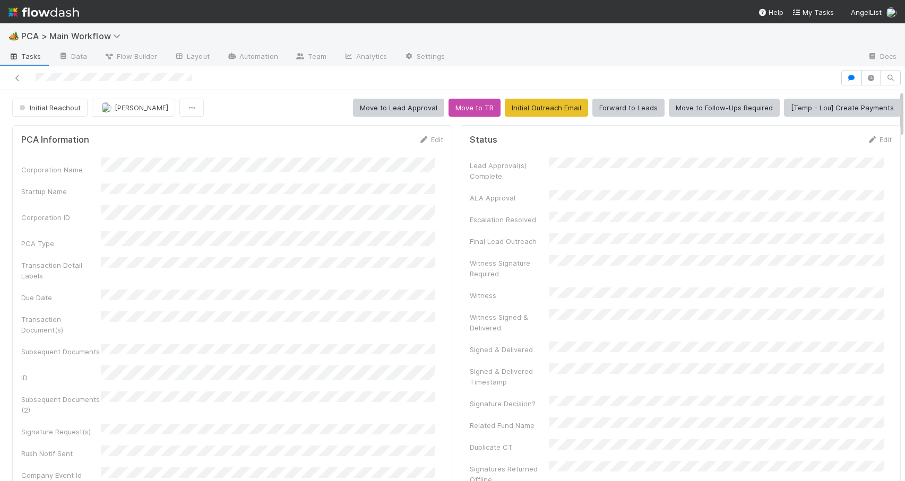
drag, startPoint x: 893, startPoint y: 262, endPoint x: 906, endPoint y: 42, distance: 219.6
click at [904, 42] on html "🏕️ PCA > Main Workflow Tasks Data Flow Builder Layout Automation Team Analytics…" at bounding box center [452, 240] width 905 height 481
click at [40, 108] on span "Initial Reachout" at bounding box center [49, 108] width 64 height 8
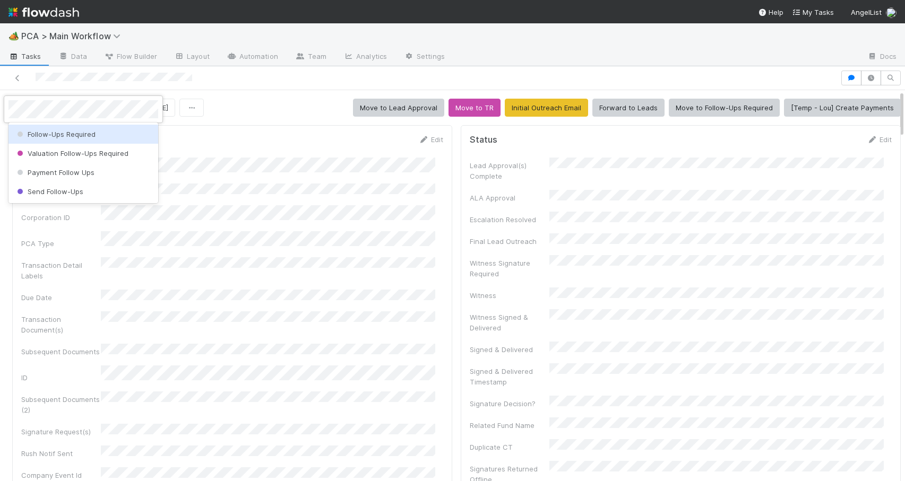
click at [47, 137] on span "Follow-Ups Required" at bounding box center [55, 134] width 81 height 8
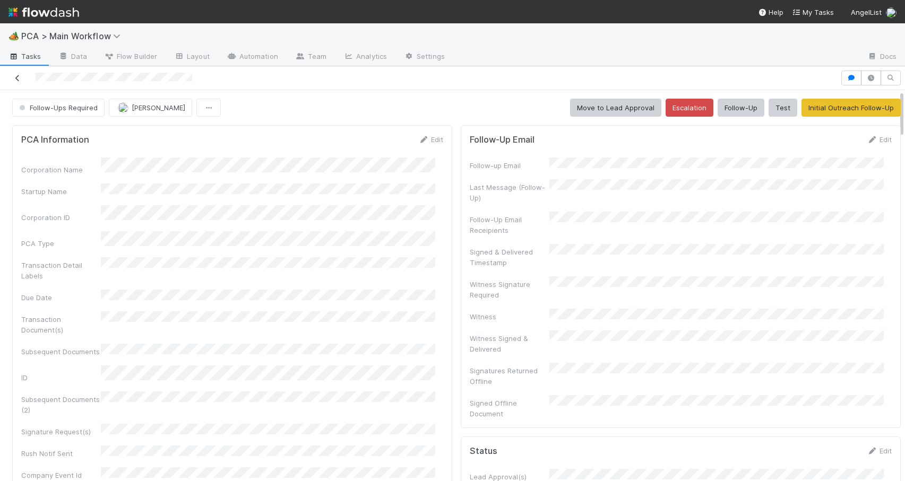
click at [19, 76] on icon at bounding box center [17, 78] width 11 height 7
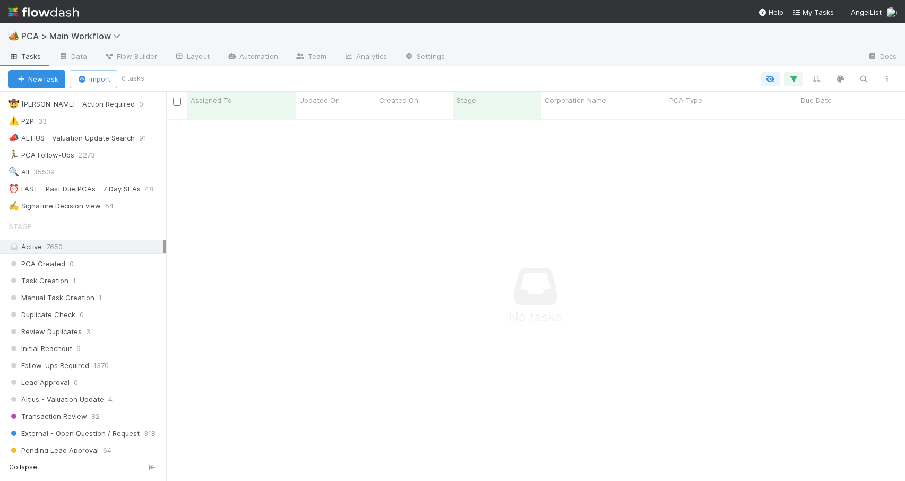
scroll to position [351, 0]
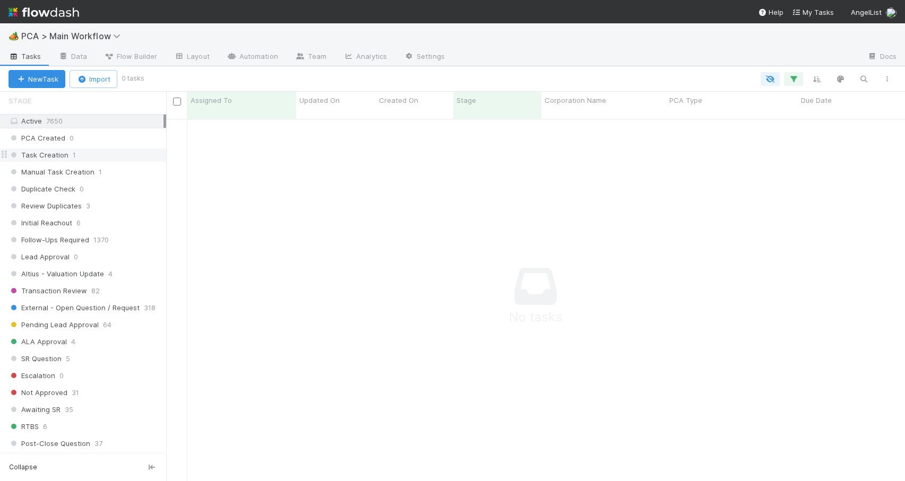
click at [106, 161] on div "Task Creation 1" at bounding box center [87, 155] width 158 height 13
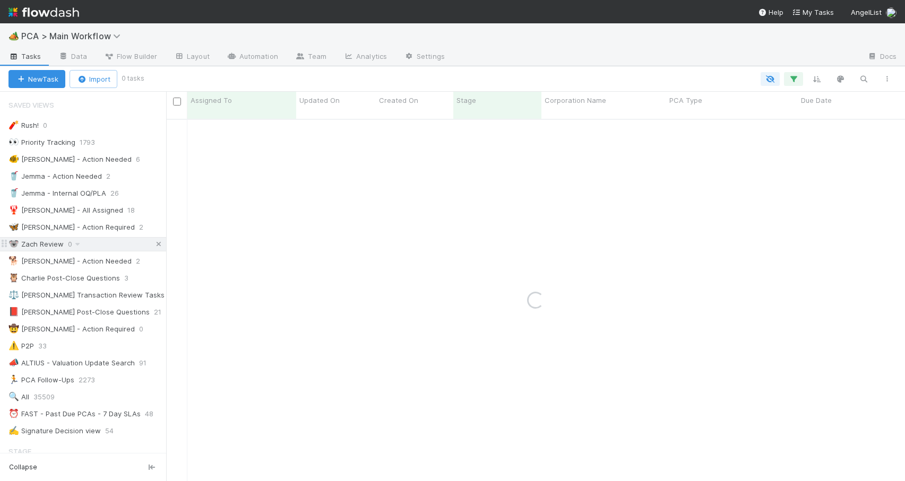
click at [153, 247] on icon at bounding box center [158, 244] width 11 height 7
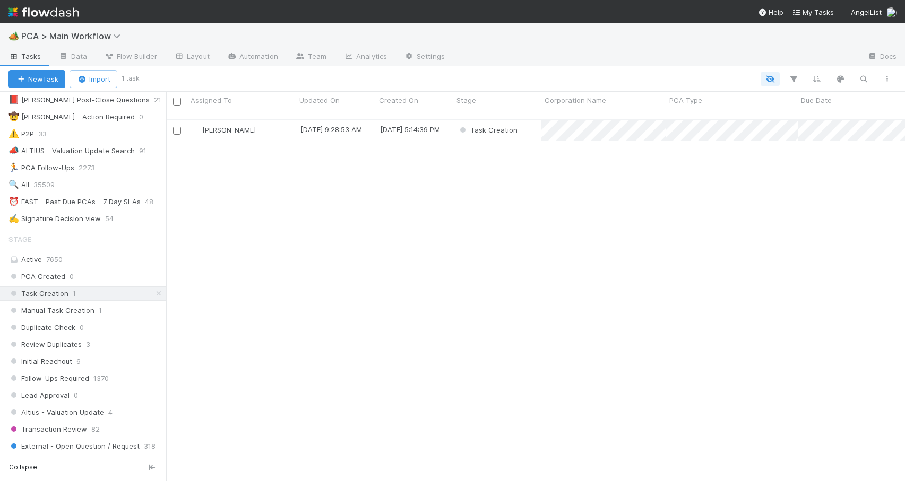
scroll to position [237, 0]
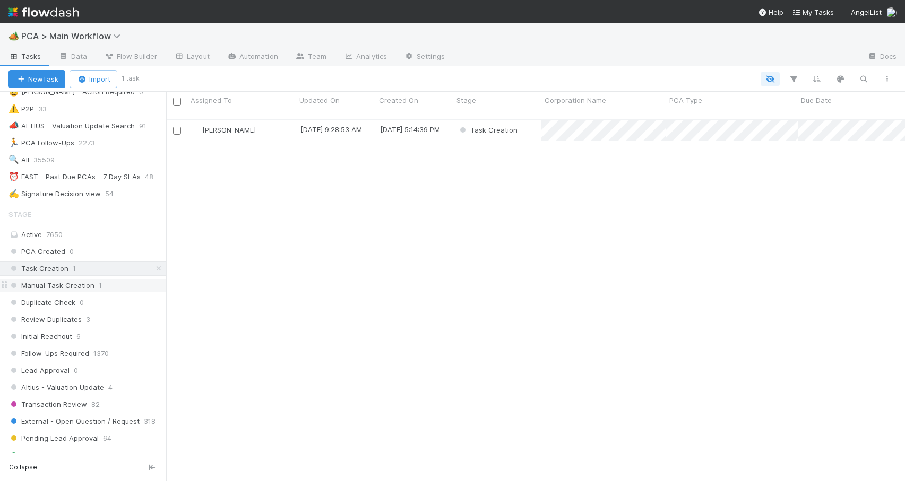
click at [131, 283] on div "Manual Task Creation 1" at bounding box center [87, 285] width 158 height 13
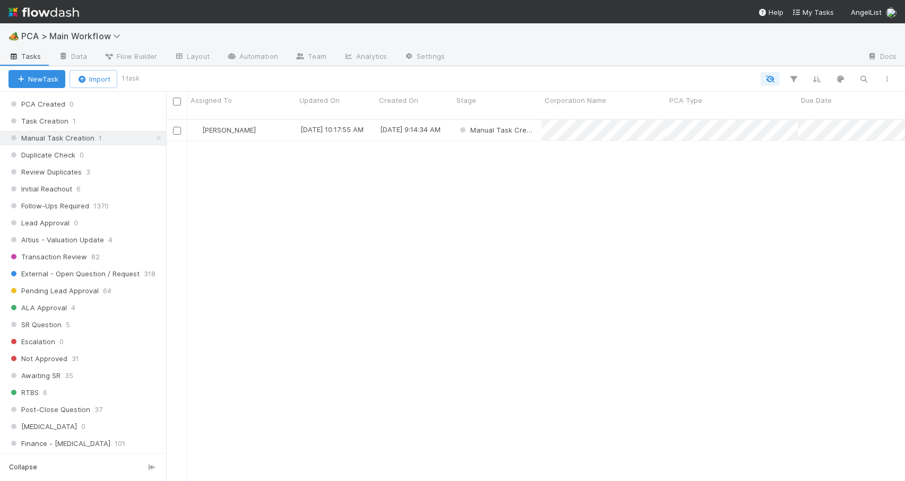
scroll to position [399, 0]
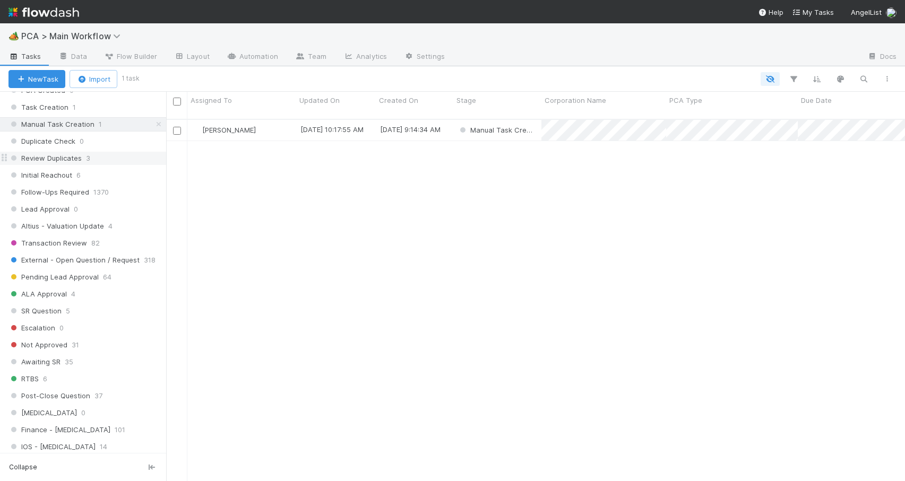
click at [120, 162] on div "Review Duplicates 3" at bounding box center [87, 158] width 158 height 13
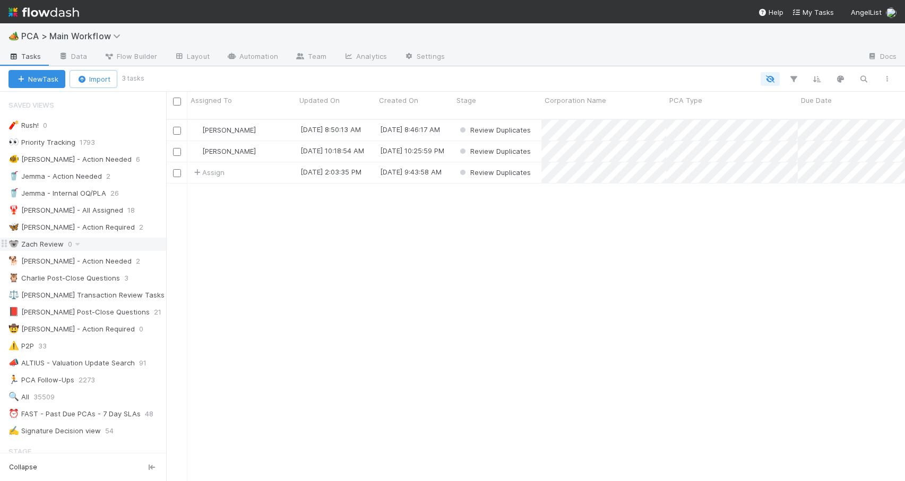
click at [101, 243] on div "🐨 Zach Review 0" at bounding box center [87, 244] width 158 height 13
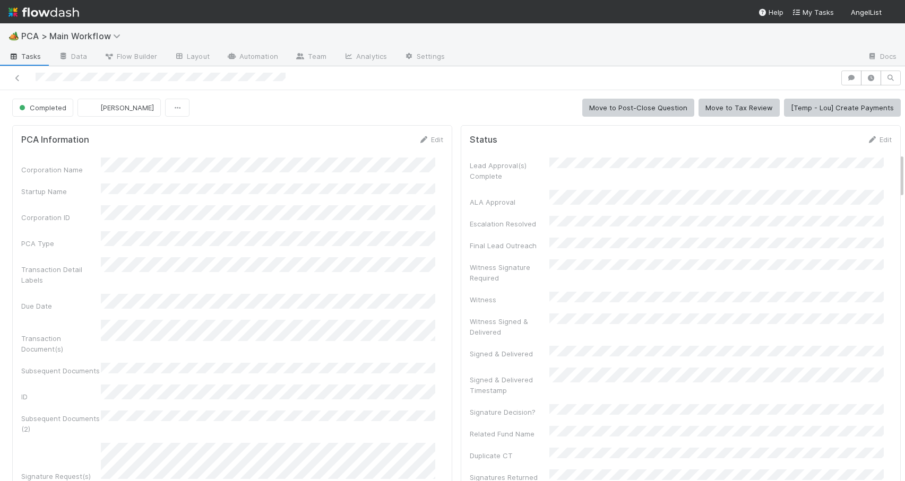
scroll to position [553, 0]
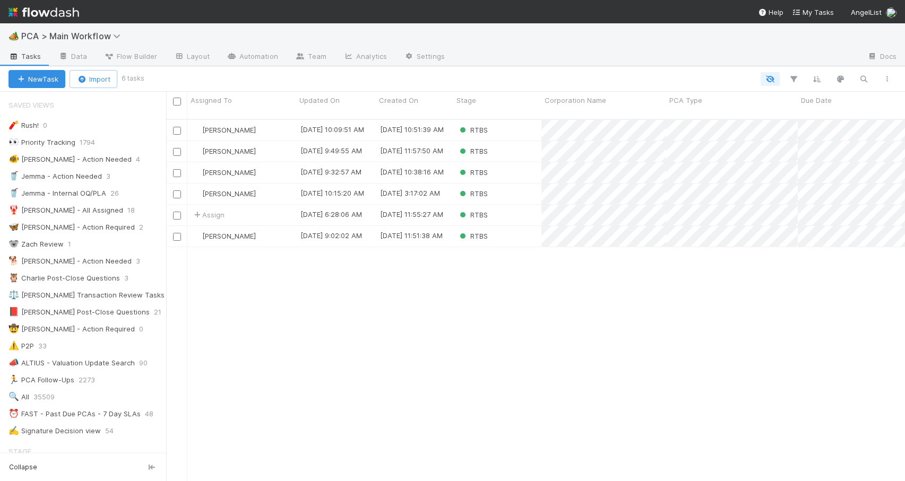
scroll to position [363, 731]
click at [278, 142] on div "Assign" at bounding box center [241, 151] width 109 height 21
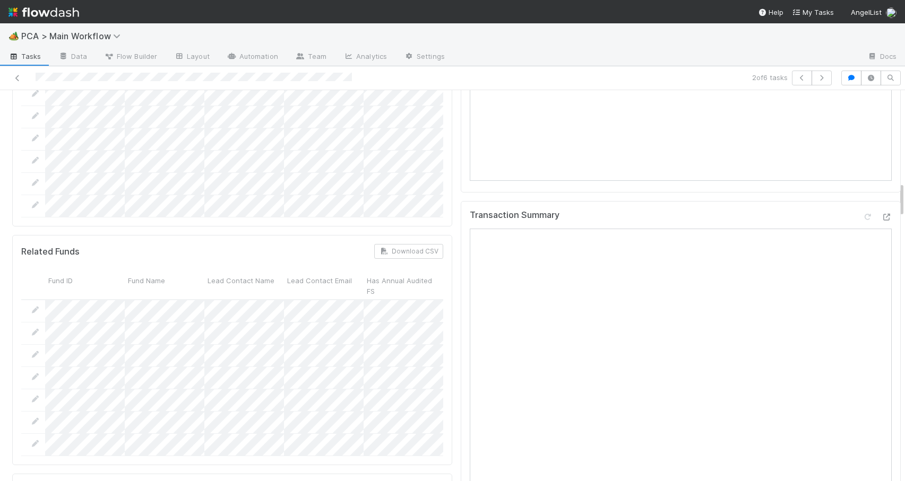
scroll to position [551, 0]
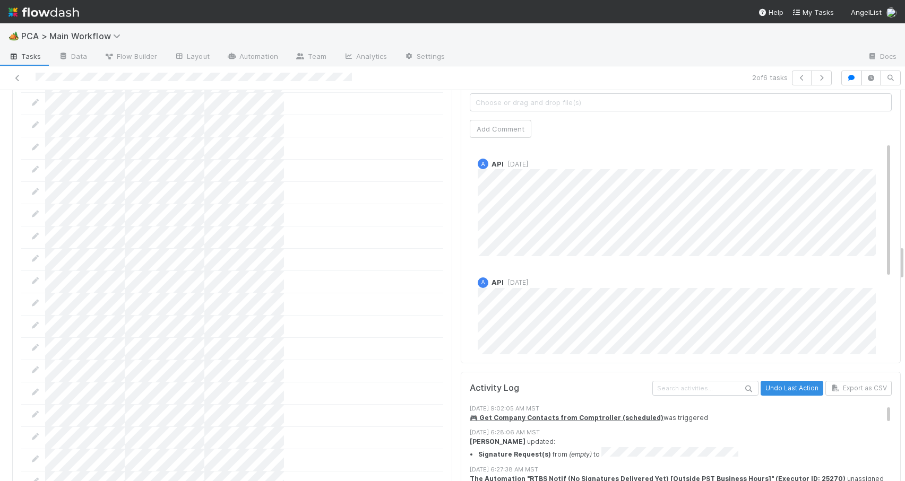
scroll to position [1703, 0]
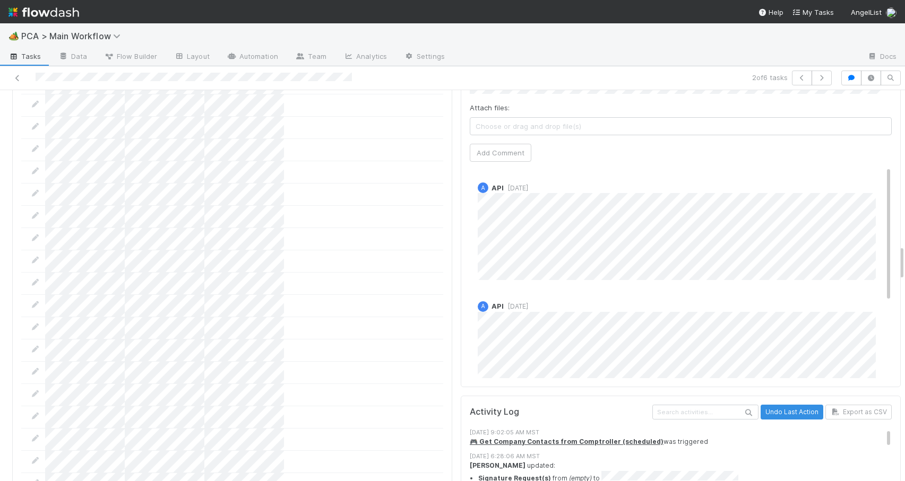
drag, startPoint x: 893, startPoint y: 145, endPoint x: 914, endPoint y: 249, distance: 105.5
click at [904, 249] on html "🏕️ PCA > Main Workflow Tasks Data Flow Builder Layout Automation Team Analytics…" at bounding box center [452, 240] width 905 height 481
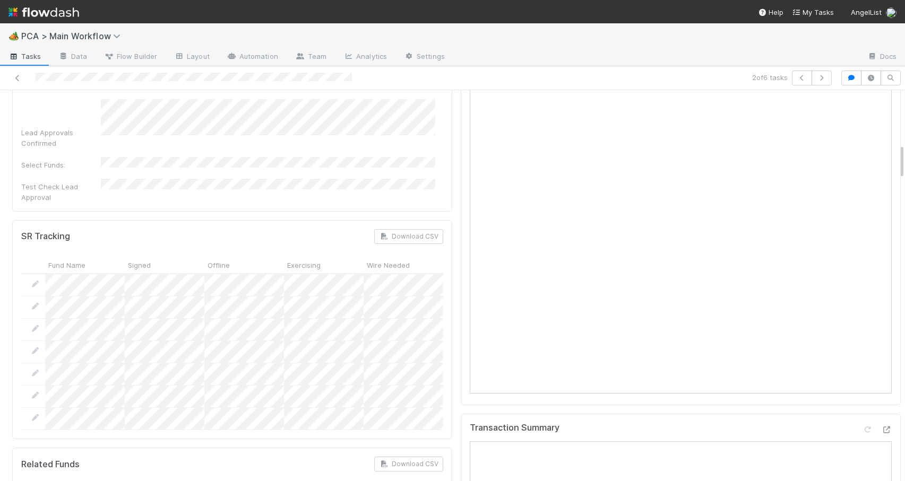
scroll to position [599, 0]
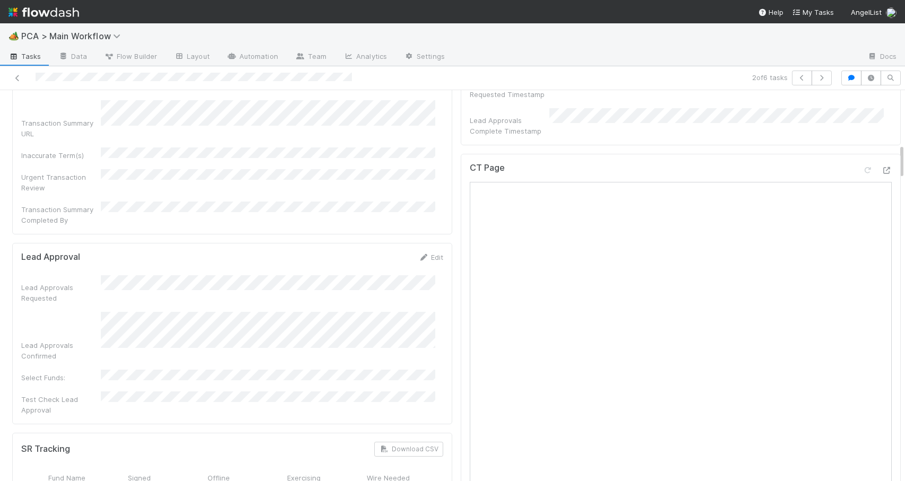
drag, startPoint x: 894, startPoint y: 253, endPoint x: 877, endPoint y: 154, distance: 100.6
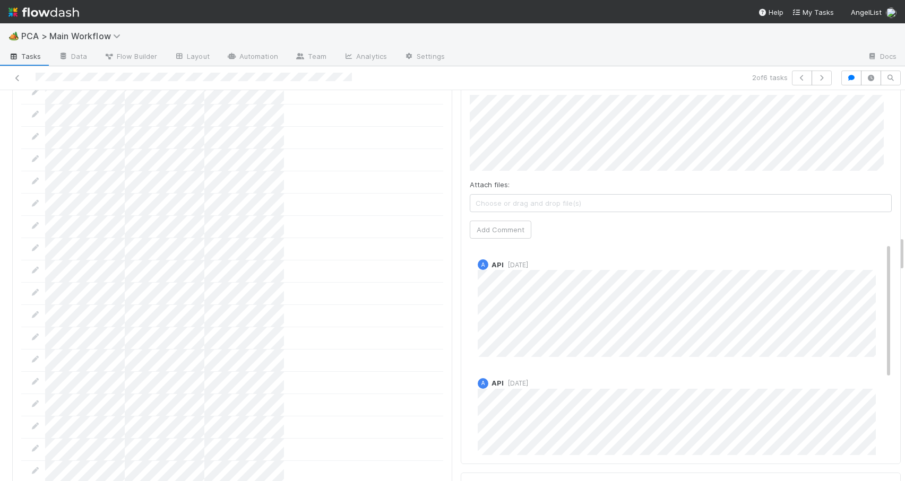
drag, startPoint x: 893, startPoint y: 161, endPoint x: 908, endPoint y: 254, distance: 94.0
click at [904, 254] on html "🏕️ PCA > Main Workflow Tasks Data Flow Builder Layout Automation Team Analytics…" at bounding box center [452, 240] width 905 height 481
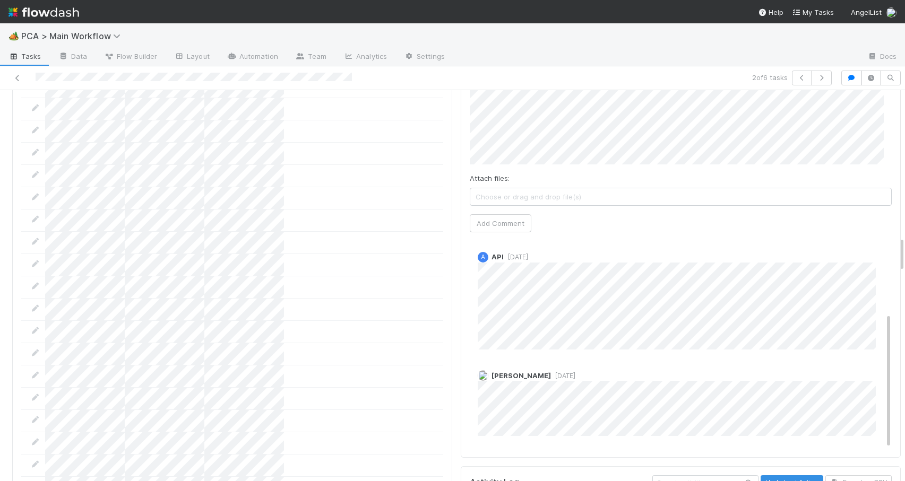
scroll to position [0, 0]
drag, startPoint x: 872, startPoint y: 227, endPoint x: 872, endPoint y: 185, distance: 41.4
click at [872, 245] on div "A API 1 week ago" at bounding box center [685, 298] width 430 height 106
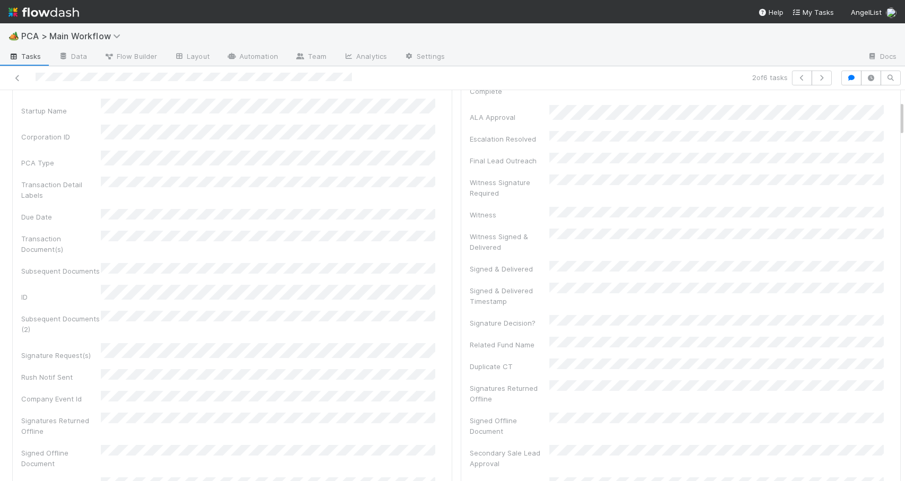
scroll to position [120, 0]
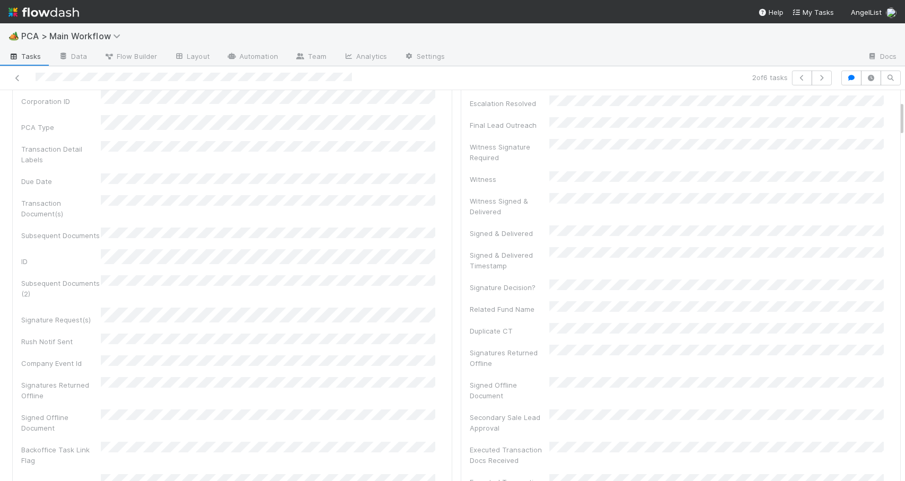
drag, startPoint x: 893, startPoint y: 251, endPoint x: 880, endPoint y: 115, distance: 136.6
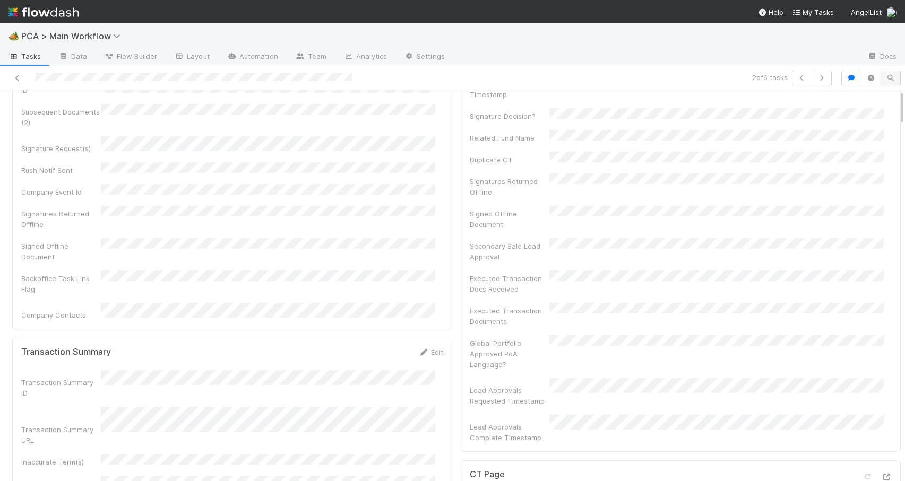
scroll to position [0, 0]
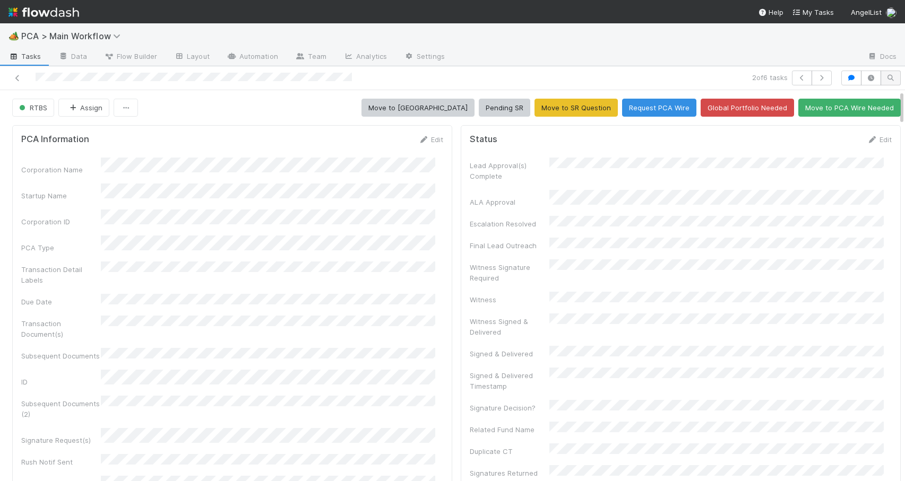
drag, startPoint x: 893, startPoint y: 120, endPoint x: 890, endPoint y: 73, distance: 47.3
click at [890, 73] on div "2 of 6 tasks RTBS Assign Move to ICU Pending SR Move to SR Question Request PCA…" at bounding box center [452, 273] width 905 height 415
click at [869, 137] on link "Edit" at bounding box center [879, 139] width 25 height 8
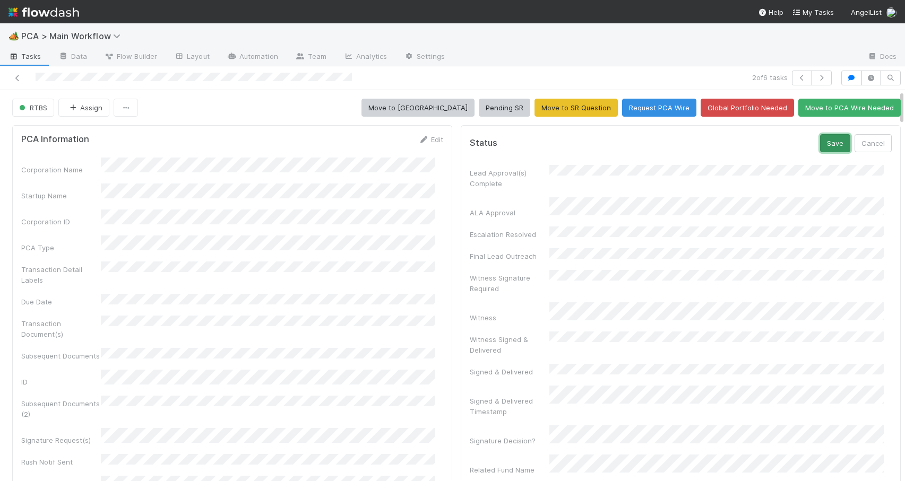
click at [820, 141] on button "Save" at bounding box center [835, 143] width 30 height 18
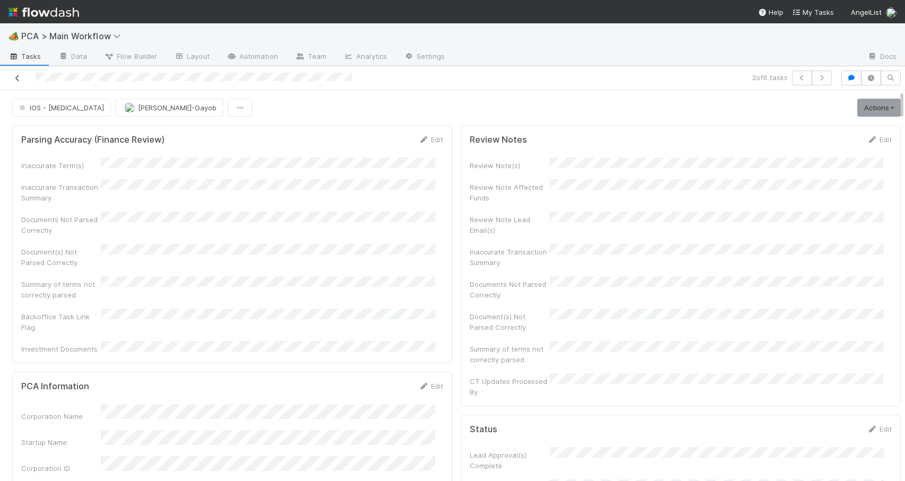
click at [22, 76] on icon at bounding box center [17, 78] width 11 height 7
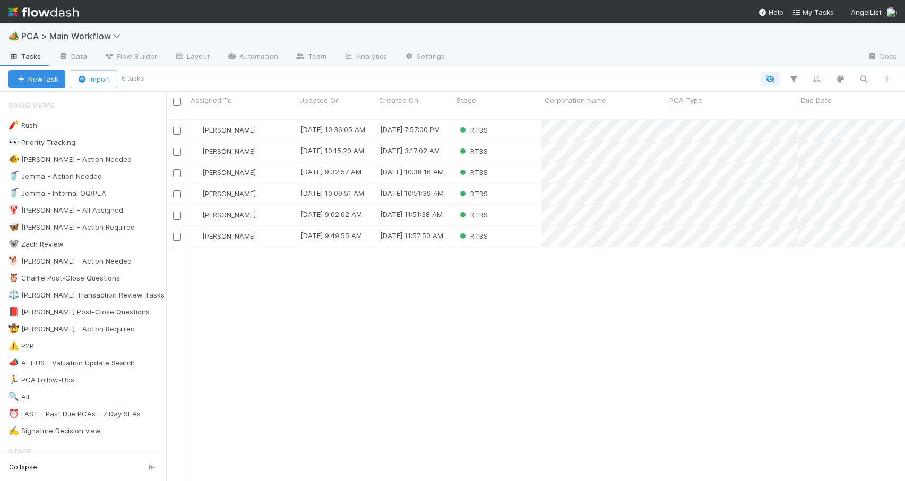
scroll to position [363, 731]
click at [523, 71] on div "New Task Import 6 tasks" at bounding box center [452, 78] width 905 height 25
click at [505, 163] on div "RTBS" at bounding box center [497, 172] width 88 height 21
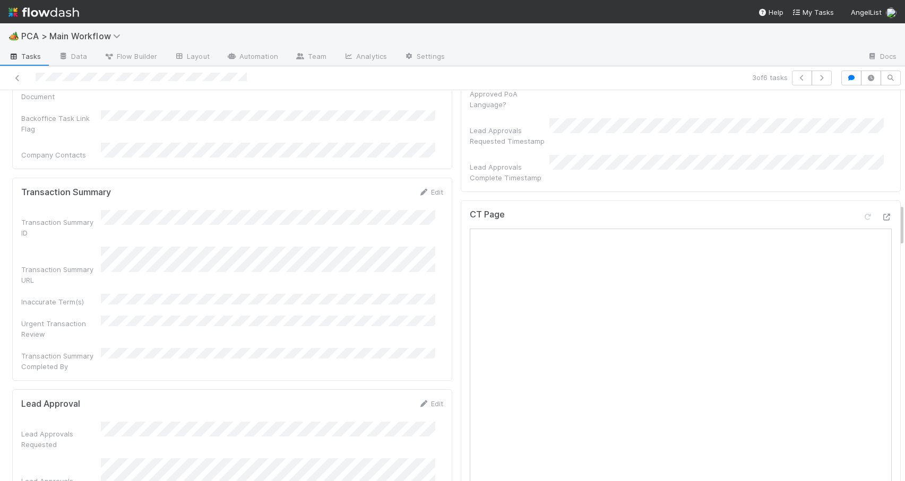
scroll to position [1024, 0]
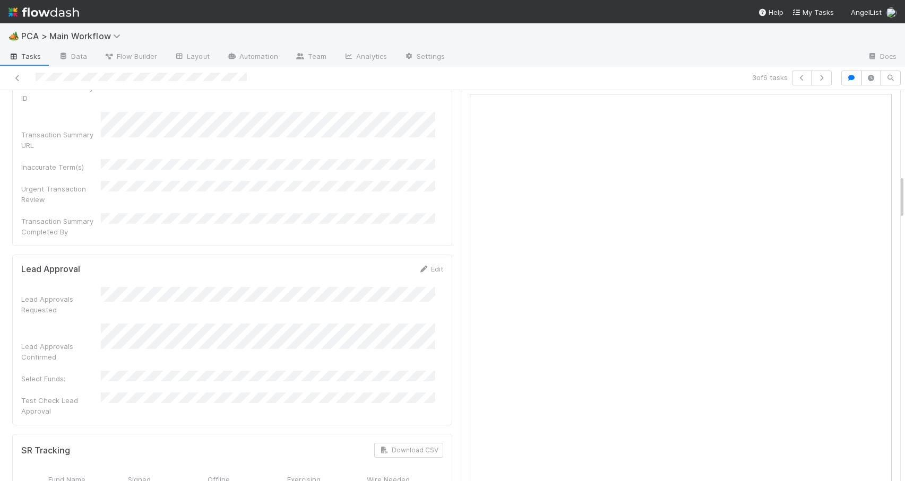
drag, startPoint x: 893, startPoint y: 223, endPoint x: 891, endPoint y: 186, distance: 37.2
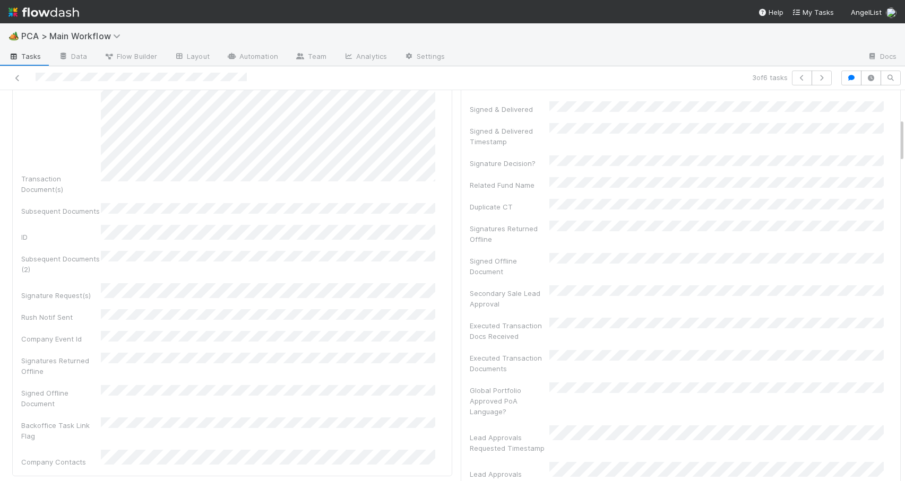
scroll to position [259, 0]
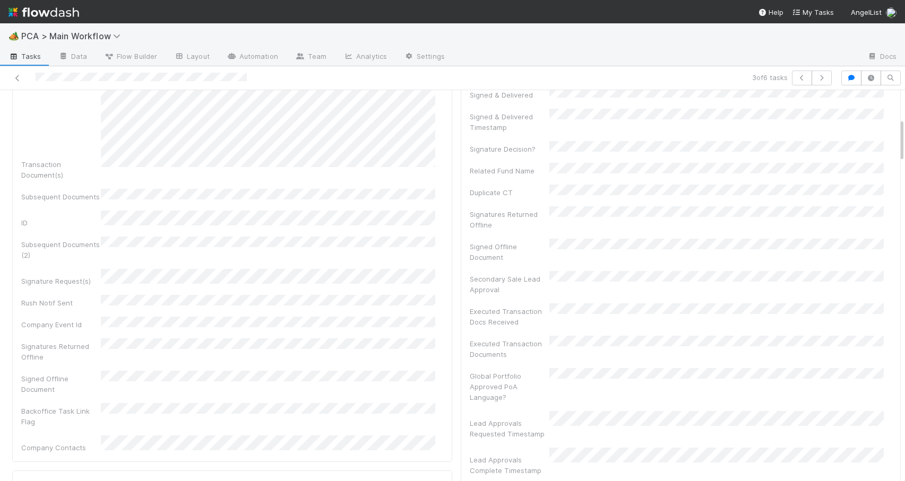
drag, startPoint x: 893, startPoint y: 180, endPoint x: 882, endPoint y: 132, distance: 49.7
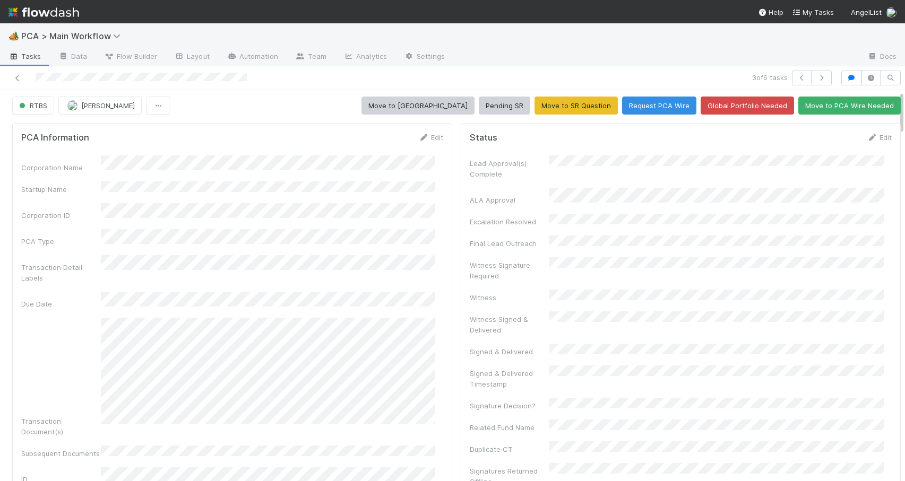
scroll to position [0, 0]
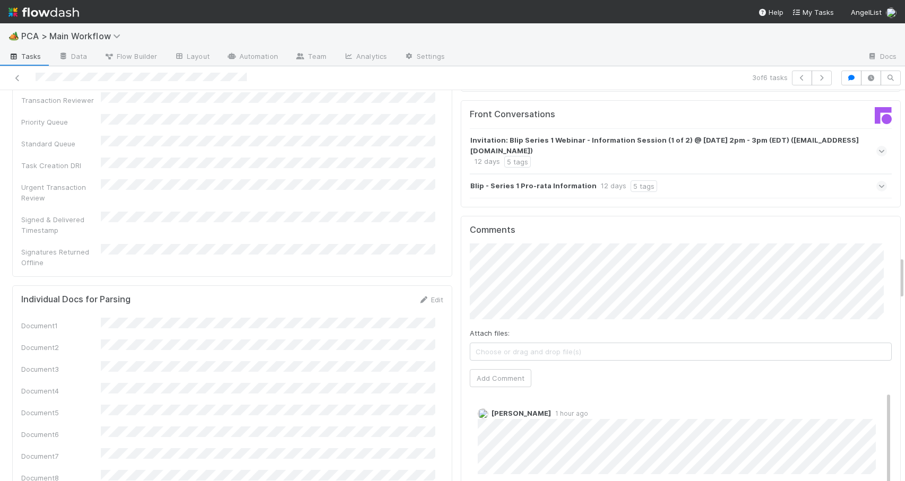
drag, startPoint x: 894, startPoint y: 131, endPoint x: 902, endPoint y: 274, distance: 143.6
click at [902, 273] on div "🏕️ PCA > Main Workflow Tasks Data Flow Builder Layout Automation Team Analytics…" at bounding box center [452, 252] width 905 height 458
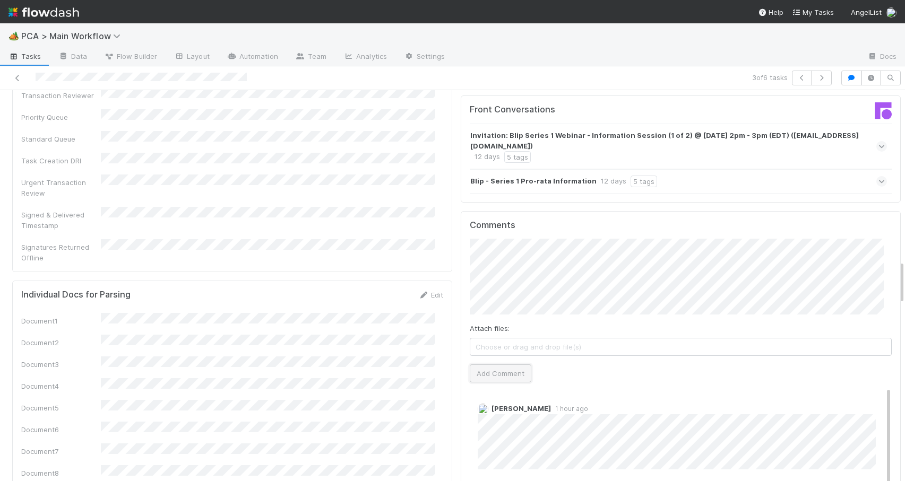
click at [491, 365] on button "Add Comment" at bounding box center [501, 374] width 62 height 18
click at [893, 283] on div "PCA Information Edit Corporation Name Startup Name Corporation ID PCA Type Tran…" at bounding box center [456, 421] width 913 height 3656
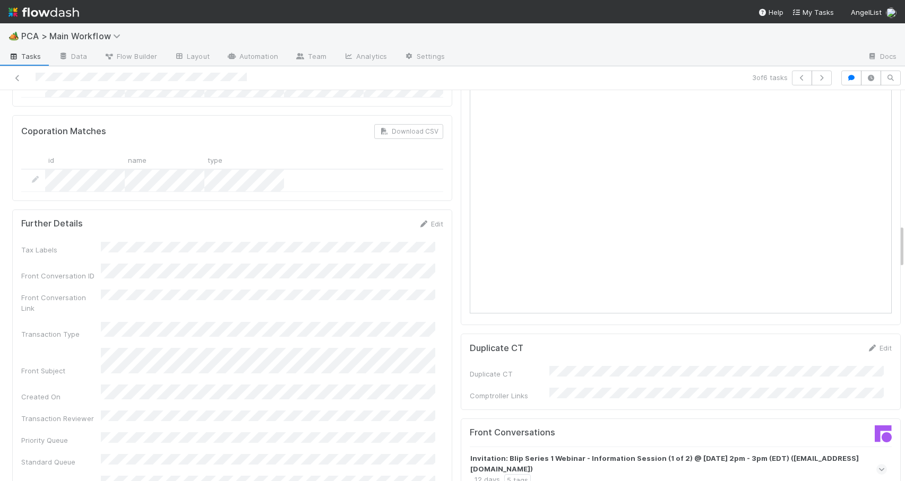
scroll to position [0, 0]
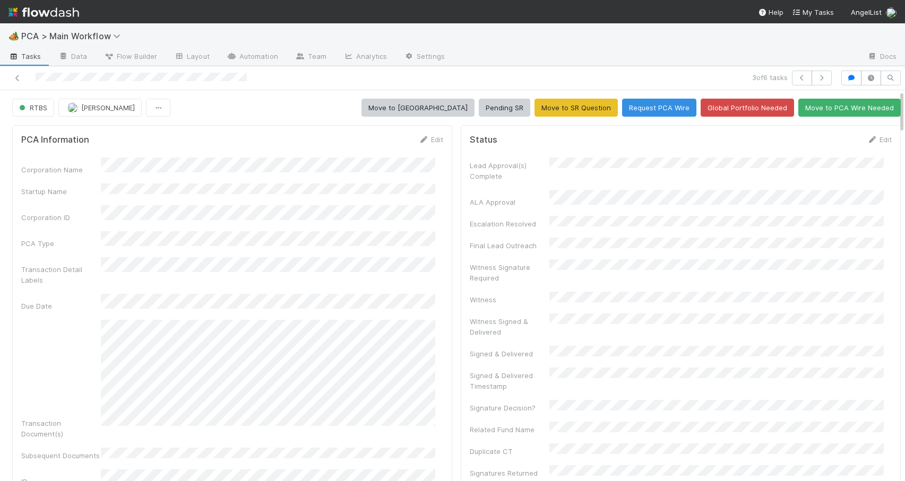
drag, startPoint x: 893, startPoint y: 283, endPoint x: 895, endPoint y: 28, distance: 255.3
click at [895, 28] on div "🏕️ PCA > Main Workflow Tasks Data Flow Builder Layout Automation Team Analytics…" at bounding box center [452, 252] width 905 height 458
click at [432, 110] on button "Move to [GEOGRAPHIC_DATA]" at bounding box center [417, 108] width 113 height 18
click at [18, 75] on icon at bounding box center [17, 78] width 11 height 7
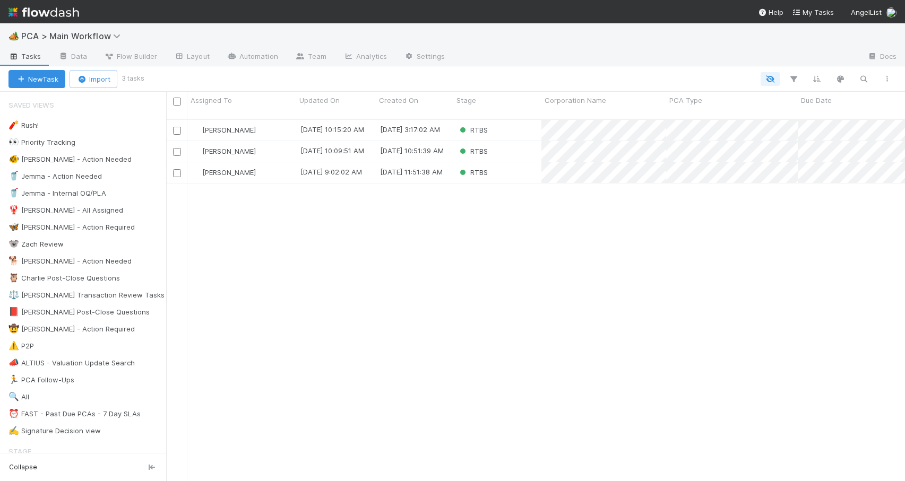
scroll to position [363, 731]
click at [512, 149] on div "RTBS" at bounding box center [497, 151] width 88 height 21
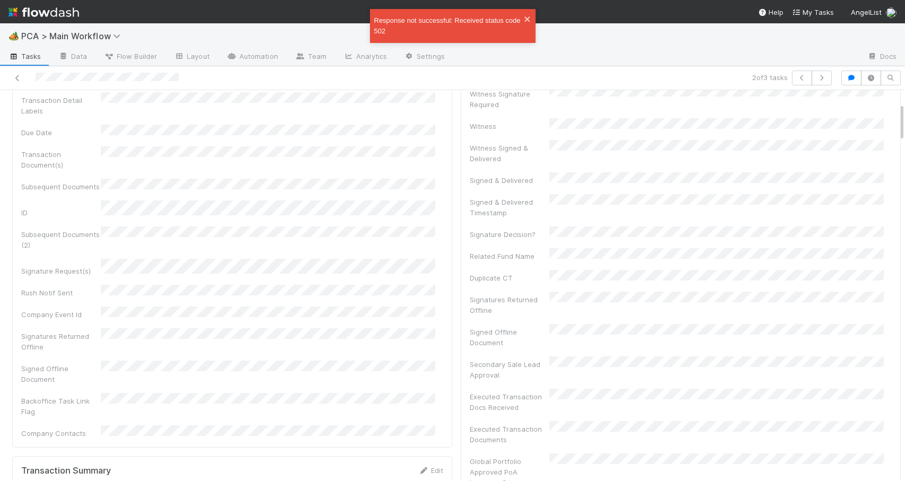
scroll to position [186, 0]
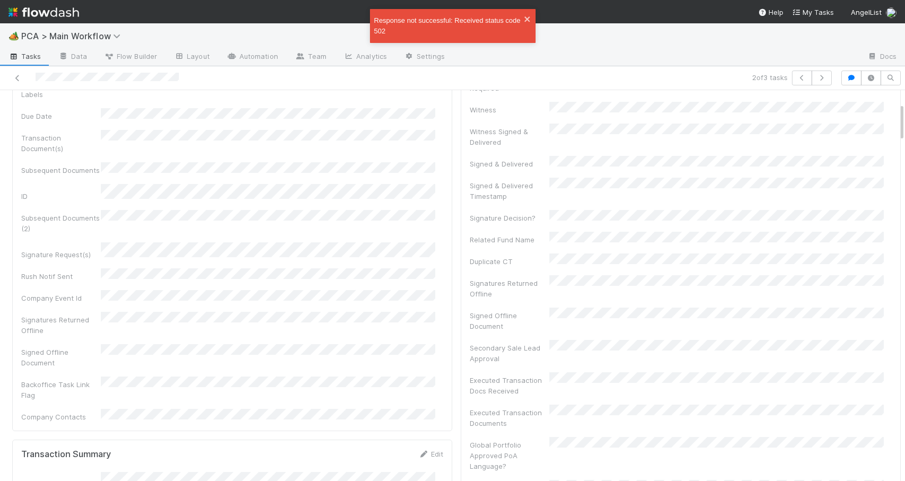
drag, startPoint x: 894, startPoint y: 158, endPoint x: 892, endPoint y: 123, distance: 35.6
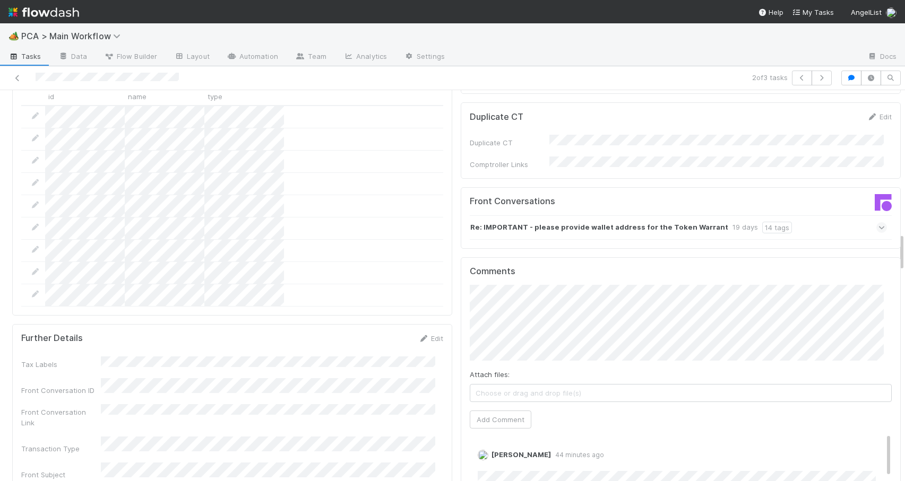
drag, startPoint x: 893, startPoint y: 130, endPoint x: 901, endPoint y: 265, distance: 135.6
click at [901, 262] on div "🏕️ PCA > Main Workflow Tasks Data Flow Builder Layout Automation Team Analytics…" at bounding box center [452, 252] width 905 height 458
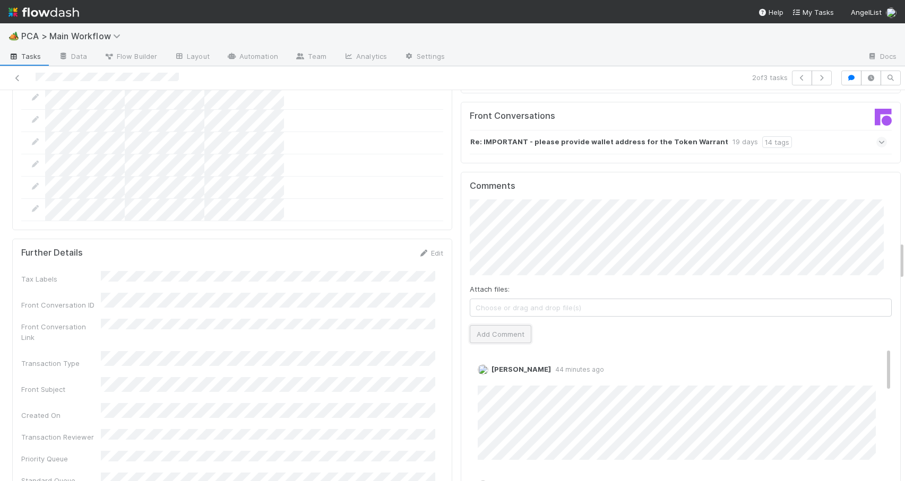
click at [514, 325] on button "Add Comment" at bounding box center [501, 334] width 62 height 18
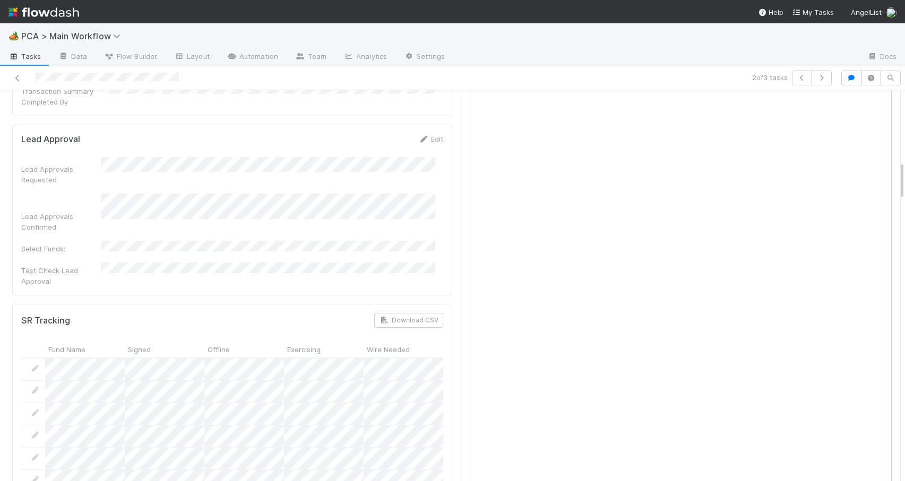
scroll to position [0, 0]
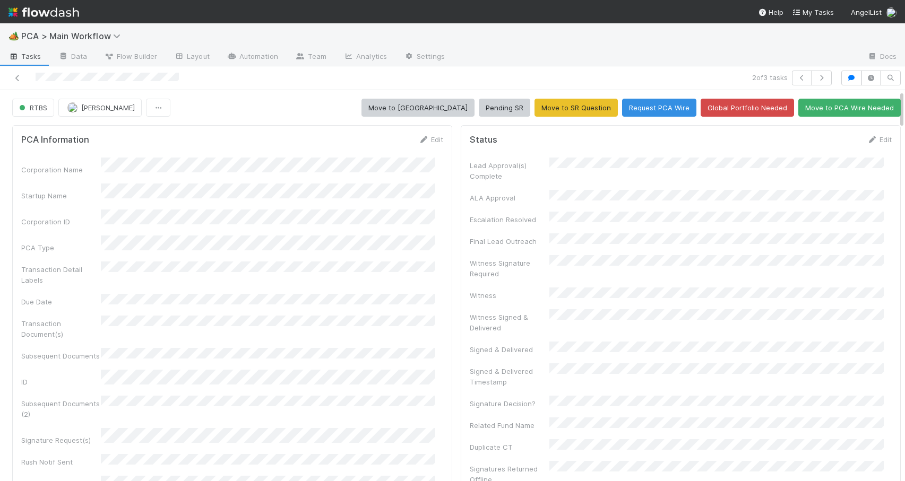
drag, startPoint x: 894, startPoint y: 248, endPoint x: 887, endPoint y: 40, distance: 208.2
click at [887, 40] on div "🏕️ PCA > Main Workflow Tasks Data Flow Builder Layout Automation Team Analytics…" at bounding box center [452, 252] width 905 height 458
click at [867, 139] on link "Edit" at bounding box center [879, 139] width 25 height 8
click at [820, 139] on button "Save" at bounding box center [835, 143] width 30 height 18
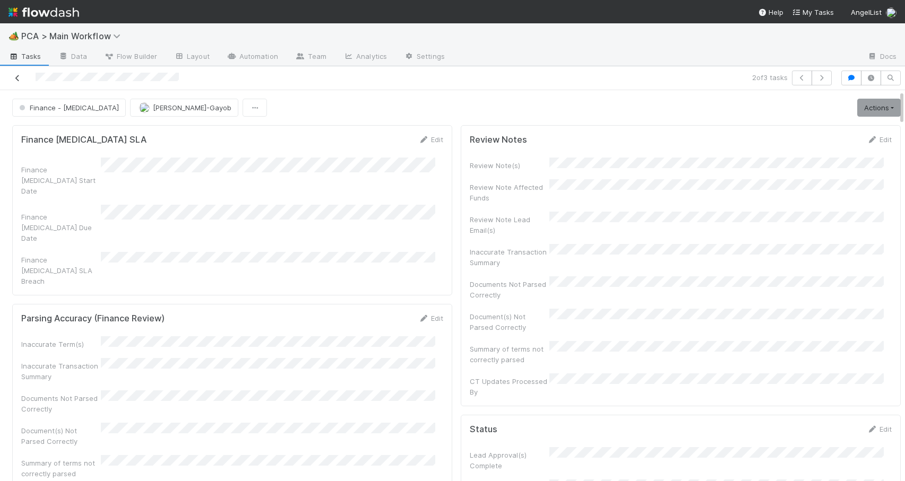
click at [17, 77] on icon at bounding box center [17, 78] width 11 height 7
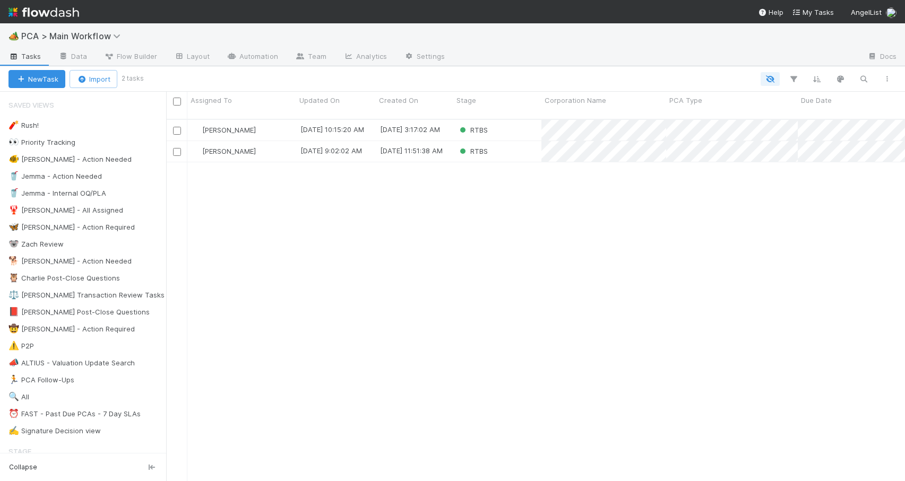
scroll to position [363, 731]
click at [496, 148] on div "RTBS" at bounding box center [497, 151] width 88 height 21
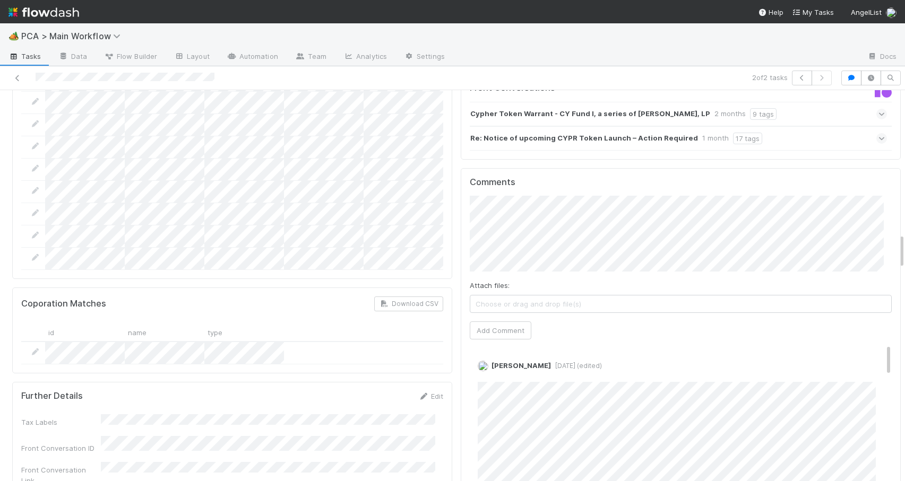
scroll to position [1575, 0]
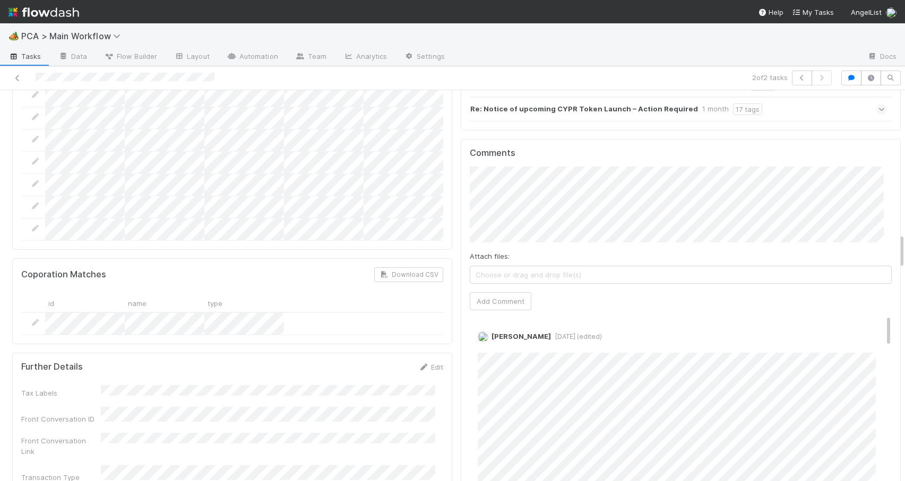
drag, startPoint x: 893, startPoint y: 151, endPoint x: 904, endPoint y: 245, distance: 94.1
click at [904, 245] on div "🏕️ PCA > Main Workflow Tasks Data Flow Builder Layout Automation Team Analytics…" at bounding box center [452, 252] width 905 height 458
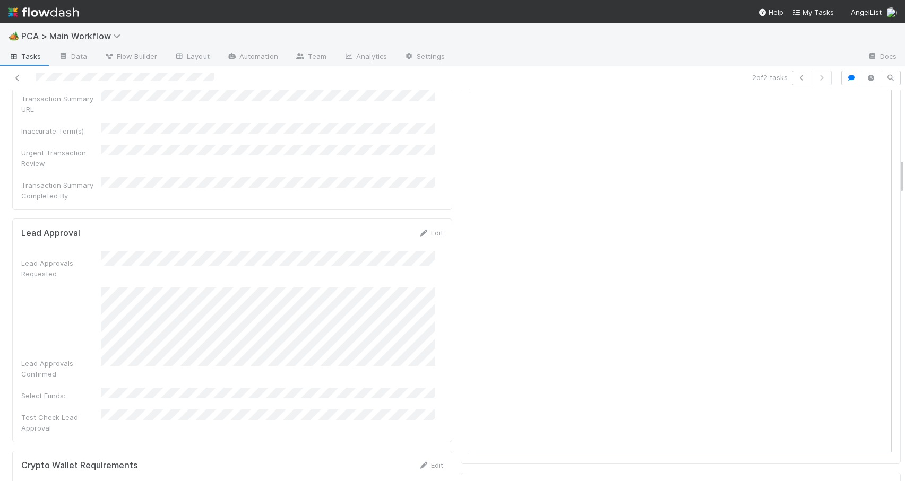
scroll to position [754, 0]
drag, startPoint x: 893, startPoint y: 251, endPoint x: 890, endPoint y: 176, distance: 74.9
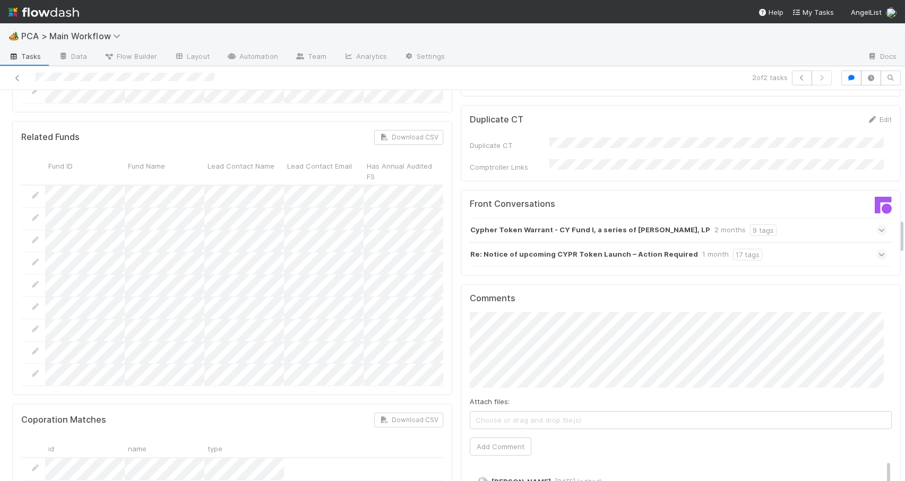
scroll to position [1447, 0]
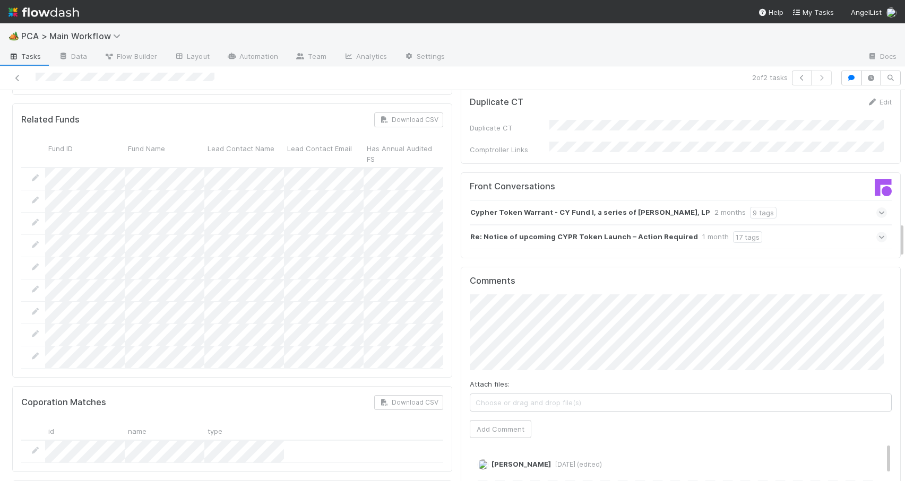
drag, startPoint x: 894, startPoint y: 169, endPoint x: 895, endPoint y: 232, distance: 63.2
click at [895, 232] on div "RTBS Zachary Conley Move to ICU Pending SR Move to SR Question Request PCA Wire…" at bounding box center [452, 285] width 905 height 391
click at [493, 420] on button "Add Comment" at bounding box center [501, 429] width 62 height 18
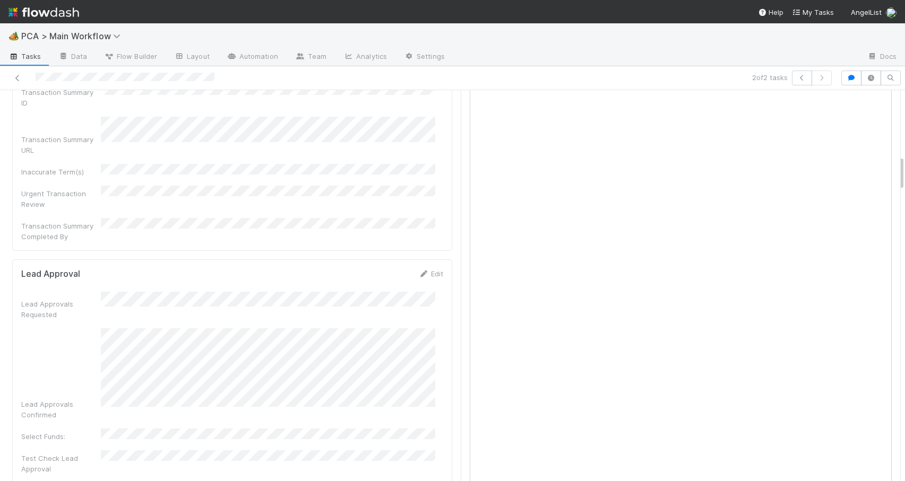
scroll to position [713, 0]
drag, startPoint x: 893, startPoint y: 234, endPoint x: 885, endPoint y: 168, distance: 66.9
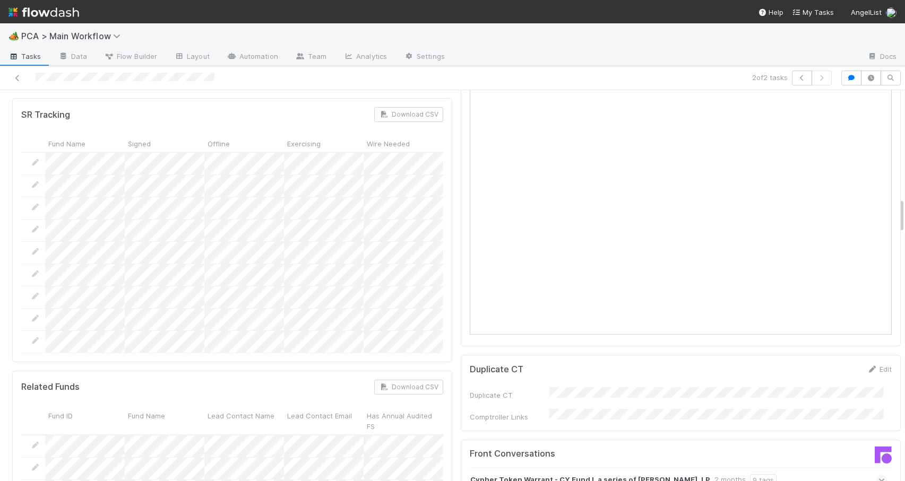
scroll to position [1278, 0]
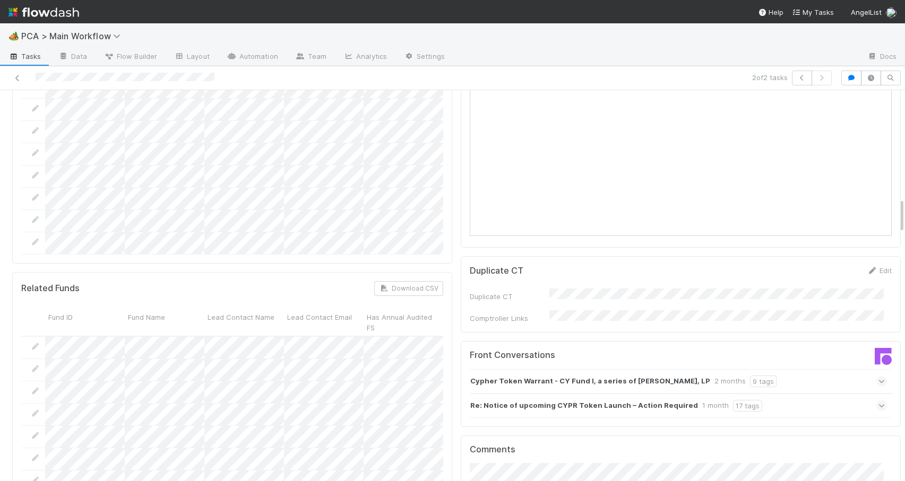
drag, startPoint x: 894, startPoint y: 179, endPoint x: 900, endPoint y: 230, distance: 51.9
click at [900, 230] on div "🏕️ PCA > Main Workflow Tasks Data Flow Builder Layout Automation Team Analytics…" at bounding box center [452, 252] width 905 height 458
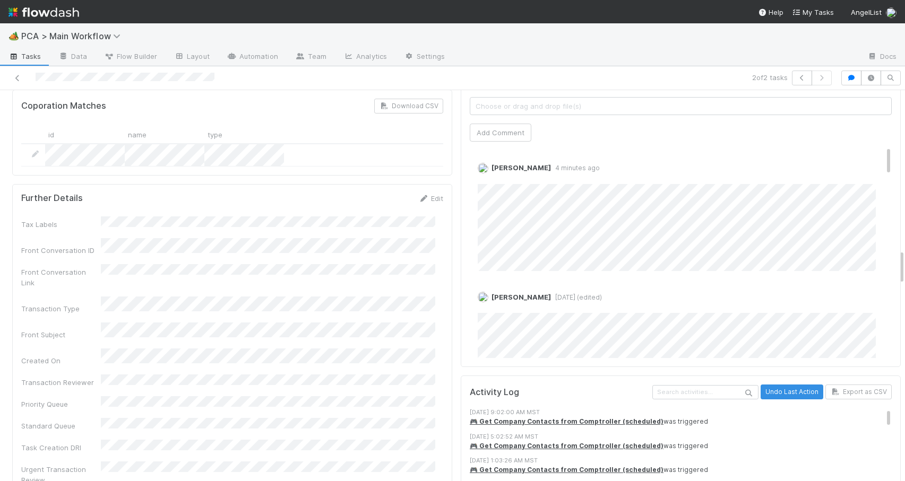
scroll to position [1610, 0]
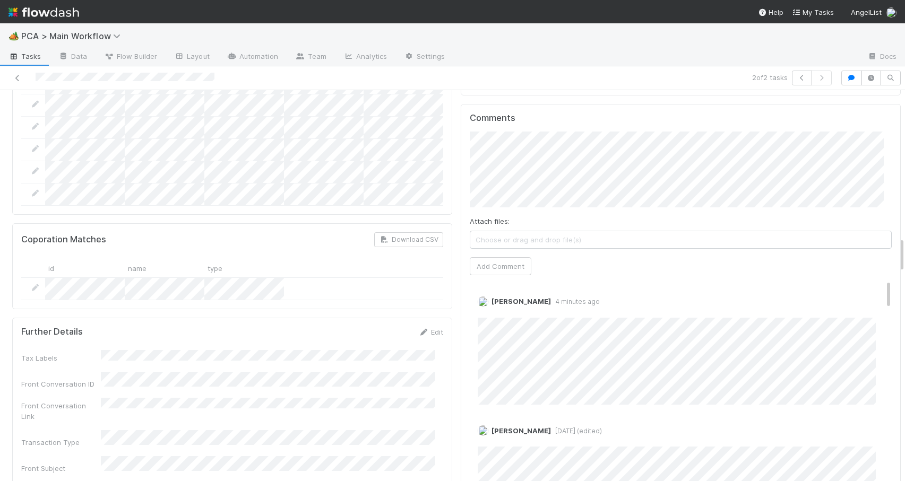
drag, startPoint x: 894, startPoint y: 214, endPoint x: 892, endPoint y: 244, distance: 30.3
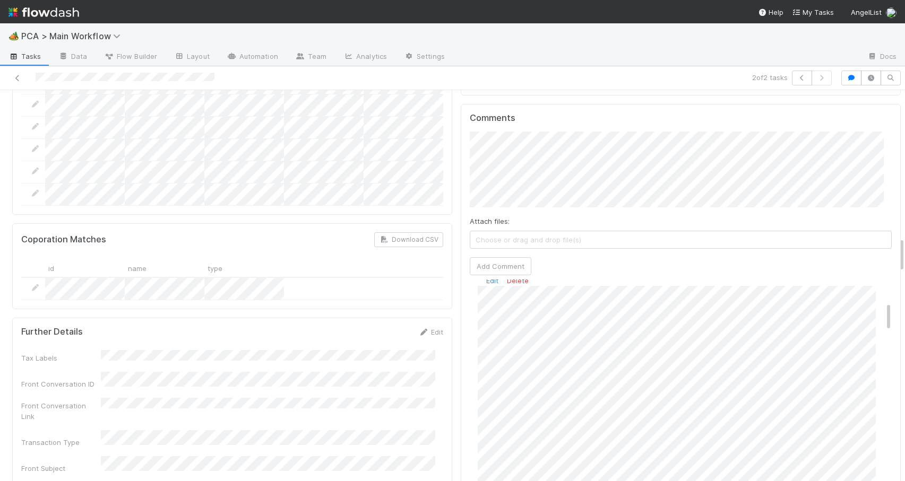
scroll to position [168, 0]
drag, startPoint x: 873, startPoint y: 235, endPoint x: 868, endPoint y: 258, distance: 23.8
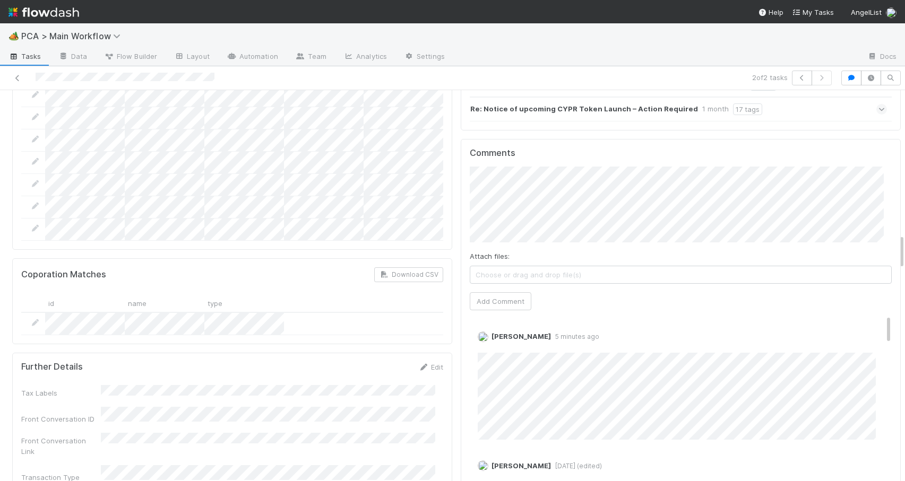
drag, startPoint x: 873, startPoint y: 283, endPoint x: 872, endPoint y: 248, distance: 35.6
click at [872, 248] on div "Comments Attach files: Choose or drag and drop file(s) Add Comment Zachary Conl…" at bounding box center [681, 338] width 422 height 380
click at [486, 343] on link "Edit" at bounding box center [492, 347] width 12 height 8
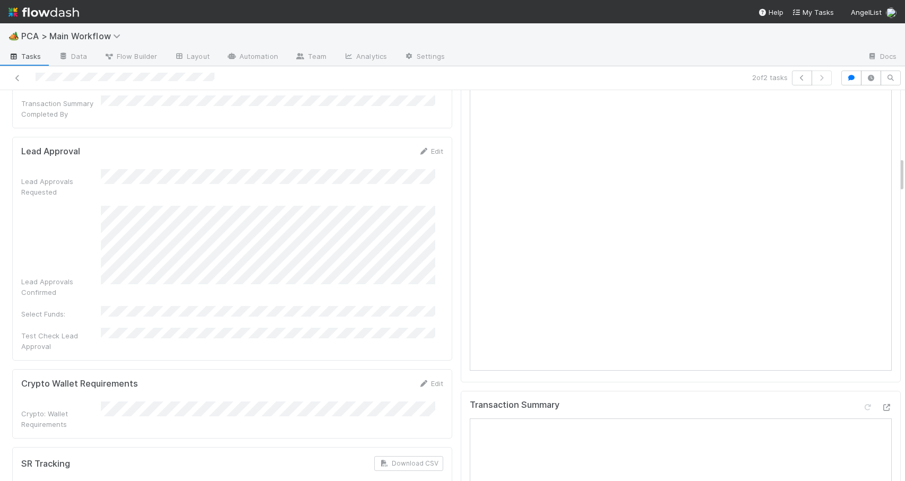
scroll to position [731, 0]
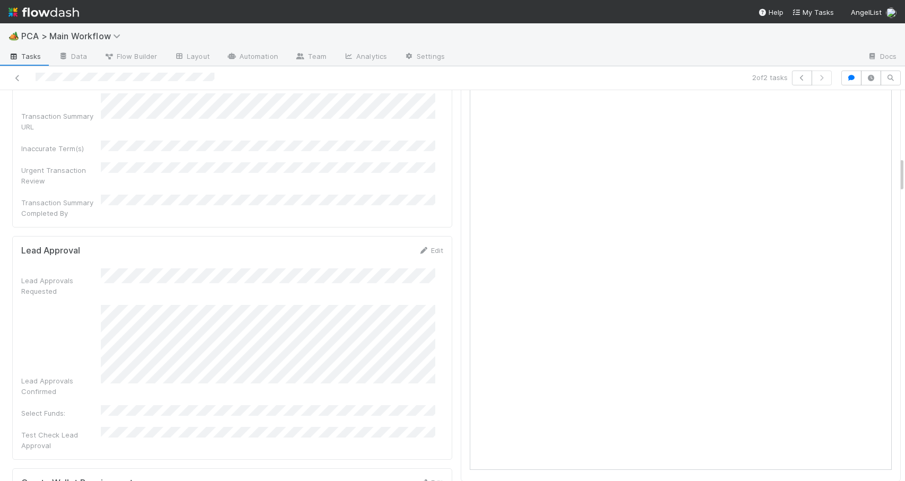
drag, startPoint x: 894, startPoint y: 245, endPoint x: 883, endPoint y: 168, distance: 77.2
click at [904, 173] on div at bounding box center [905, 285] width 1 height 391
drag, startPoint x: 894, startPoint y: 173, endPoint x: 899, endPoint y: 209, distance: 36.9
click at [899, 209] on div "🏕️ PCA > Main Workflow Tasks Data Flow Builder Layout Automation Team Analytics…" at bounding box center [452, 252] width 905 height 458
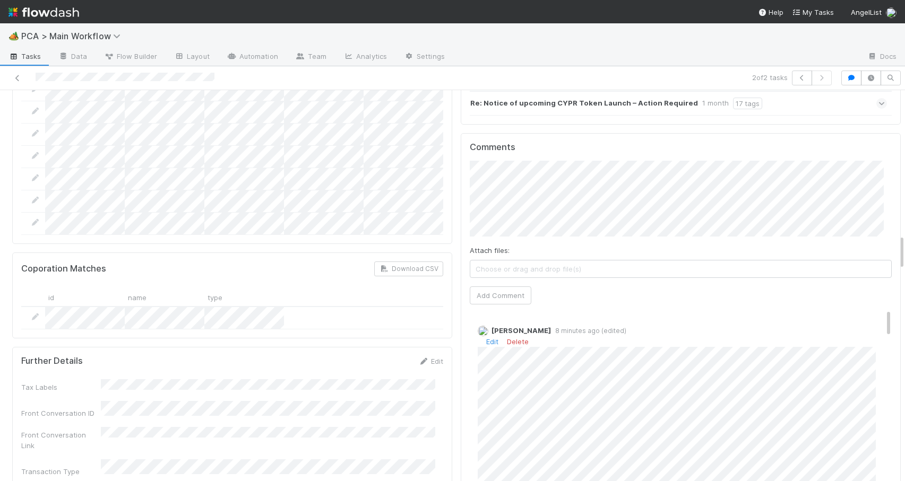
scroll to position [1622, 0]
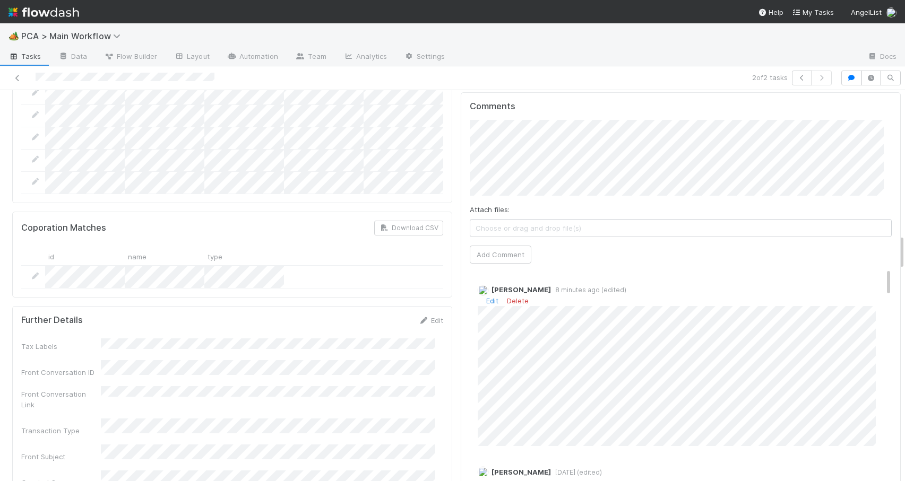
drag, startPoint x: 893, startPoint y: 170, endPoint x: 902, endPoint y: 251, distance: 81.7
click at [902, 251] on div "🏕️ PCA > Main Workflow Tasks Data Flow Builder Layout Automation Team Analytics…" at bounding box center [452, 252] width 905 height 458
click at [486, 297] on link "Edit" at bounding box center [492, 301] width 12 height 8
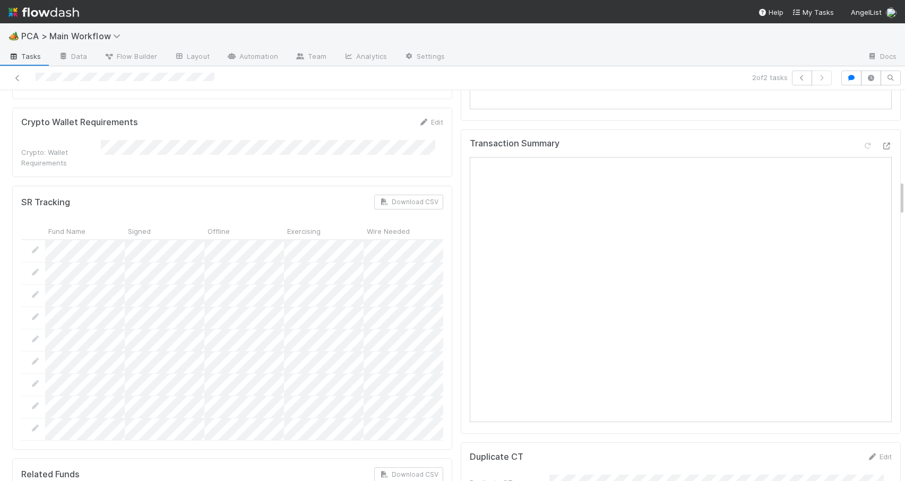
scroll to position [987, 0]
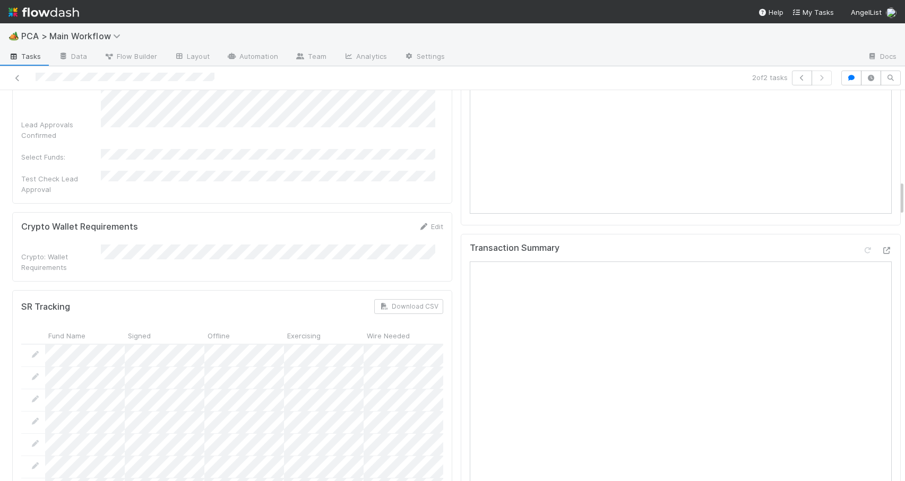
drag, startPoint x: 894, startPoint y: 251, endPoint x: 888, endPoint y: 193, distance: 58.2
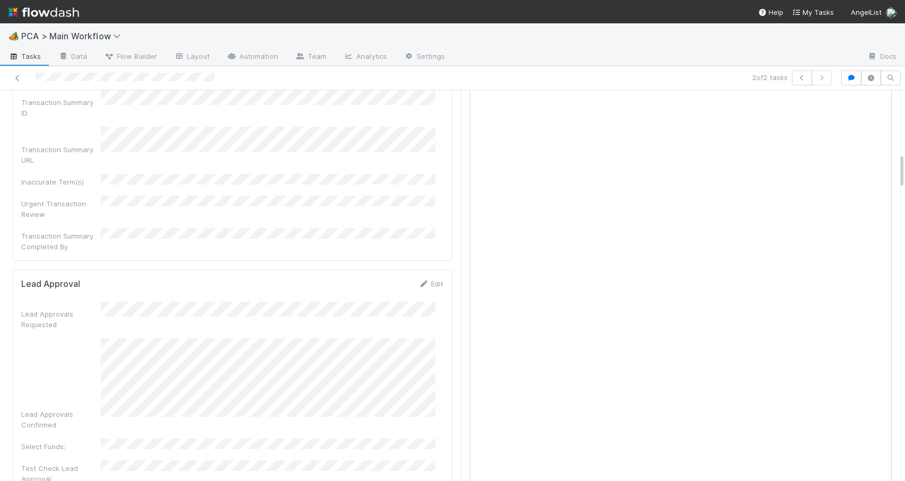
scroll to position [690, 0]
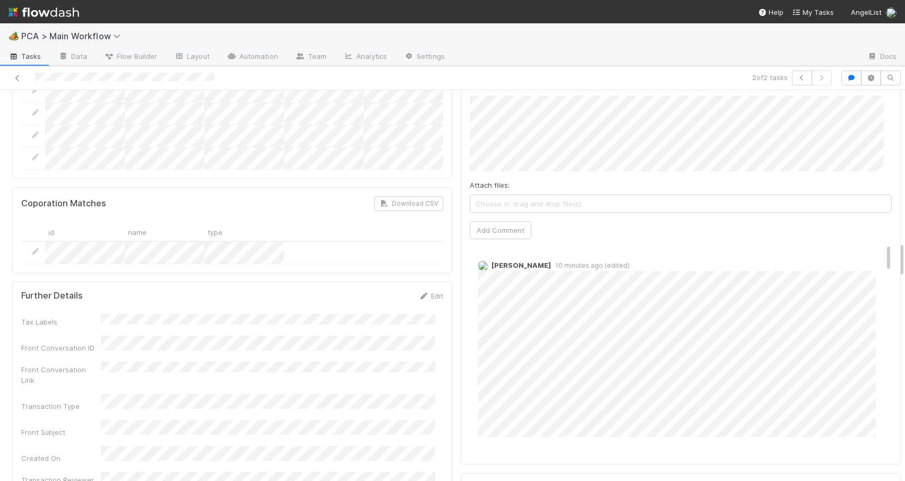
scroll to position [1667, 0]
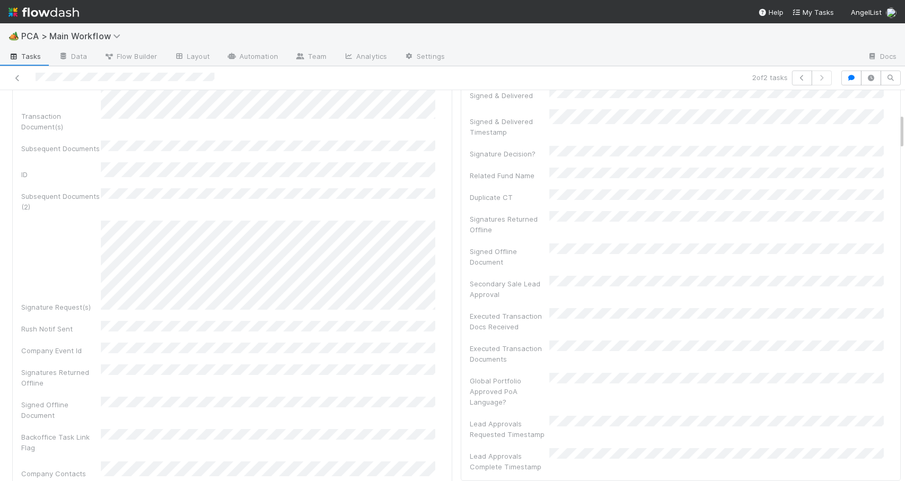
scroll to position [270, 0]
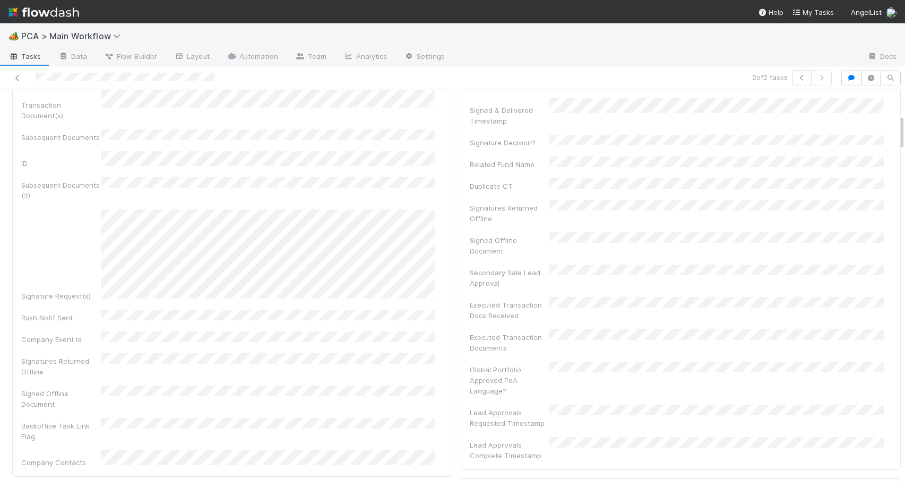
drag, startPoint x: 893, startPoint y: 252, endPoint x: 880, endPoint y: 124, distance: 128.1
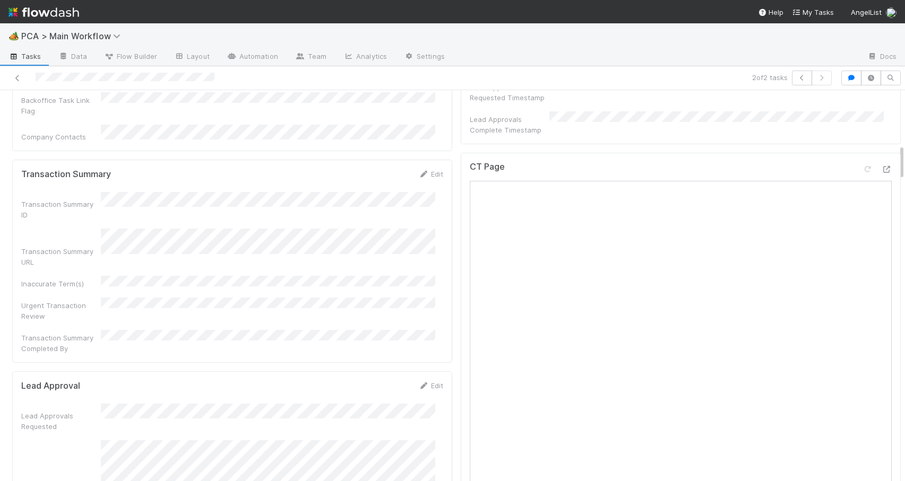
scroll to position [759, 0]
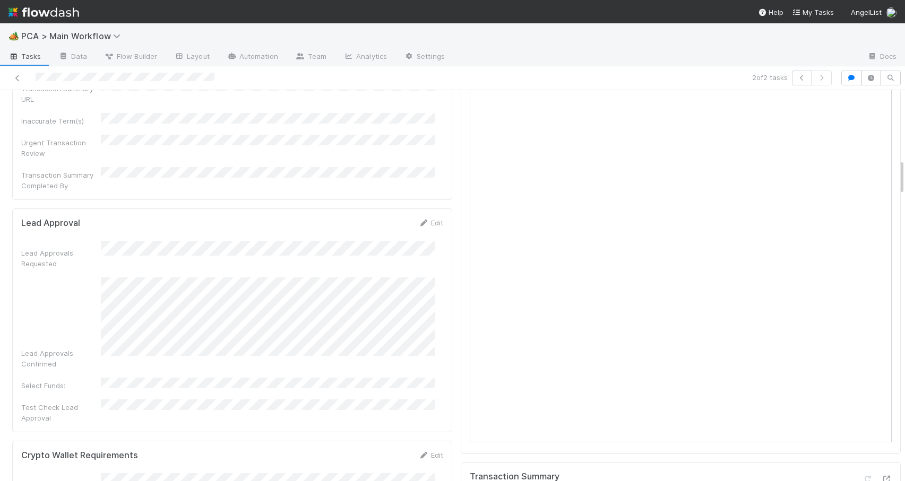
drag, startPoint x: 893, startPoint y: 123, endPoint x: 901, endPoint y: 167, distance: 45.2
click at [901, 167] on div "🏕️ PCA > Main Workflow Tasks Data Flow Builder Layout Automation Team Analytics…" at bounding box center [452, 252] width 905 height 458
drag, startPoint x: 892, startPoint y: 178, endPoint x: 892, endPoint y: 167, distance: 10.6
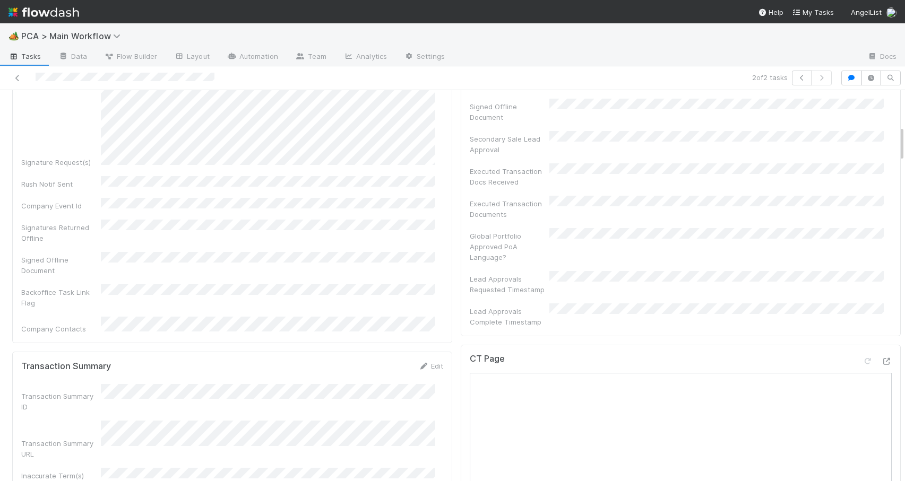
scroll to position [211, 0]
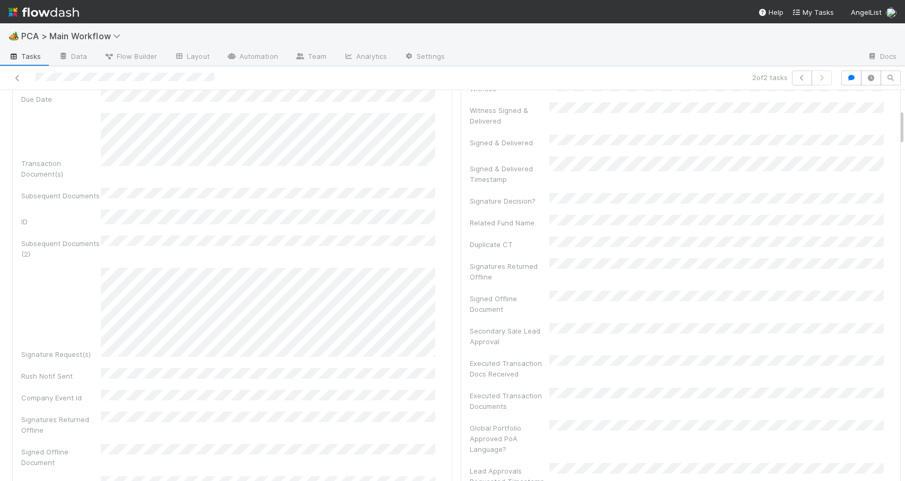
drag, startPoint x: 893, startPoint y: 168, endPoint x: 880, endPoint y: 118, distance: 51.8
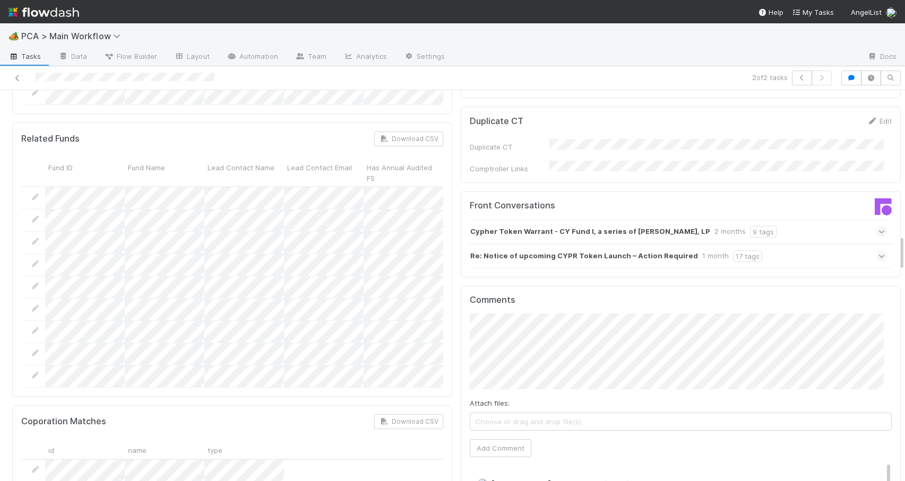
scroll to position [1608, 0]
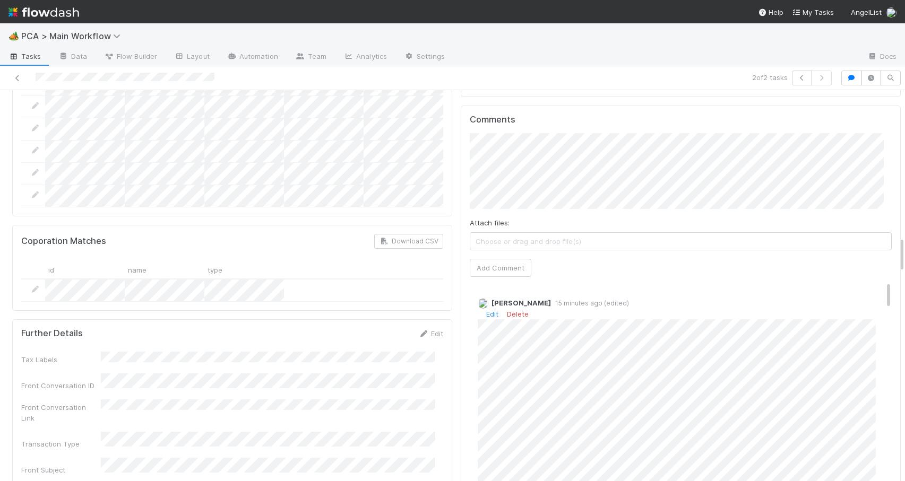
drag, startPoint x: 894, startPoint y: 117, endPoint x: 917, endPoint y: 244, distance: 129.5
click at [904, 244] on html "🏕️ PCA > Main Workflow Tasks Data Flow Builder Layout Automation Team Analytics…" at bounding box center [452, 240] width 905 height 481
click at [486, 310] on link "Edit" at bounding box center [492, 314] width 12 height 8
click at [548, 285] on input "https://comptroller.internal.angellist.com/v/llcs/0f8a4da33e094c56be280718cb83e…" at bounding box center [603, 285] width 146 height 18
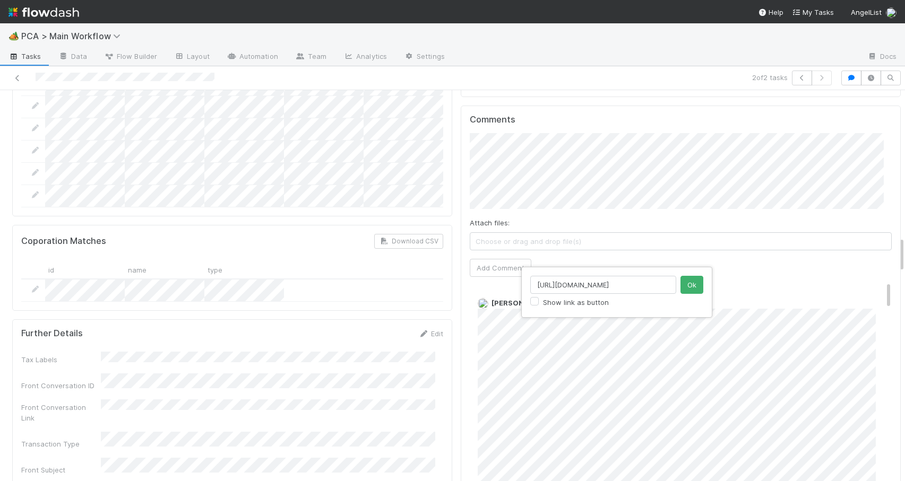
click at [548, 285] on input "https://comptroller.internal.angellist.com/v/llcs/0f8a4da33e094c56be280718cb83e…" at bounding box center [603, 285] width 146 height 18
click at [689, 285] on button "Ok" at bounding box center [691, 285] width 23 height 18
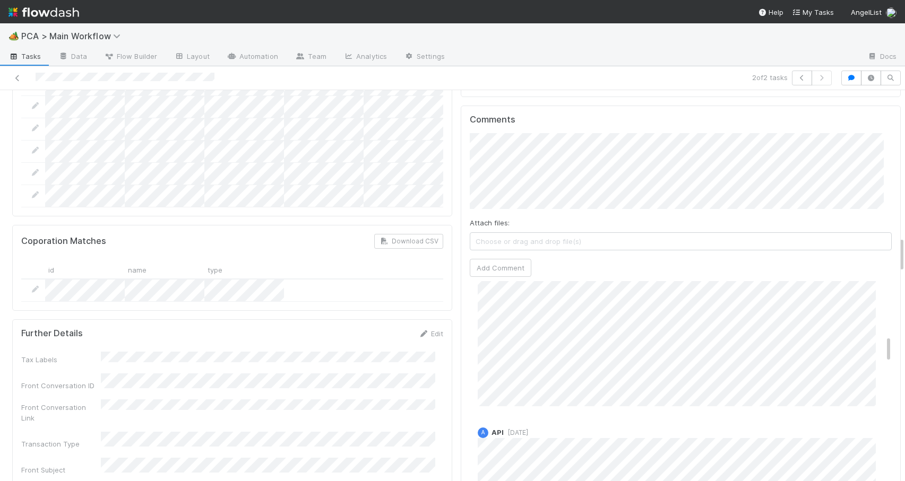
scroll to position [435, 0]
click at [873, 288] on div "Zachary Conley 1 month ago (edited) Edit Delete" at bounding box center [685, 238] width 430 height 291
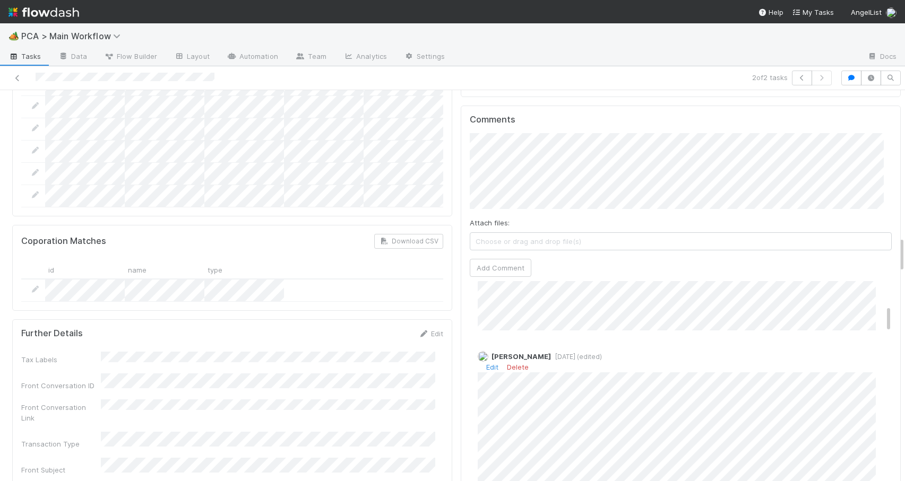
drag, startPoint x: 873, startPoint y: 288, endPoint x: 872, endPoint y: 255, distance: 32.4
drag, startPoint x: 894, startPoint y: 247, endPoint x: 894, endPoint y: 253, distance: 6.4
click at [894, 253] on div "RTBS Zachary Conley Move to ICU Pending SR Move to SR Question Request PCA Wire…" at bounding box center [452, 285] width 905 height 391
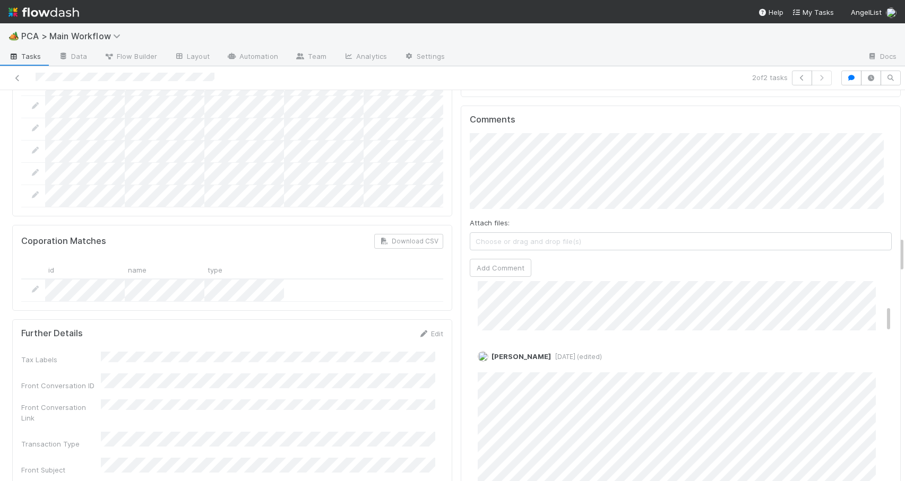
click at [881, 244] on div "Comments Attach files: Choose or drag and drop file(s) Add Comment Zachary Conl…" at bounding box center [681, 305] width 440 height 398
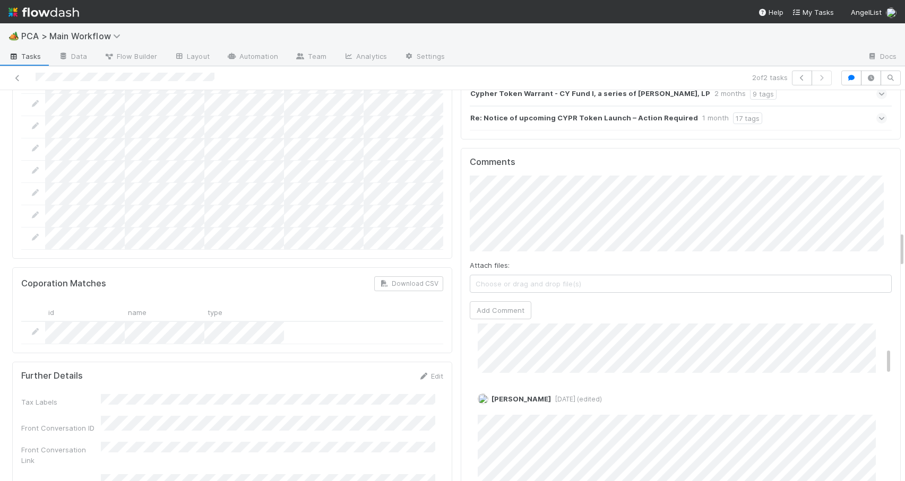
scroll to position [1545, 0]
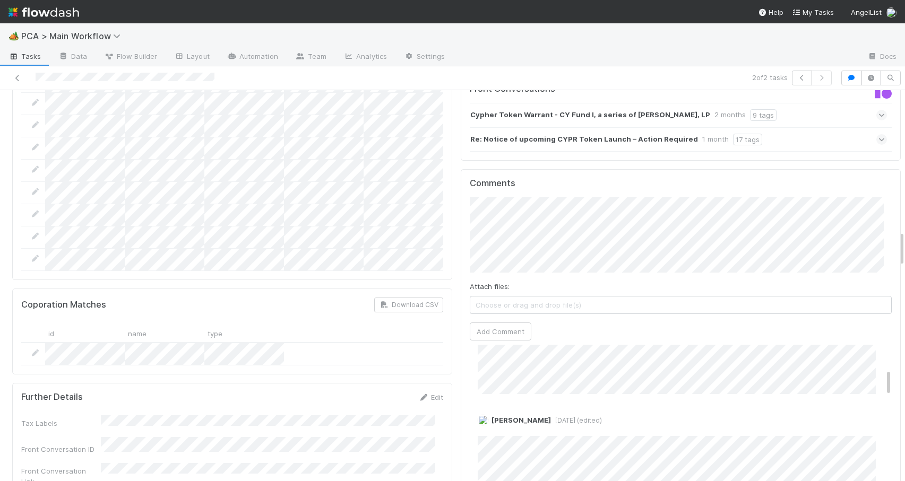
click at [872, 319] on div "Zachary Conley 17 minutes ago (edited)" at bounding box center [685, 281] width 430 height 225
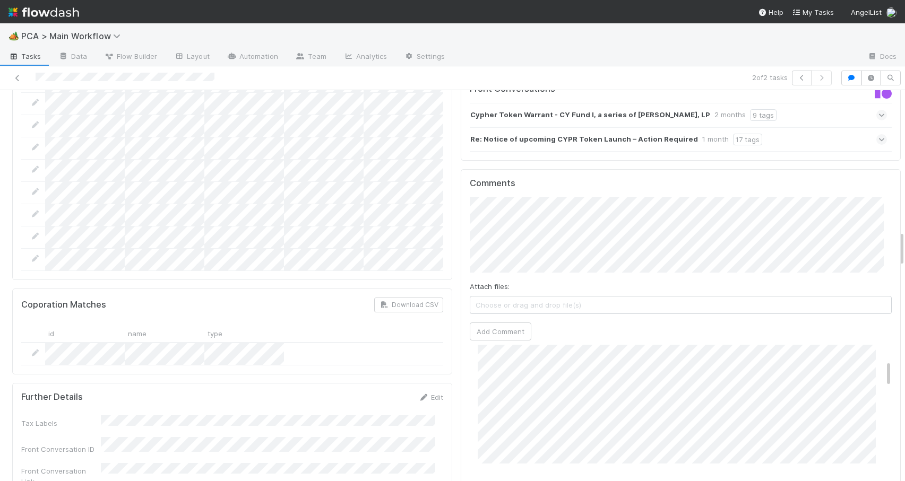
scroll to position [119, 0]
drag, startPoint x: 872, startPoint y: 319, endPoint x: 869, endPoint y: 311, distance: 8.9
click at [869, 311] on div "Zachary Conley 17 minutes ago (edited)" at bounding box center [685, 347] width 430 height 225
drag, startPoint x: 873, startPoint y: 308, endPoint x: 871, endPoint y: 292, distance: 16.1
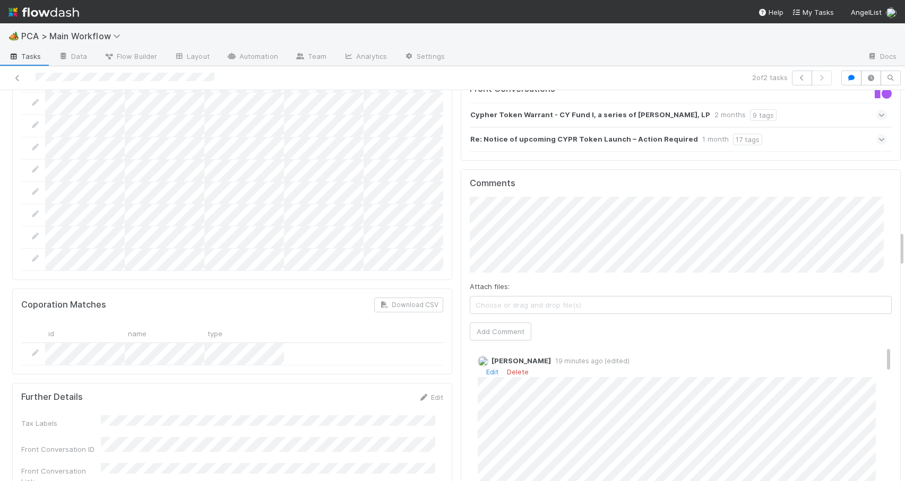
click at [871, 348] on div "Zachary Conley 19 minutes ago (edited) Edit Delete" at bounding box center [685, 463] width 430 height 231
click at [486, 368] on link "Edit" at bounding box center [492, 372] width 12 height 8
click at [872, 348] on div "Zachary Conley 19 minutes ago (edited)" at bounding box center [685, 460] width 430 height 225
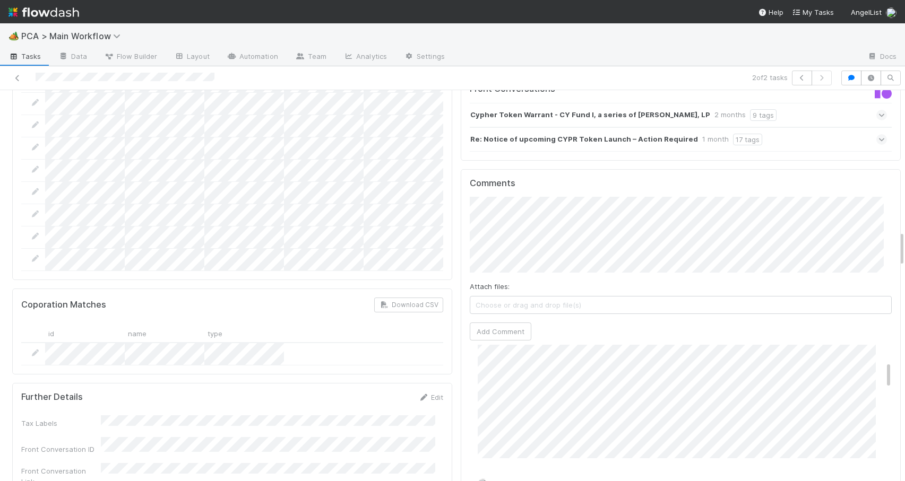
scroll to position [129, 0]
drag, startPoint x: 872, startPoint y: 291, endPoint x: 876, endPoint y: 307, distance: 16.5
click at [876, 307] on div "Comments Attach files: Choose or drag and drop file(s) Add Comment Zachary Conl…" at bounding box center [681, 368] width 440 height 398
click at [19, 79] on icon at bounding box center [17, 78] width 11 height 7
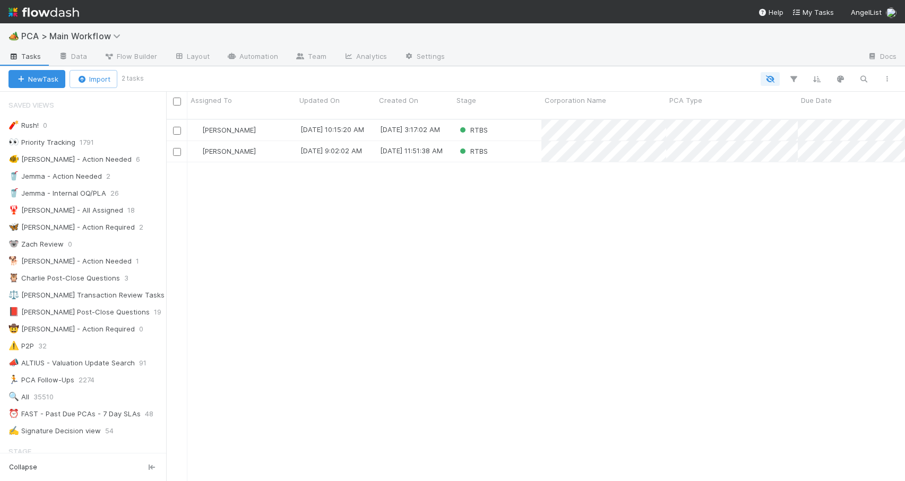
scroll to position [8, 8]
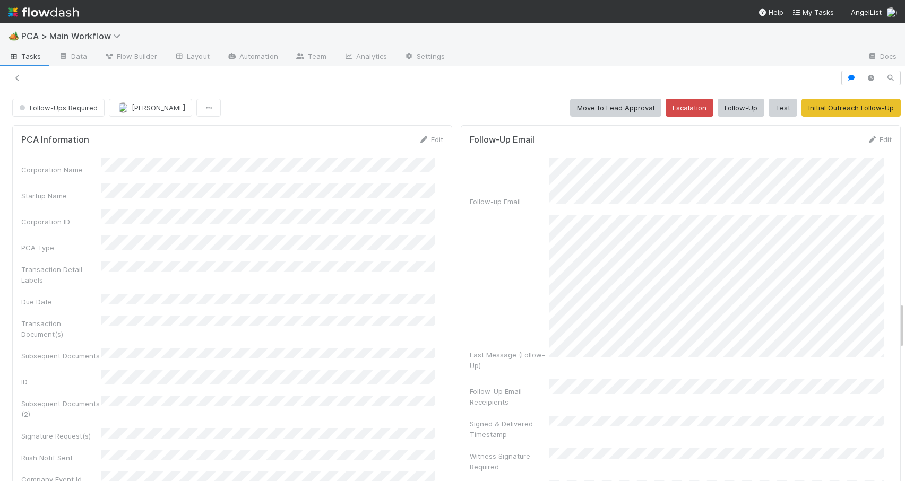
scroll to position [1786, 0]
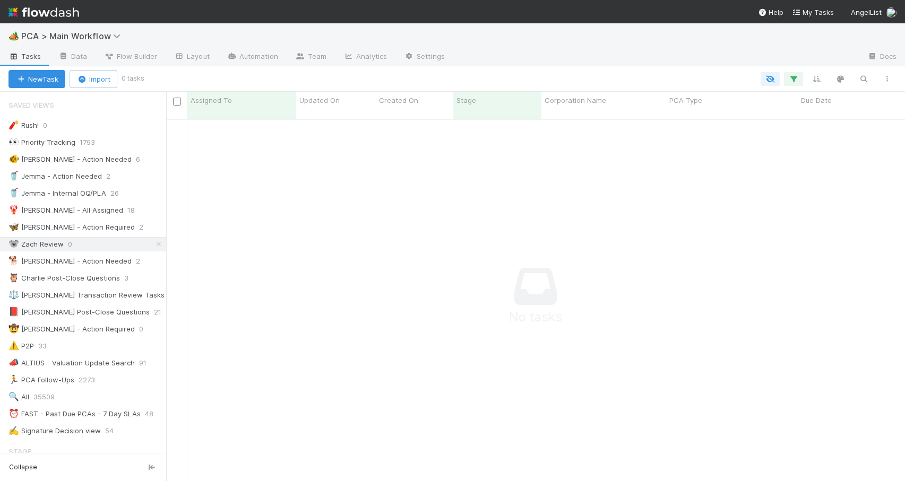
scroll to position [355, 731]
click at [153, 242] on icon at bounding box center [158, 244] width 11 height 7
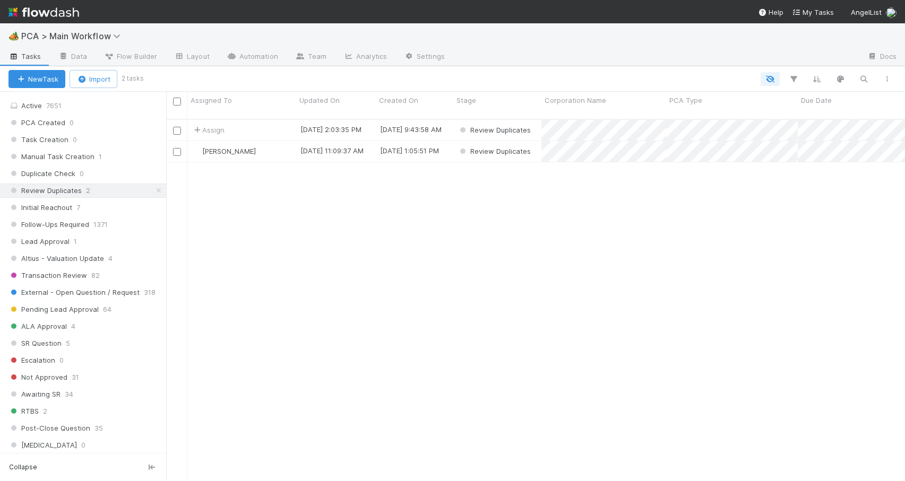
scroll to position [313, 0]
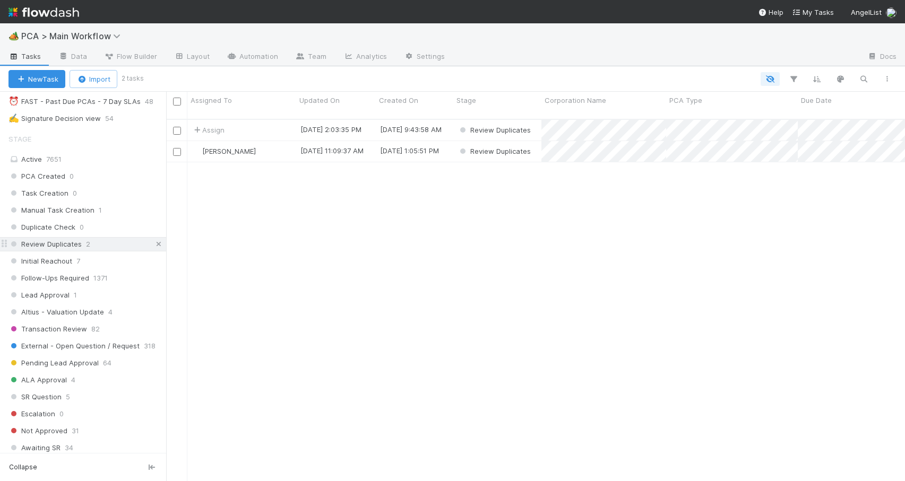
click at [153, 243] on icon at bounding box center [158, 244] width 11 height 7
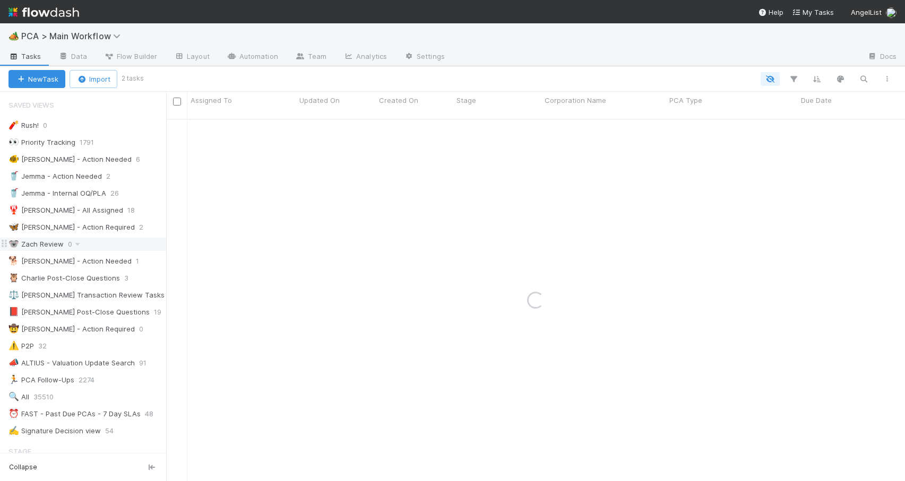
click at [115, 249] on div "🐨 [PERSON_NAME] Review 0" at bounding box center [87, 244] width 158 height 13
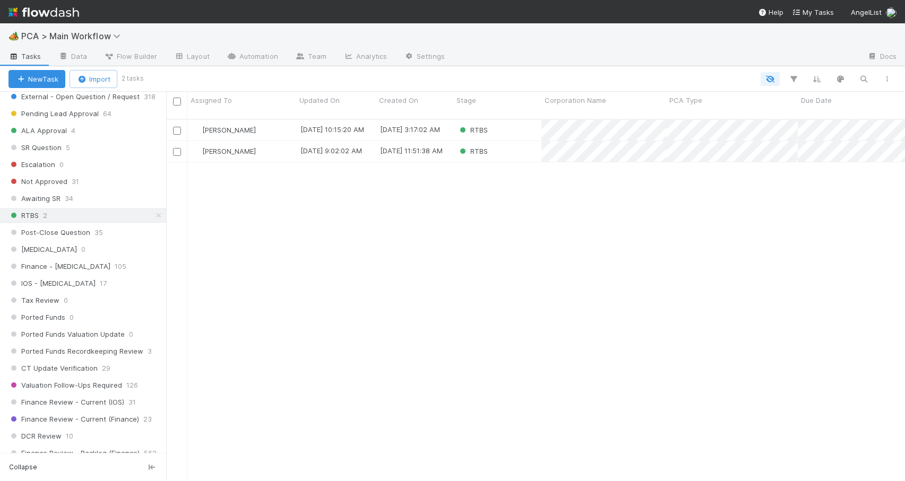
scroll to position [518, 0]
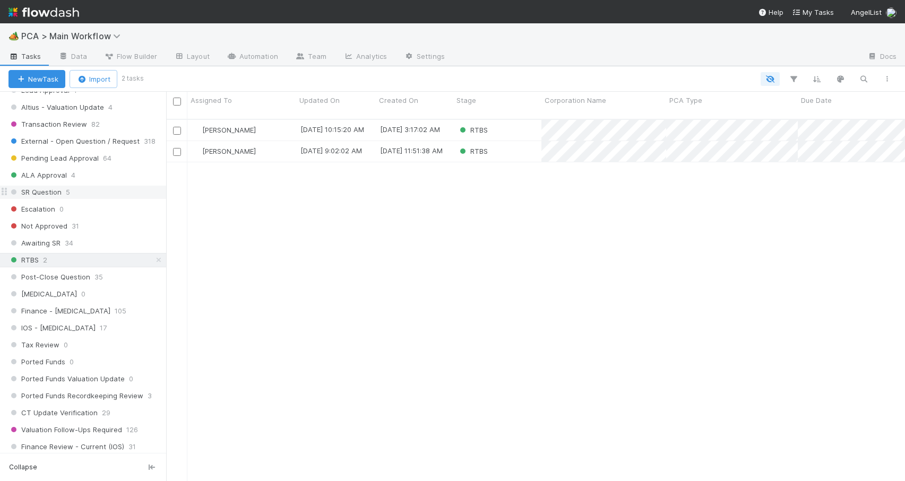
click at [95, 189] on div "SR Question 5" at bounding box center [87, 192] width 158 height 13
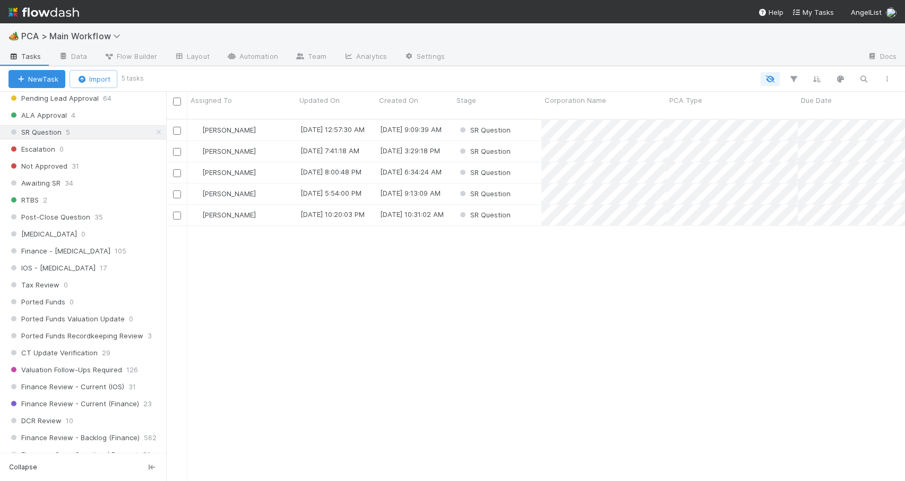
scroll to position [583, 0]
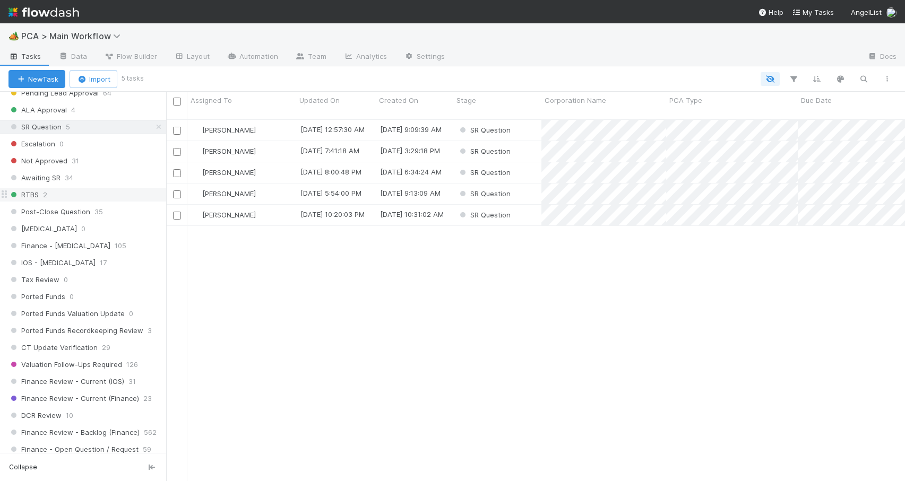
click at [106, 194] on div "RTBS 2" at bounding box center [87, 194] width 158 height 13
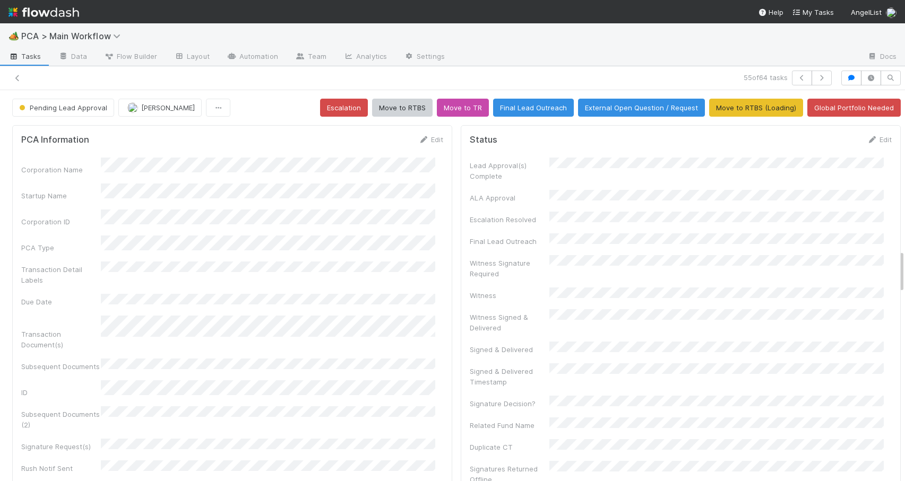
scroll to position [1428, 0]
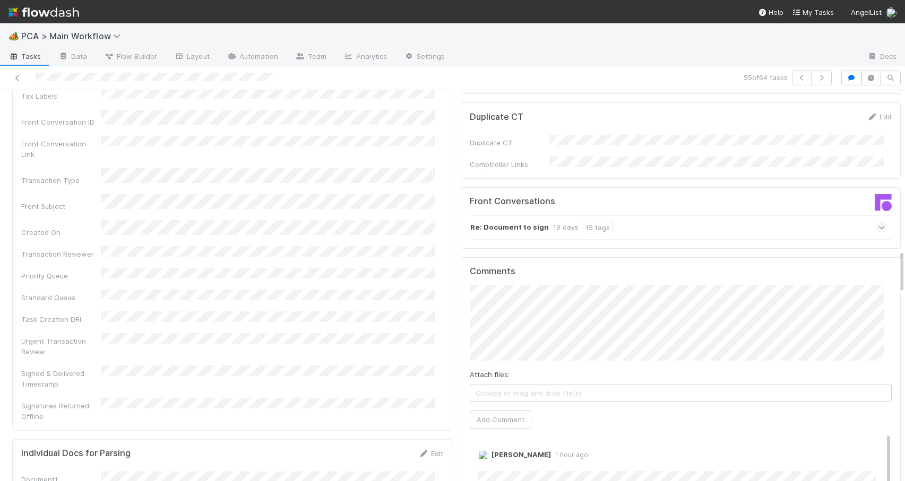
click at [11, 77] on div at bounding box center [213, 78] width 418 height 15
click at [17, 79] on icon at bounding box center [17, 78] width 11 height 7
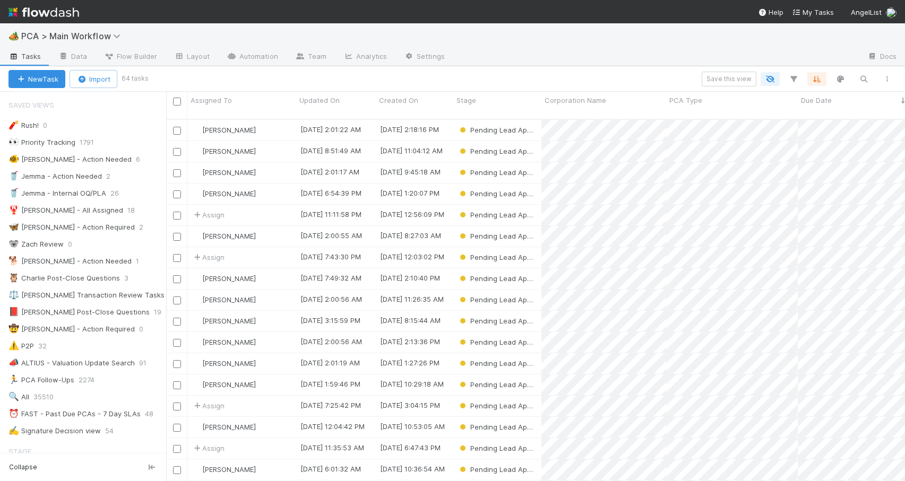
scroll to position [8, 8]
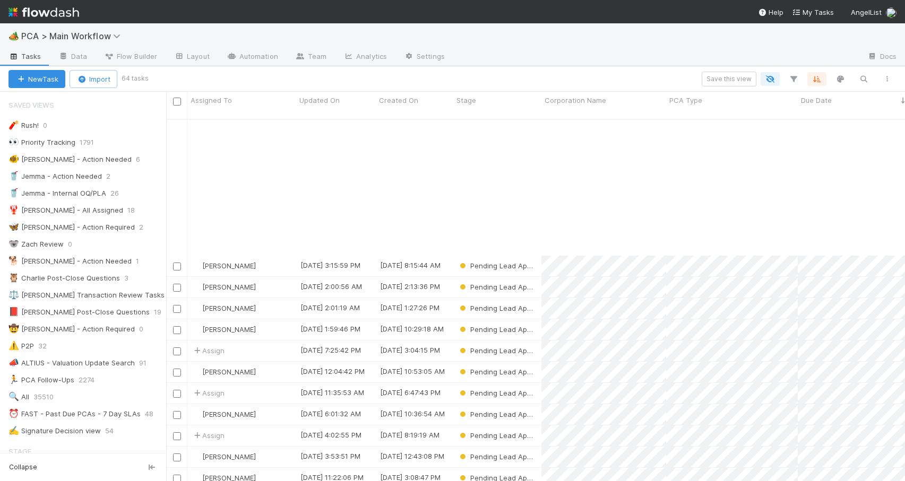
scroll to position [214, 0]
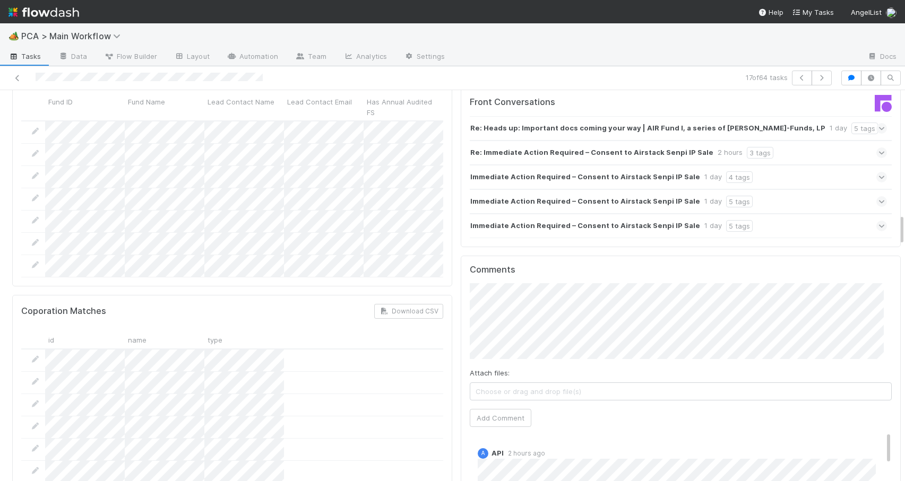
drag, startPoint x: 894, startPoint y: 174, endPoint x: 898, endPoint y: 224, distance: 50.6
click at [898, 224] on div "🏕️ PCA > Main Workflow Tasks Data Flow Builder Layout Automation Team Analytics…" at bounding box center [452, 252] width 905 height 458
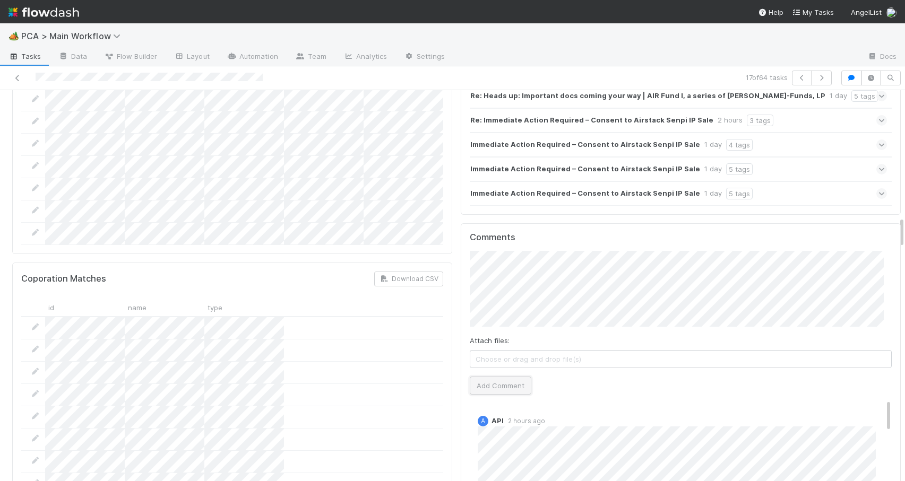
click at [490, 377] on button "Add Comment" at bounding box center [501, 386] width 62 height 18
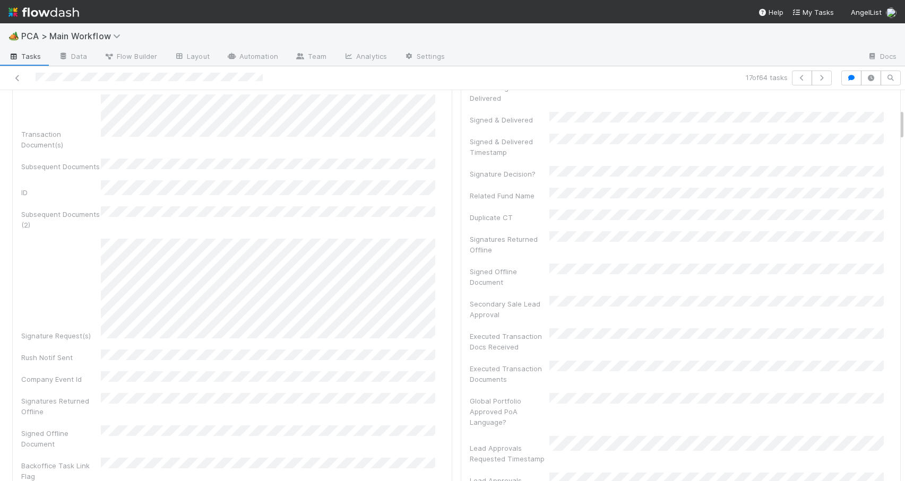
scroll to position [0, 0]
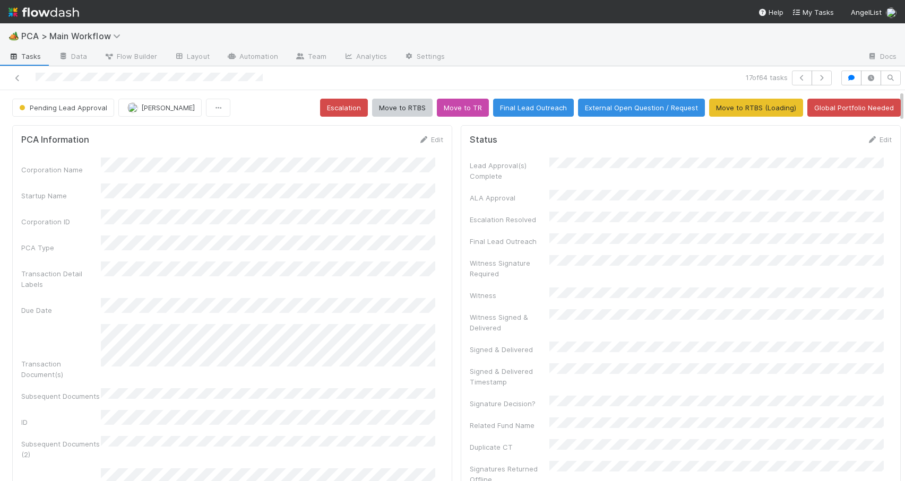
drag, startPoint x: 894, startPoint y: 225, endPoint x: 898, endPoint y: 40, distance: 184.8
click at [898, 40] on div "🏕️ PCA > Main Workflow Tasks Data Flow Builder Layout Automation Team Analytics…" at bounding box center [452, 252] width 905 height 458
click at [414, 107] on button "Move to RTBS" at bounding box center [402, 108] width 61 height 18
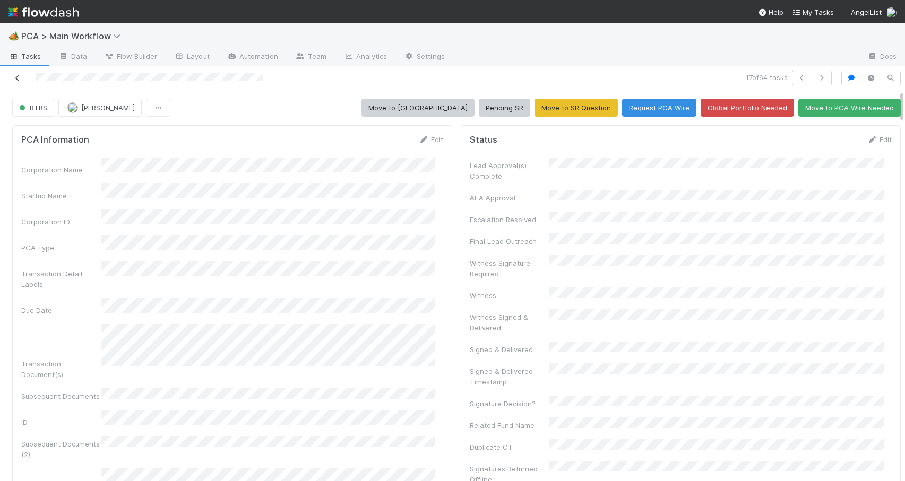
click at [18, 79] on icon at bounding box center [17, 78] width 11 height 7
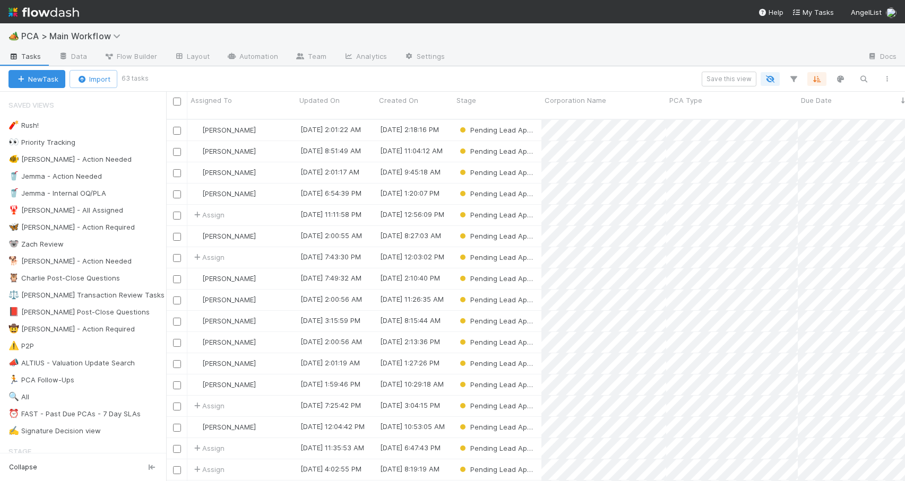
scroll to position [363, 731]
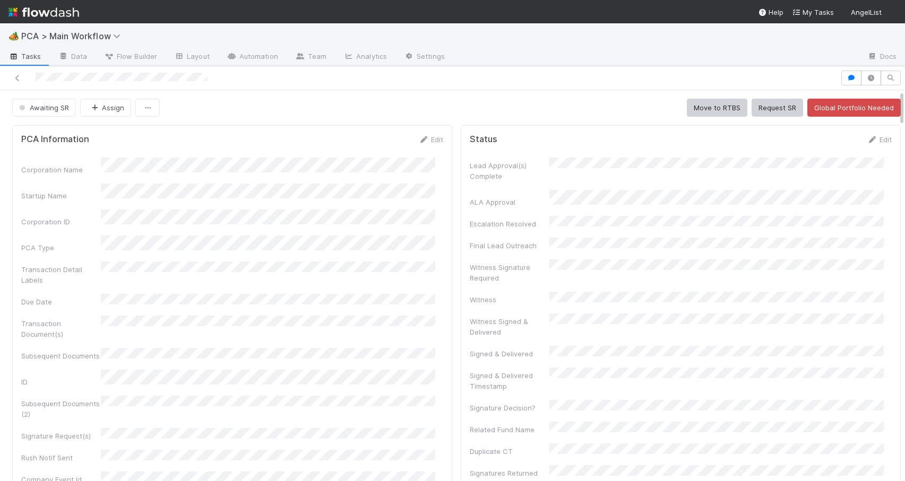
scroll to position [551, 0]
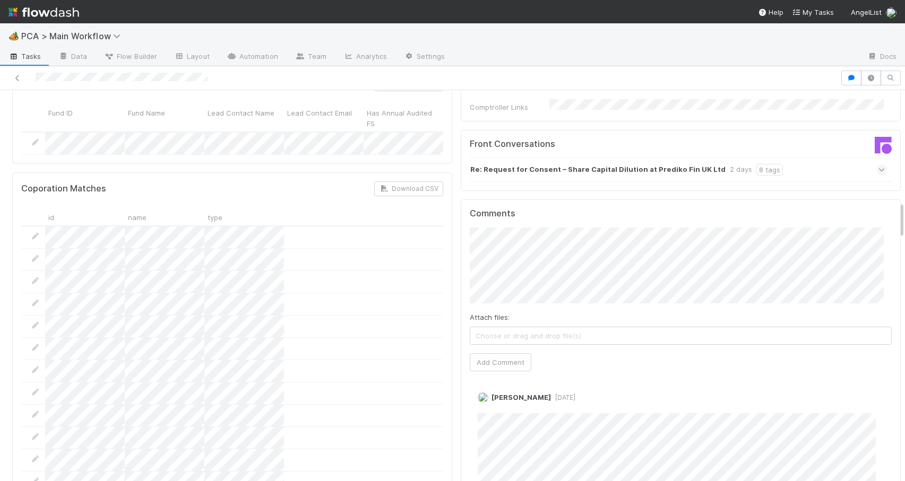
scroll to position [1186, 0]
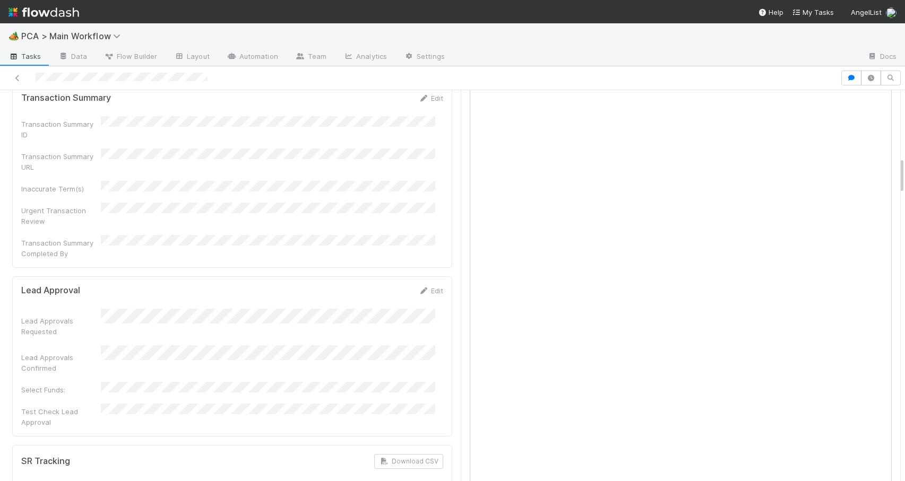
drag, startPoint x: 894, startPoint y: 153, endPoint x: 911, endPoint y: 143, distance: 20.0
click at [904, 143] on html "🏕️ PCA > Main Workflow Tasks Data Flow Builder Layout Automation Team Analytics…" at bounding box center [452, 240] width 905 height 481
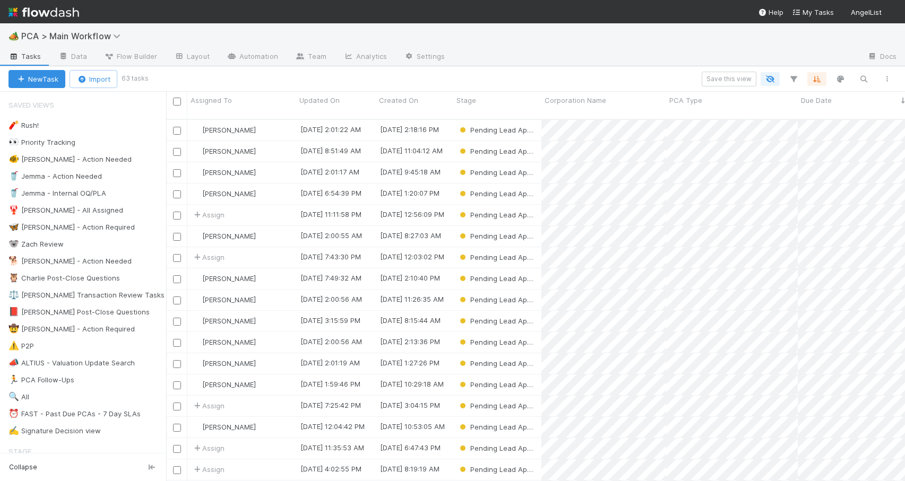
scroll to position [363, 731]
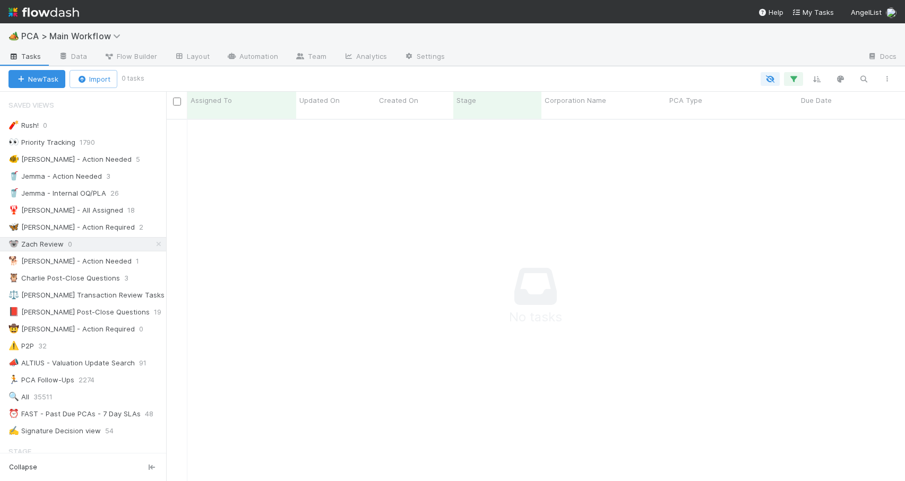
scroll to position [8, 8]
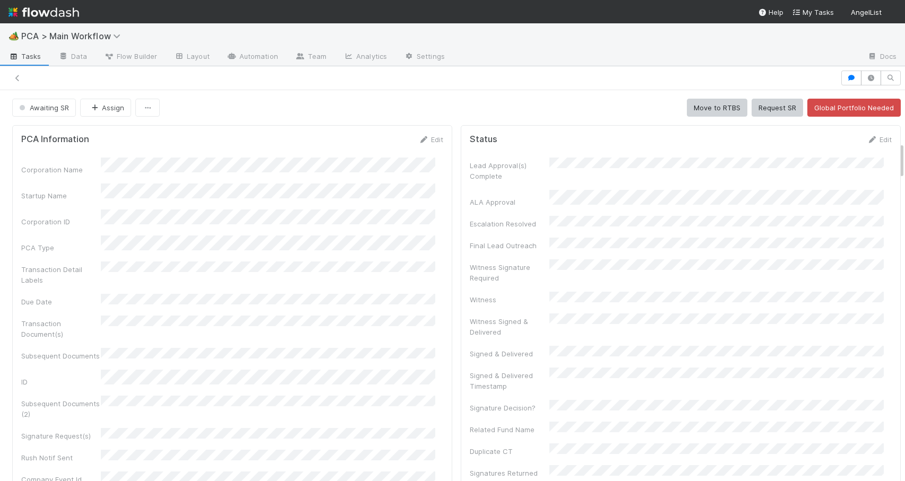
scroll to position [551, 0]
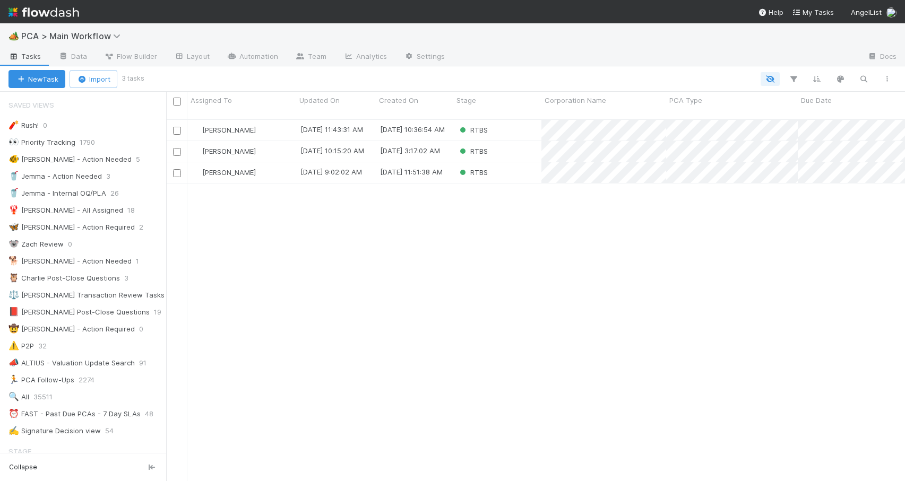
scroll to position [8, 8]
click at [243, 212] on div "Jemma Cunningham 8/27/25, 11:43:31 AM 8/22/25, 10:36:54 AM RTBS 0 0 5 0 1 0 1 0…" at bounding box center [535, 305] width 739 height 370
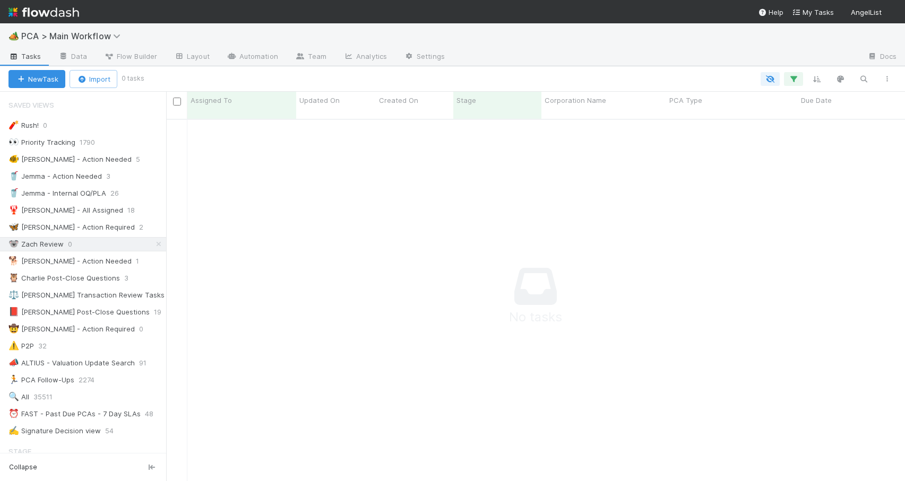
scroll to position [355, 731]
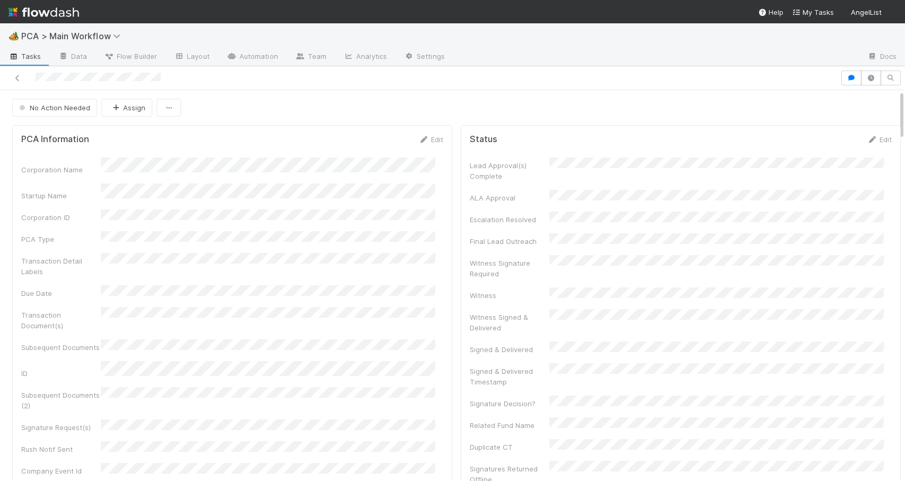
scroll to position [545, 0]
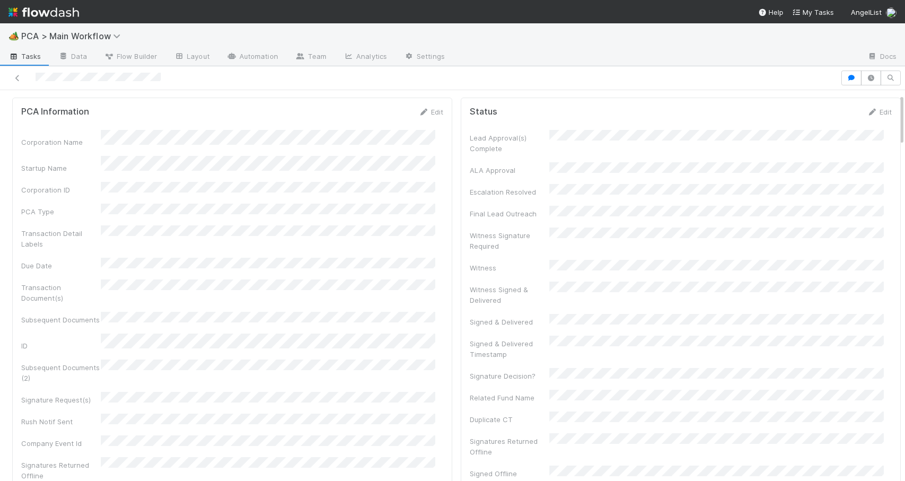
scroll to position [0, 0]
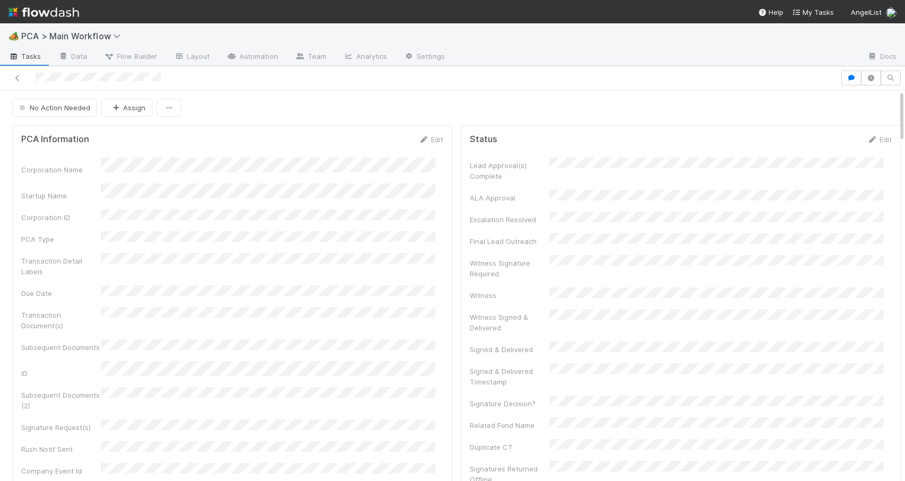
drag, startPoint x: 893, startPoint y: 180, endPoint x: 846, endPoint y: 17, distance: 169.7
click at [849, 26] on div "🏕️ PCA > Main Workflow Tasks Data Flow Builder Layout Automation Team Analytics…" at bounding box center [452, 252] width 905 height 458
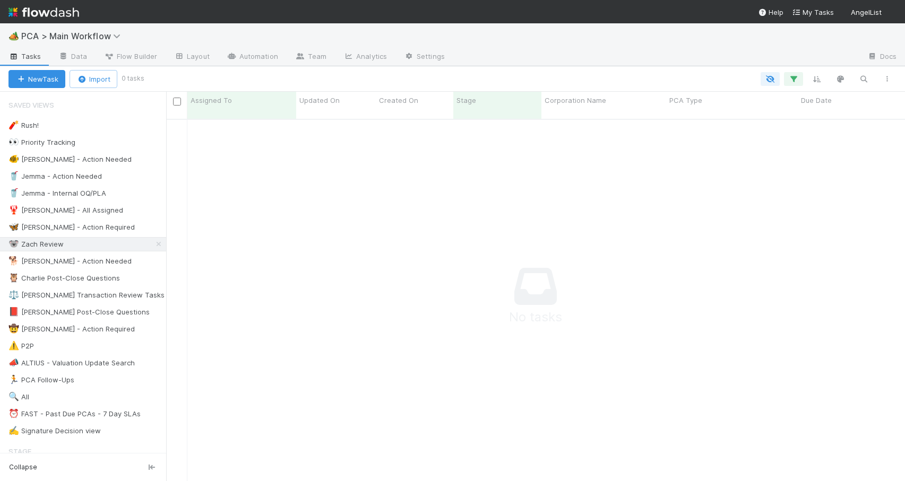
scroll to position [8, 8]
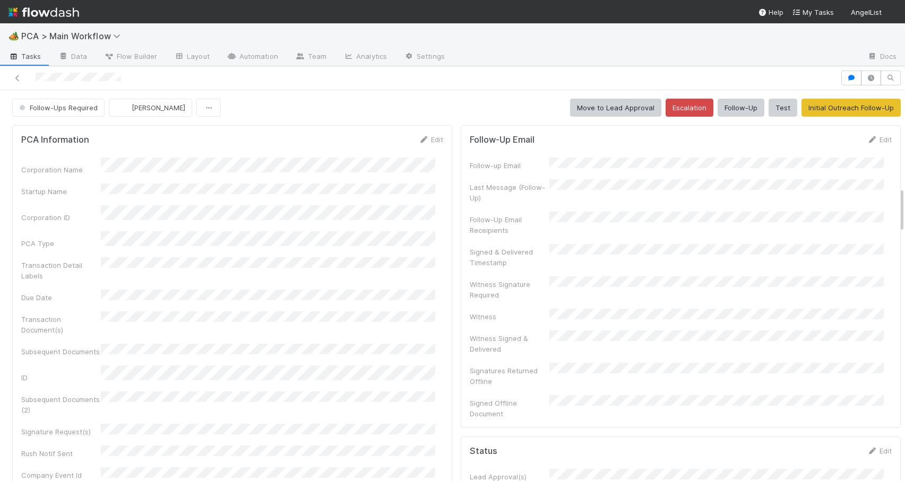
scroll to position [832, 0]
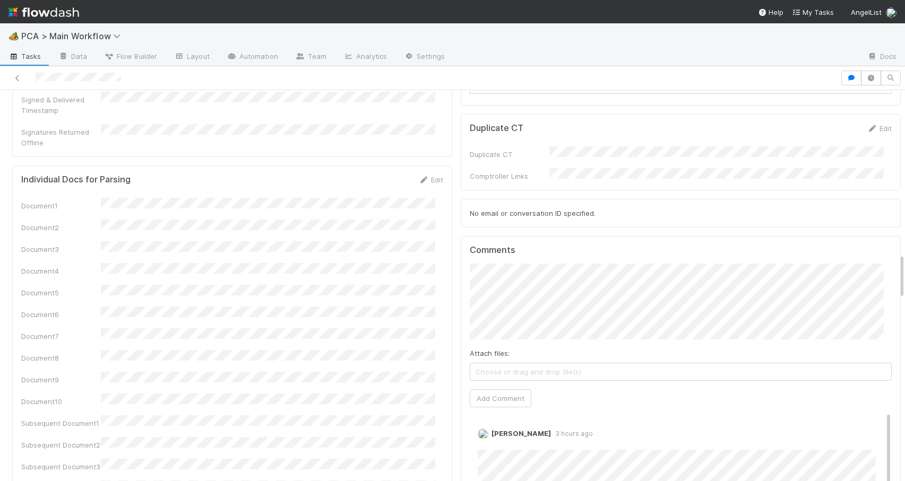
scroll to position [1415, 0]
drag, startPoint x: 894, startPoint y: 199, endPoint x: 900, endPoint y: 266, distance: 67.7
click at [900, 266] on div "🏕️ PCA > Main Workflow Tasks Data Flow Builder Layout Automation Team Analytics…" at bounding box center [452, 252] width 905 height 458
click at [894, 260] on div "PCA Information Edit Corporation Name Startup Name Corporation ID PCA Type Tran…" at bounding box center [456, 442] width 913 height 3472
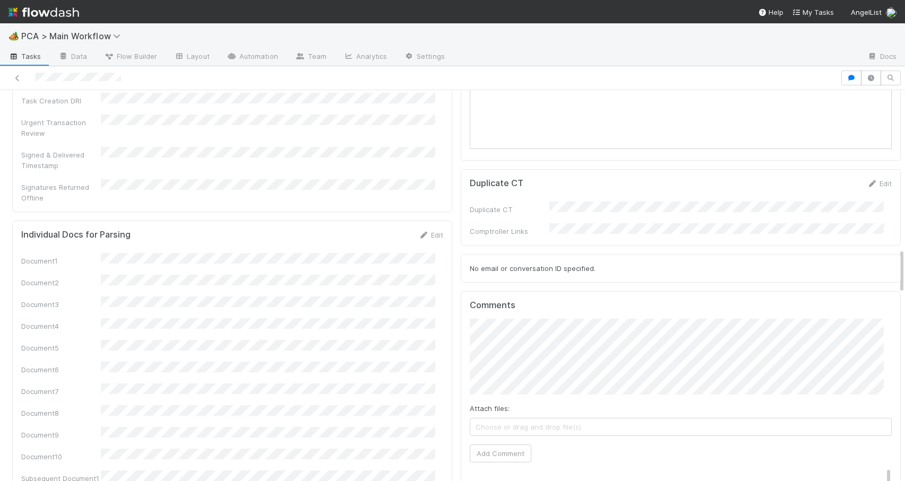
drag, startPoint x: 894, startPoint y: 260, endPoint x: 901, endPoint y: 255, distance: 9.1
click at [901, 255] on div "🏕️ PCA > Main Workflow Tasks Data Flow Builder Layout Automation Team Analytics…" at bounding box center [452, 252] width 905 height 458
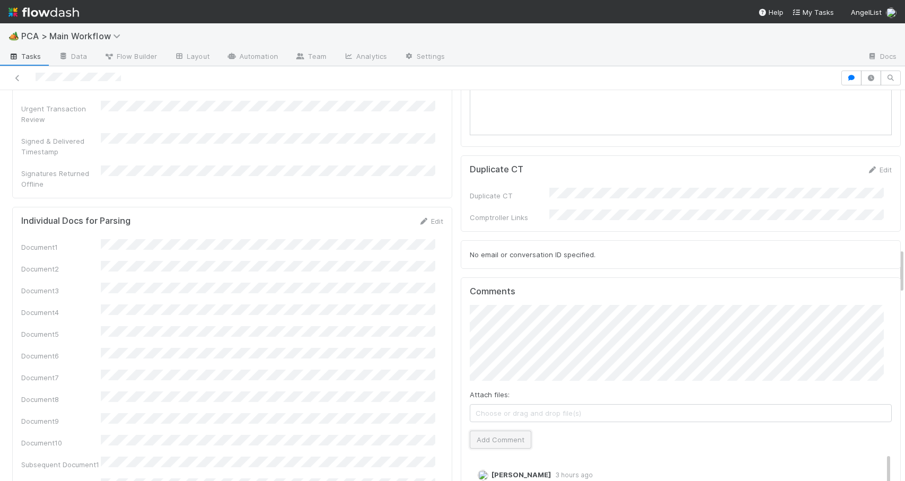
click at [495, 431] on button "Add Comment" at bounding box center [501, 440] width 62 height 18
click at [894, 272] on div "PCA Information Edit Corporation Name Startup Name Corporation ID PCA Type Tran…" at bounding box center [456, 488] width 913 height 3472
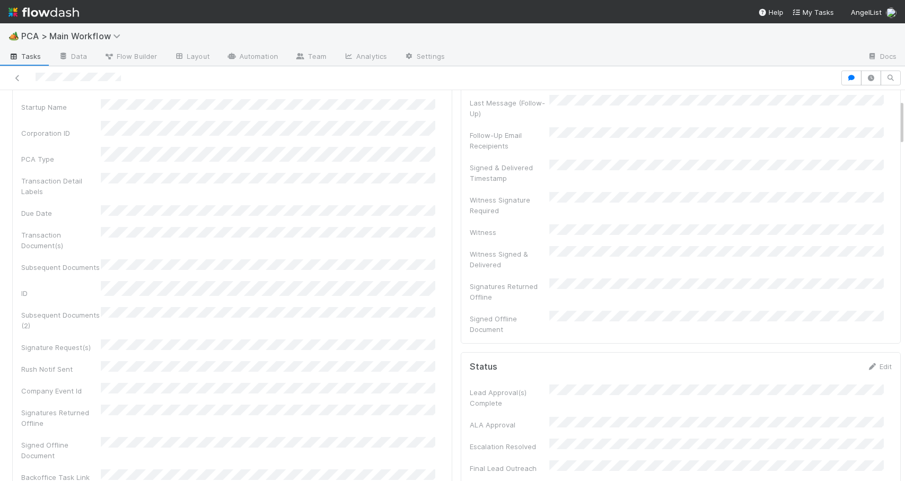
scroll to position [0, 0]
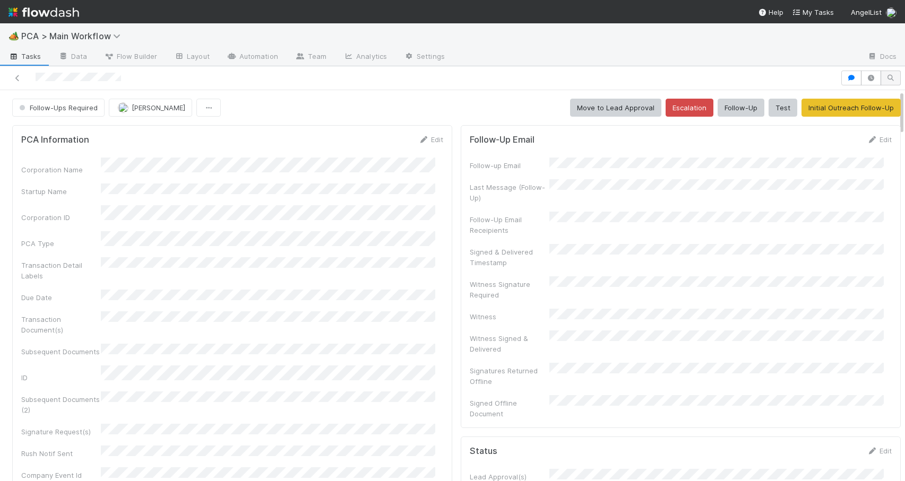
drag, startPoint x: 894, startPoint y: 272, endPoint x: 884, endPoint y: 71, distance: 201.4
click at [885, 75] on div "Follow-Ups Required Febbie Cervantes Move to Lead Approval Escalation Follow-Up…" at bounding box center [452, 273] width 905 height 415
click at [52, 109] on span "Follow-Ups Required" at bounding box center [57, 108] width 81 height 8
click at [52, 151] on span "Record Transaction" at bounding box center [54, 153] width 78 height 8
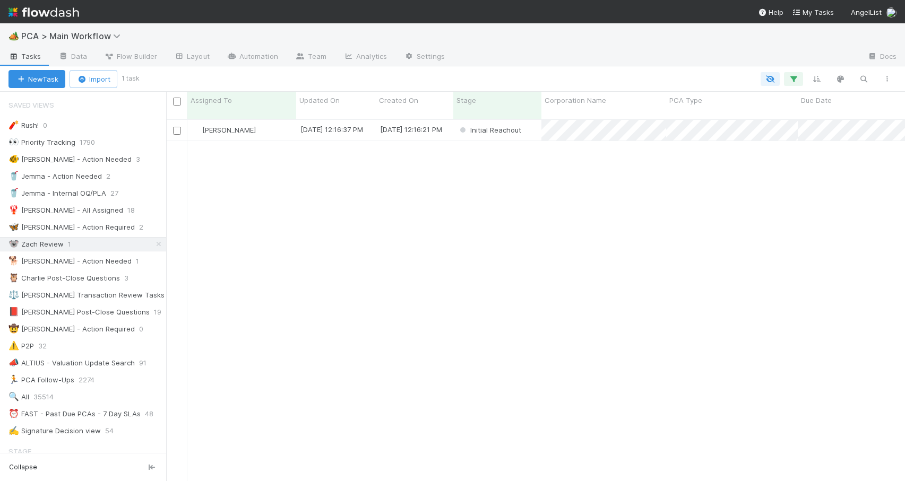
scroll to position [363, 731]
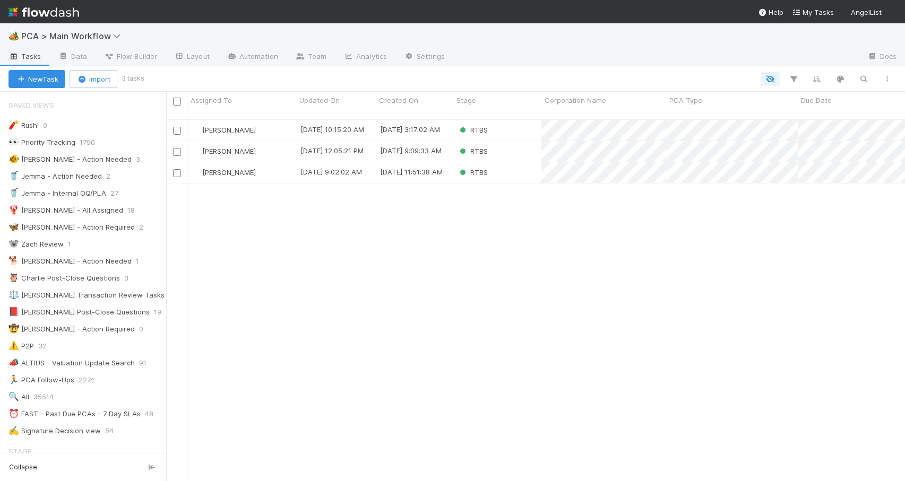
scroll to position [8, 8]
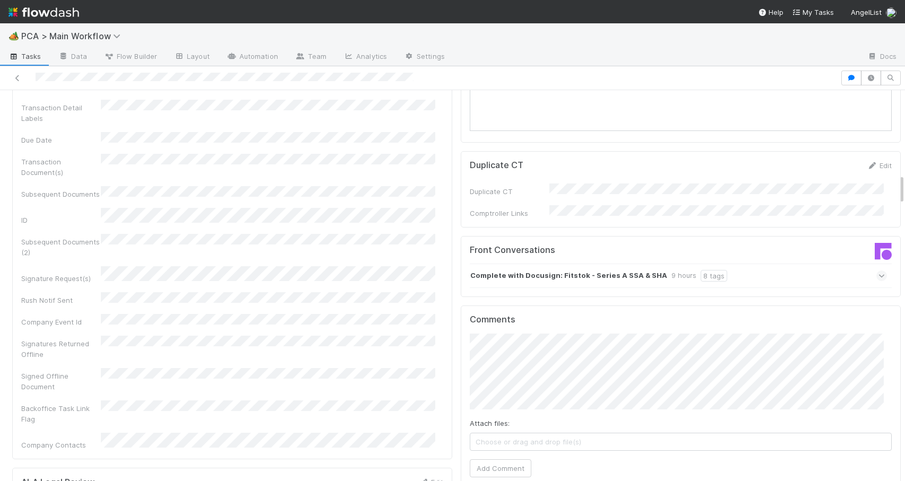
scroll to position [1081, 0]
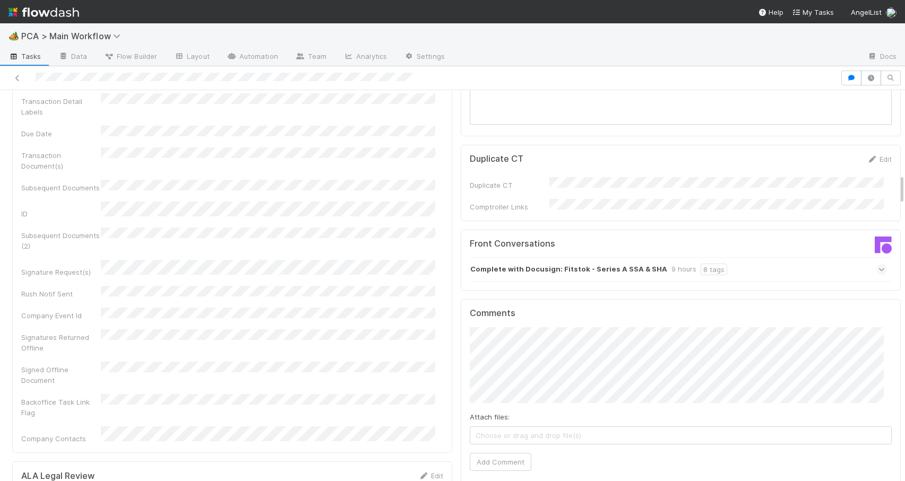
drag, startPoint x: 893, startPoint y: 143, endPoint x: 895, endPoint y: 184, distance: 41.5
click at [895, 184] on div "Record Transaction [PERSON_NAME] Actions Move to TR External Open Question / Re…" at bounding box center [452, 285] width 905 height 391
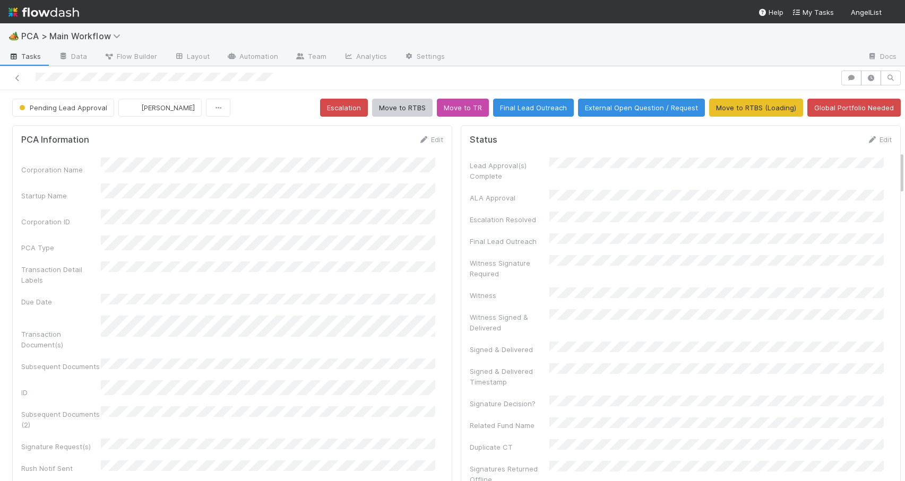
scroll to position [546, 0]
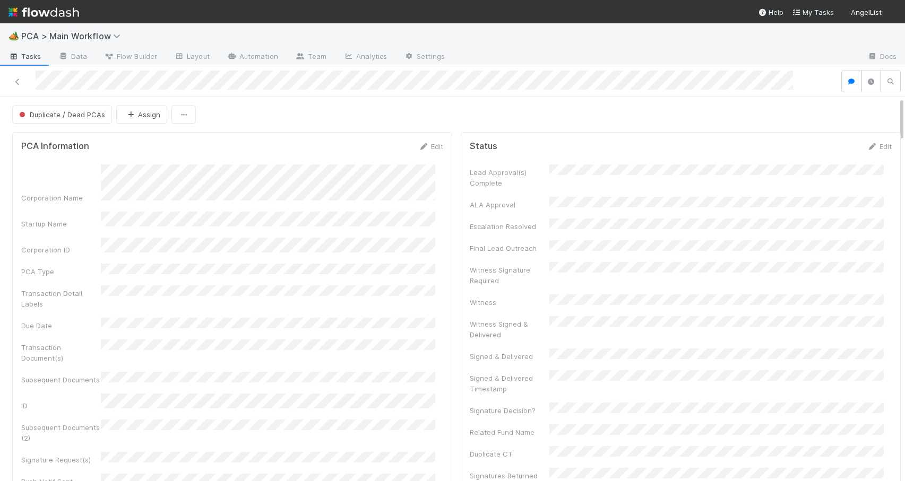
scroll to position [548, 0]
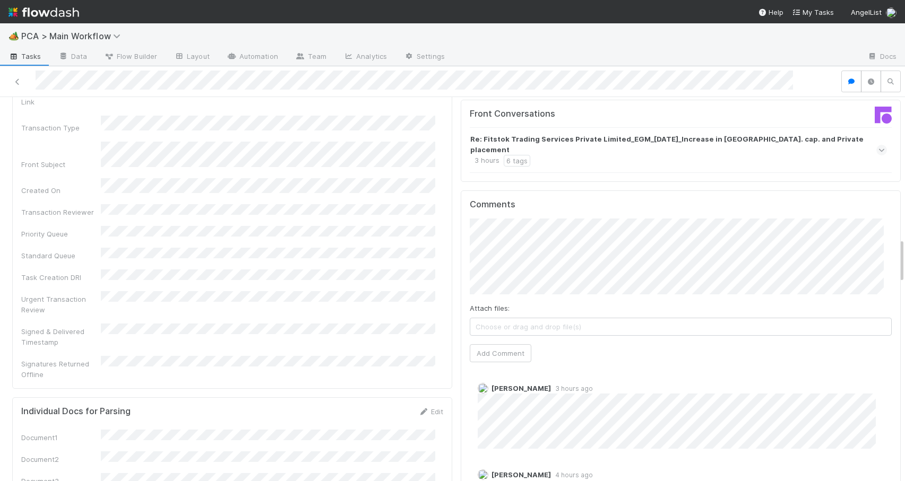
scroll to position [1128, 0]
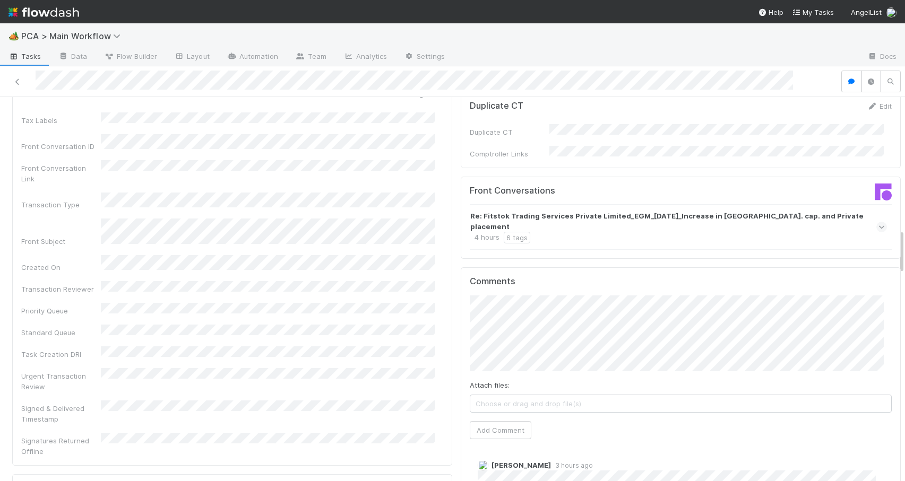
drag, startPoint x: 894, startPoint y: 174, endPoint x: 904, endPoint y: 242, distance: 68.7
click at [904, 242] on div "🏕️ PCA > Main Workflow Tasks Data Flow Builder Layout Automation Team Analytics…" at bounding box center [452, 252] width 905 height 458
click at [676, 211] on div "Re: Fitstok Trading Services Private Limited_EGM_[DATE]_Increase in [GEOGRAPHIC…" at bounding box center [677, 227] width 414 height 33
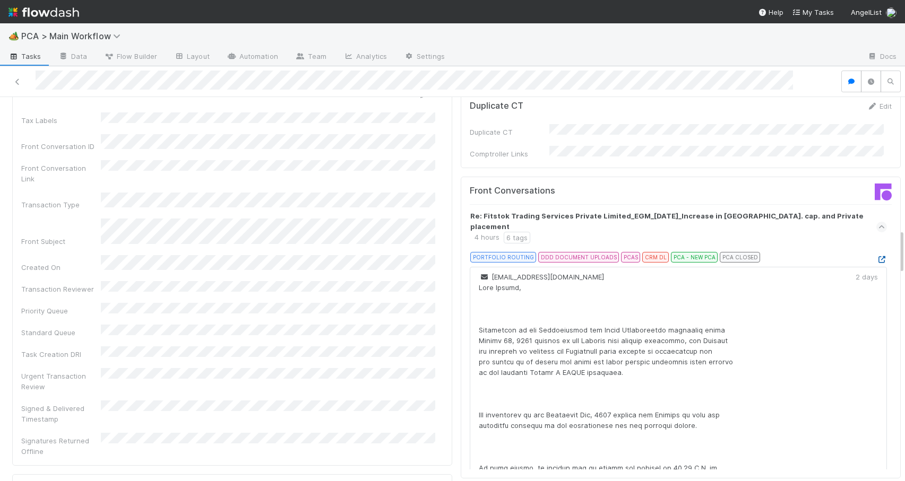
click at [876, 256] on icon at bounding box center [881, 259] width 11 height 7
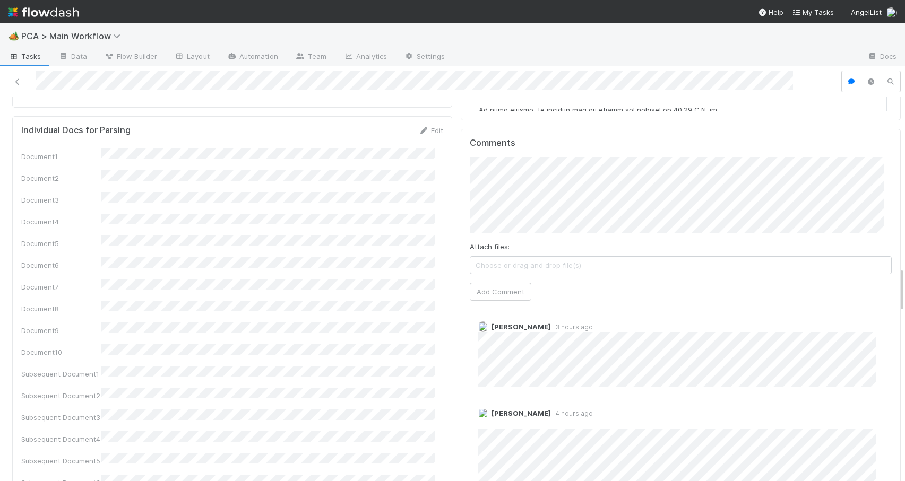
scroll to position [1504, 0]
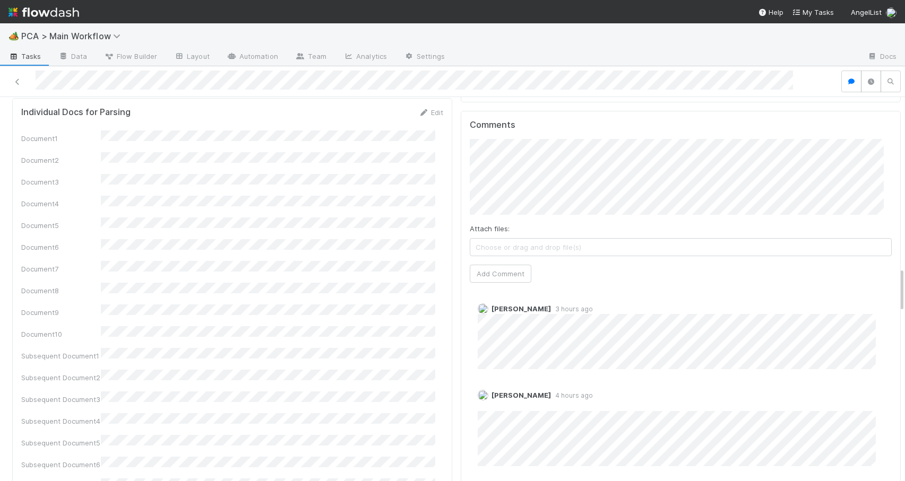
drag, startPoint x: 893, startPoint y: 242, endPoint x: 893, endPoint y: 286, distance: 44.1
click at [893, 286] on div "PCA Information Edit Corporation Name Startup Name Corporation ID PCA Type Tran…" at bounding box center [456, 321] width 913 height 3394
click at [524, 116] on button "[PERSON_NAME]" at bounding box center [509, 122] width 80 height 15
click at [501, 265] on button "Add Comment" at bounding box center [501, 274] width 62 height 18
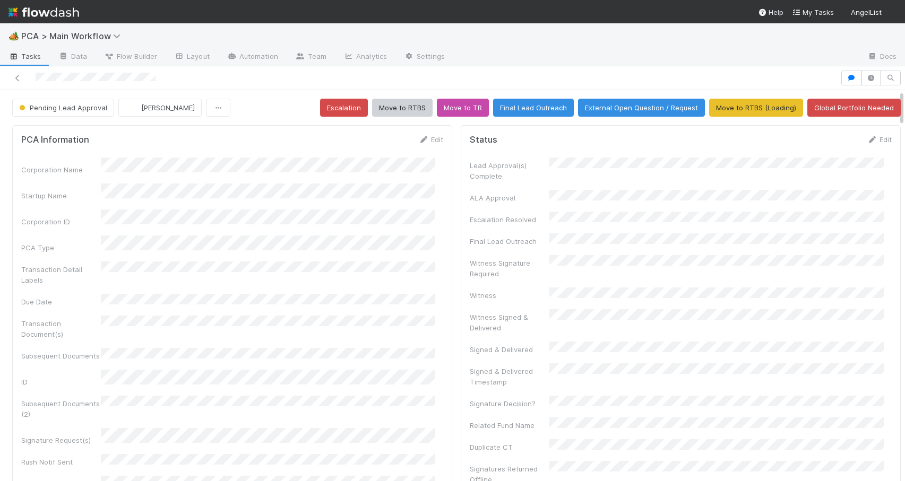
scroll to position [1019, 0]
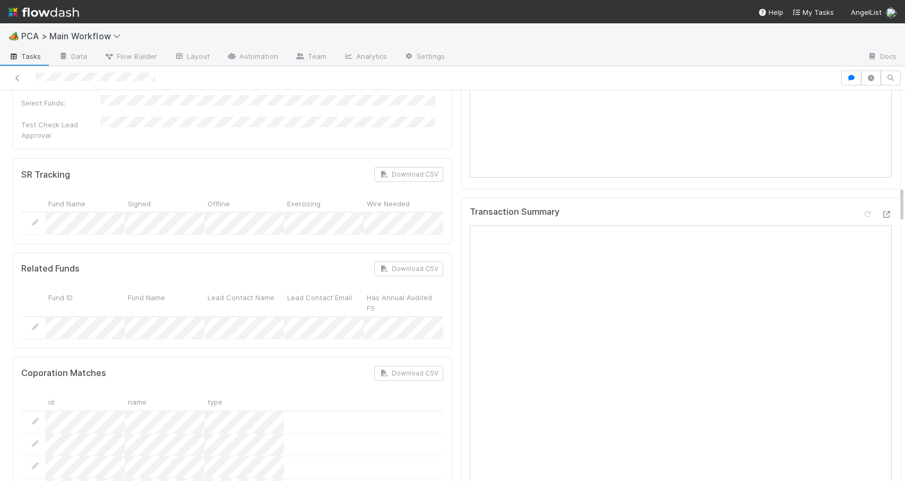
click at [904, 191] on div at bounding box center [905, 285] width 1 height 391
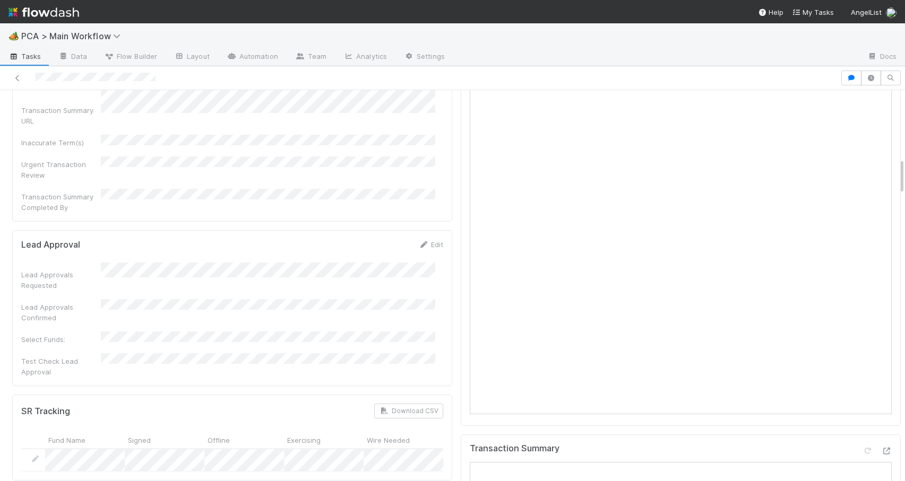
scroll to position [788, 0]
drag, startPoint x: 894, startPoint y: 196, endPoint x: 917, endPoint y: 175, distance: 31.5
click at [904, 175] on html "🏕️ PCA > Main Workflow Tasks Data Flow Builder Layout Automation Team Analytics…" at bounding box center [452, 240] width 905 height 481
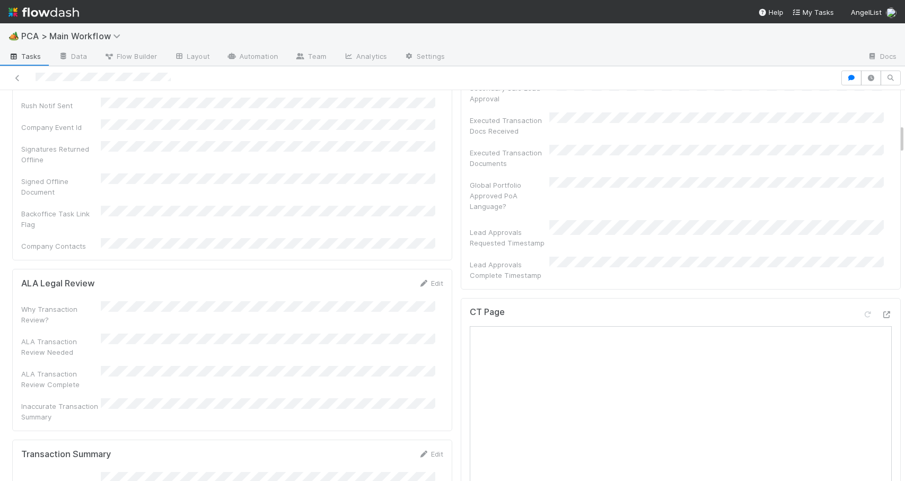
scroll to position [271, 0]
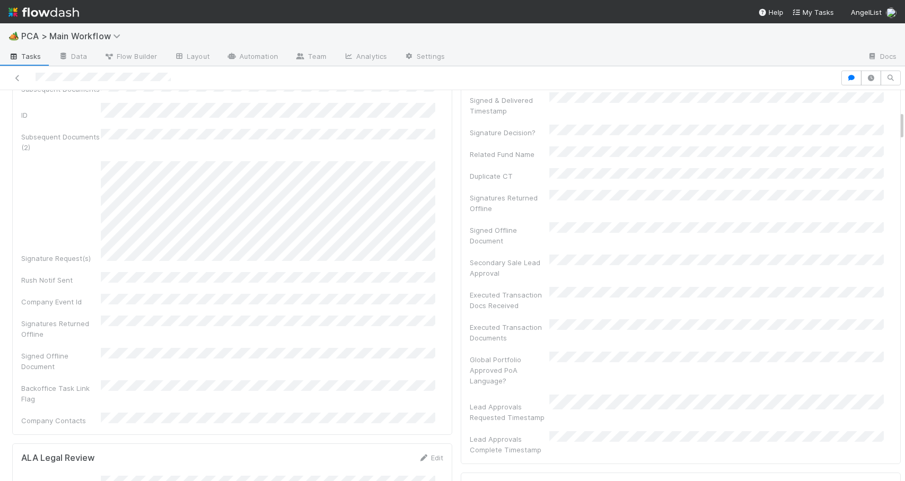
drag, startPoint x: 894, startPoint y: 180, endPoint x: 886, endPoint y: 123, distance: 57.3
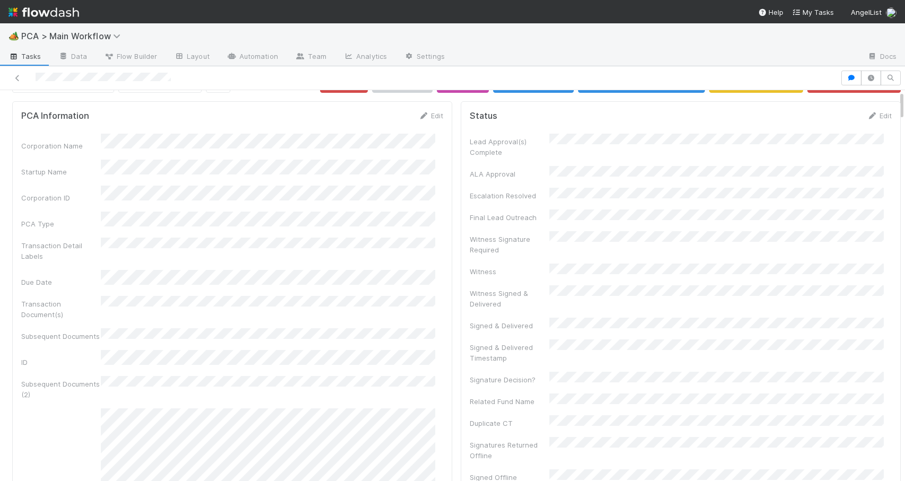
scroll to position [0, 0]
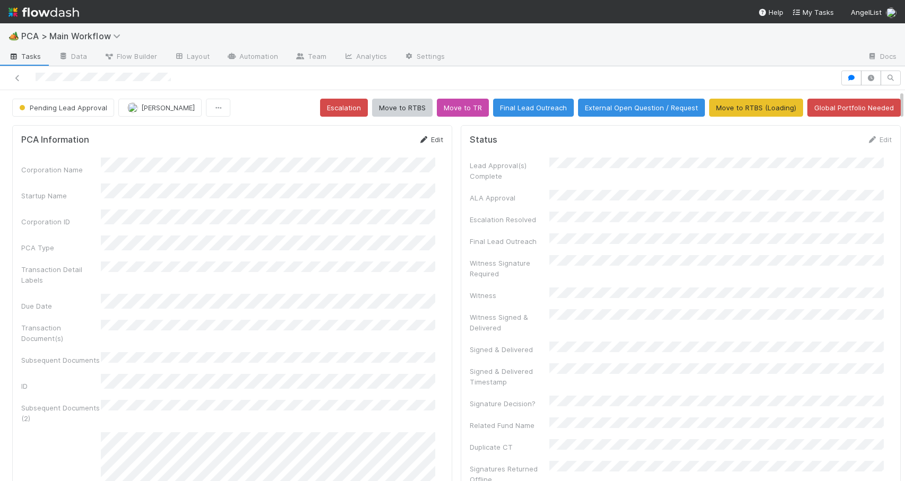
click at [421, 140] on link "Edit" at bounding box center [430, 139] width 25 height 8
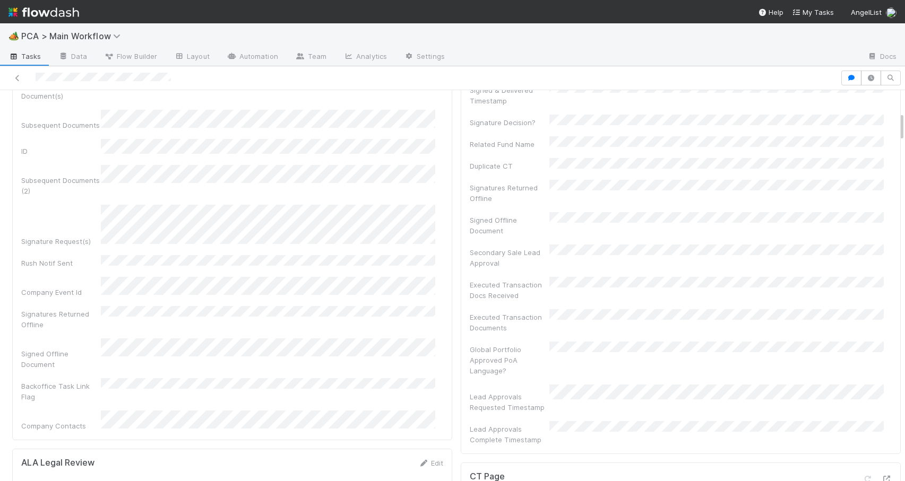
scroll to position [297, 0]
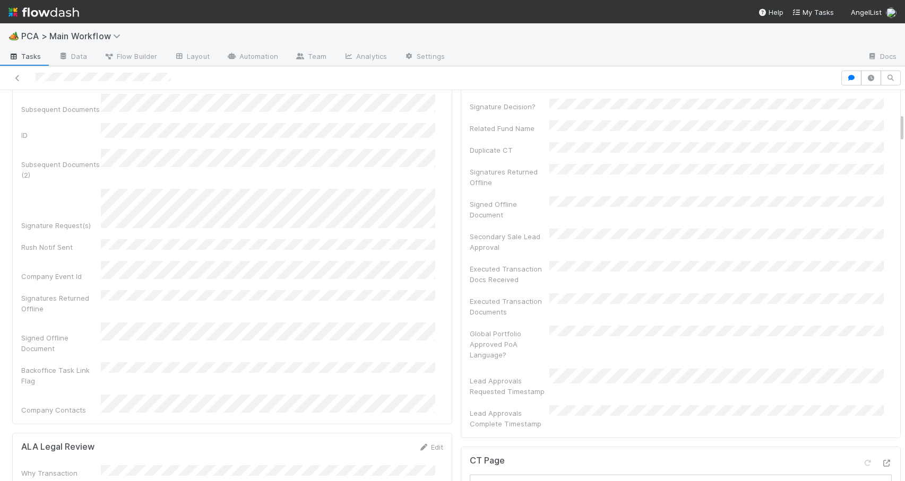
click at [441, 173] on div "PCA Information Save Cancel Corporation Name Startup Name Corporation ID PCA Ty…" at bounding box center [232, 126] width 440 height 596
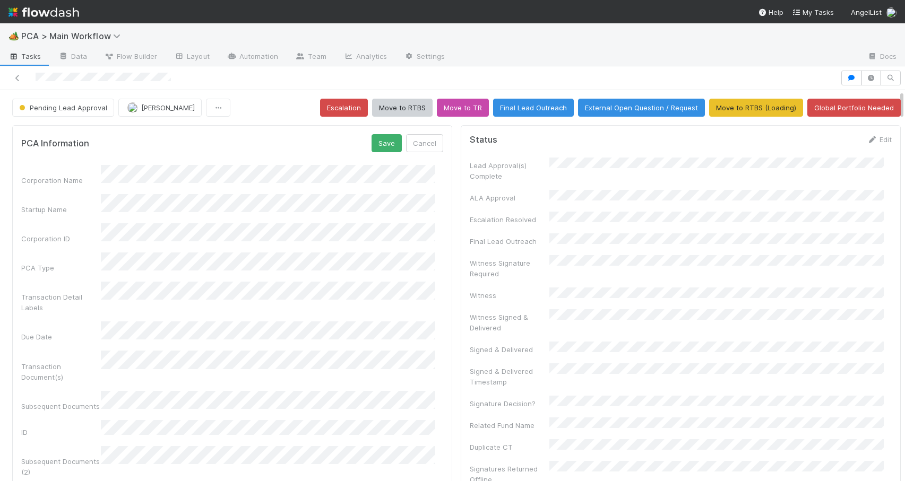
drag, startPoint x: 893, startPoint y: 122, endPoint x: 891, endPoint y: 99, distance: 22.9
click at [386, 148] on button "Save" at bounding box center [387, 143] width 30 height 18
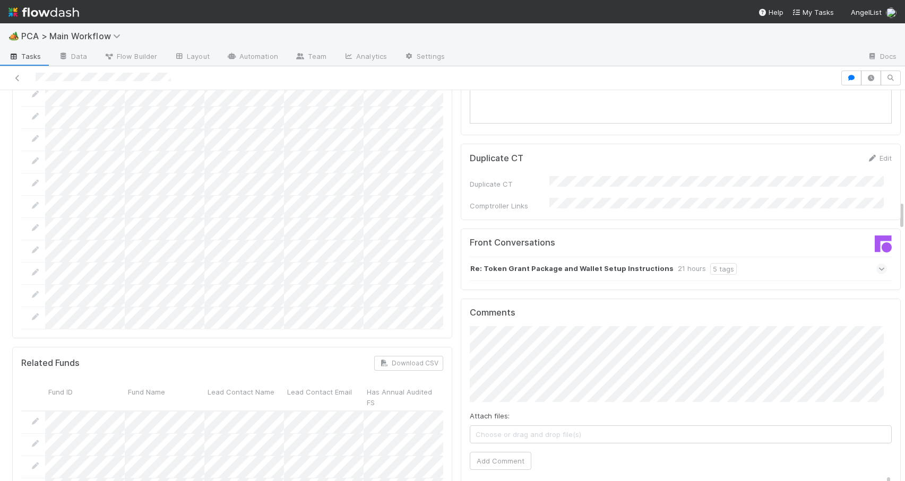
scroll to position [1492, 0]
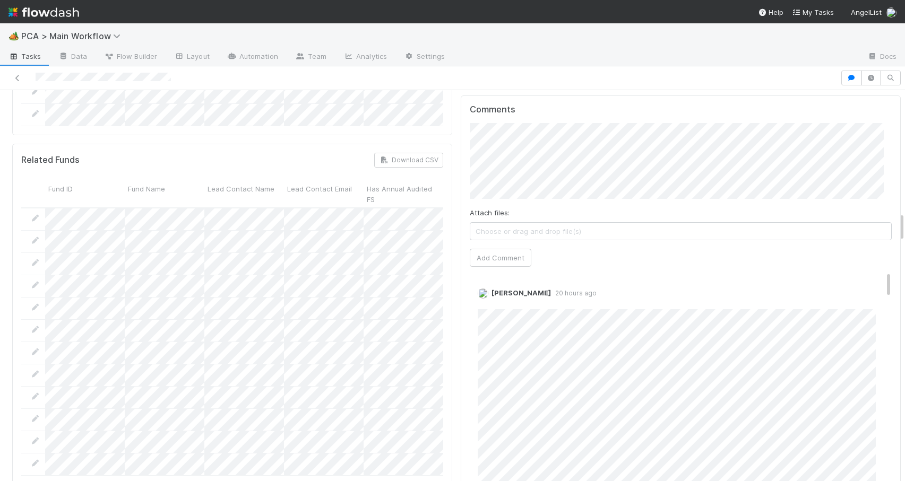
drag, startPoint x: 894, startPoint y: 100, endPoint x: 889, endPoint y: 225, distance: 125.4
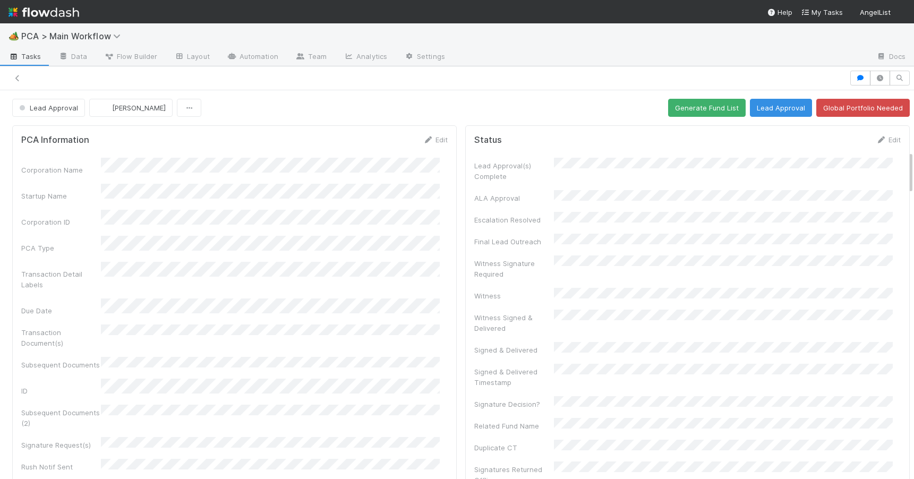
scroll to position [546, 0]
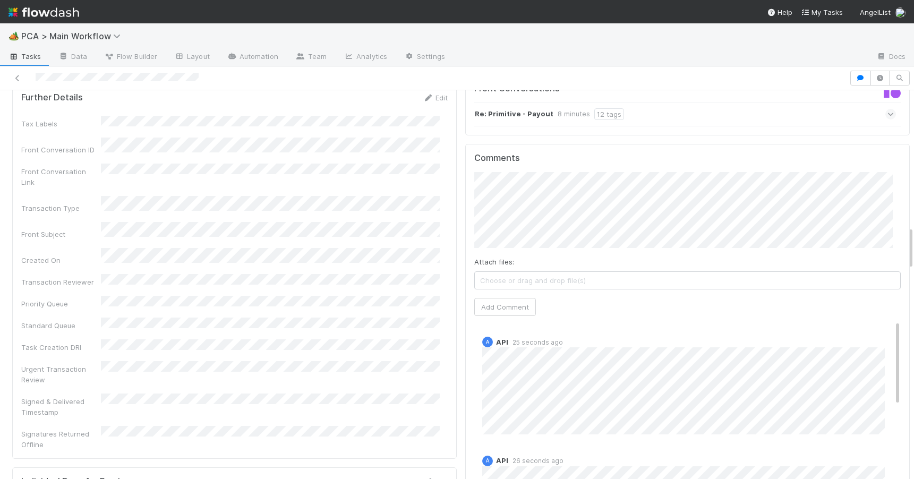
scroll to position [1228, 0]
drag, startPoint x: 902, startPoint y: 178, endPoint x: 932, endPoint y: 254, distance: 81.5
click at [913, 254] on html "🏕️ PCA > Main Workflow Tasks Data Flow Builder Layout Automation Team Analytics…" at bounding box center [457, 239] width 914 height 479
click at [882, 324] on div "A API 25 seconds ago" at bounding box center [691, 377] width 434 height 106
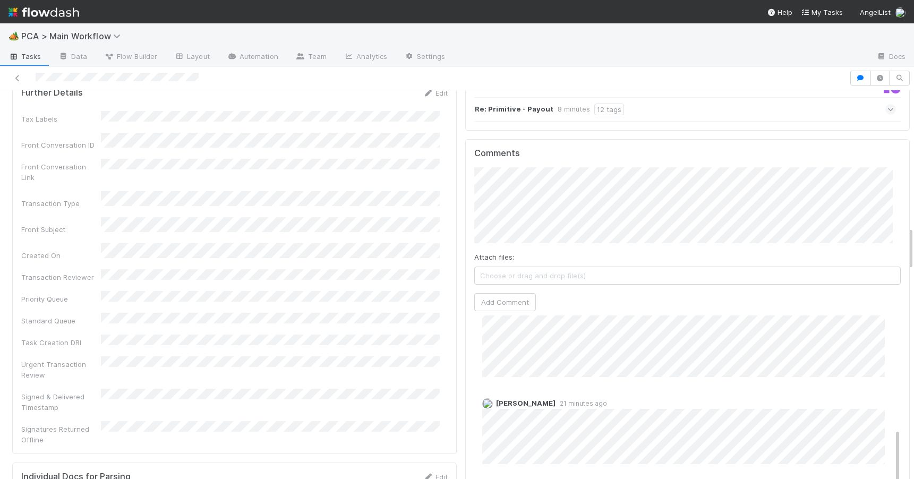
scroll to position [315, 0]
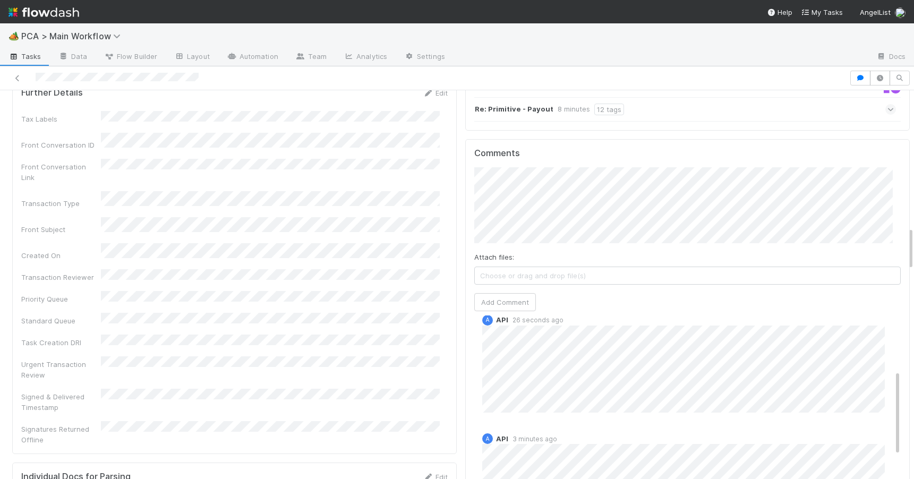
drag, startPoint x: 881, startPoint y: 283, endPoint x: 898, endPoint y: 350, distance: 68.6
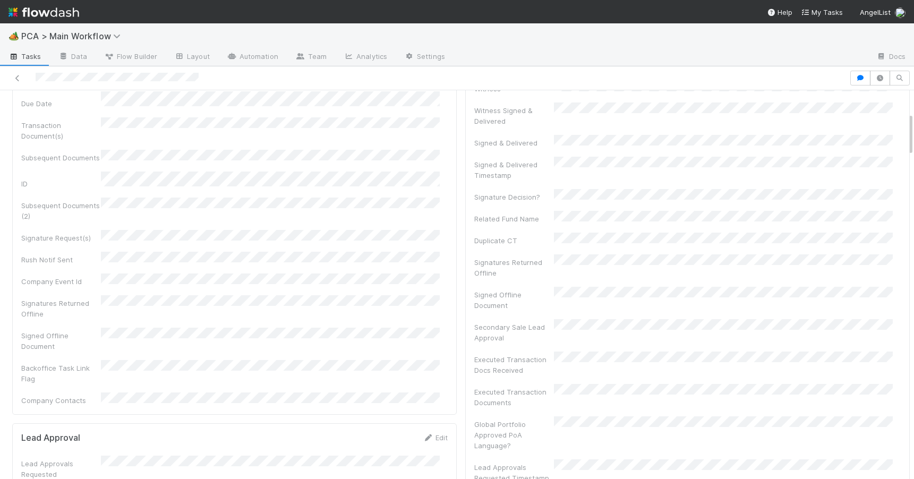
scroll to position [0, 0]
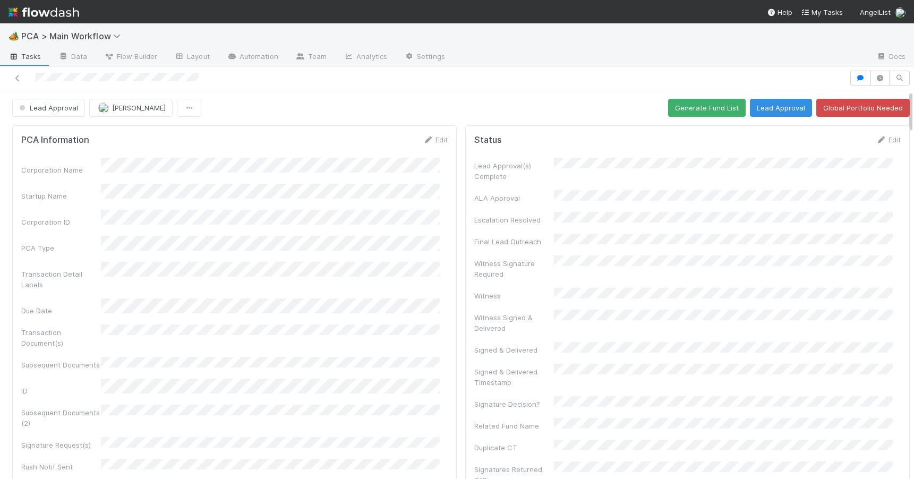
drag, startPoint x: 902, startPoint y: 237, endPoint x: 899, endPoint y: 100, distance: 137.5
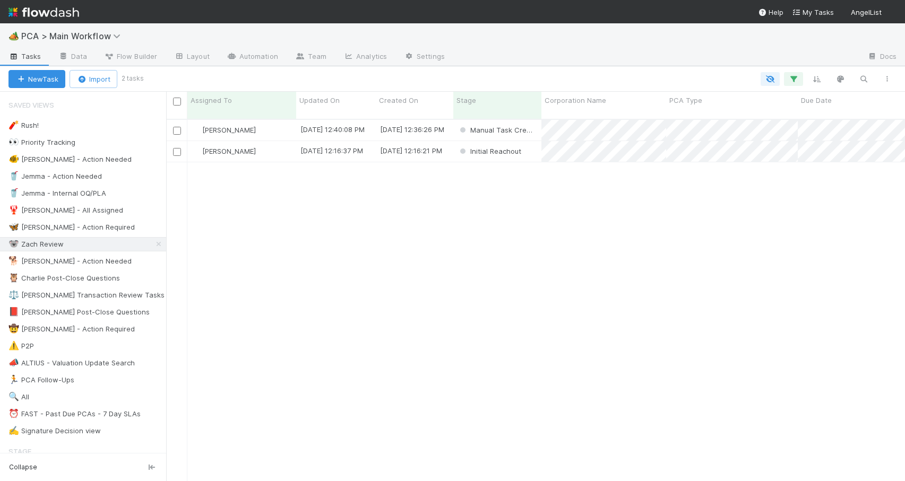
scroll to position [363, 731]
click at [450, 255] on div "[PERSON_NAME] [DATE] 12:40:08 PM [DATE] 12:36:26 PM Manual Task Creation 0 0 0 …" at bounding box center [535, 305] width 739 height 370
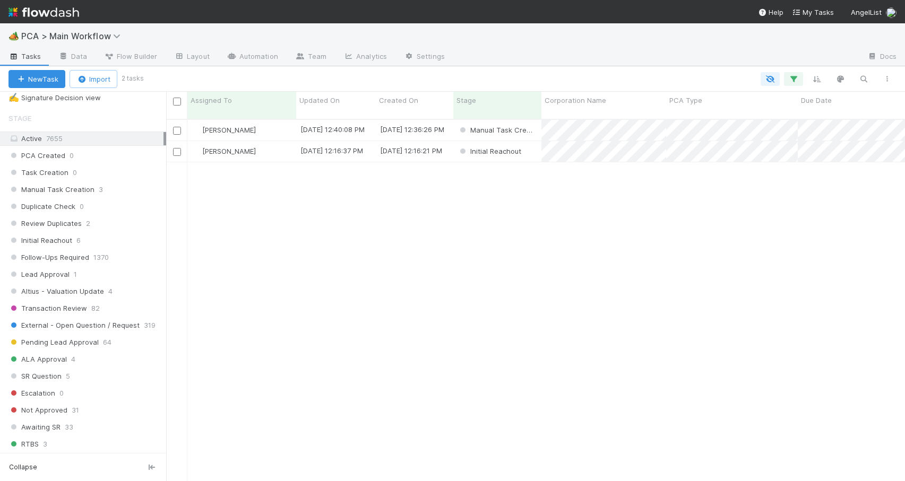
scroll to position [358, 0]
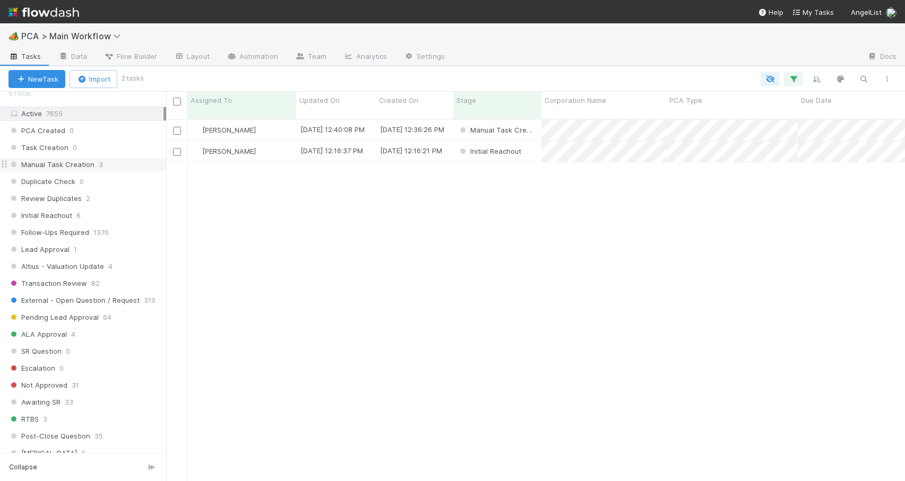
click at [128, 162] on div "Manual Task Creation 3" at bounding box center [87, 164] width 158 height 13
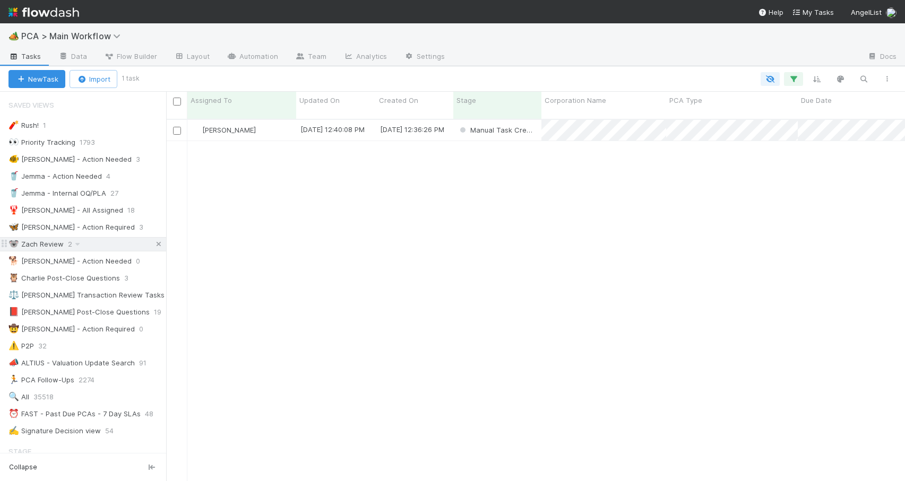
click at [153, 244] on icon at bounding box center [158, 244] width 11 height 7
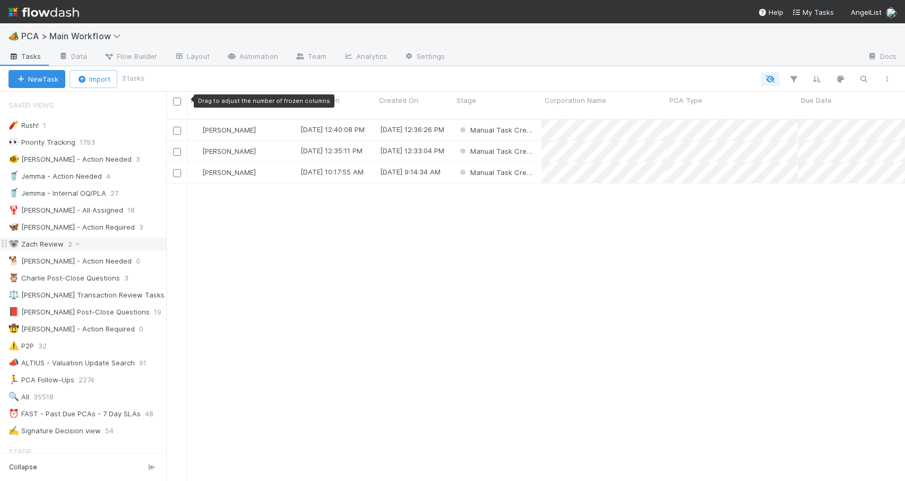
scroll to position [363, 731]
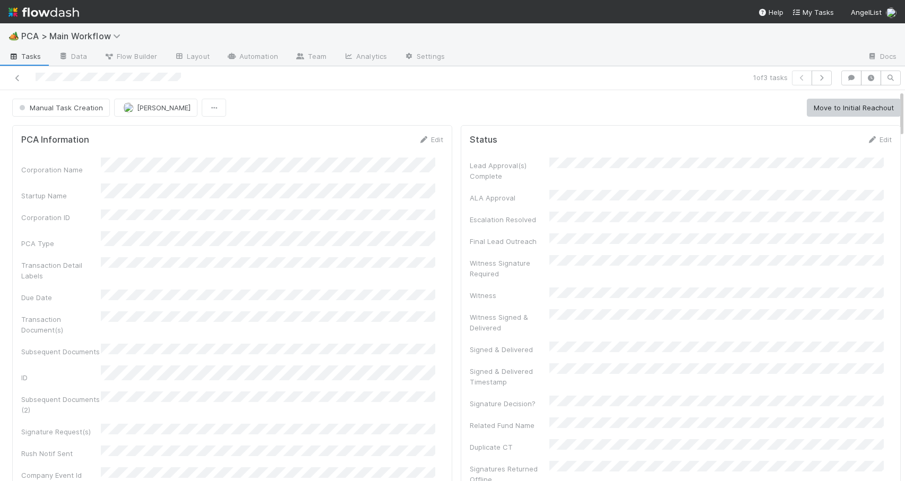
click at [893, 106] on div "Manual Task Creation Zachary Conley Move to Initial Reachout" at bounding box center [456, 108] width 913 height 18
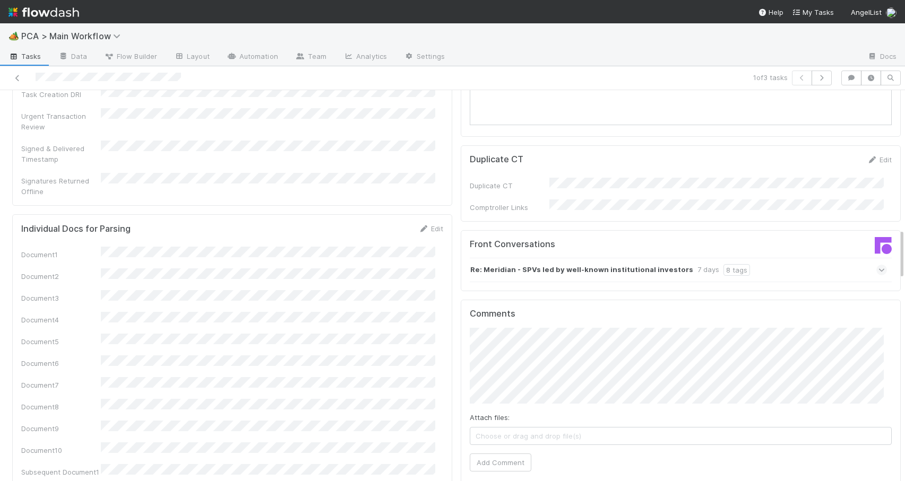
scroll to position [1084, 0]
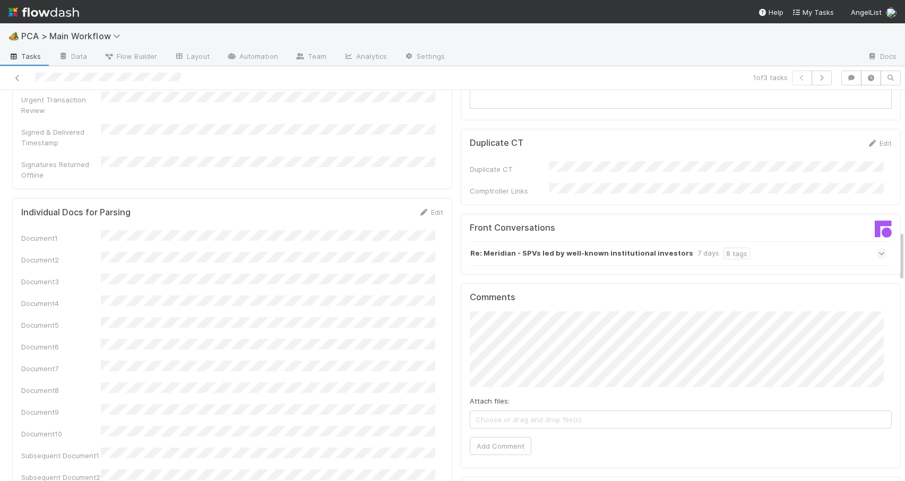
drag, startPoint x: 893, startPoint y: 106, endPoint x: 928, endPoint y: 247, distance: 144.8
click at [904, 247] on html "🏕️ PCA > Main Workflow Tasks Data Flow Builder Layout Automation Team Analytics…" at bounding box center [452, 240] width 905 height 481
click at [774, 242] on div "Re: Meridian - SPVs led by well-known institutional investors 7 days 8 tags" at bounding box center [678, 254] width 417 height 24
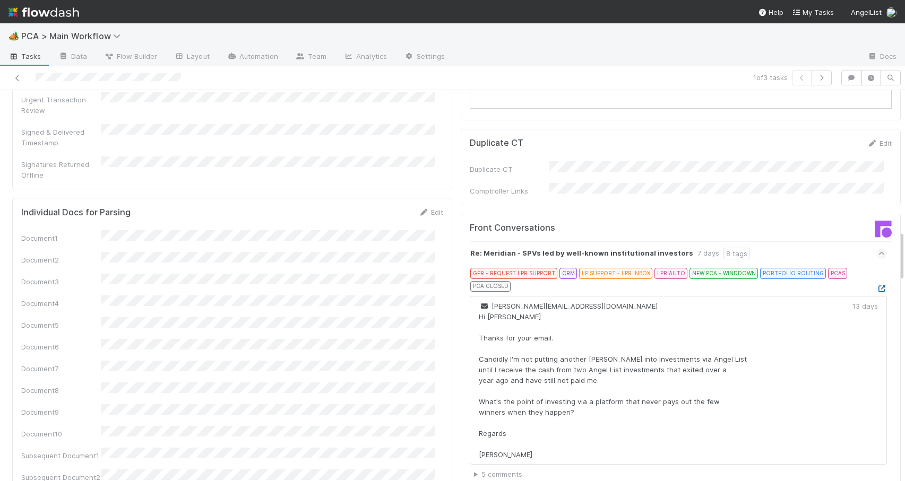
click at [876, 286] on icon at bounding box center [881, 289] width 11 height 7
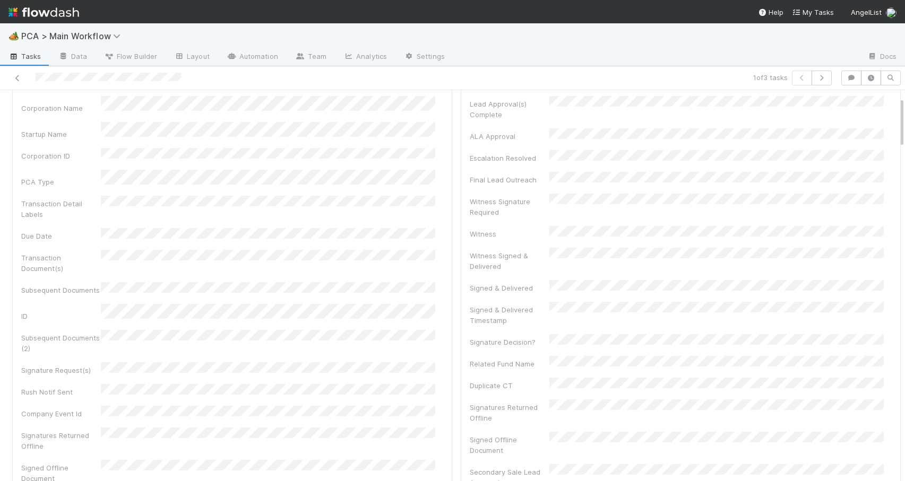
scroll to position [0, 0]
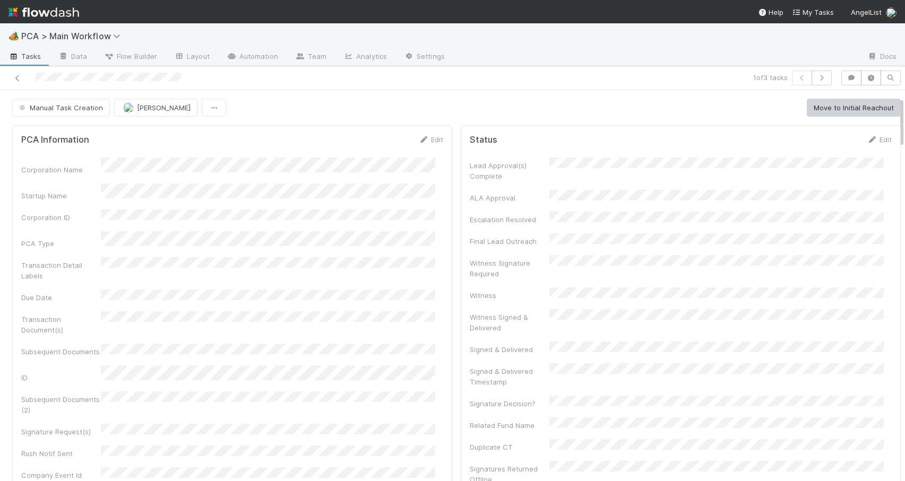
drag, startPoint x: 894, startPoint y: 239, endPoint x: 885, endPoint y: 87, distance: 152.6
click at [885, 88] on div "1 of 3 tasks Manual Task Creation Zachary Conley Move to Initial Reachout PCA I…" at bounding box center [452, 273] width 905 height 415
click at [20, 81] on icon at bounding box center [17, 78] width 11 height 7
click at [893, 101] on div "No Action Needed Assign" at bounding box center [456, 108] width 913 height 18
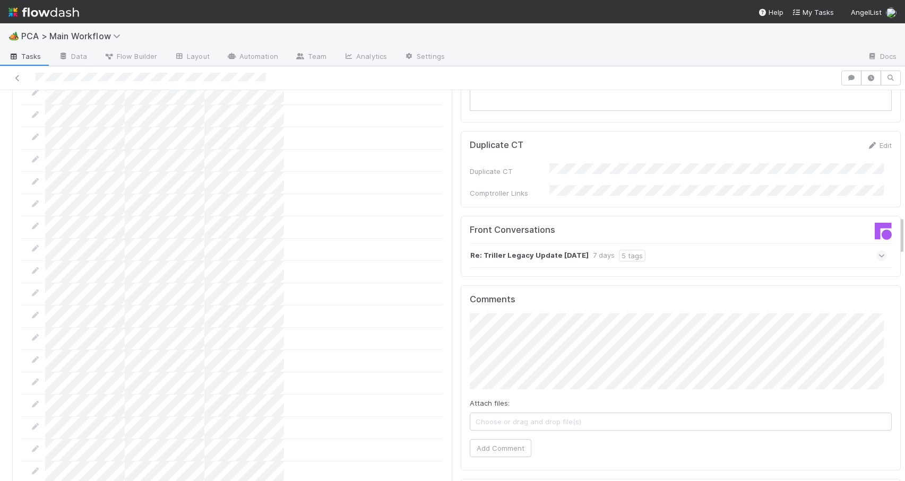
scroll to position [1002, 0]
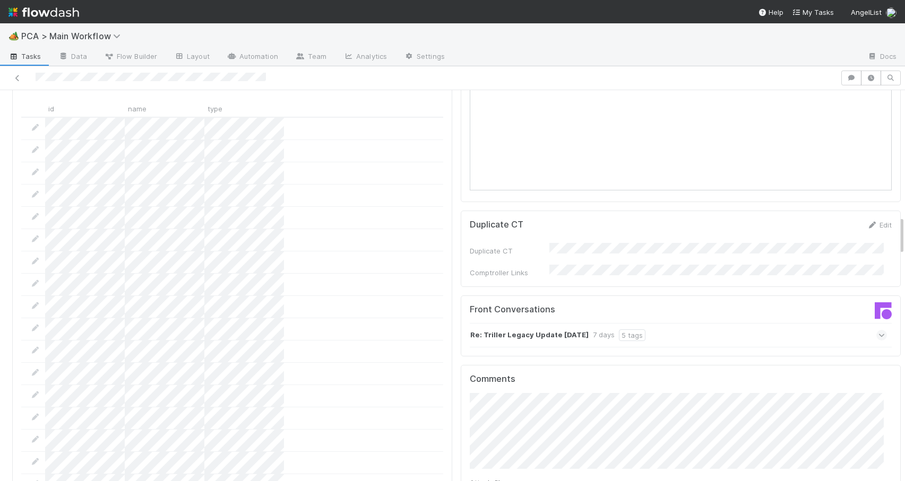
drag, startPoint x: 893, startPoint y: 106, endPoint x: 881, endPoint y: 206, distance: 101.1
click at [701, 323] on div "Re: Triller Legacy Update 2025.08.14 7 days 5 tags" at bounding box center [678, 335] width 417 height 24
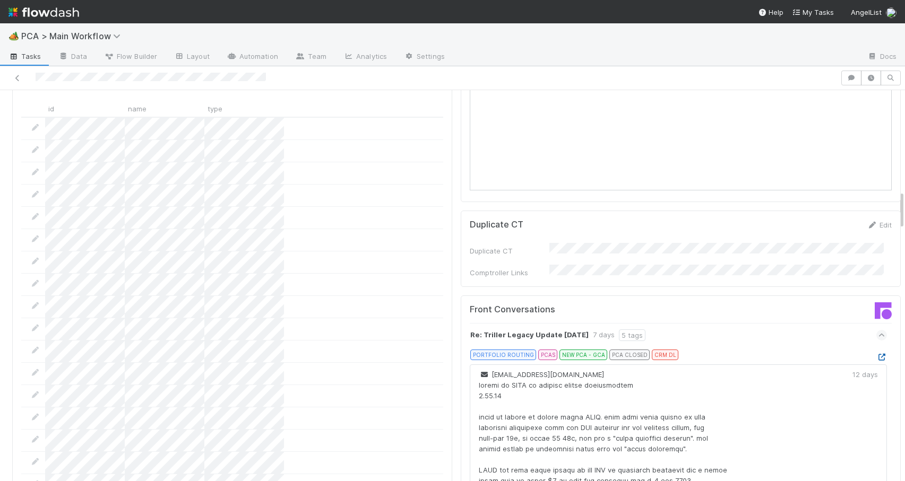
click at [876, 354] on icon at bounding box center [881, 357] width 11 height 7
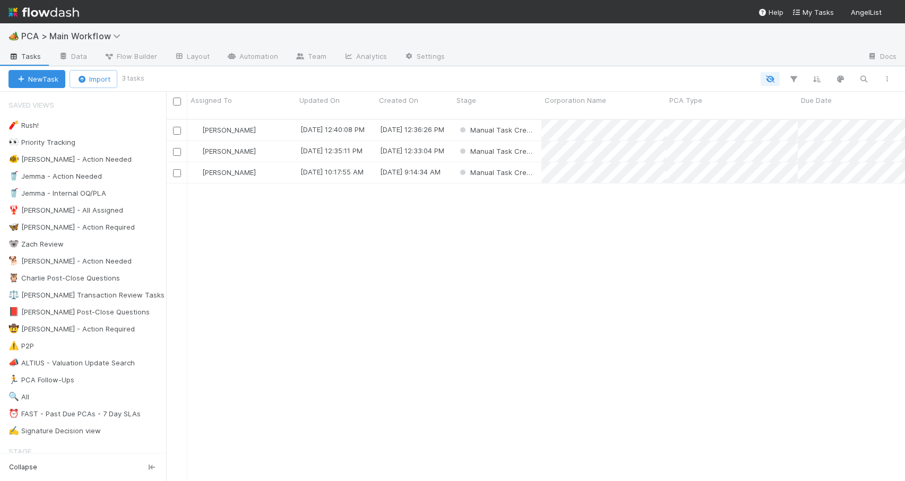
scroll to position [363, 731]
click at [123, 246] on div "🐨 Zach Review" at bounding box center [87, 244] width 158 height 13
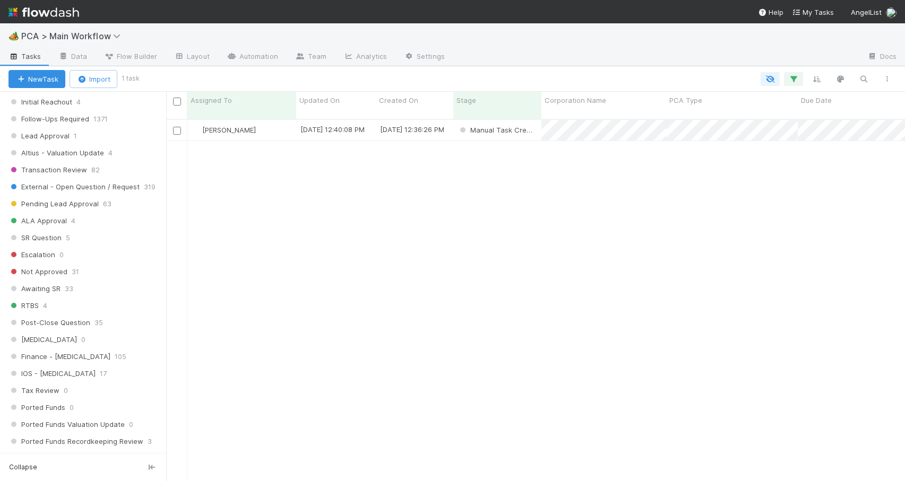
scroll to position [391, 0]
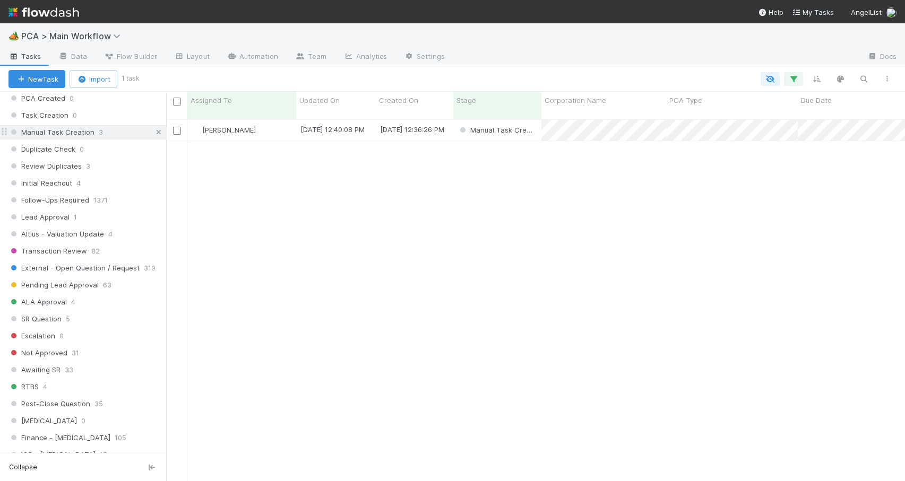
click at [153, 131] on icon at bounding box center [158, 132] width 11 height 7
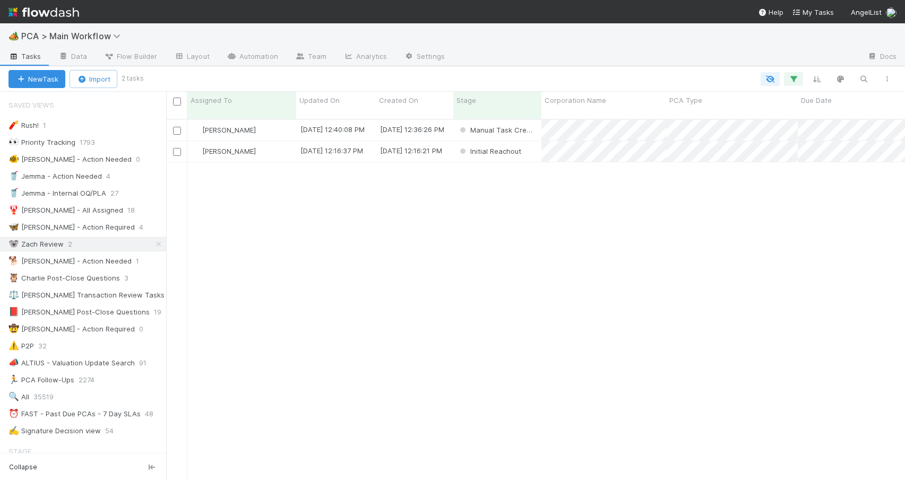
scroll to position [363, 731]
click at [278, 142] on div "[PERSON_NAME]" at bounding box center [241, 151] width 109 height 21
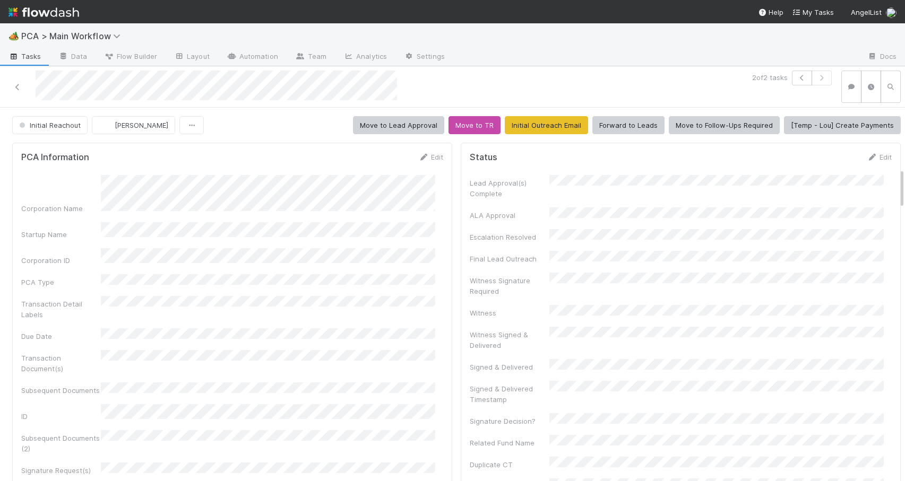
scroll to position [553, 0]
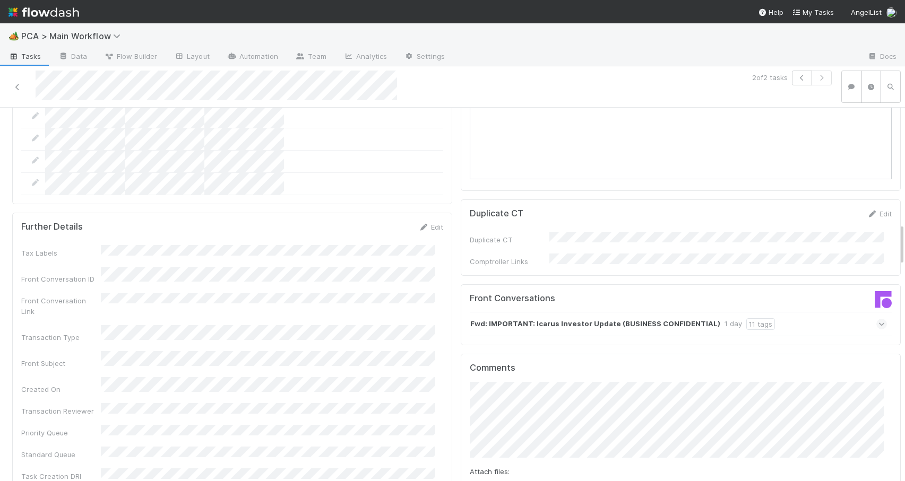
scroll to position [1036, 0]
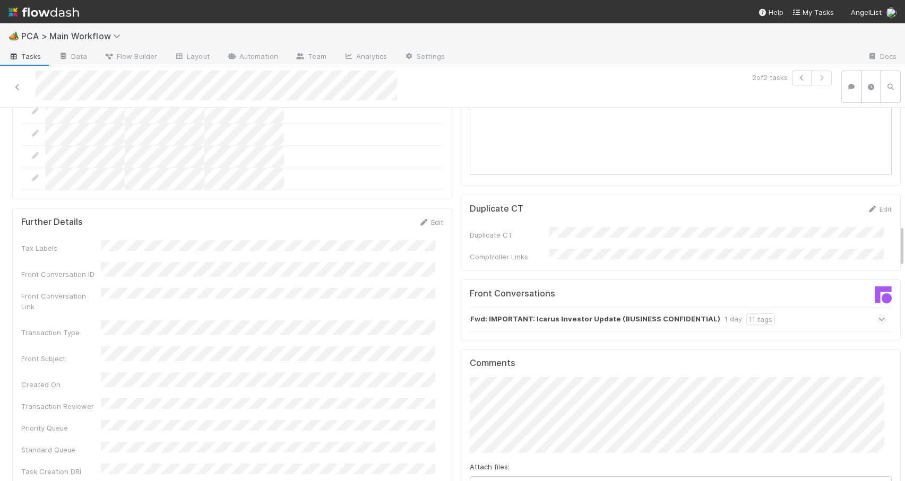
drag, startPoint x: 893, startPoint y: 182, endPoint x: 887, endPoint y: 237, distance: 55.0
click at [789, 307] on div "Fwd: IMPORTANT: Icarus Investor Update (BUSINESS CONFIDENTIAL) 1 day 11 tags" at bounding box center [678, 319] width 417 height 24
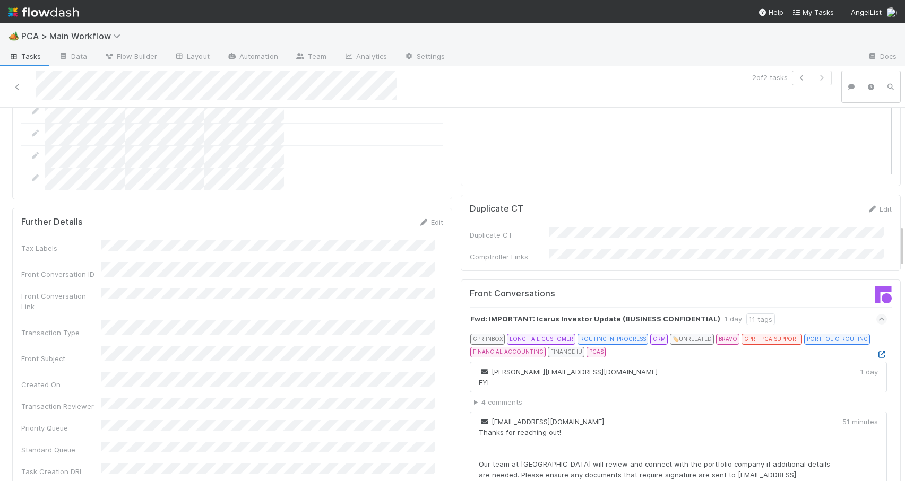
click at [876, 351] on icon at bounding box center [881, 354] width 11 height 7
